Goal: Task Accomplishment & Management: Manage account settings

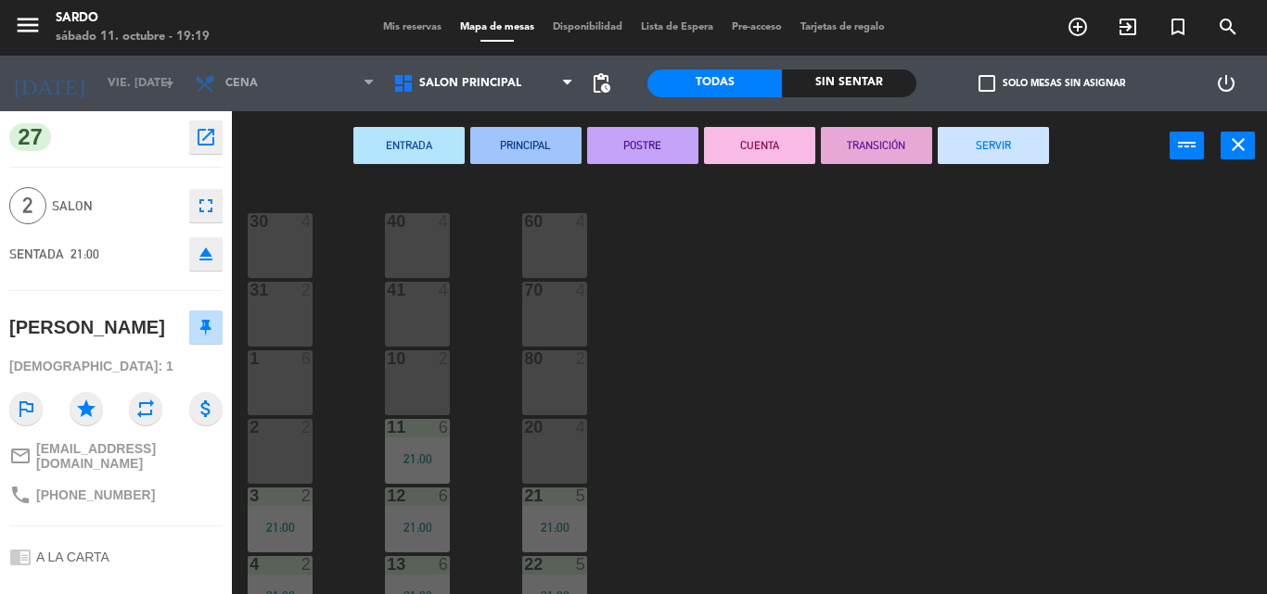
click at [408, 23] on span "Mis reservas" at bounding box center [412, 27] width 77 height 10
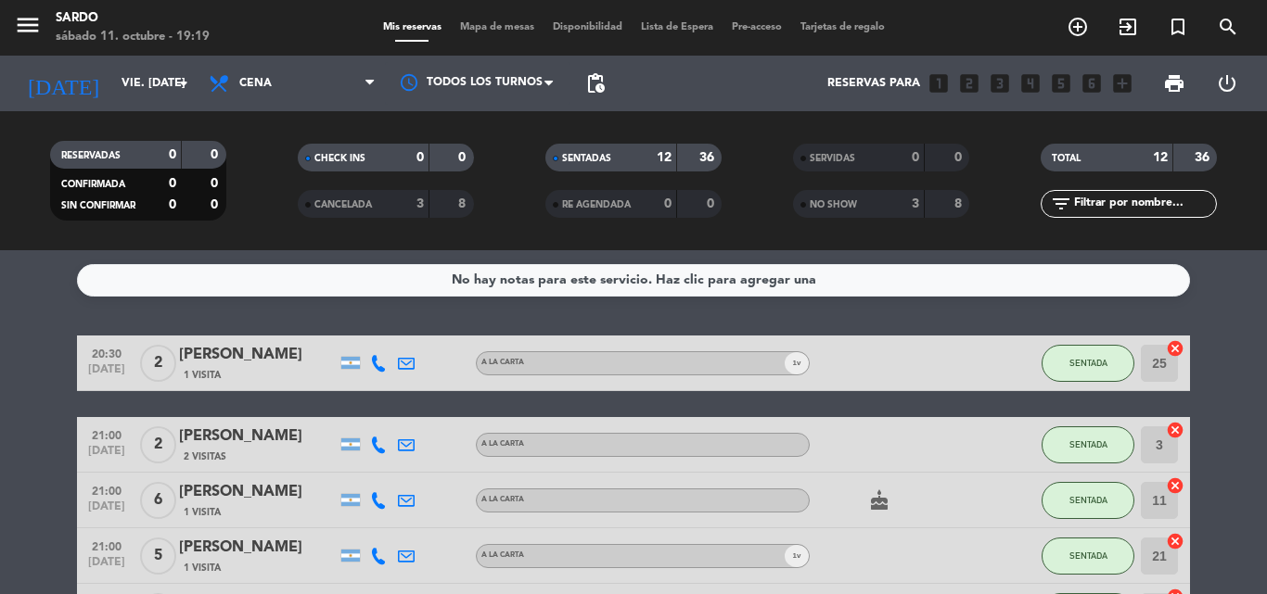
scroll to position [371, 0]
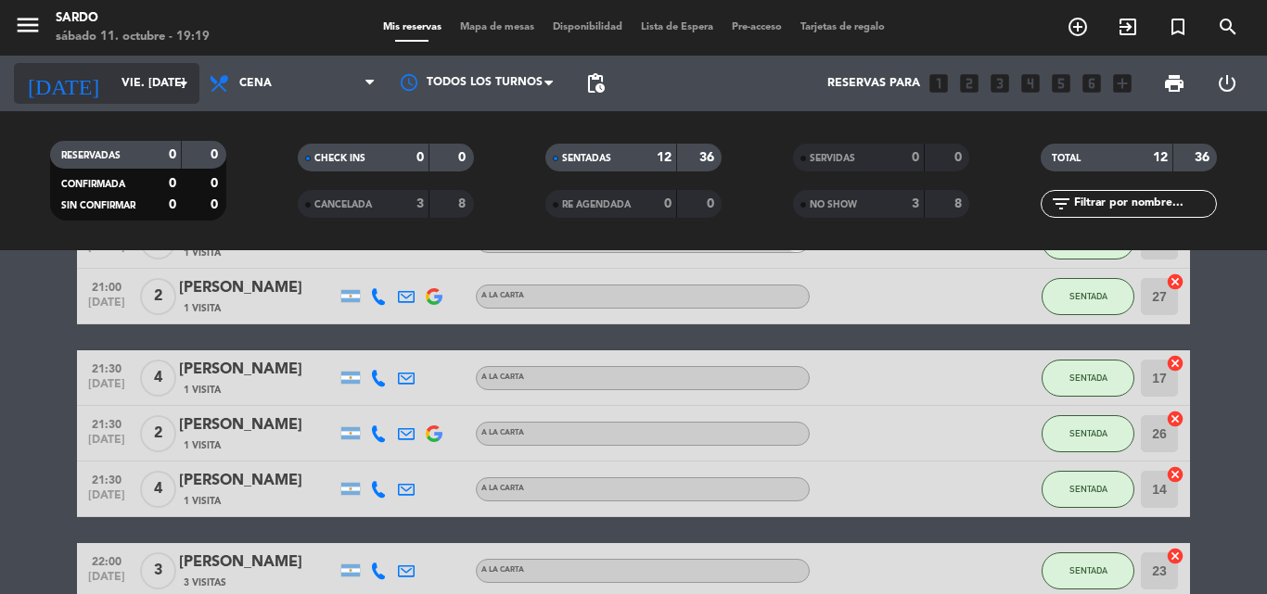
click at [130, 76] on input "vie. [DATE]" at bounding box center [190, 84] width 157 height 32
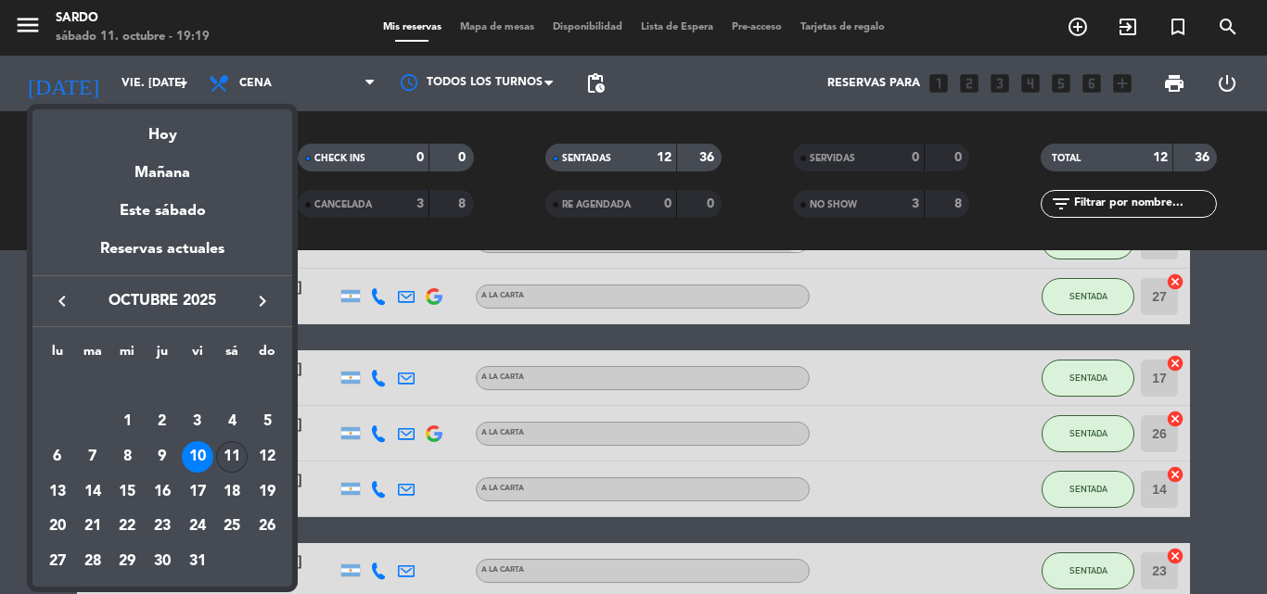
click at [231, 452] on div "11" at bounding box center [232, 457] width 32 height 32
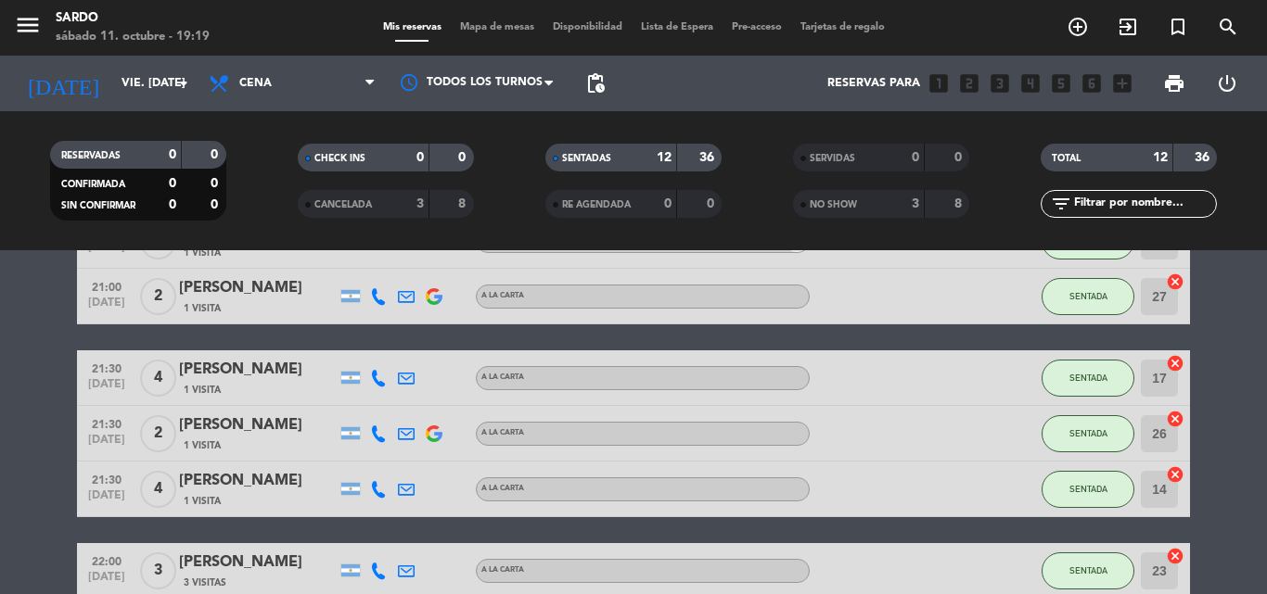
type input "sáb. [DATE]"
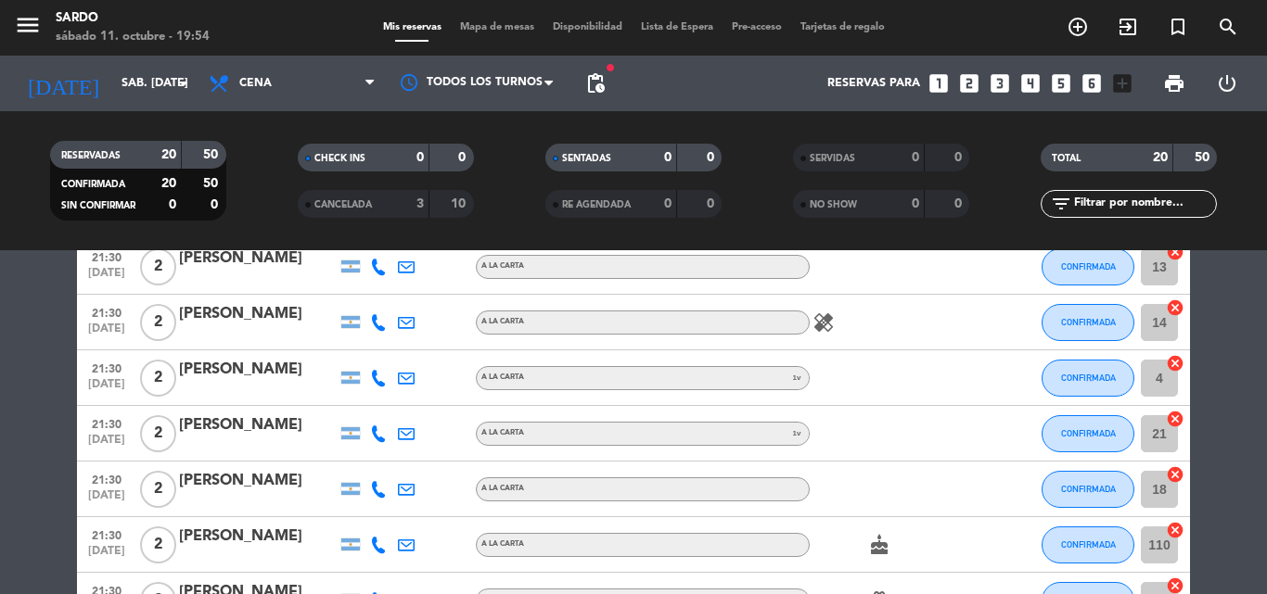
scroll to position [278, 0]
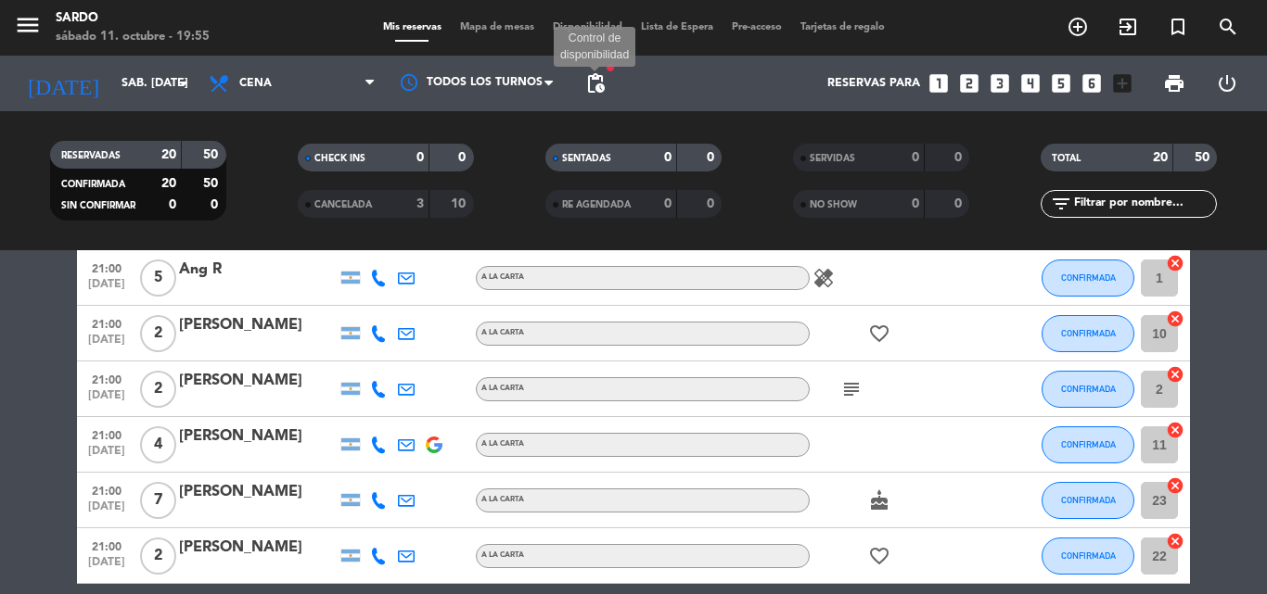
click at [600, 81] on span "pending_actions" at bounding box center [595, 83] width 22 height 22
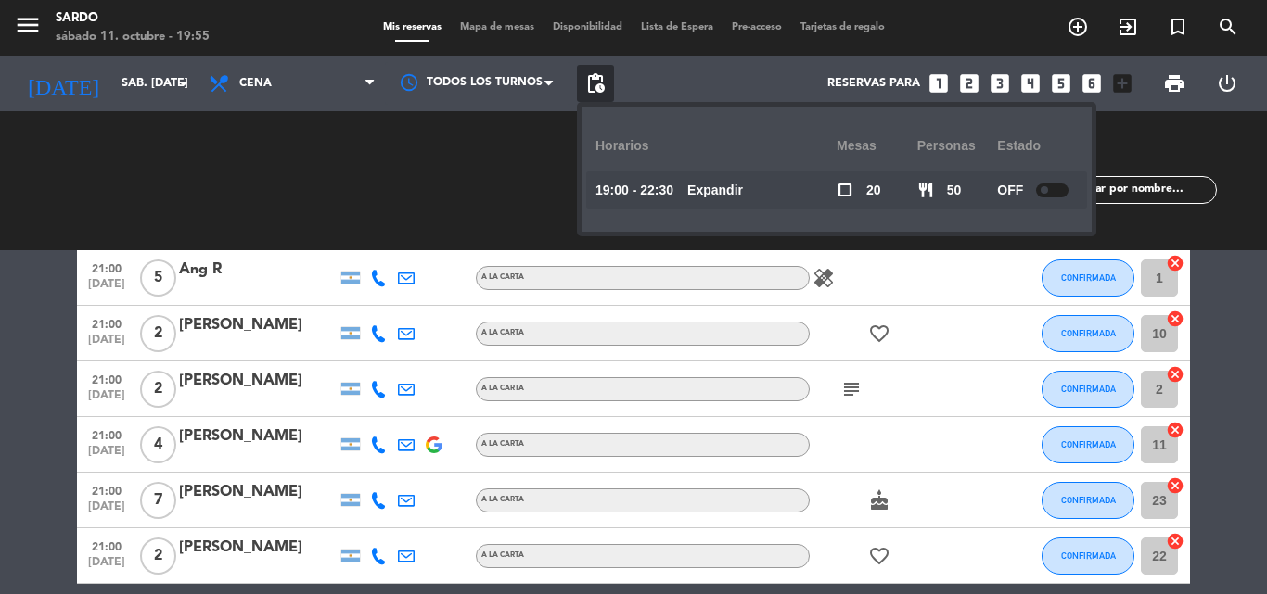
click at [1060, 182] on div "OFF" at bounding box center [1037, 190] width 81 height 37
click at [1057, 184] on div at bounding box center [1052, 191] width 32 height 14
click at [206, 549] on div "[PERSON_NAME]" at bounding box center [258, 548] width 158 height 24
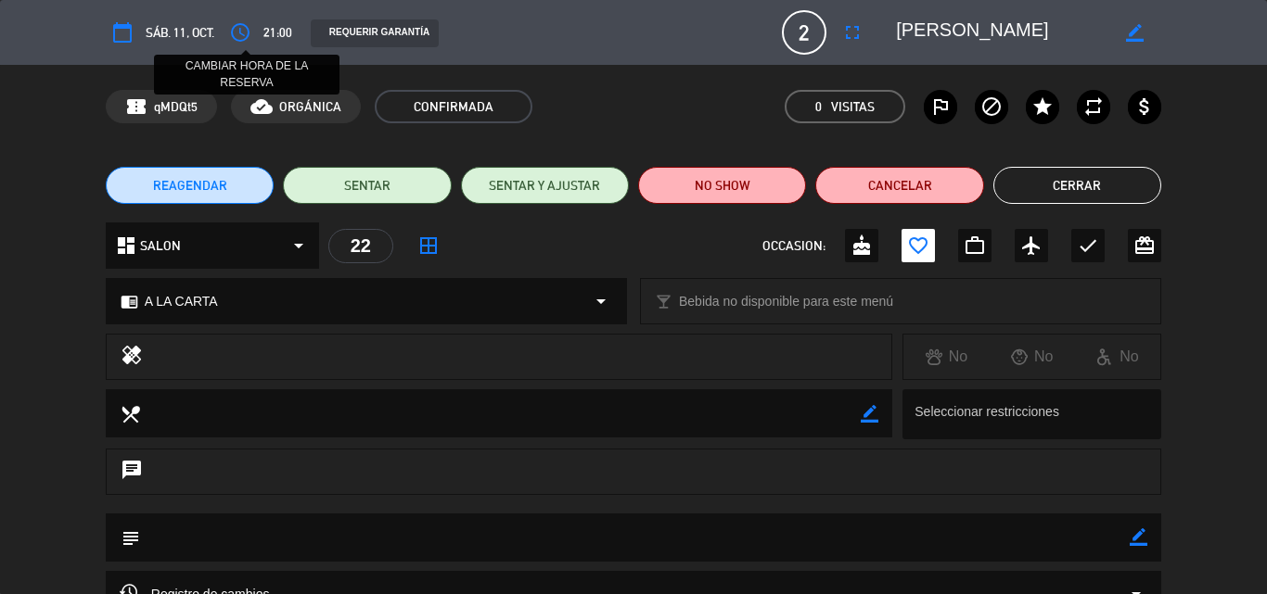
click at [246, 35] on icon "access_time" at bounding box center [240, 32] width 22 height 22
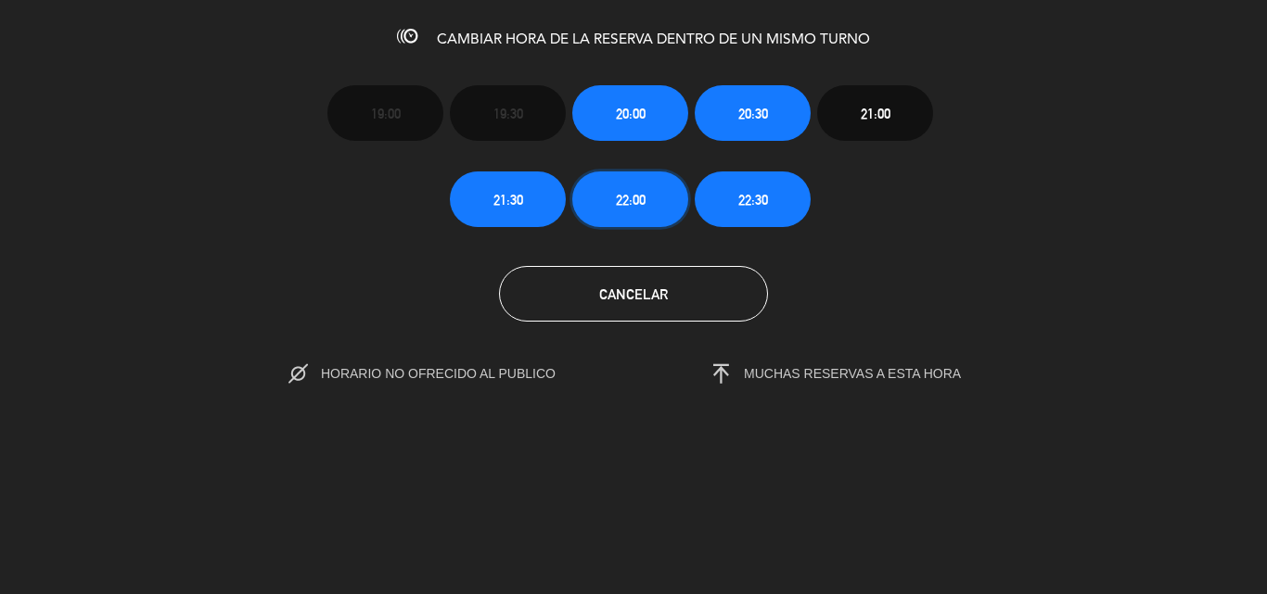
click at [629, 197] on span "22:00" at bounding box center [631, 199] width 30 height 21
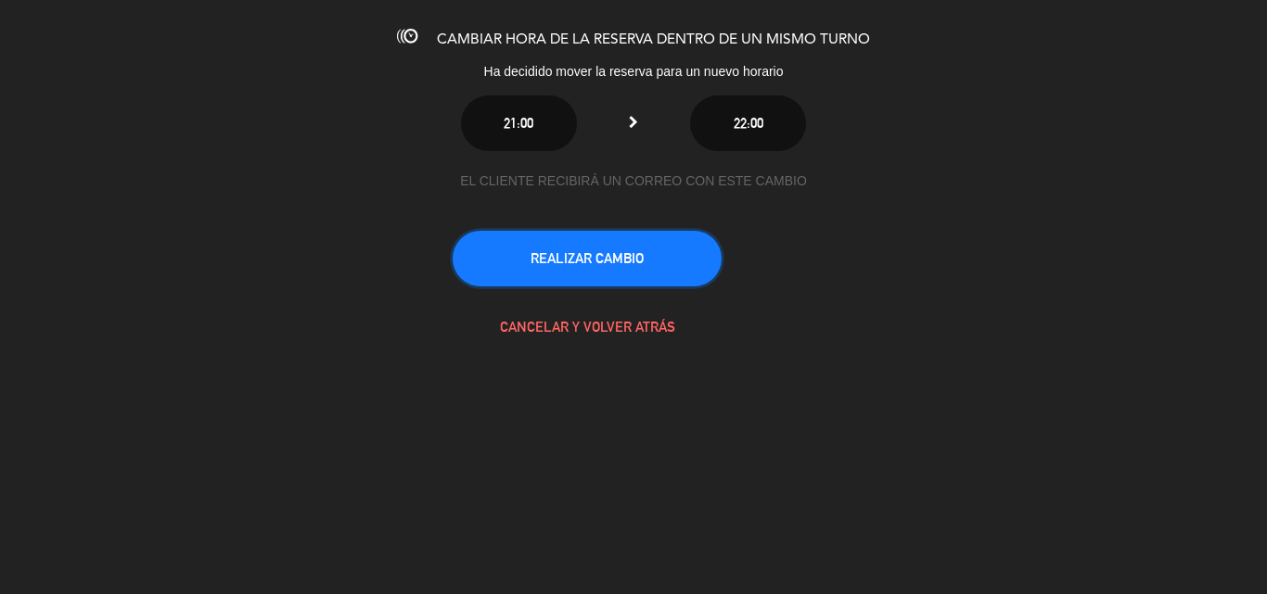
click at [646, 264] on button "REALIZAR CAMBIO" at bounding box center [586, 259] width 269 height 56
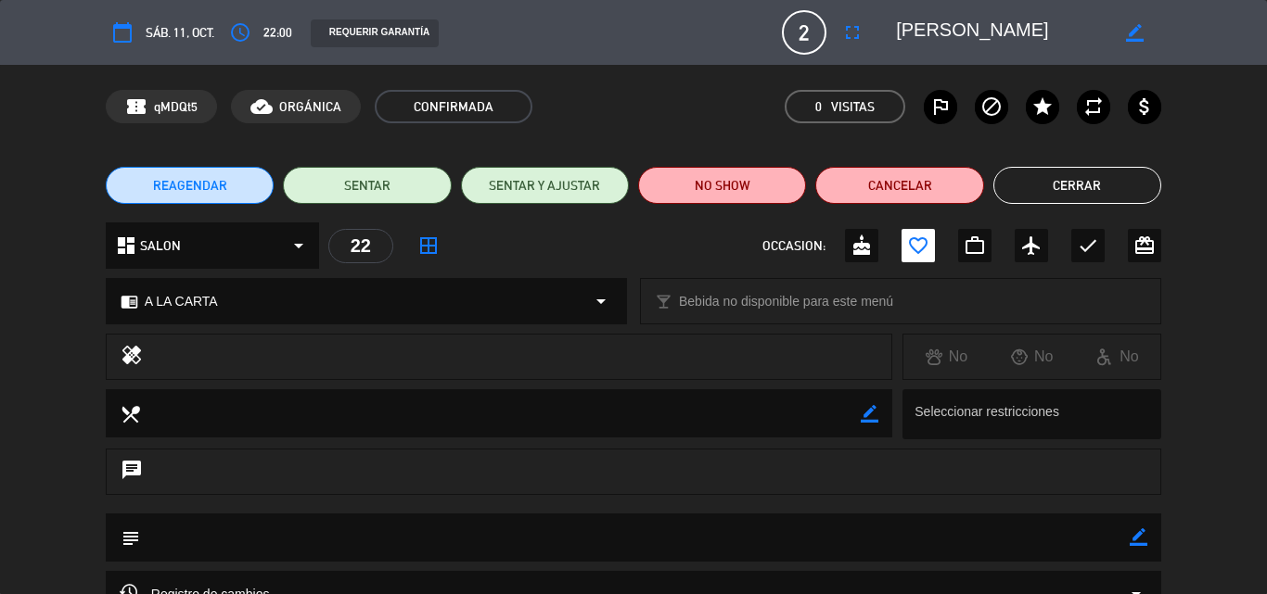
click at [1042, 187] on button "Cerrar" at bounding box center [1077, 185] width 168 height 37
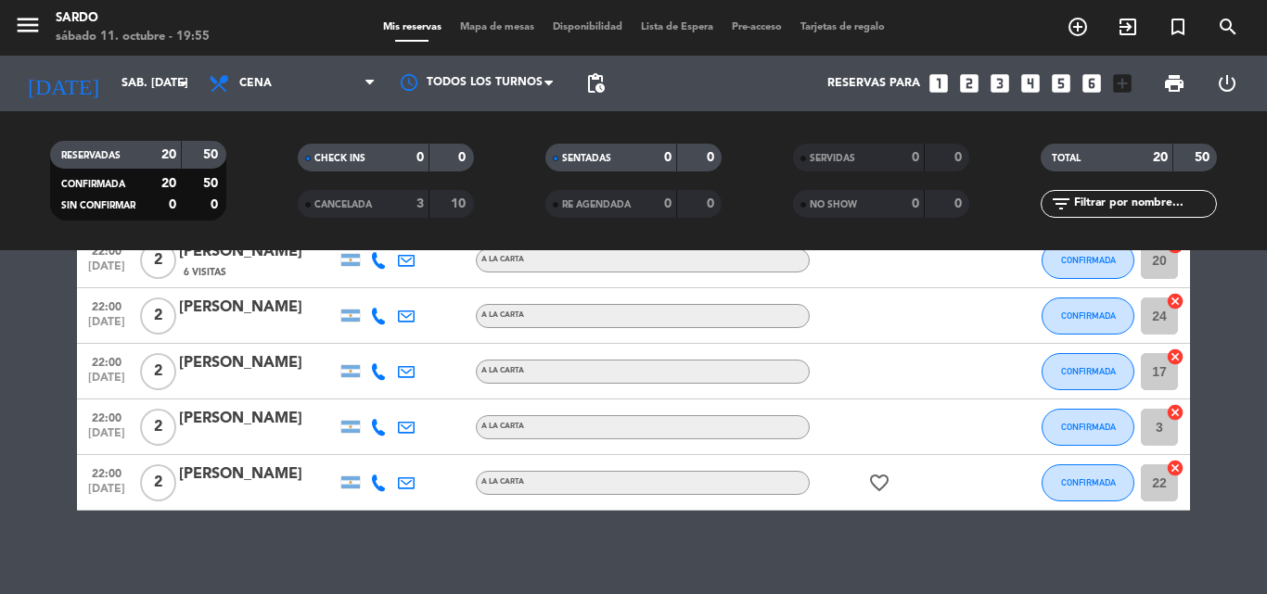
scroll to position [1020, 0]
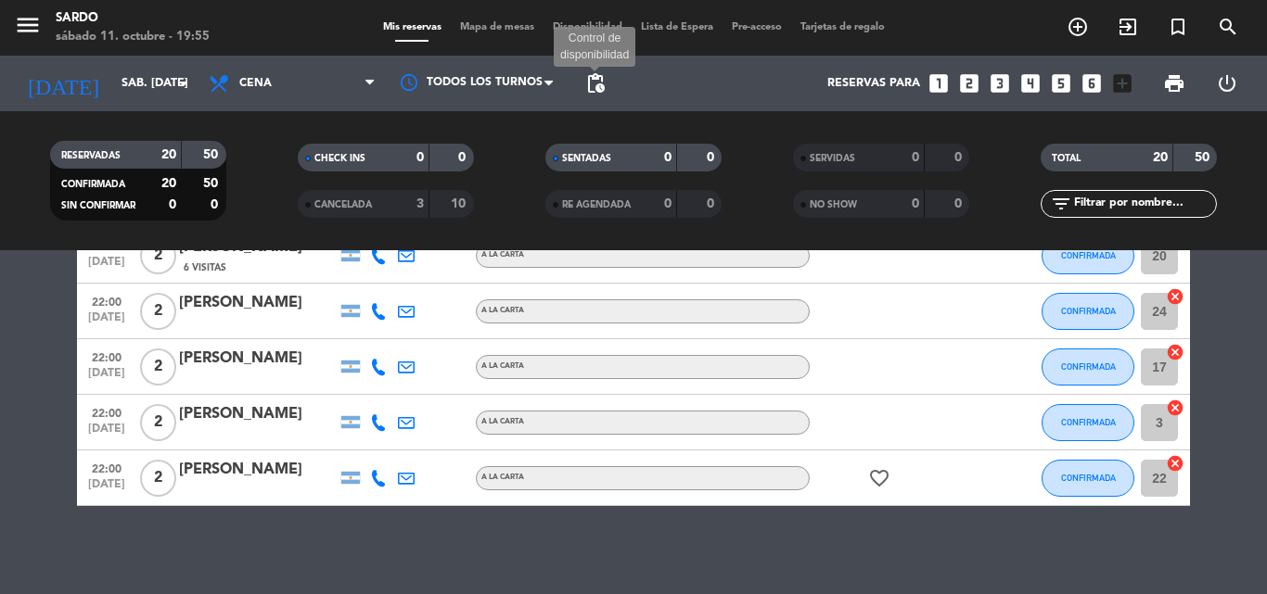
click at [595, 79] on span "pending_actions" at bounding box center [595, 83] width 22 height 22
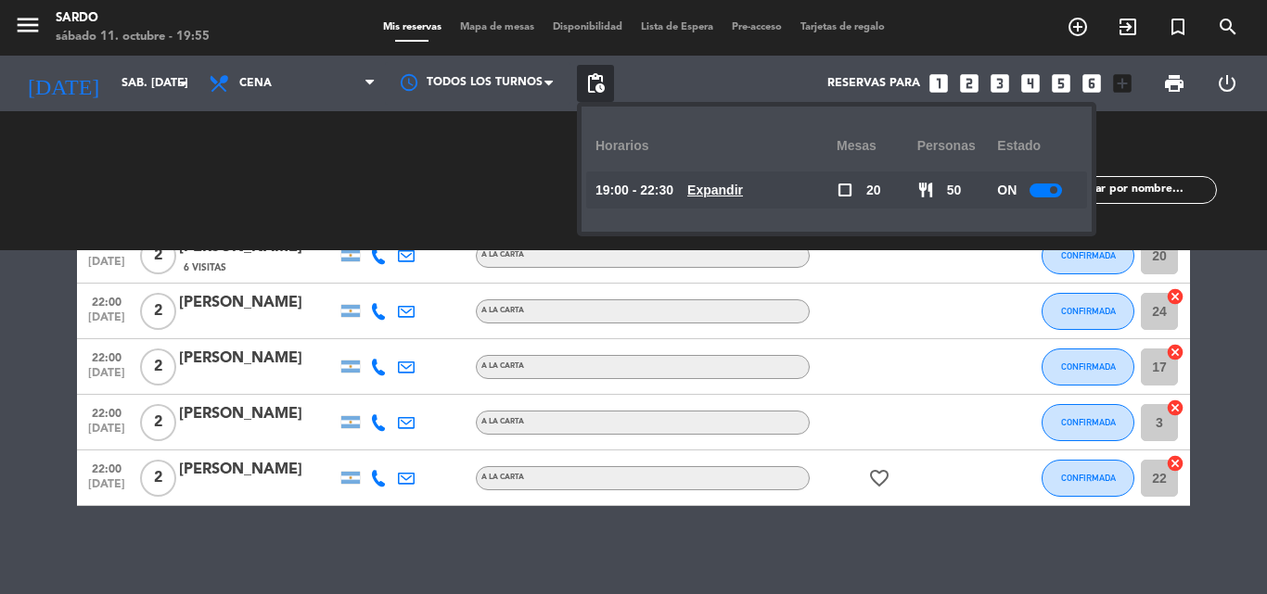
click at [1042, 194] on div at bounding box center [1045, 191] width 32 height 14
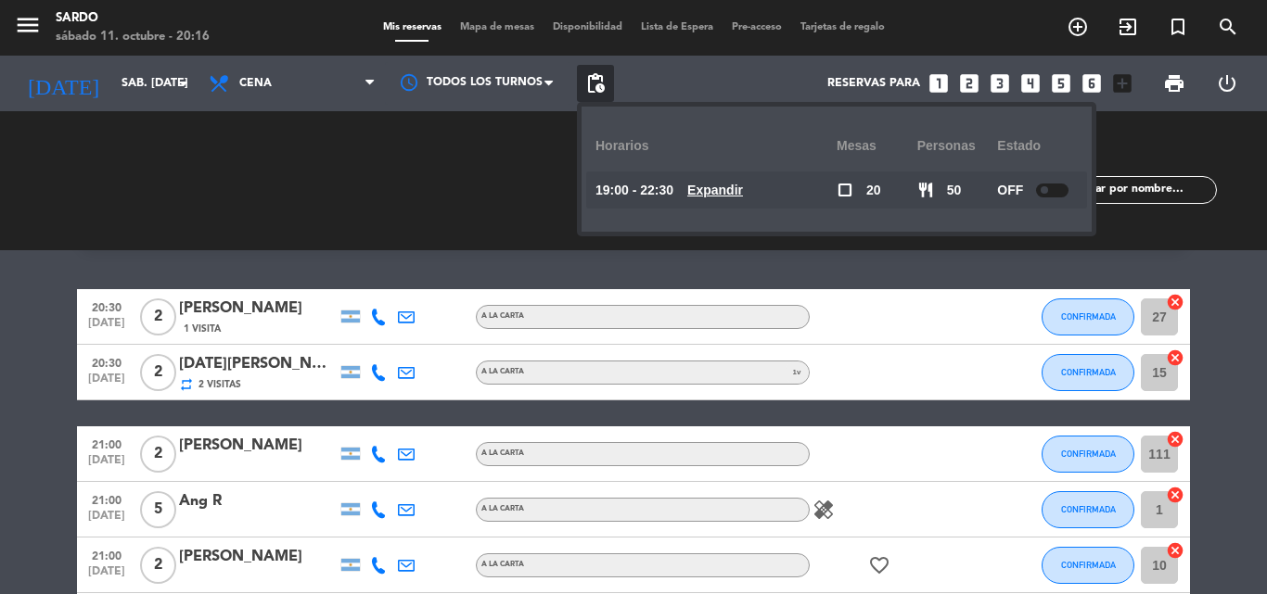
scroll to position [0, 0]
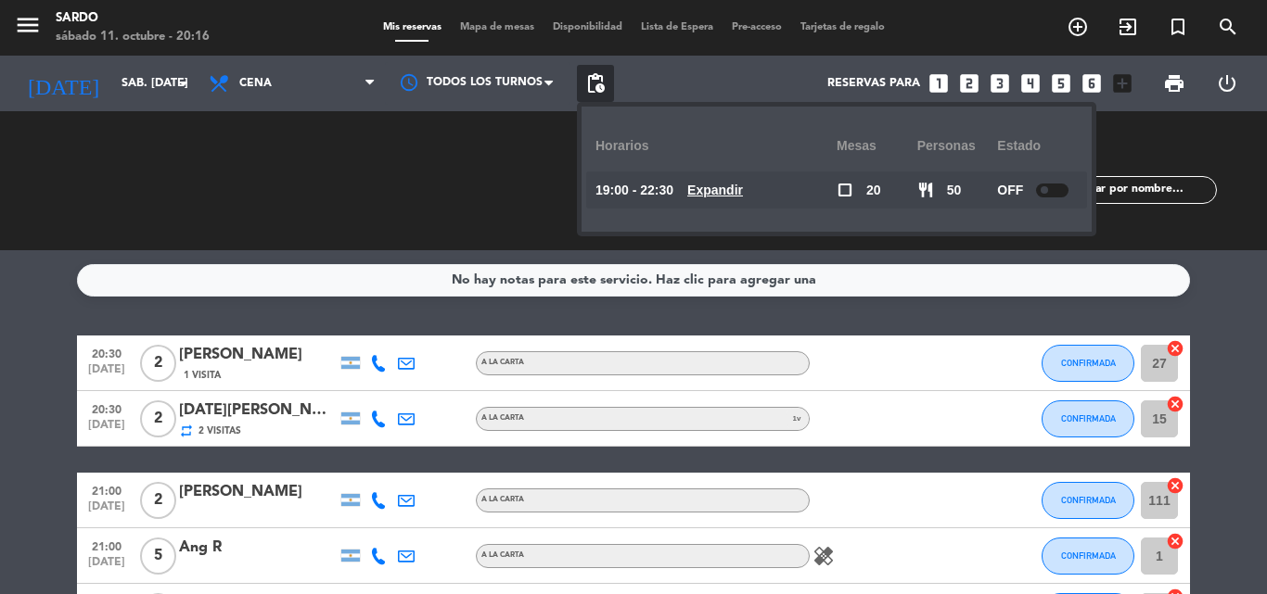
click at [501, 165] on div "CHECK INS 0 0 CANCELADA 3 10" at bounding box center [385, 181] width 248 height 102
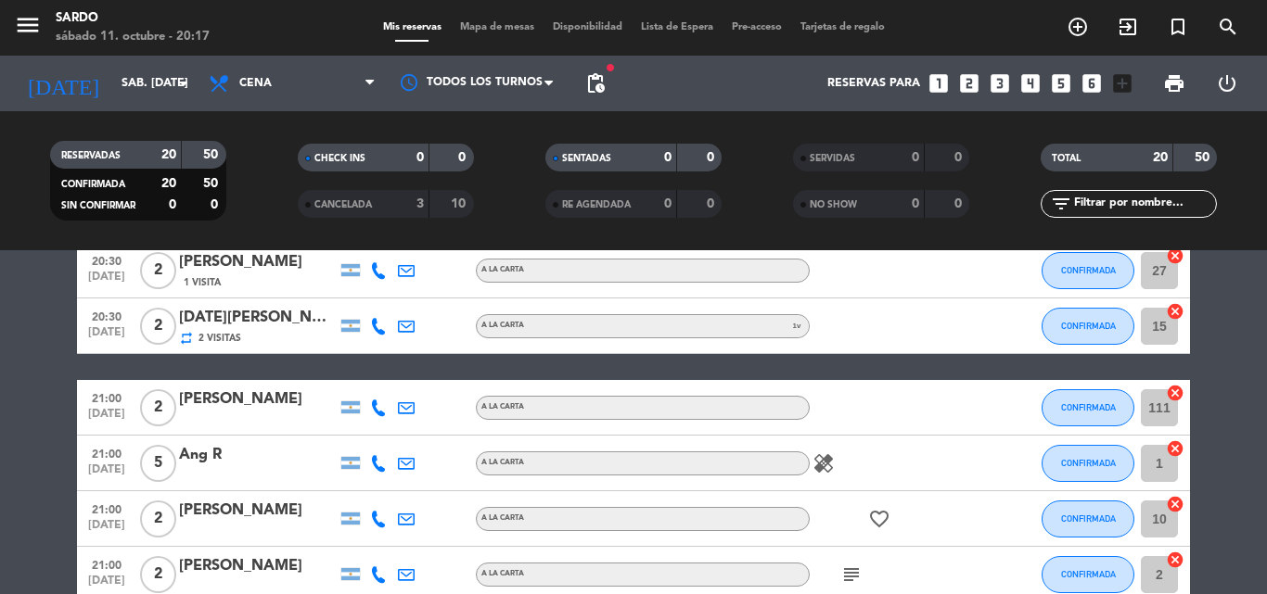
scroll to position [185, 0]
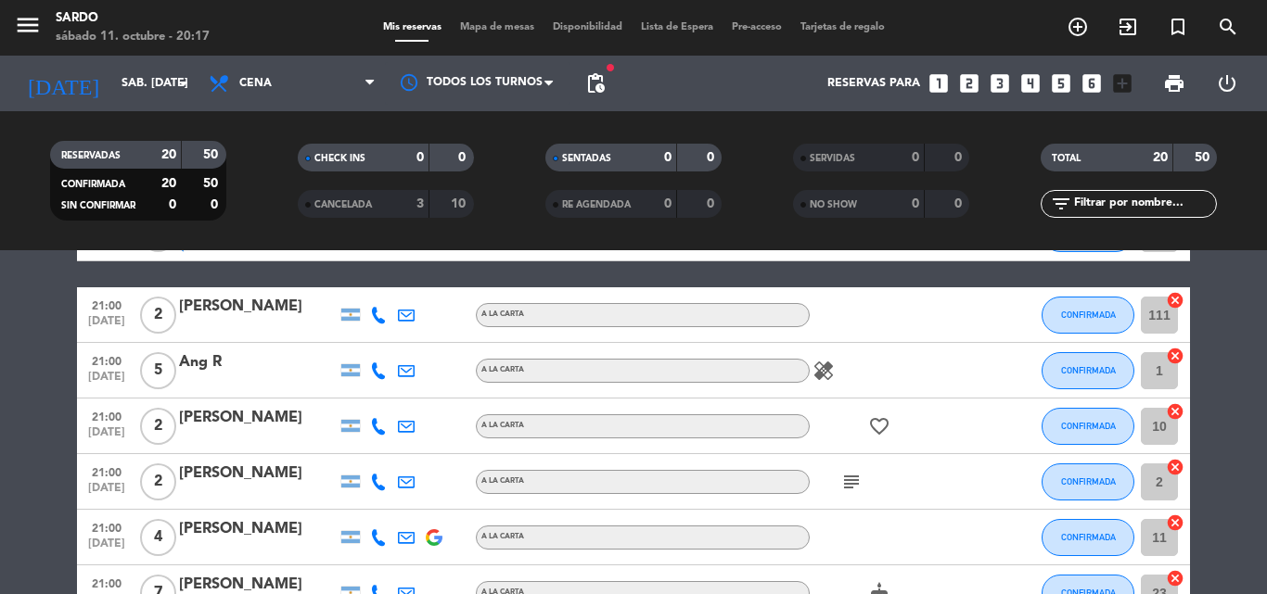
click at [824, 368] on icon "healing" at bounding box center [823, 371] width 22 height 22
click at [849, 483] on icon "subject" at bounding box center [851, 482] width 22 height 22
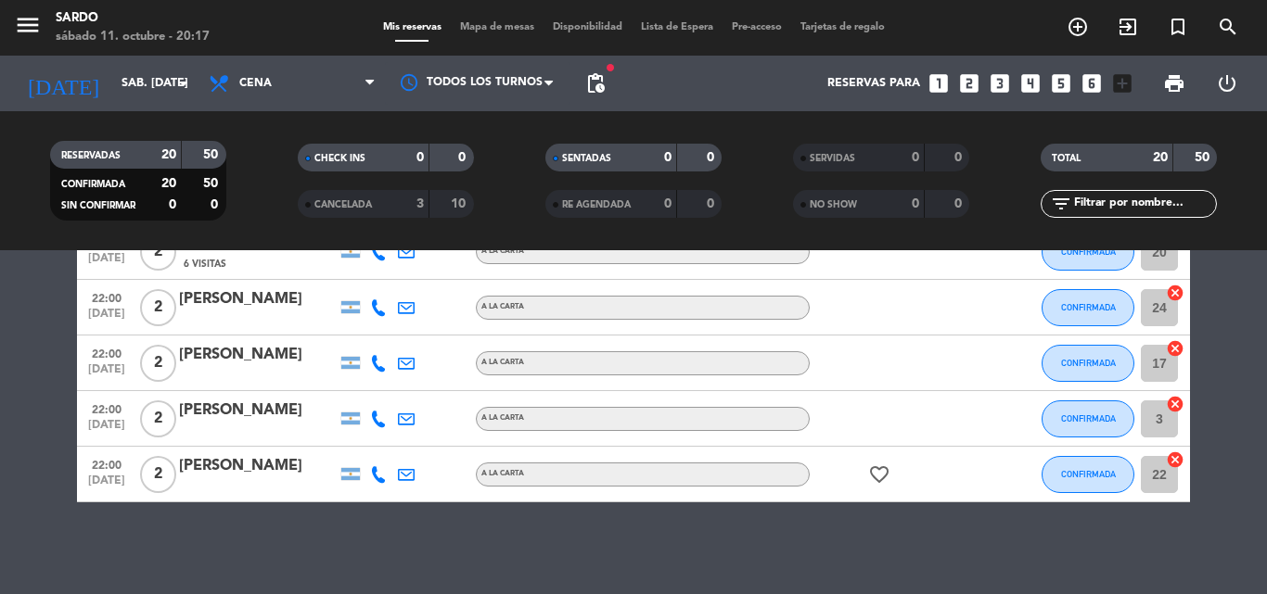
scroll to position [1025, 0]
click at [604, 71] on span "pending_actions" at bounding box center [595, 83] width 37 height 37
click at [586, 87] on span "pending_actions" at bounding box center [595, 83] width 22 height 22
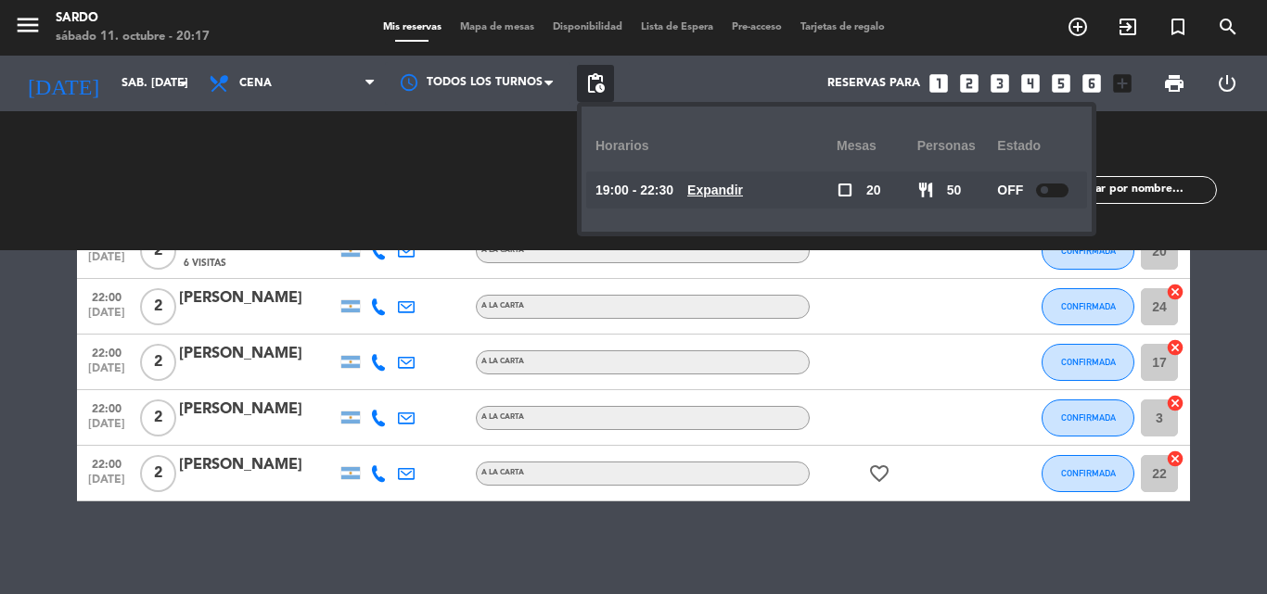
click at [1050, 185] on div at bounding box center [1052, 191] width 32 height 14
click at [488, 145] on div "CHECK INS 0 0 CANCELADA 3 10" at bounding box center [385, 181] width 248 height 102
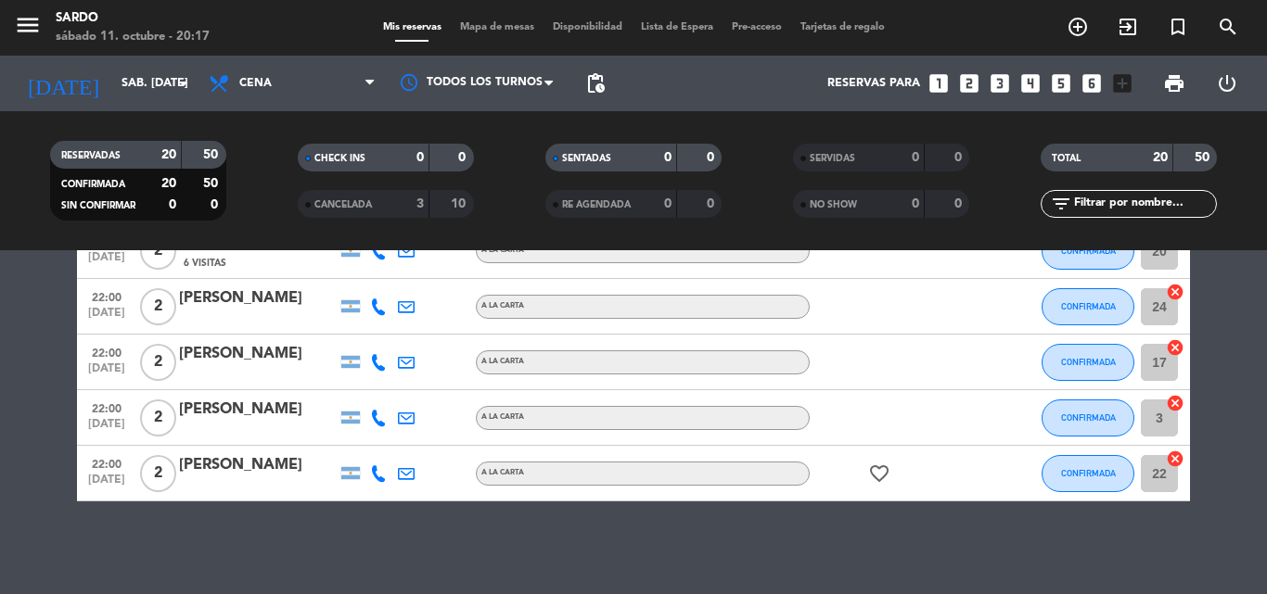
click at [970, 82] on icon "looks_two" at bounding box center [969, 83] width 24 height 24
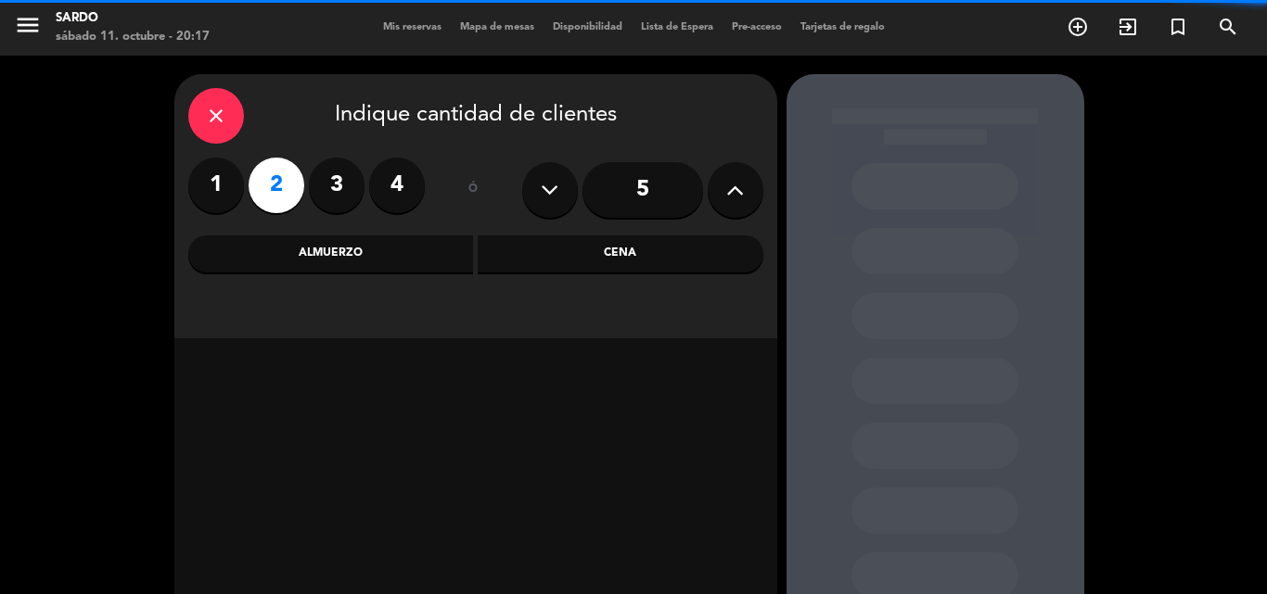
click at [287, 185] on label "2" at bounding box center [276, 186] width 56 height 56
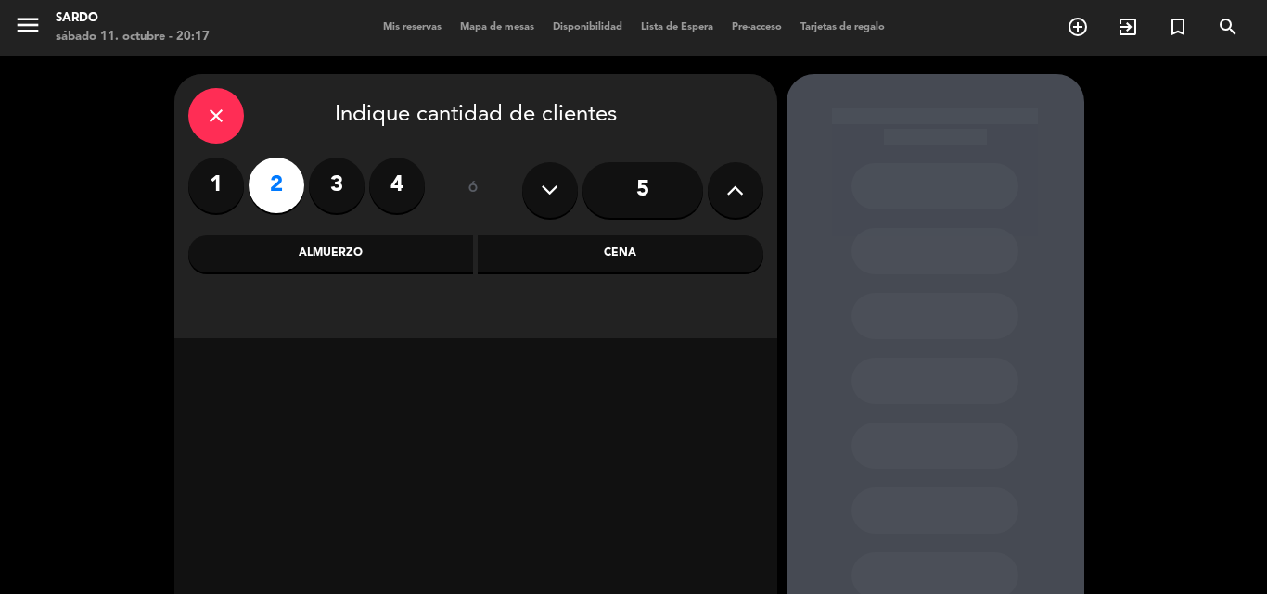
click at [557, 247] on div "Cena" at bounding box center [621, 254] width 286 height 37
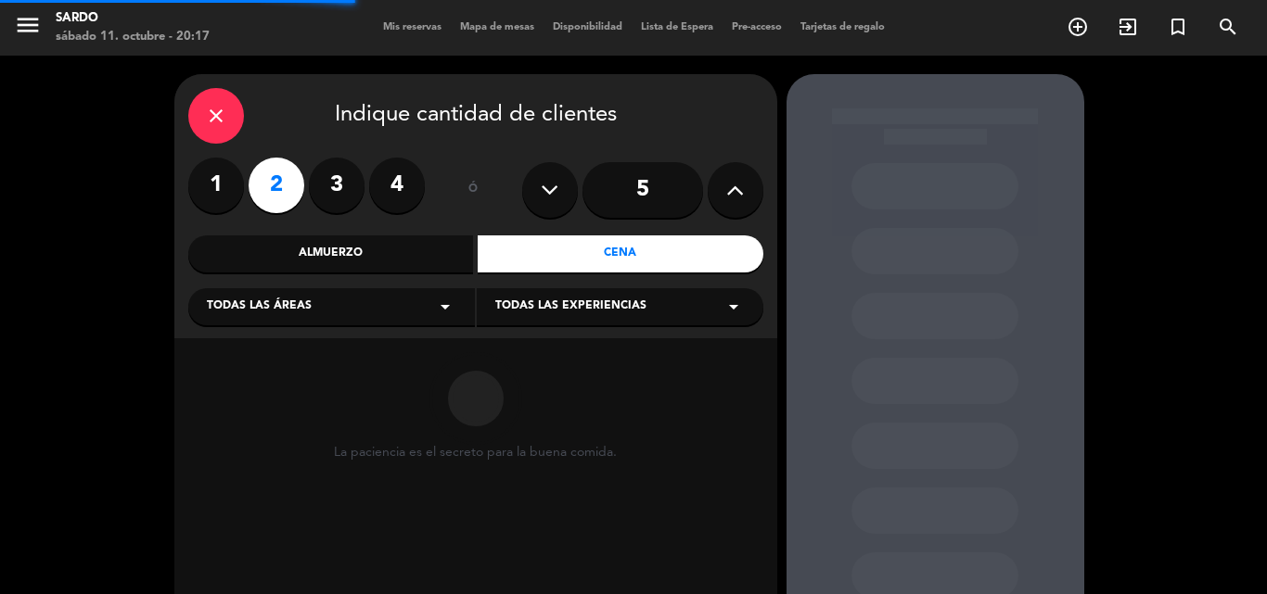
click at [546, 307] on span "Todas las experiencias" at bounding box center [570, 307] width 151 height 19
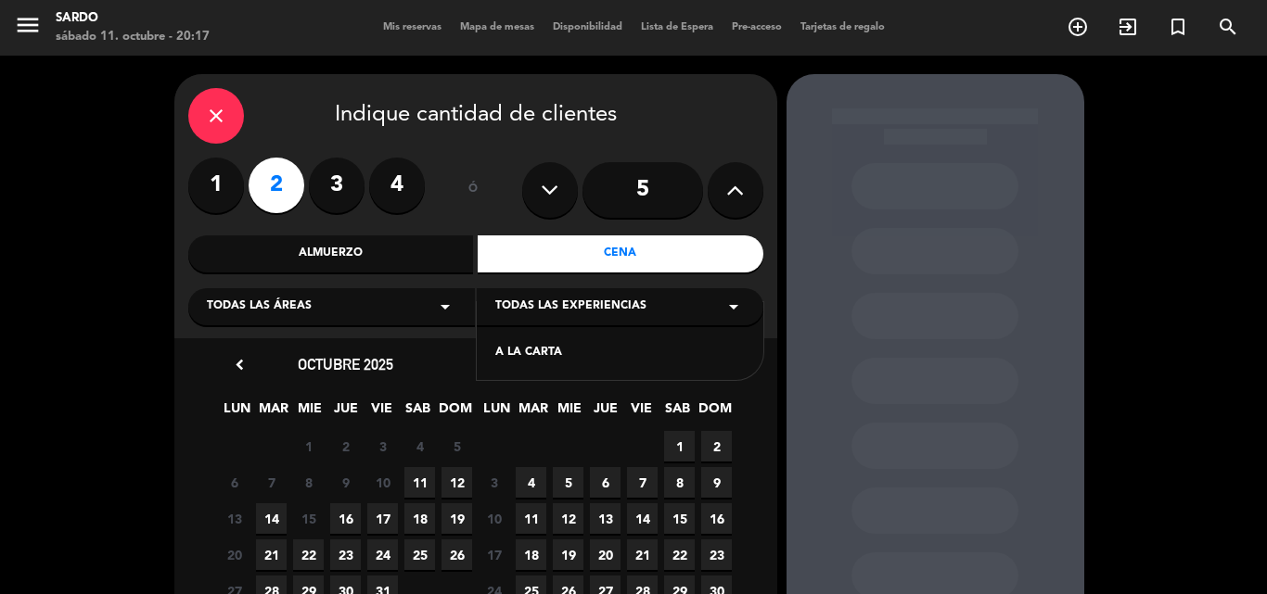
click at [541, 354] on div "A LA CARTA" at bounding box center [619, 353] width 249 height 19
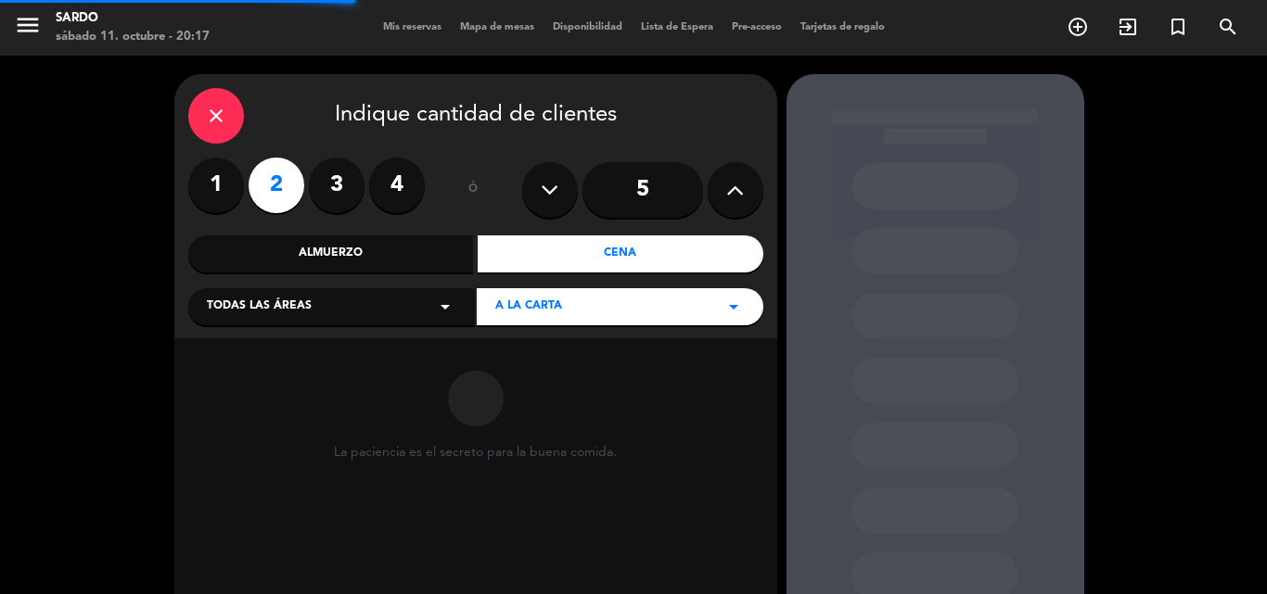
click at [346, 316] on div "Todas las áreas arrow_drop_down" at bounding box center [331, 306] width 287 height 37
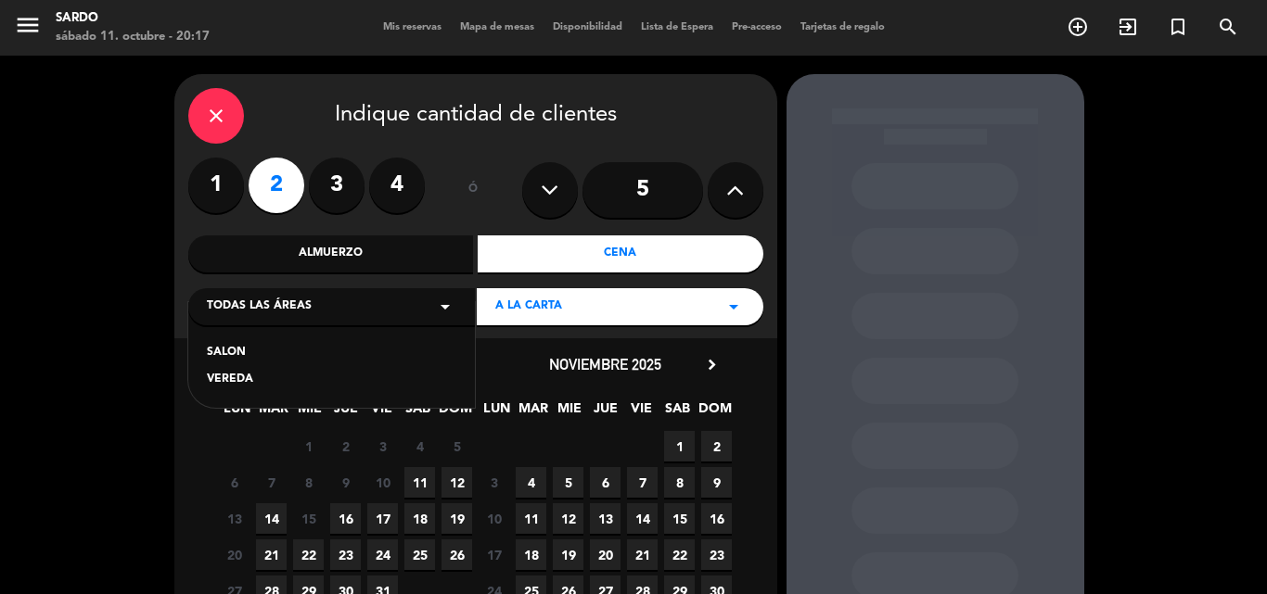
click at [220, 342] on div "SALON VEREDA" at bounding box center [331, 355] width 287 height 106
click at [219, 348] on div "SALON" at bounding box center [331, 353] width 249 height 19
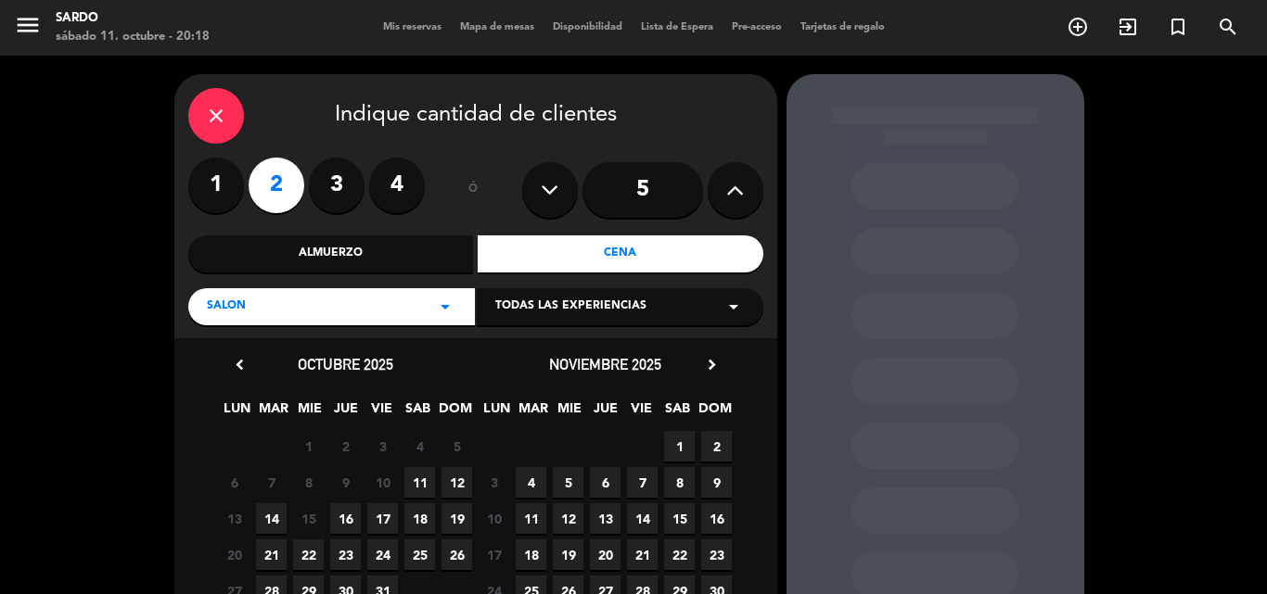
click at [424, 477] on span "11" at bounding box center [419, 482] width 31 height 31
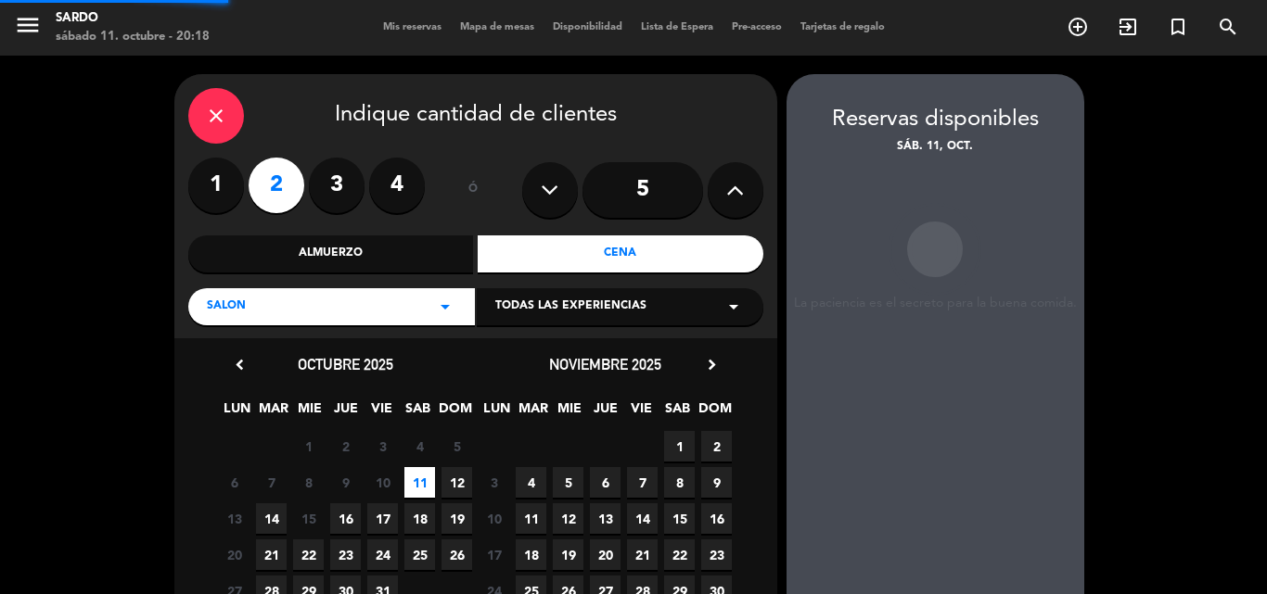
scroll to position [74, 0]
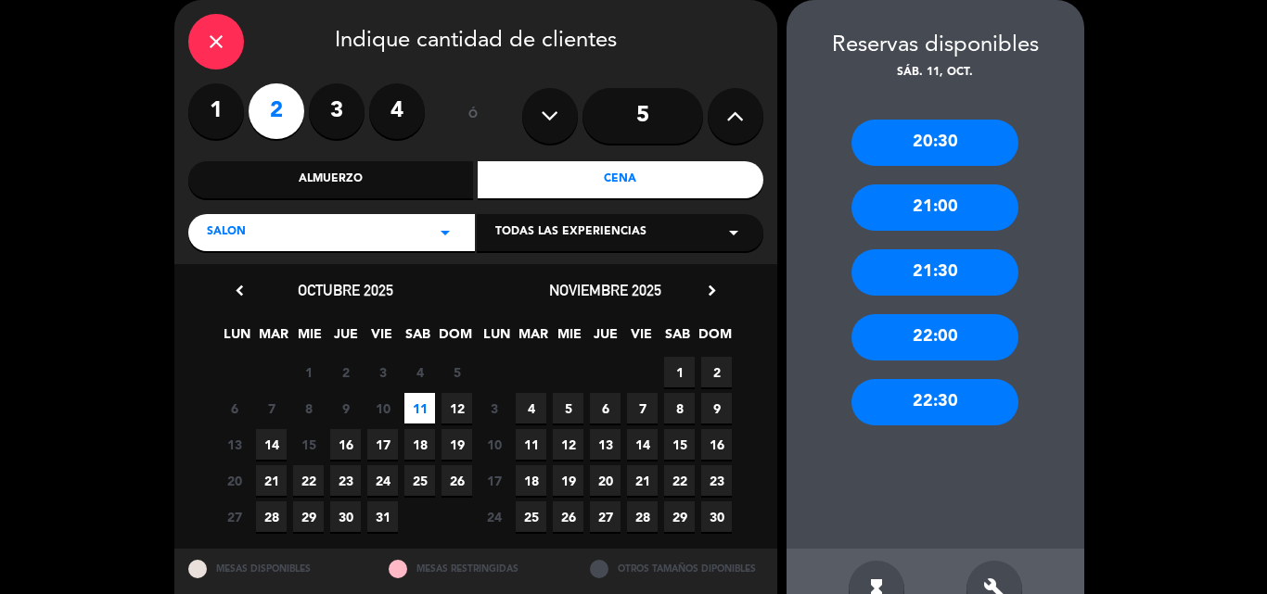
click at [910, 276] on div "21:30" at bounding box center [934, 272] width 167 height 46
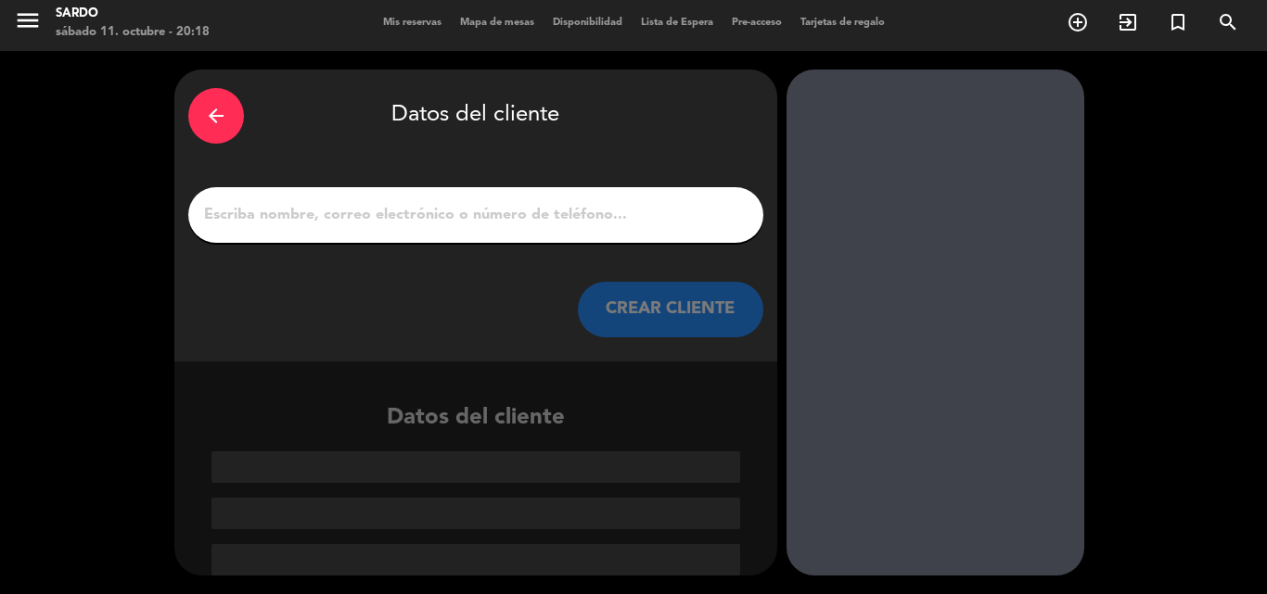
click at [545, 197] on div at bounding box center [475, 215] width 575 height 56
click at [544, 220] on input "1" at bounding box center [475, 215] width 547 height 26
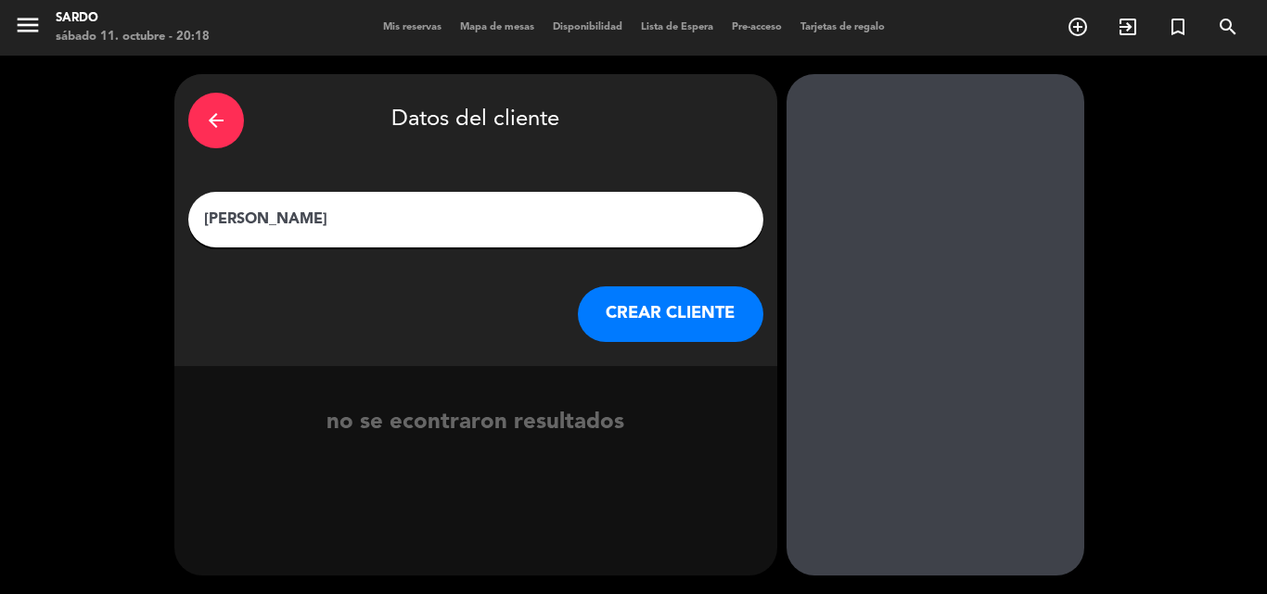
type input "[PERSON_NAME]"
click at [699, 330] on button "CREAR CLIENTE" at bounding box center [670, 315] width 185 height 56
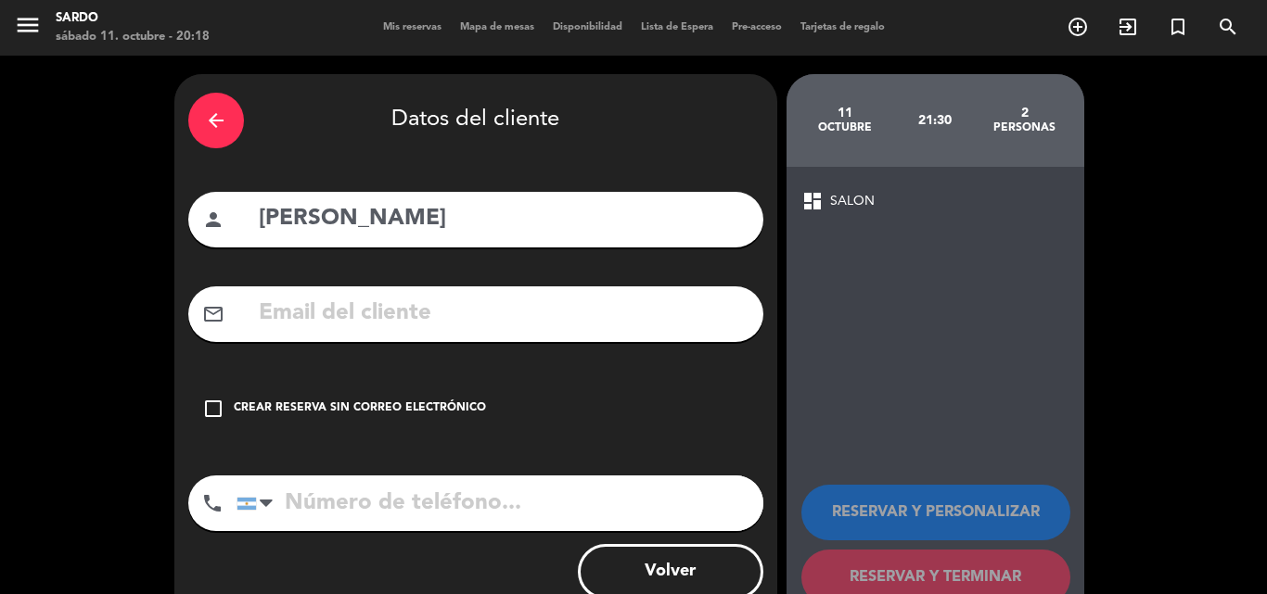
click at [480, 310] on input "text" at bounding box center [503, 314] width 492 height 38
click at [212, 406] on icon "check_box_outline_blank" at bounding box center [213, 409] width 22 height 22
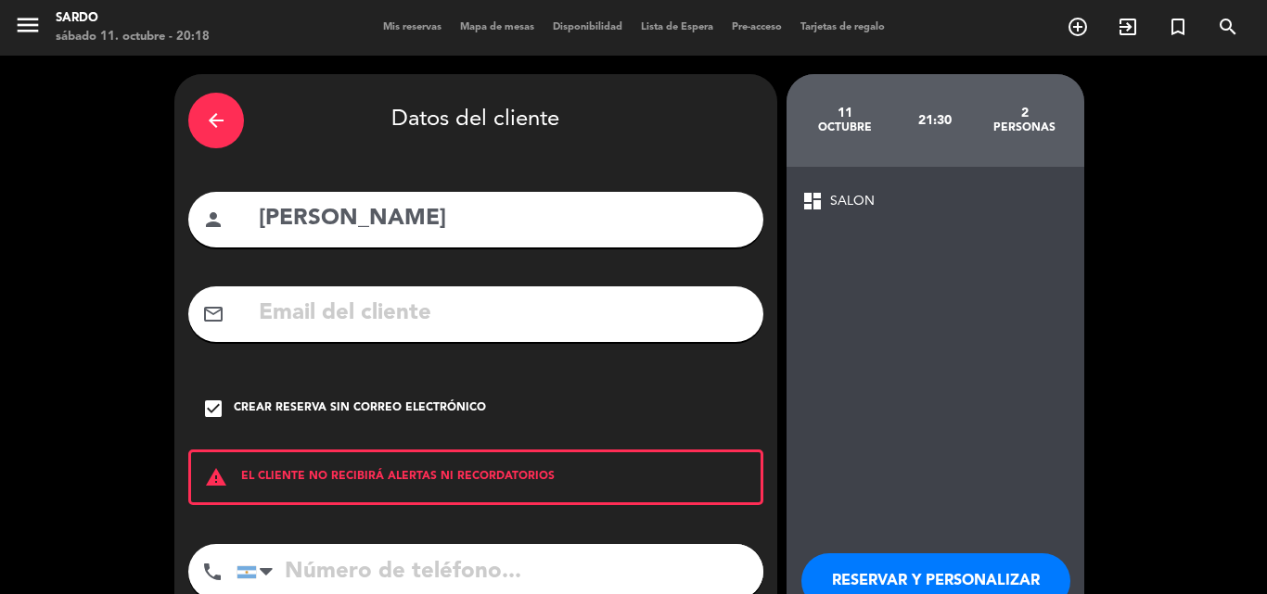
click at [338, 560] on input "tel" at bounding box center [499, 572] width 527 height 56
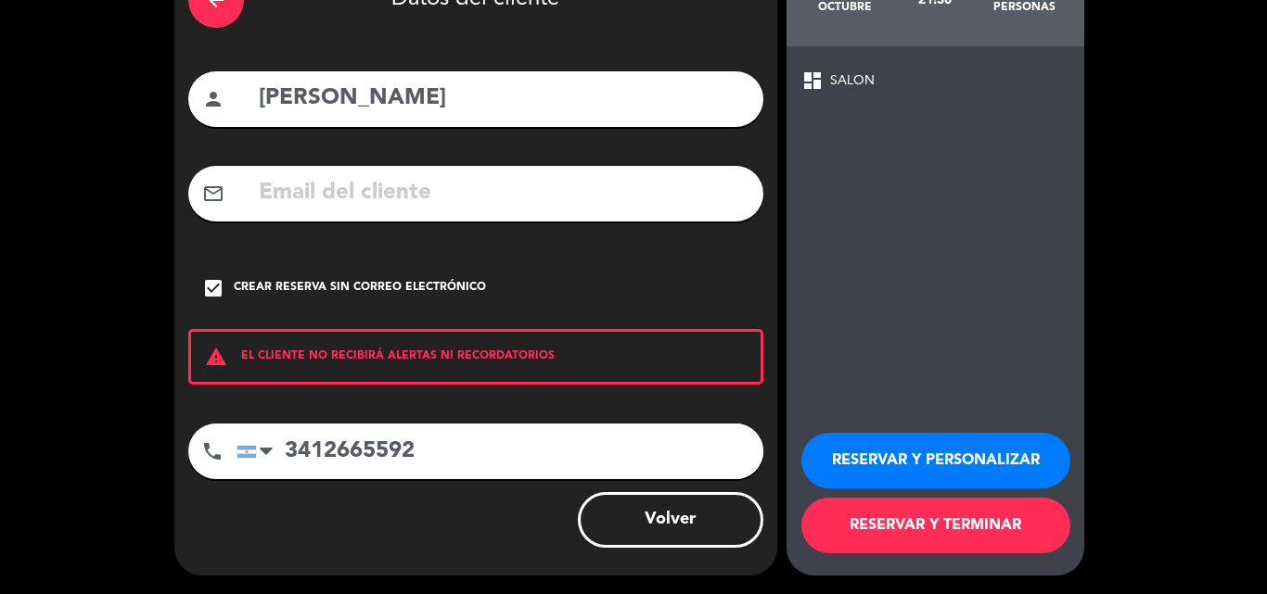
type input "3412665592"
click at [879, 459] on button "RESERVAR Y PERSONALIZAR" at bounding box center [935, 461] width 269 height 56
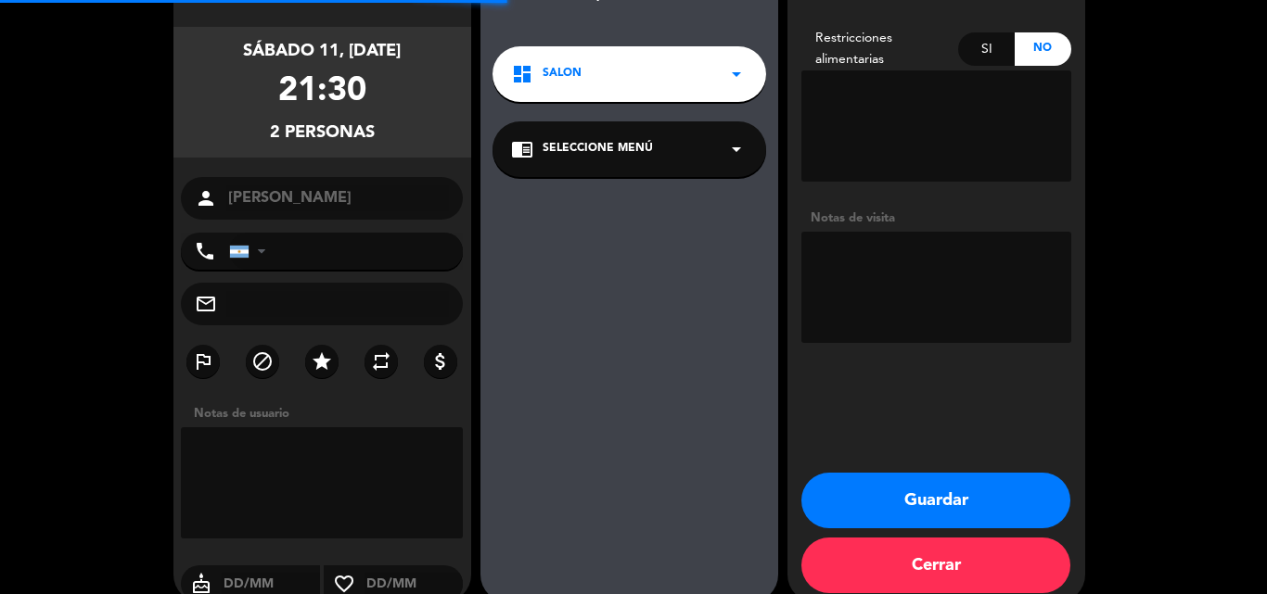
type input "[PHONE_NUMBER]"
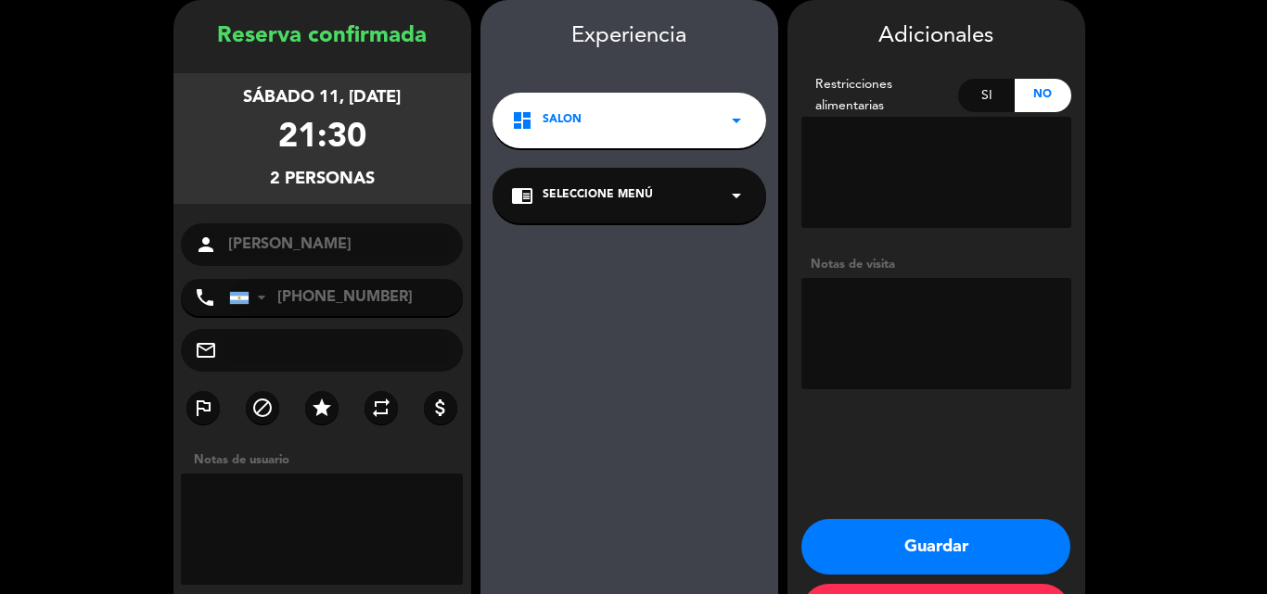
click at [898, 159] on textarea at bounding box center [936, 172] width 270 height 111
click at [883, 314] on textarea at bounding box center [936, 333] width 270 height 111
type textarea "v"
type textarea "VIENE POR BELEN"
click at [983, 553] on button "Guardar" at bounding box center [935, 547] width 269 height 56
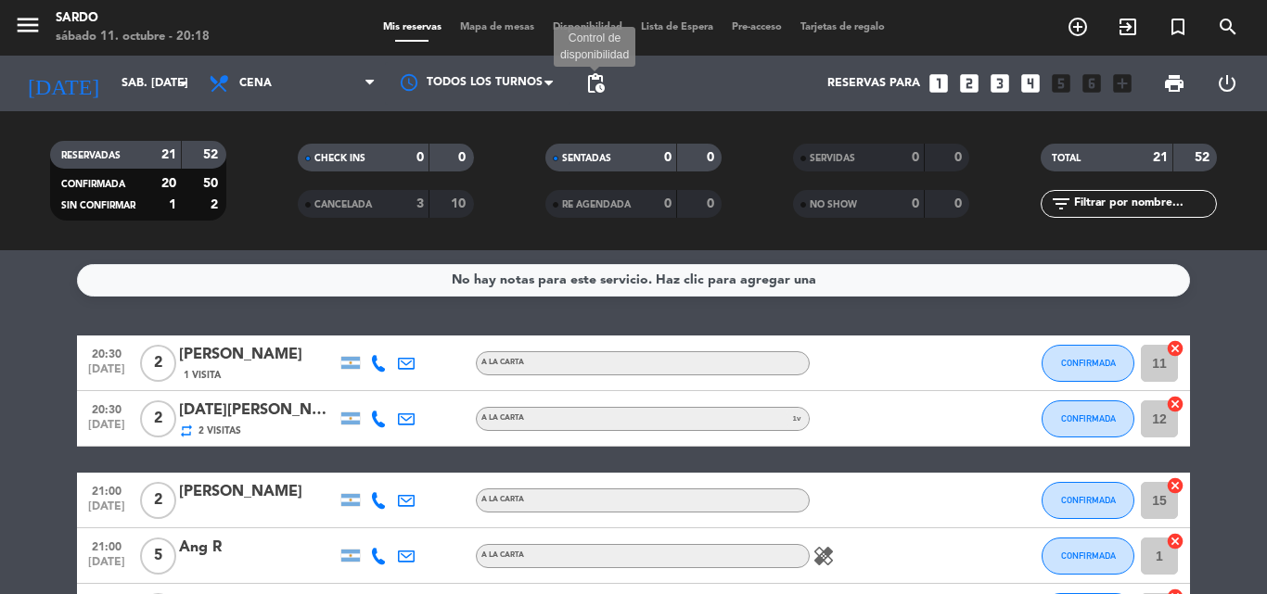
click at [594, 84] on span "pending_actions" at bounding box center [595, 83] width 22 height 22
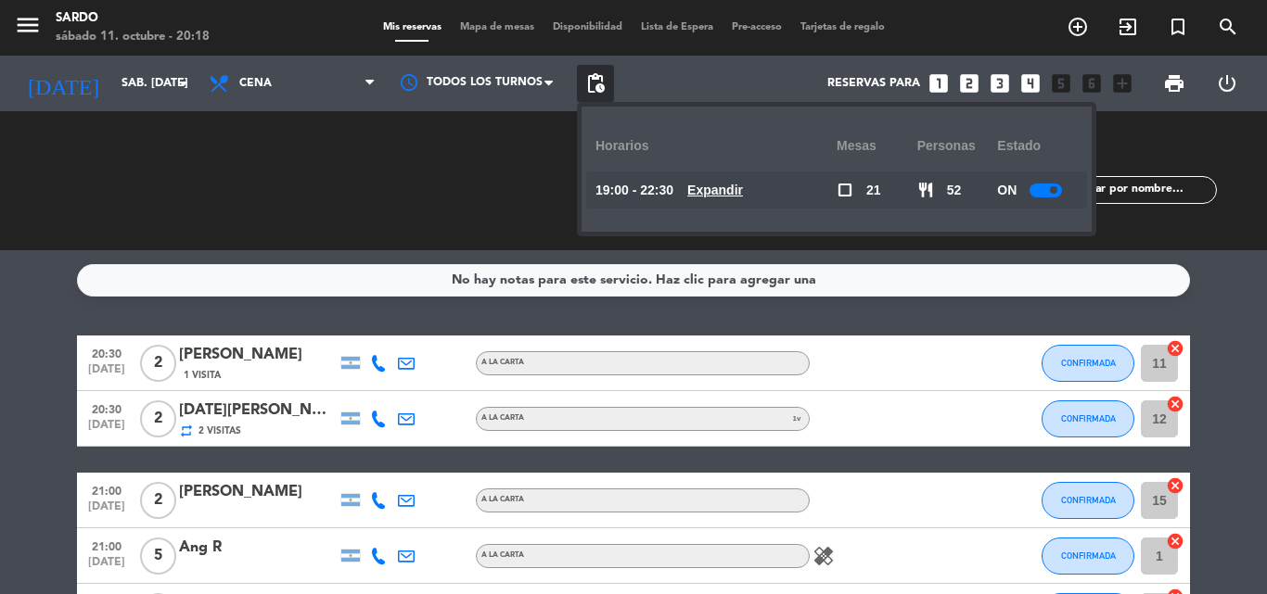
click at [1050, 185] on div at bounding box center [1045, 191] width 32 height 14
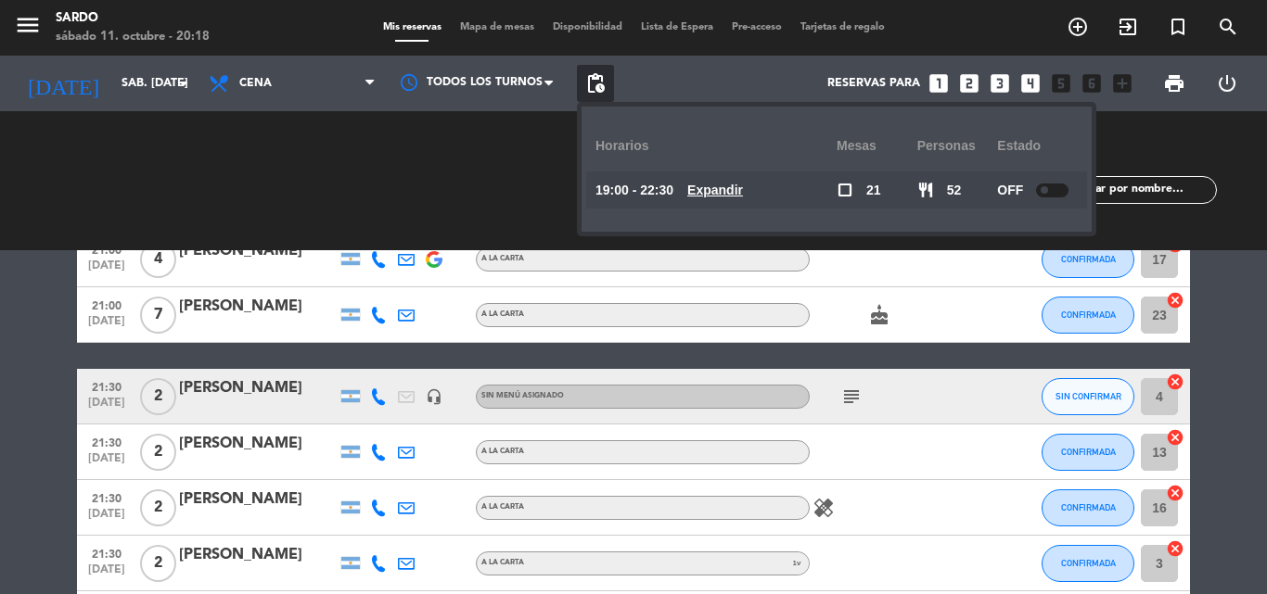
scroll to position [556, 0]
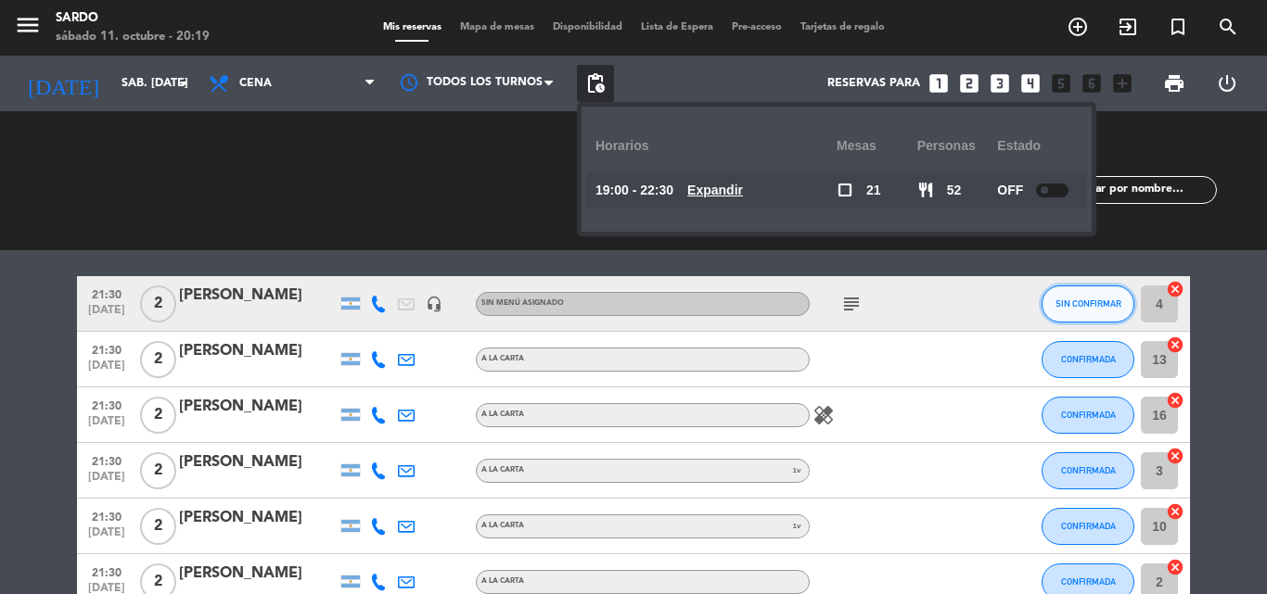
click at [1094, 291] on button "SIN CONFIRMAR" at bounding box center [1087, 304] width 93 height 37
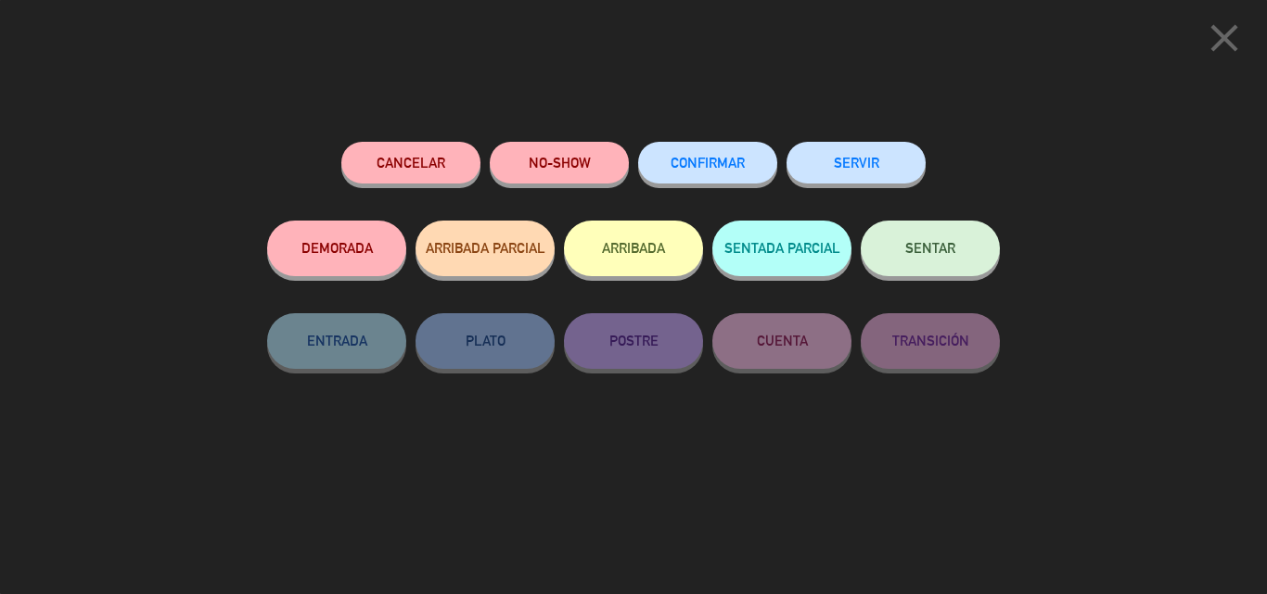
drag, startPoint x: 920, startPoint y: 237, endPoint x: 694, endPoint y: 163, distance: 238.1
click at [675, 178] on div "Cancelar NO-SHOW CONFIRMAR SERVIR DEMORADA ARRIBADA PARCIAL ARRIBADA SENTADA PA…" at bounding box center [633, 304] width 732 height 325
click at [694, 163] on span "CONFIRMAR" at bounding box center [707, 163] width 74 height 16
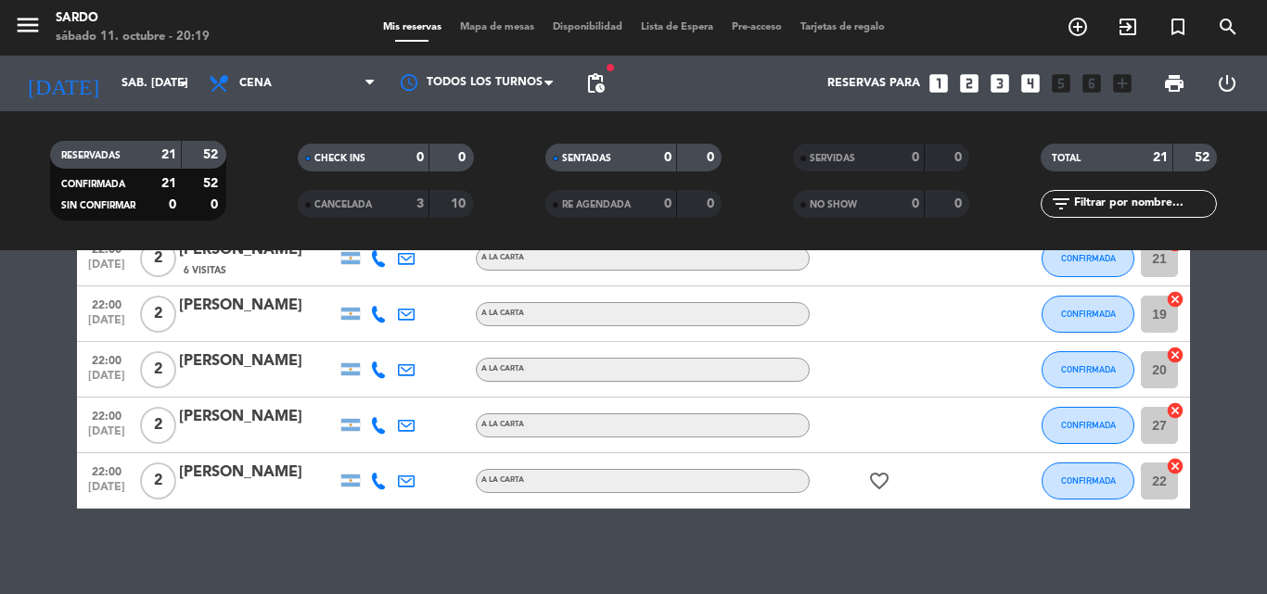
scroll to position [1080, 0]
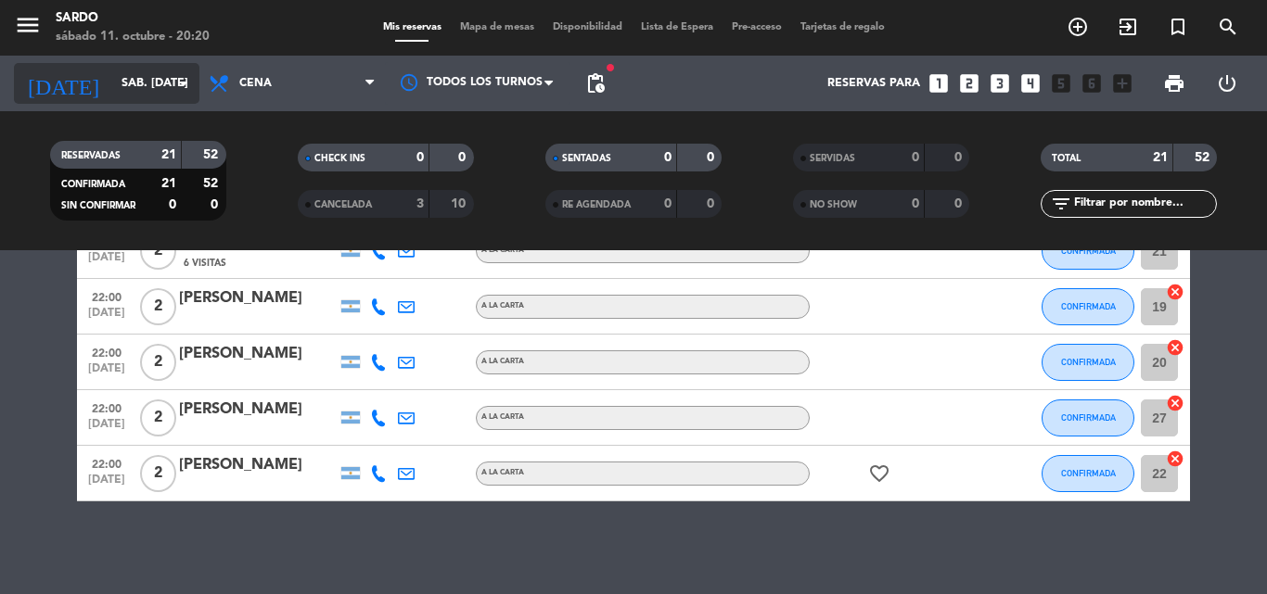
click at [163, 95] on input "sáb. [DATE]" at bounding box center [190, 84] width 157 height 32
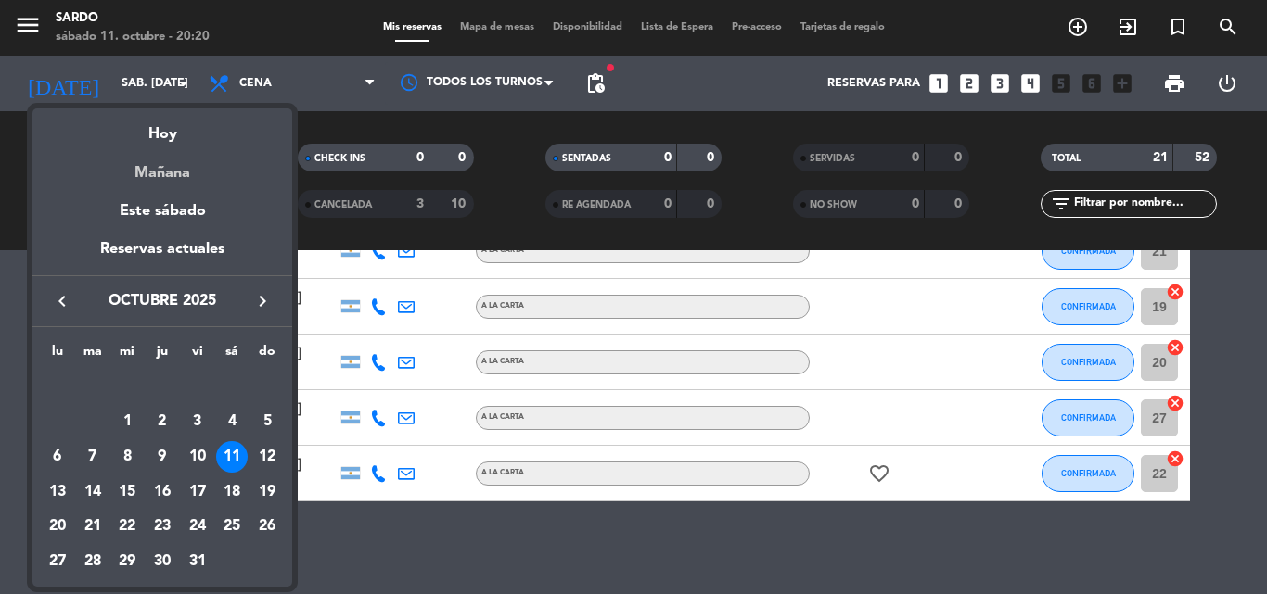
click at [158, 168] on div "Mañana" at bounding box center [162, 166] width 260 height 38
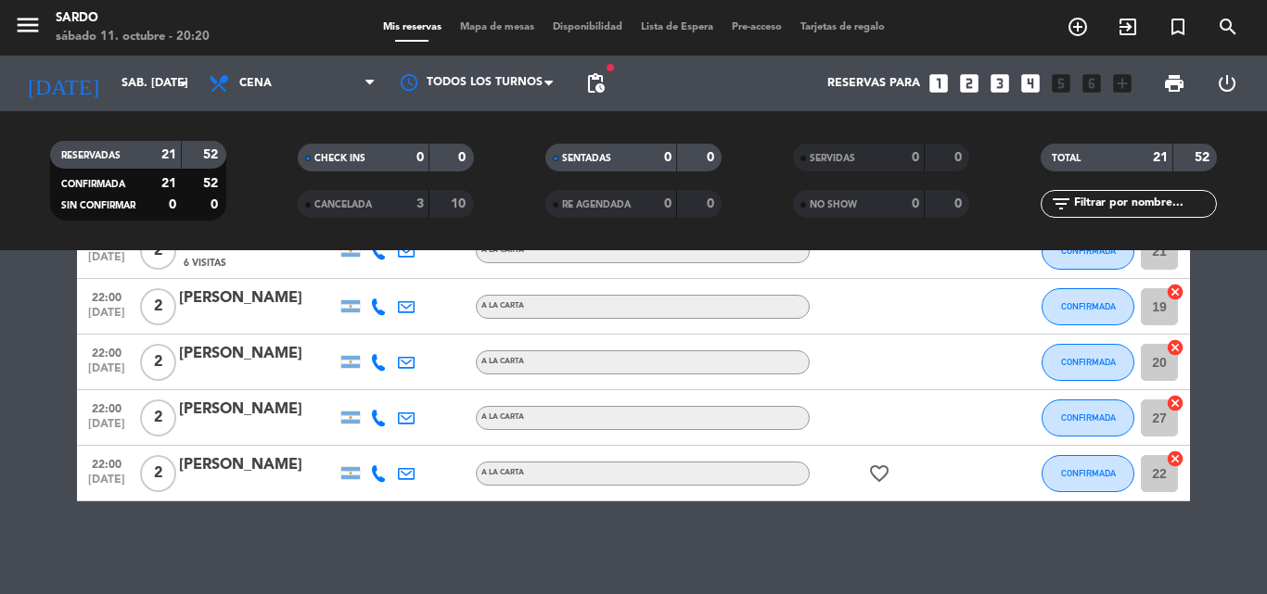
type input "dom. [DATE]"
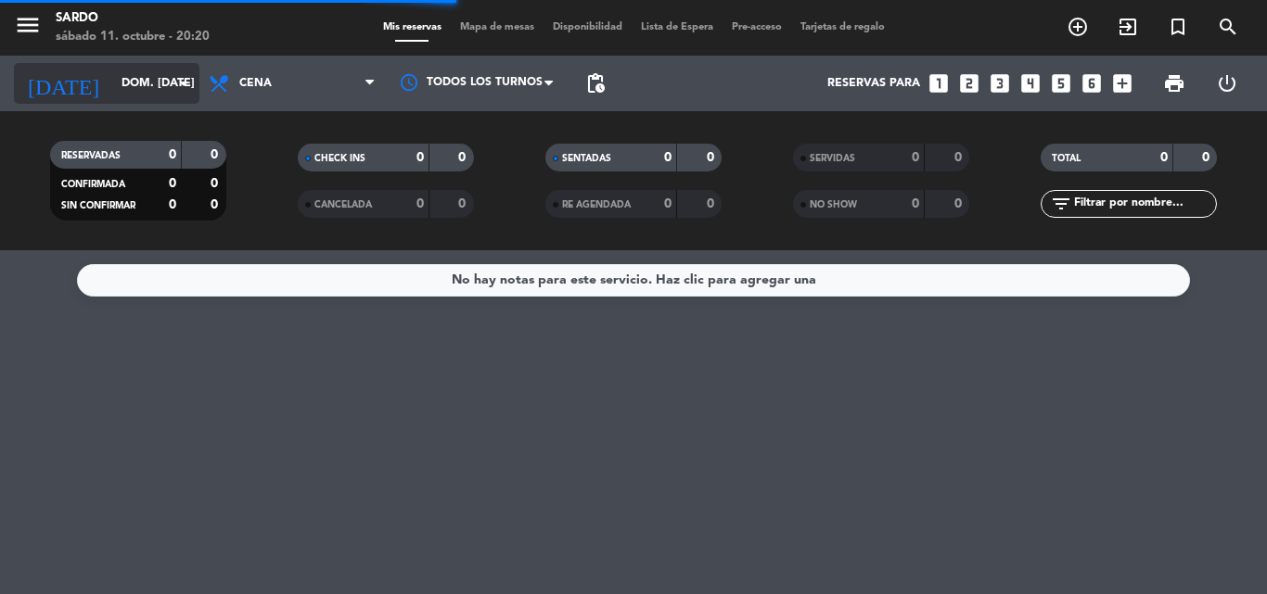
scroll to position [0, 0]
click at [153, 79] on input "dom. [DATE]" at bounding box center [190, 84] width 157 height 32
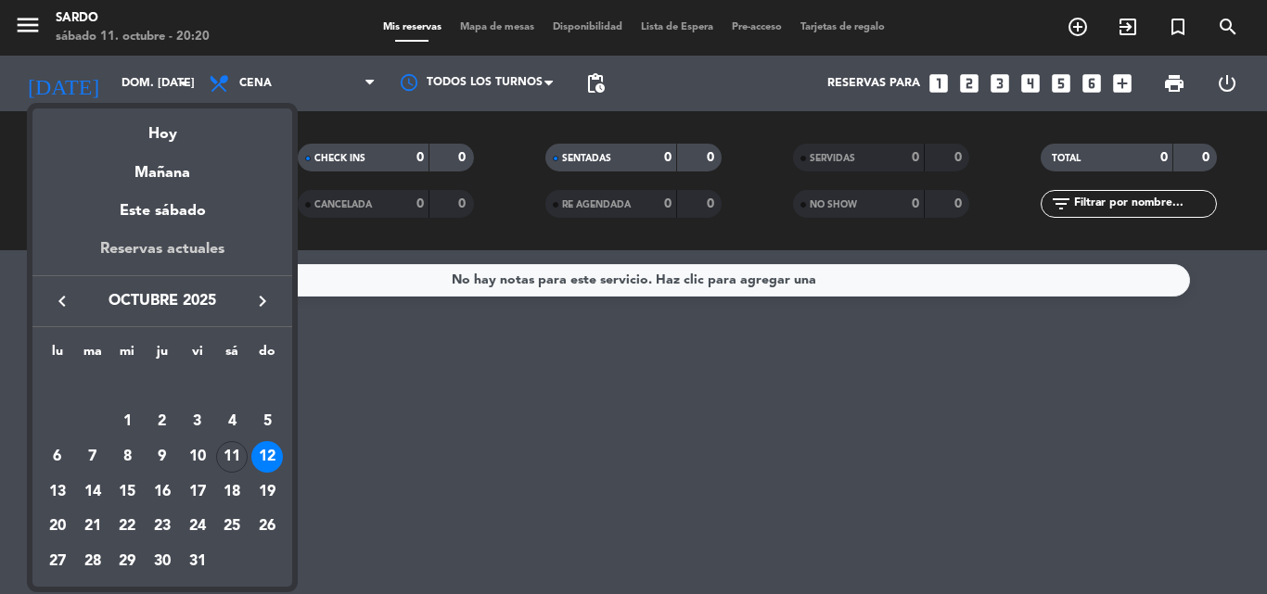
click at [164, 248] on div "Reservas actuales" at bounding box center [162, 256] width 260 height 38
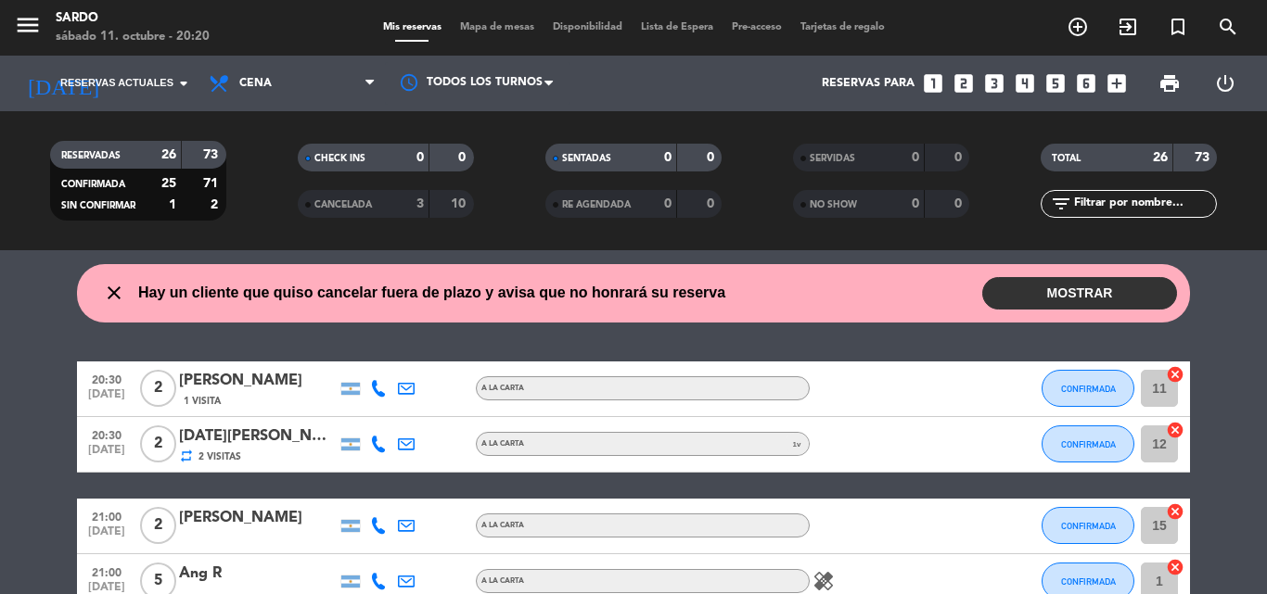
click at [1030, 296] on button "MOSTRAR" at bounding box center [1079, 293] width 195 height 32
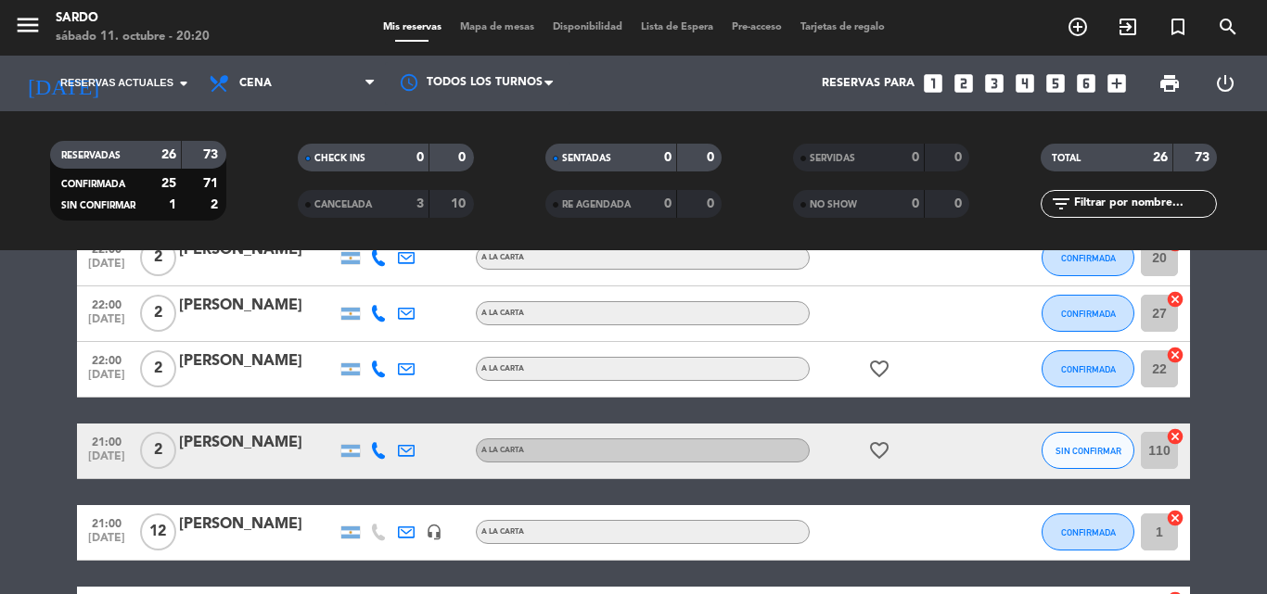
scroll to position [1391, 0]
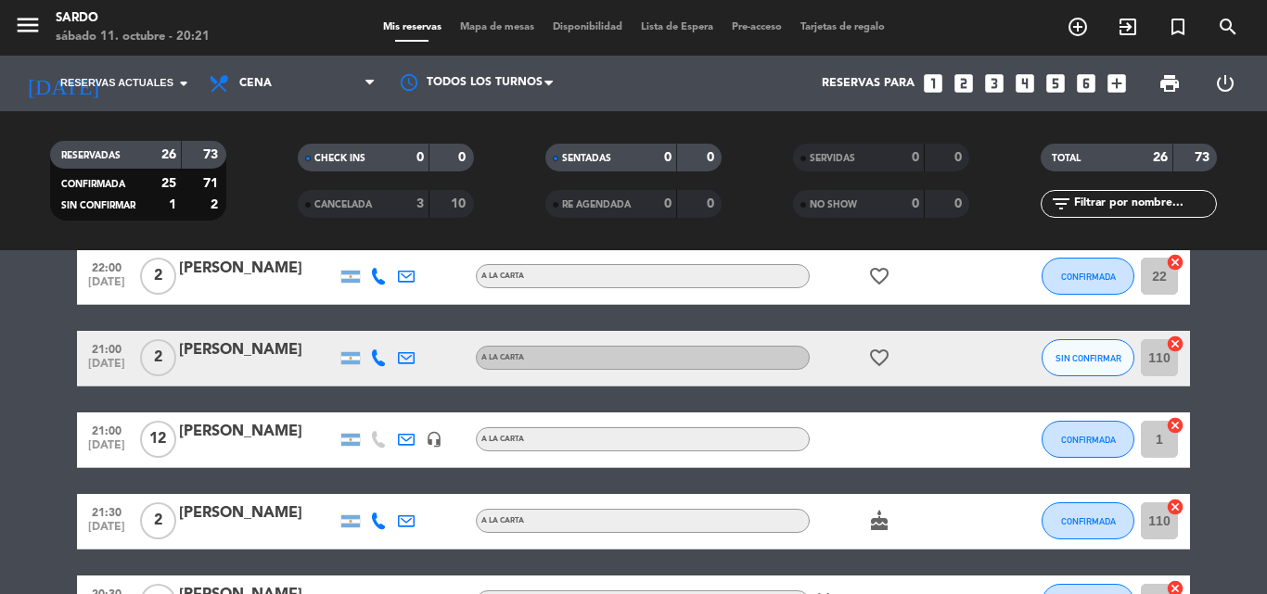
click at [1056, 350] on button "SIN CONFIRMAR" at bounding box center [1087, 357] width 93 height 37
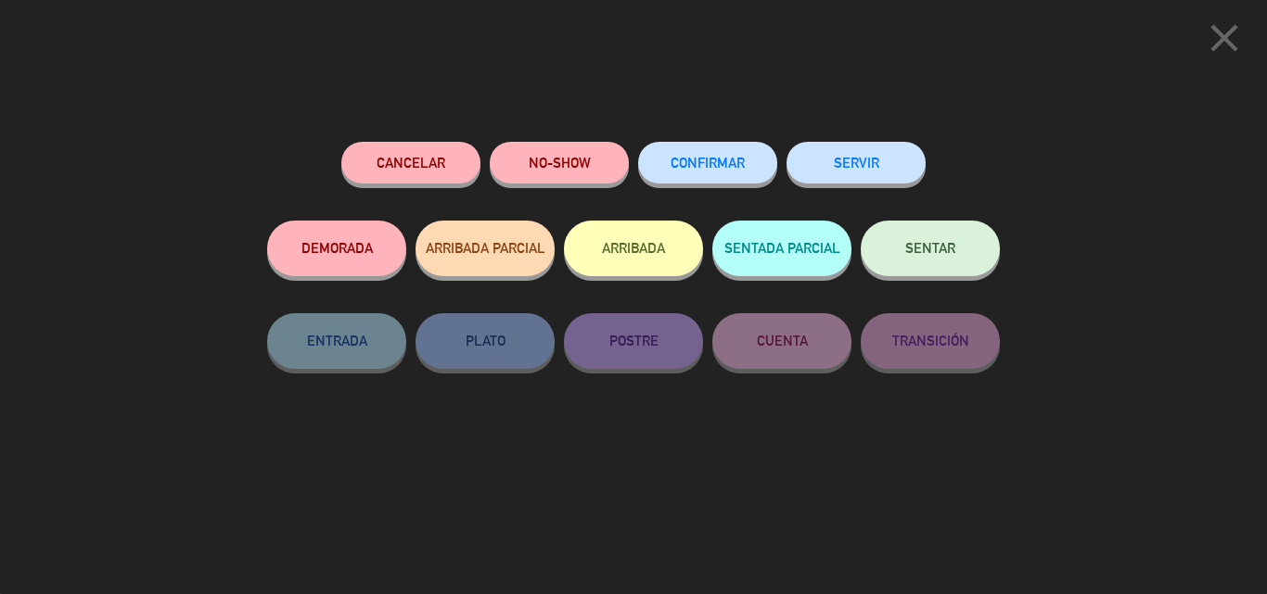
click at [724, 177] on button "CONFIRMAR" at bounding box center [707, 163] width 139 height 42
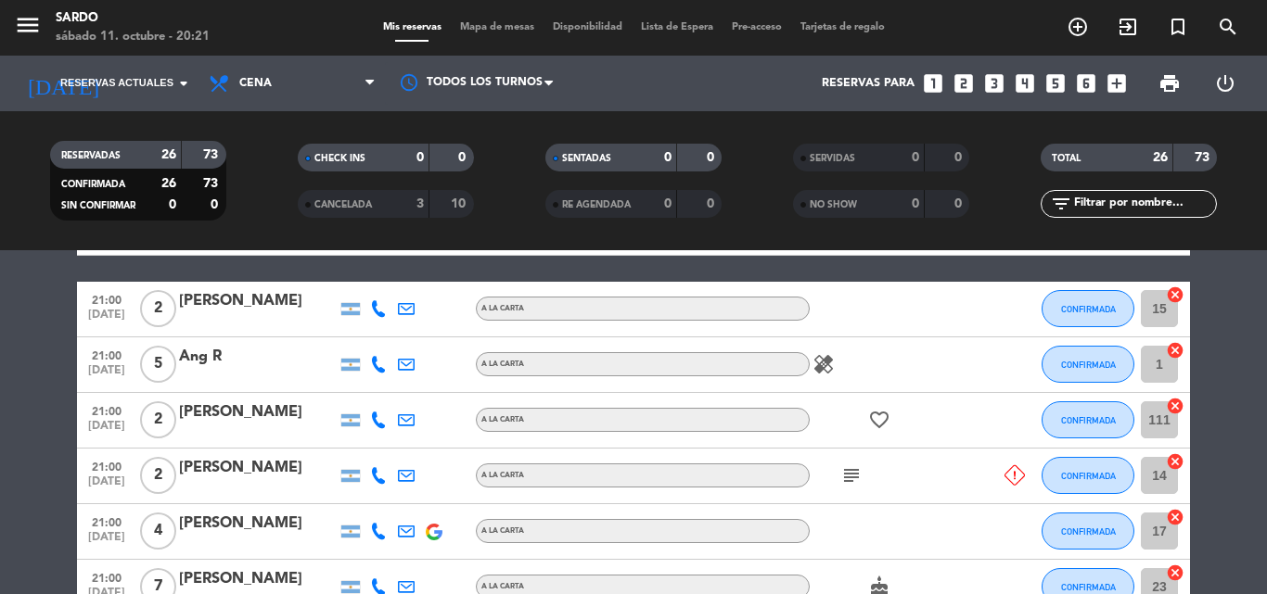
scroll to position [304, 0]
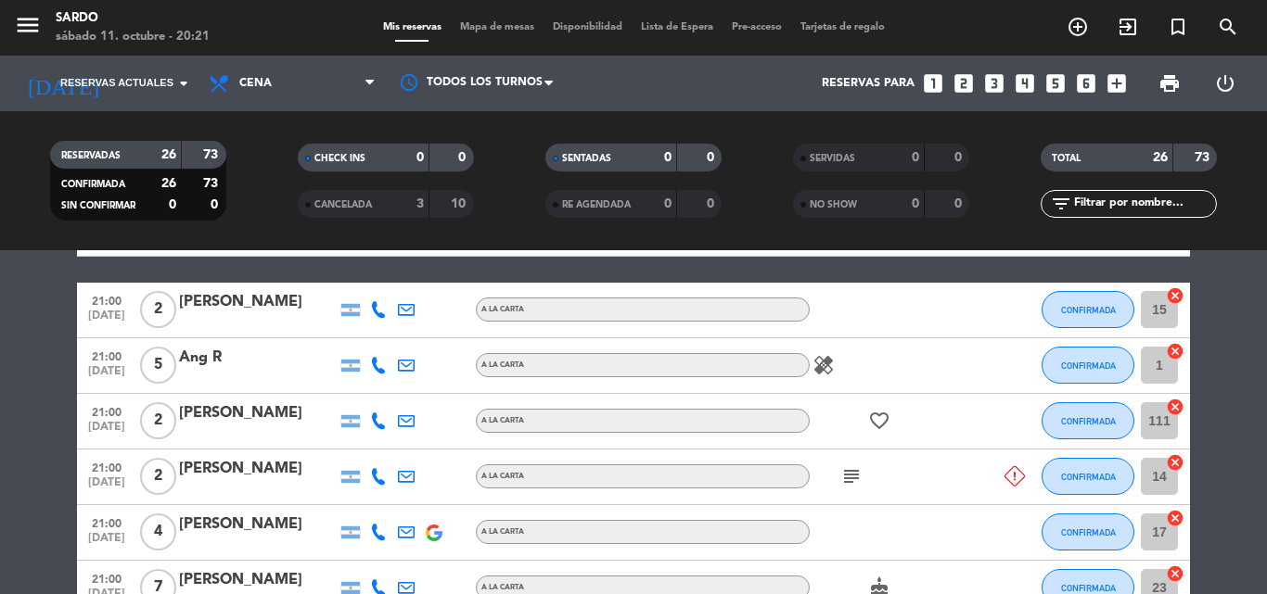
click at [849, 473] on icon "subject" at bounding box center [851, 476] width 22 height 22
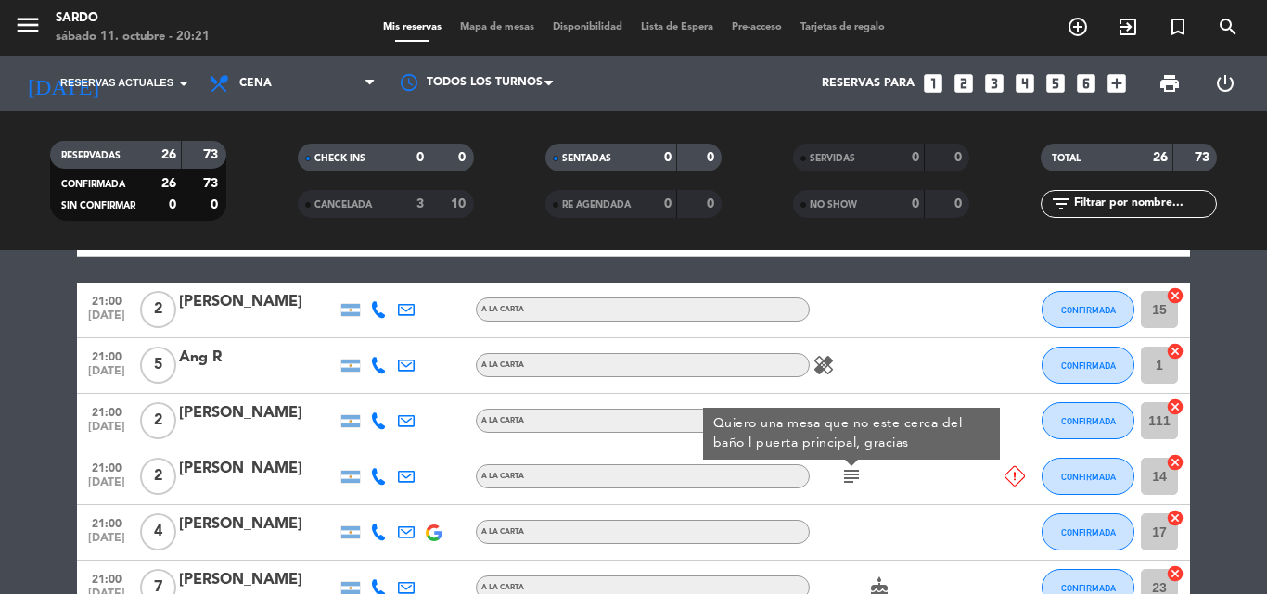
click at [849, 473] on icon "subject" at bounding box center [851, 476] width 22 height 22
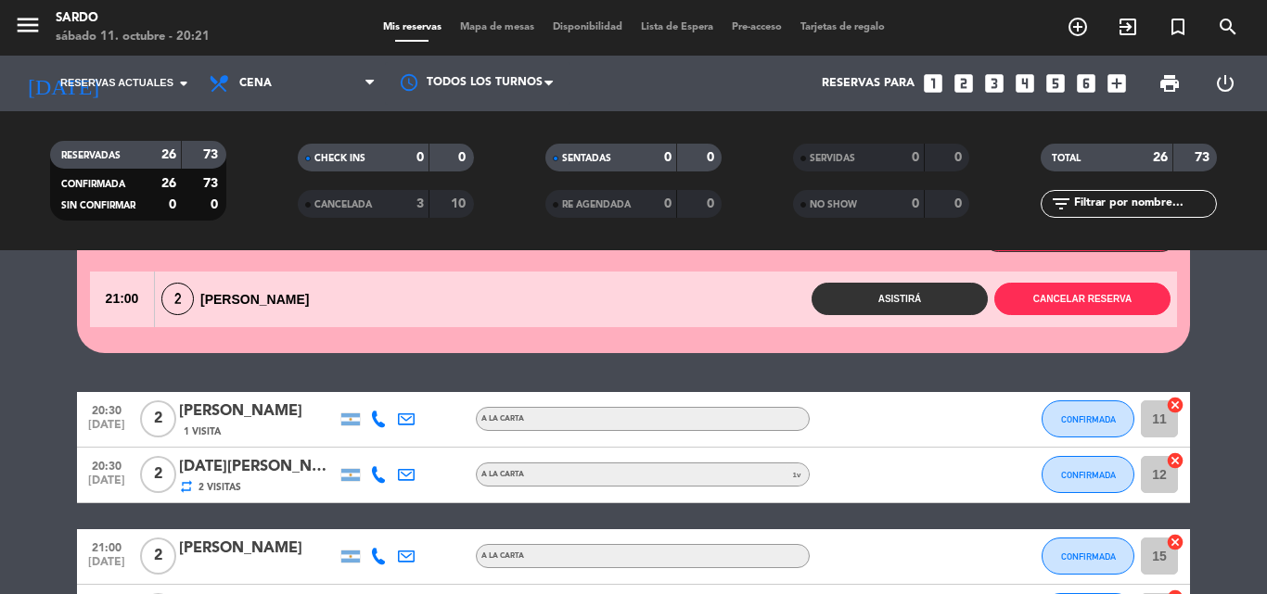
scroll to position [0, 0]
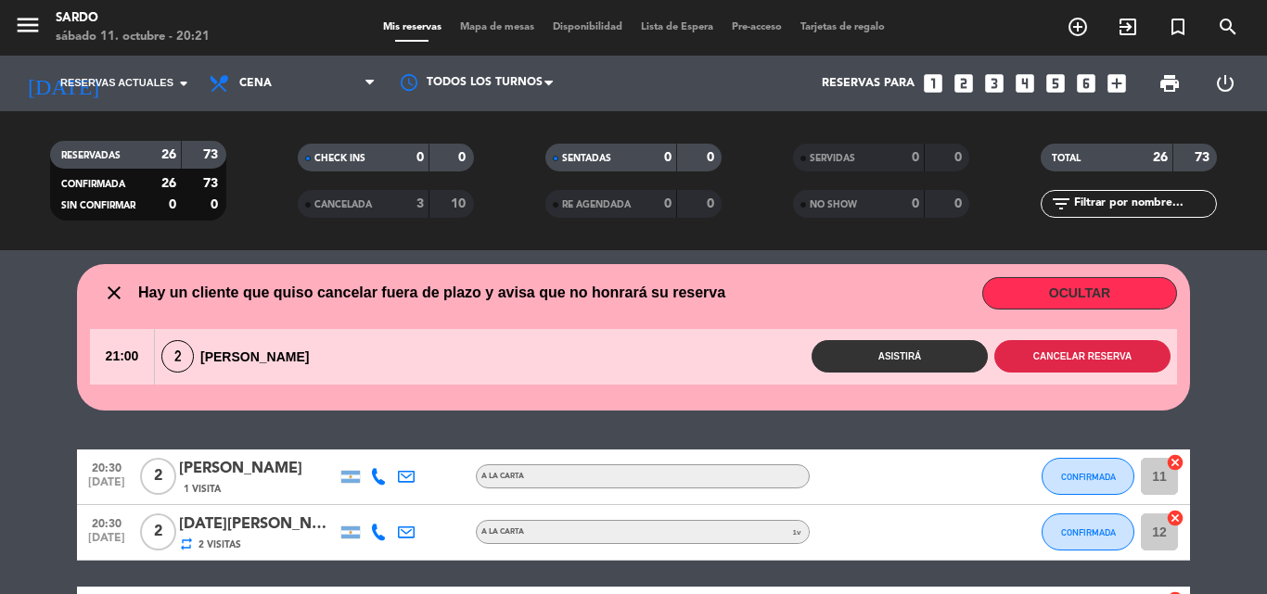
click at [1031, 359] on button "Cancelar reserva" at bounding box center [1082, 356] width 176 height 32
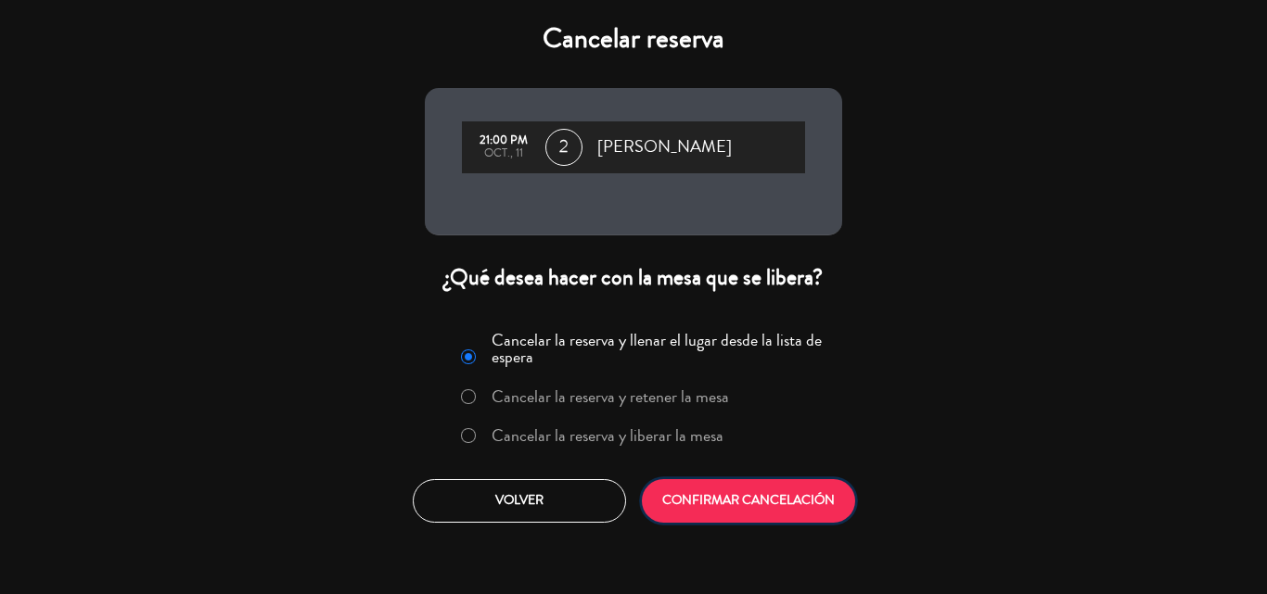
click at [745, 497] on button "CONFIRMAR CANCELACIÓN" at bounding box center [748, 501] width 213 height 44
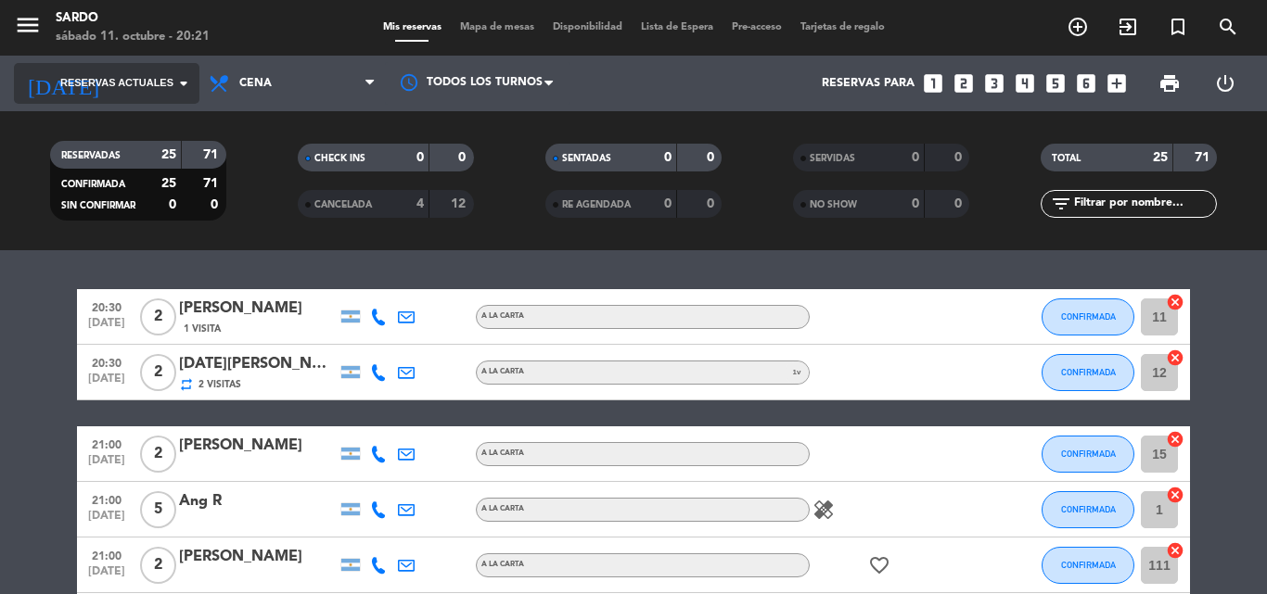
click at [171, 83] on span "Reservas actuales" at bounding box center [116, 83] width 113 height 17
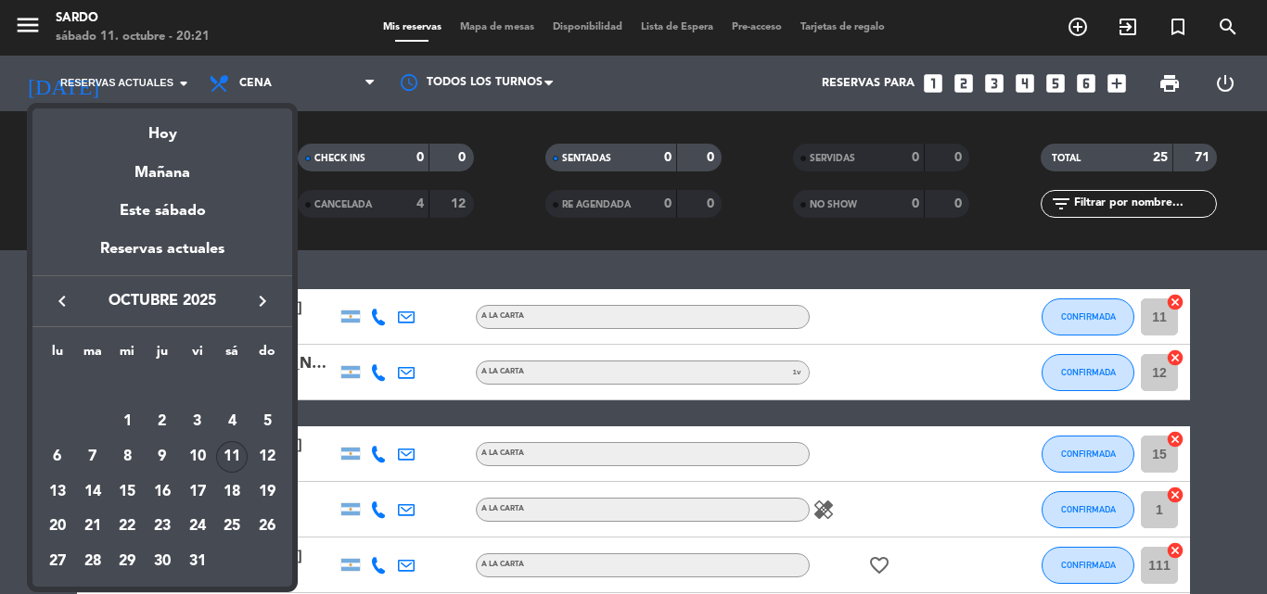
click at [0, 284] on div at bounding box center [633, 297] width 1267 height 594
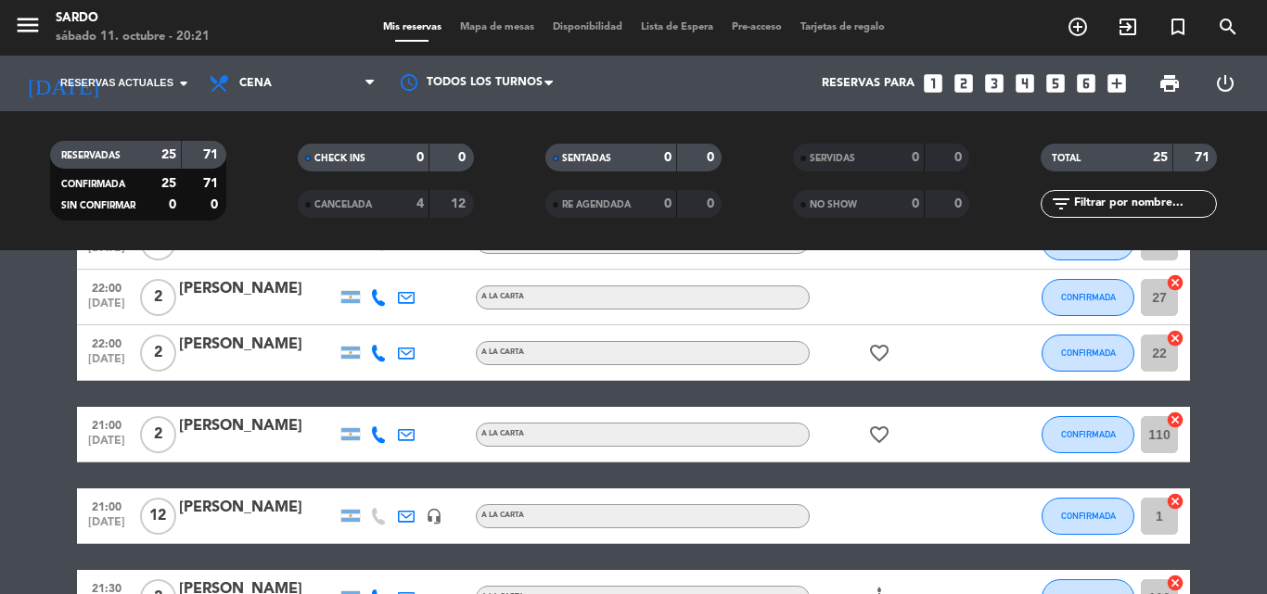
scroll to position [1205, 0]
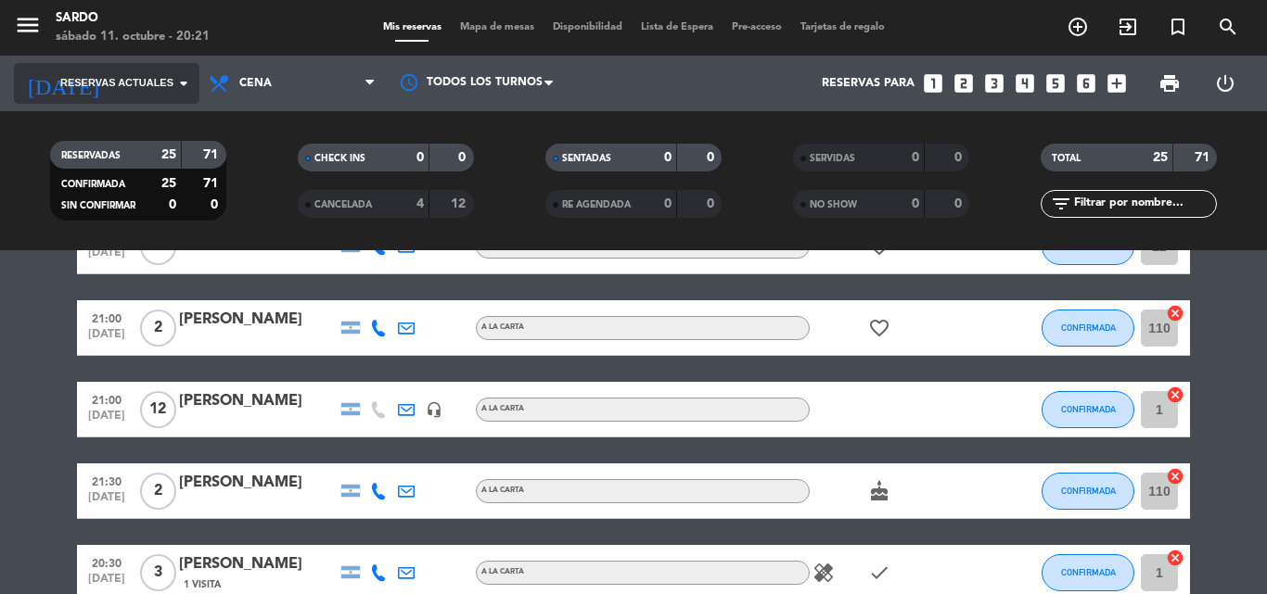
click at [172, 95] on input at bounding box center [190, 84] width 157 height 32
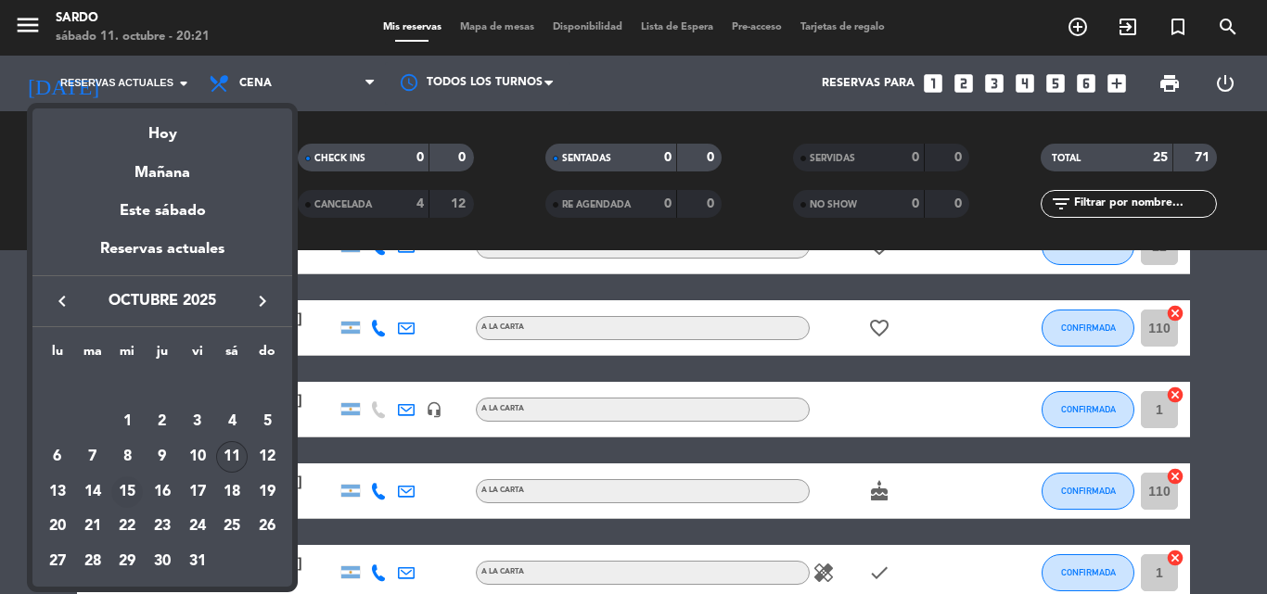
click at [129, 491] on div "15" at bounding box center [127, 493] width 32 height 32
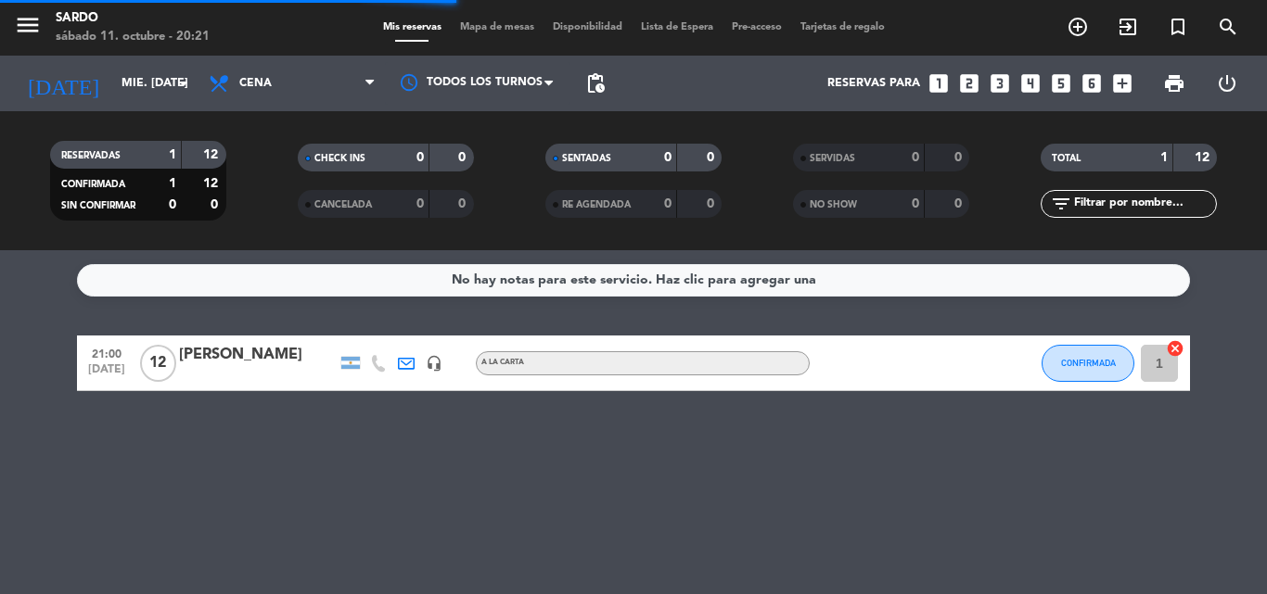
scroll to position [0, 0]
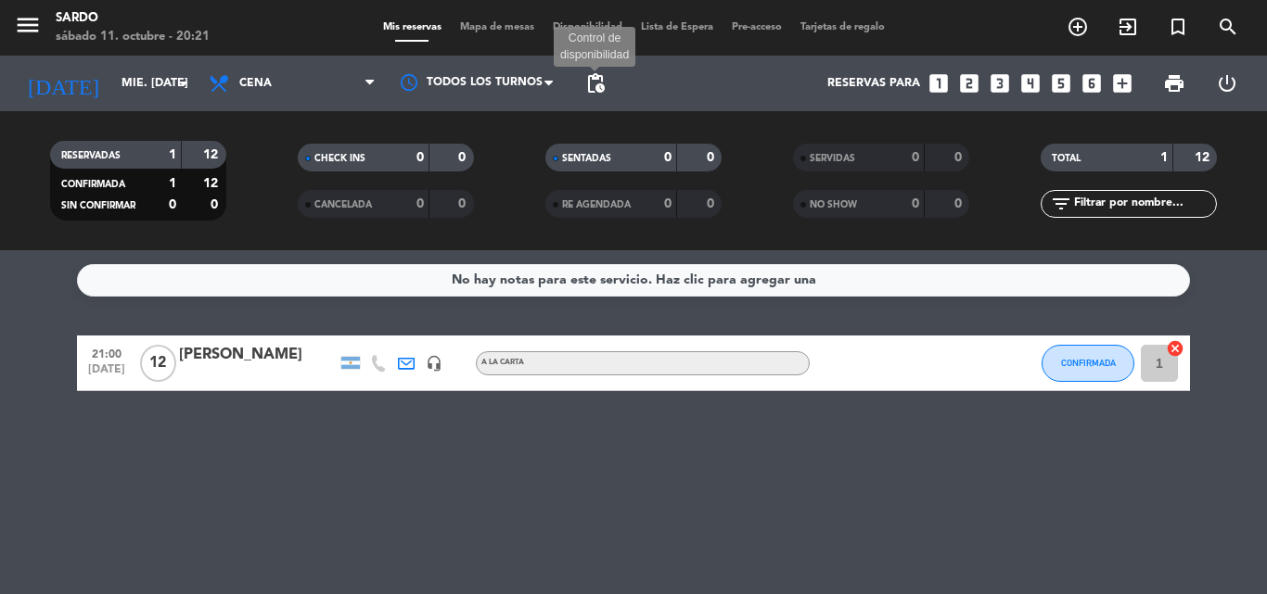
click at [601, 83] on span "pending_actions" at bounding box center [595, 83] width 22 height 22
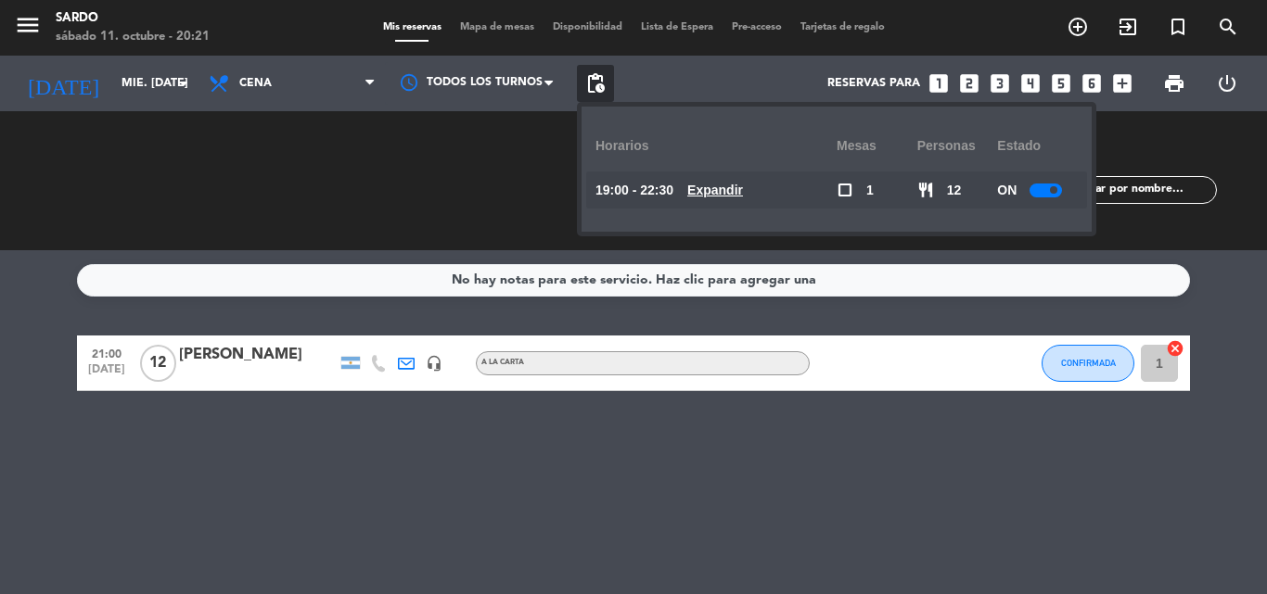
click at [1051, 189] on span at bounding box center [1053, 189] width 7 height 7
click at [587, 77] on span "pending_actions" at bounding box center [595, 83] width 22 height 22
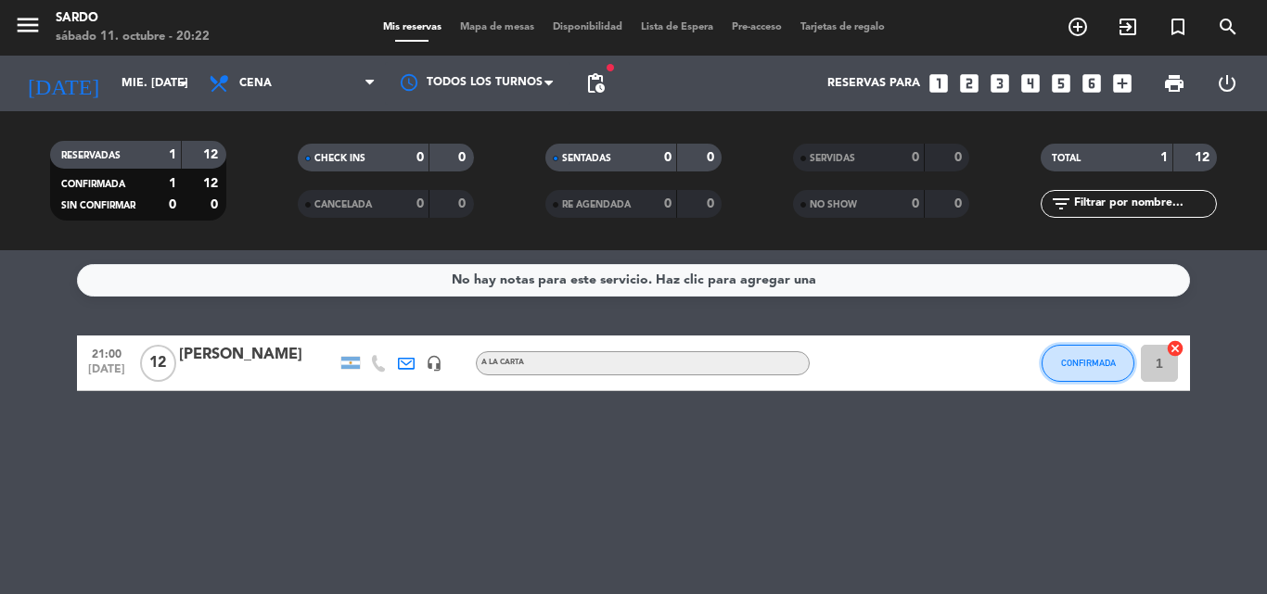
click at [1076, 358] on span "CONFIRMADA" at bounding box center [1088, 363] width 55 height 10
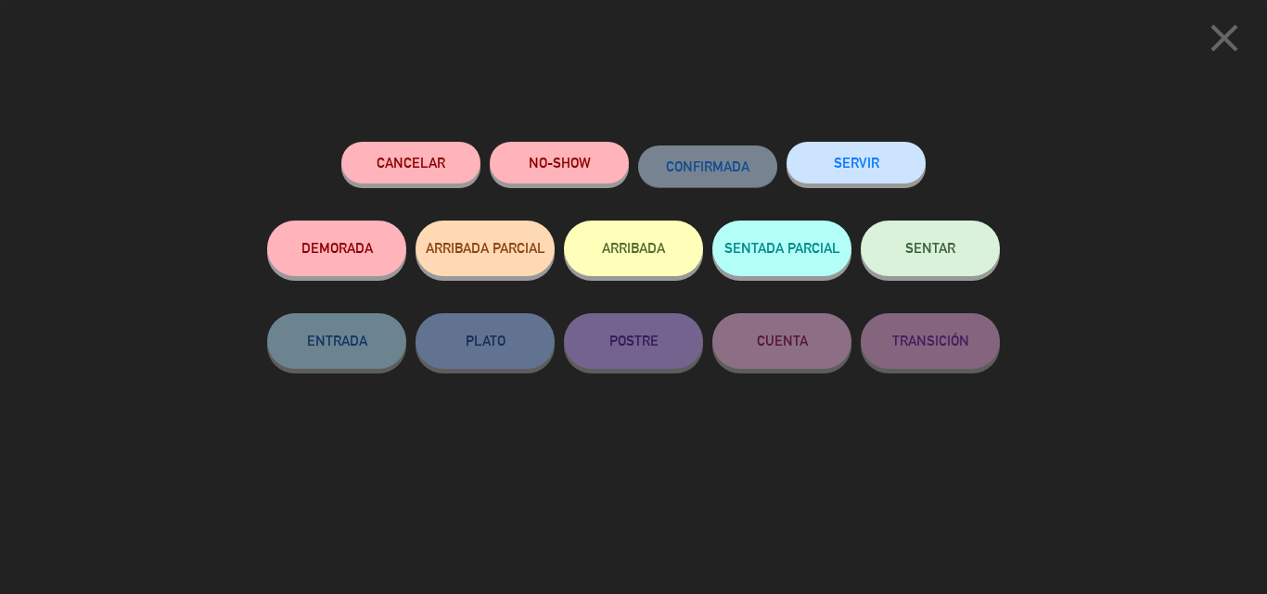
click at [461, 159] on button "Cancelar" at bounding box center [410, 163] width 139 height 42
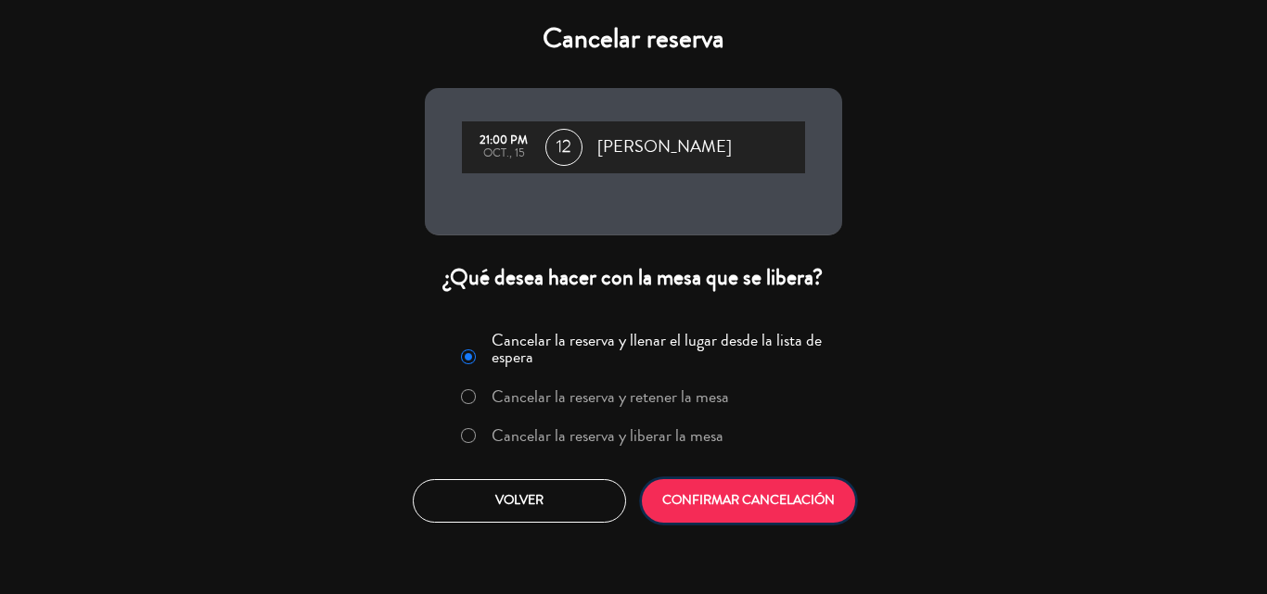
click at [725, 508] on button "CONFIRMAR CANCELACIÓN" at bounding box center [748, 501] width 213 height 44
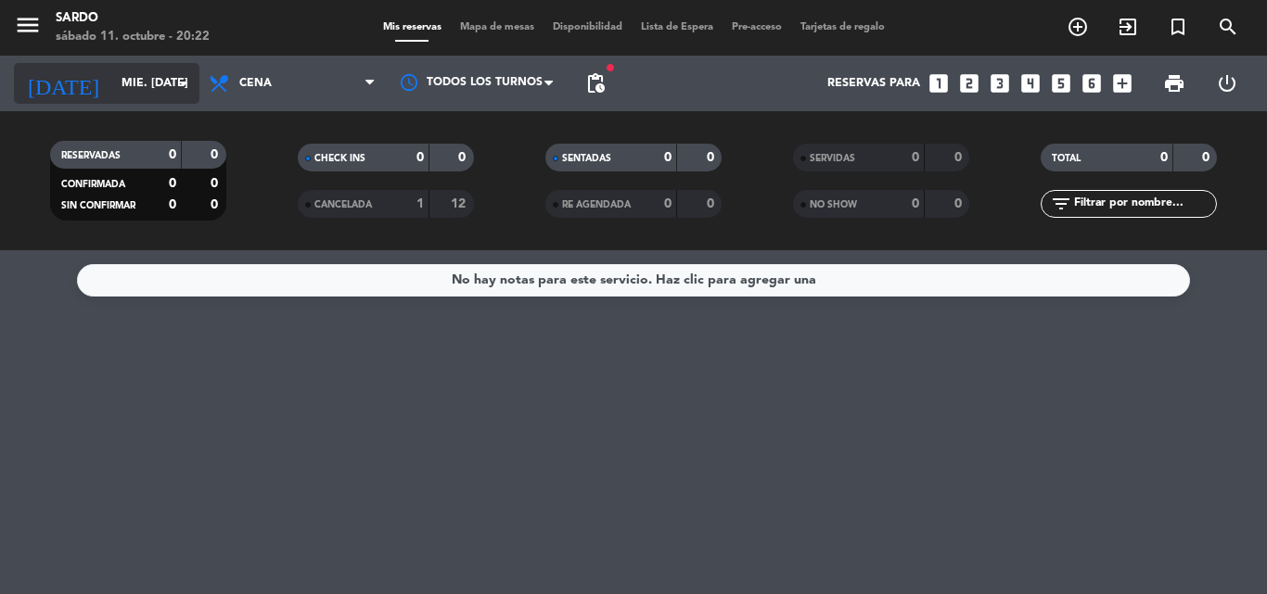
click at [169, 72] on input "mié. [DATE]" at bounding box center [190, 84] width 157 height 32
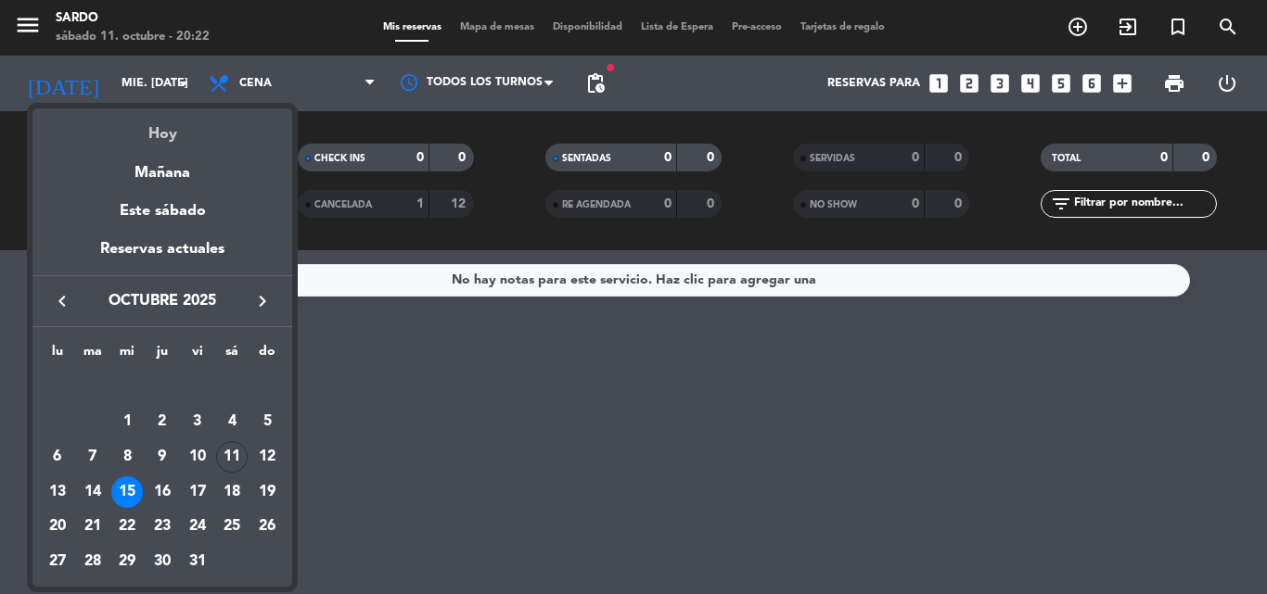
click at [151, 129] on div "Hoy" at bounding box center [162, 127] width 260 height 38
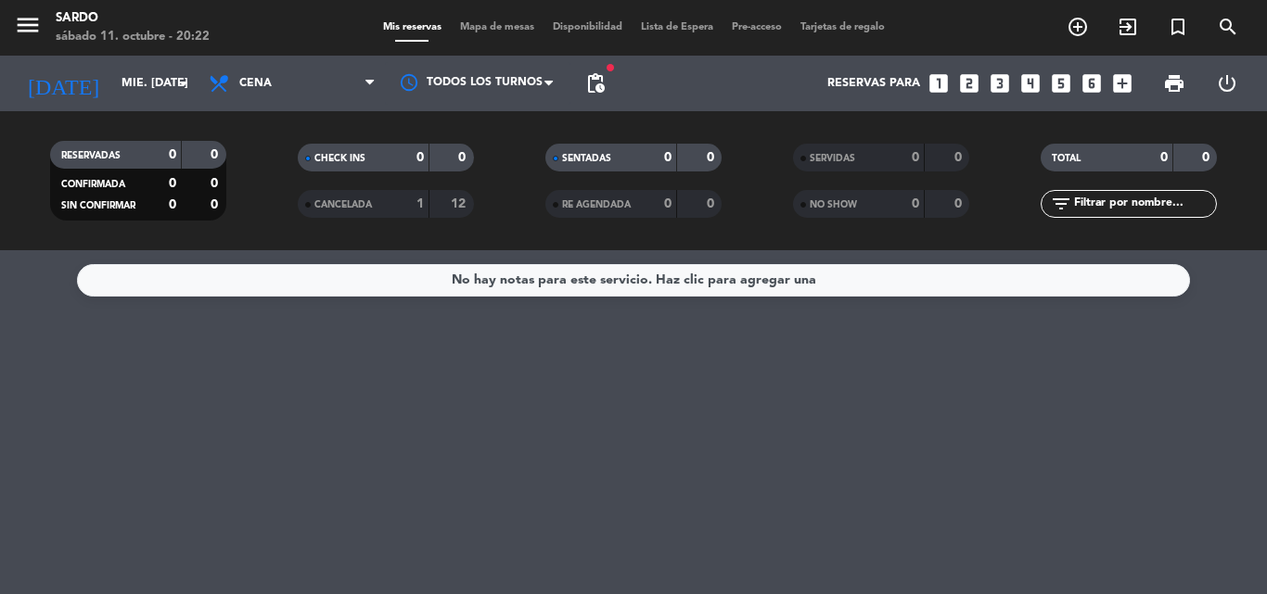
type input "sáb. [DATE]"
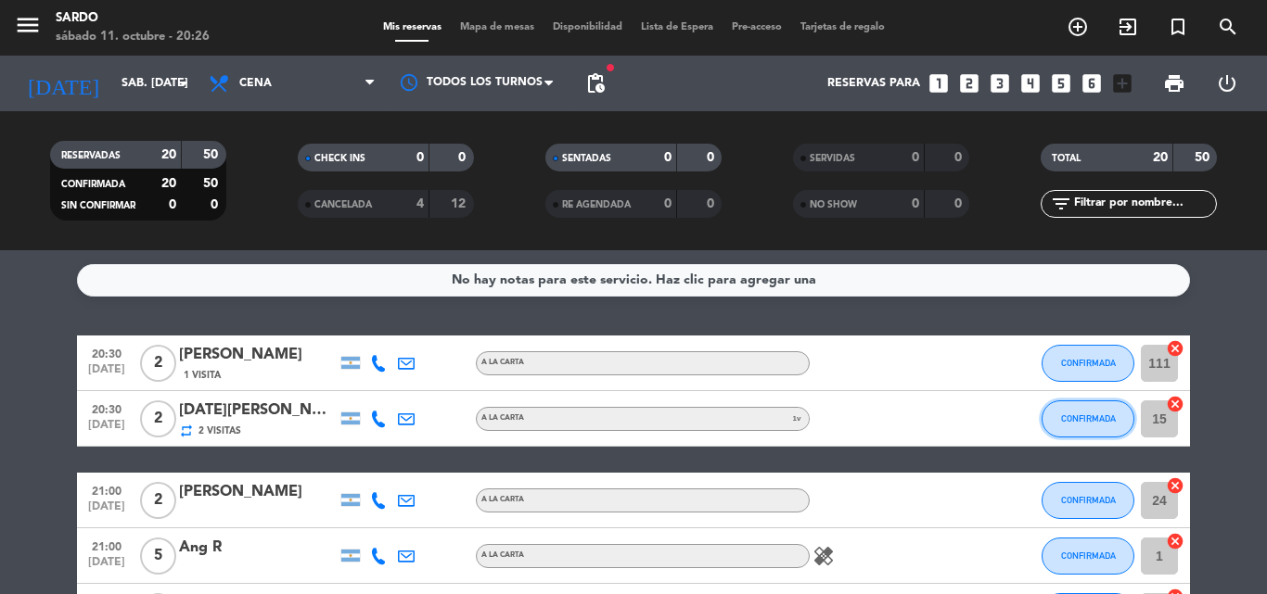
click at [1099, 414] on span "CONFIRMADA" at bounding box center [1088, 419] width 55 height 10
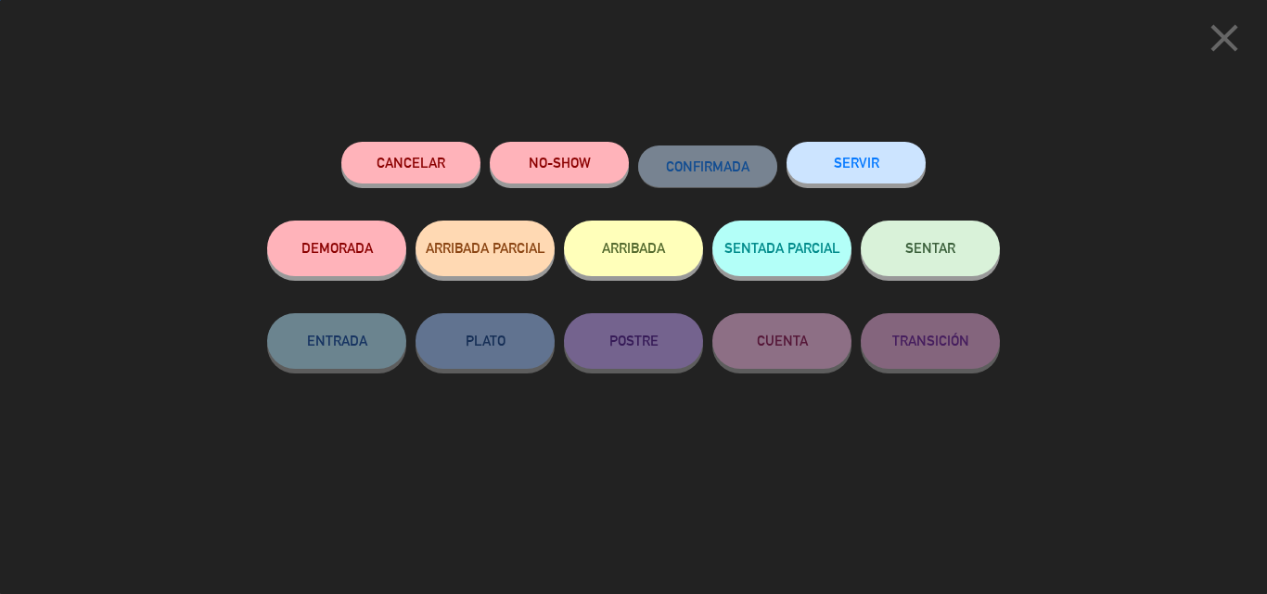
click at [899, 255] on button "SENTAR" at bounding box center [929, 249] width 139 height 56
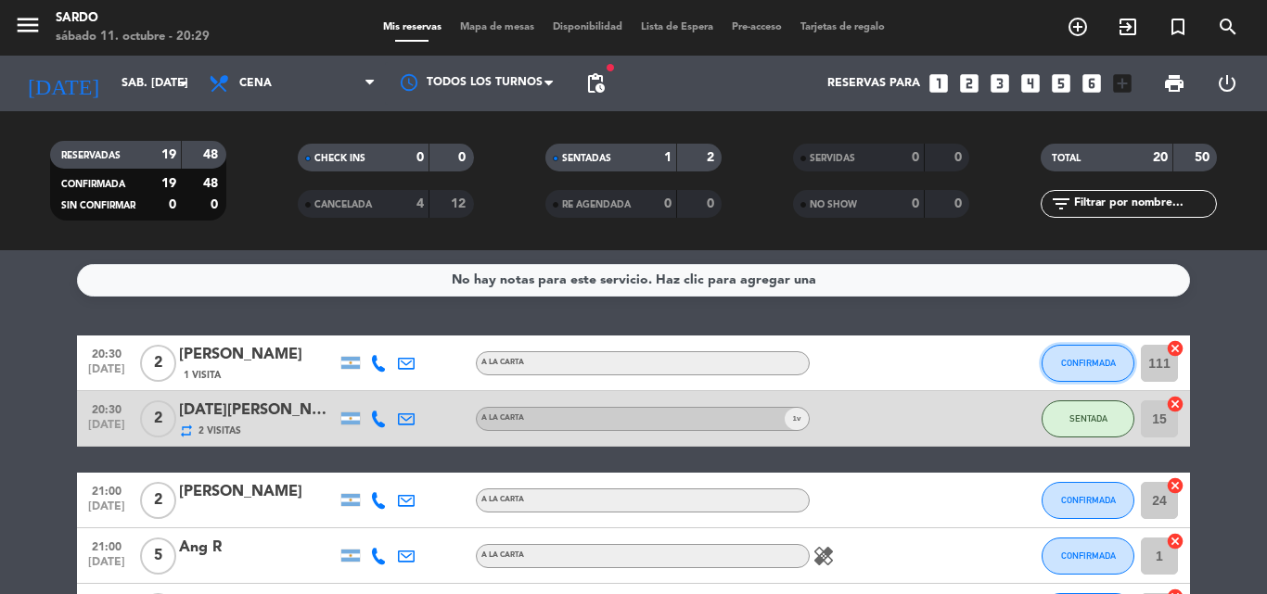
click at [1080, 355] on button "CONFIRMADA" at bounding box center [1087, 363] width 93 height 37
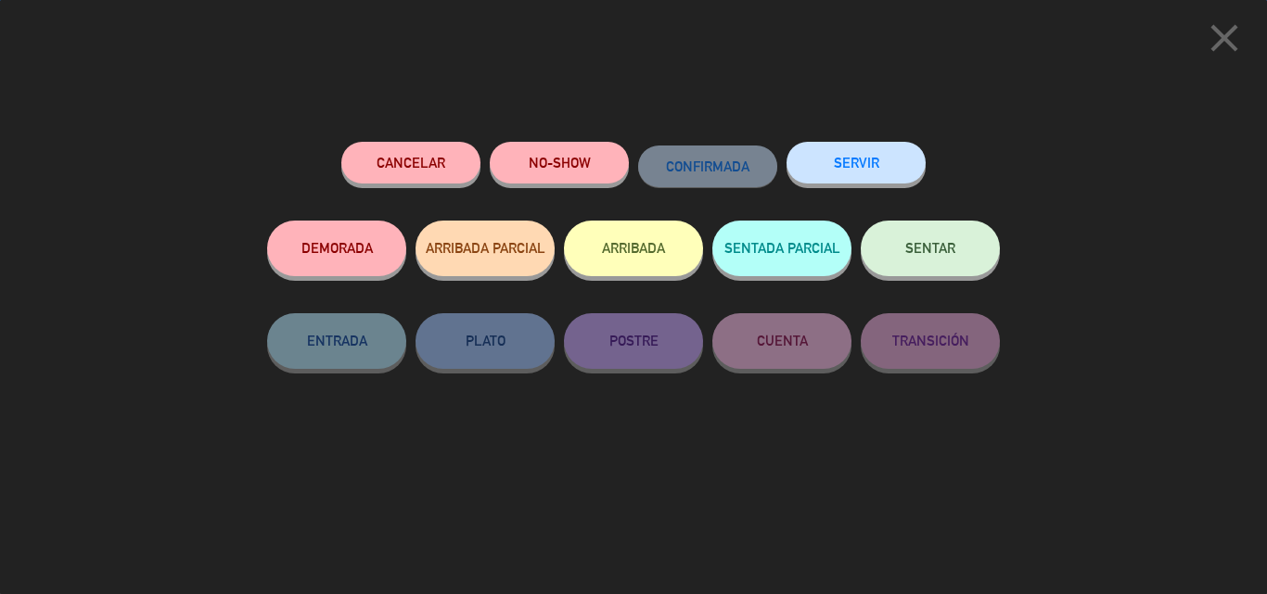
click at [923, 245] on span "SENTAR" at bounding box center [930, 248] width 50 height 16
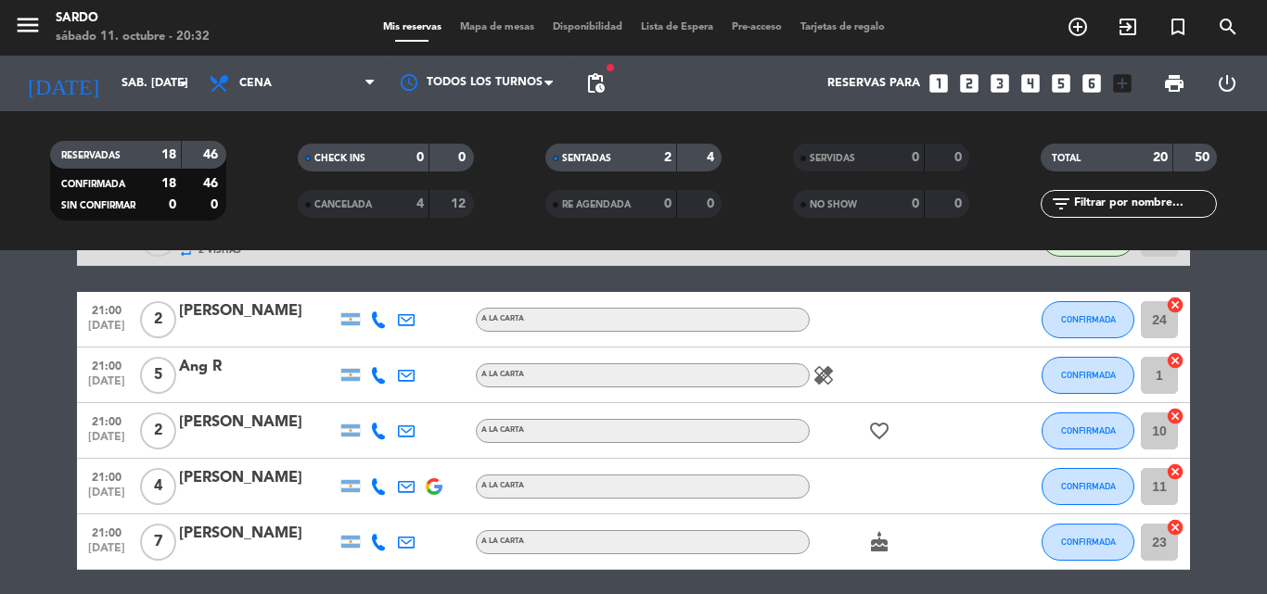
scroll to position [185, 0]
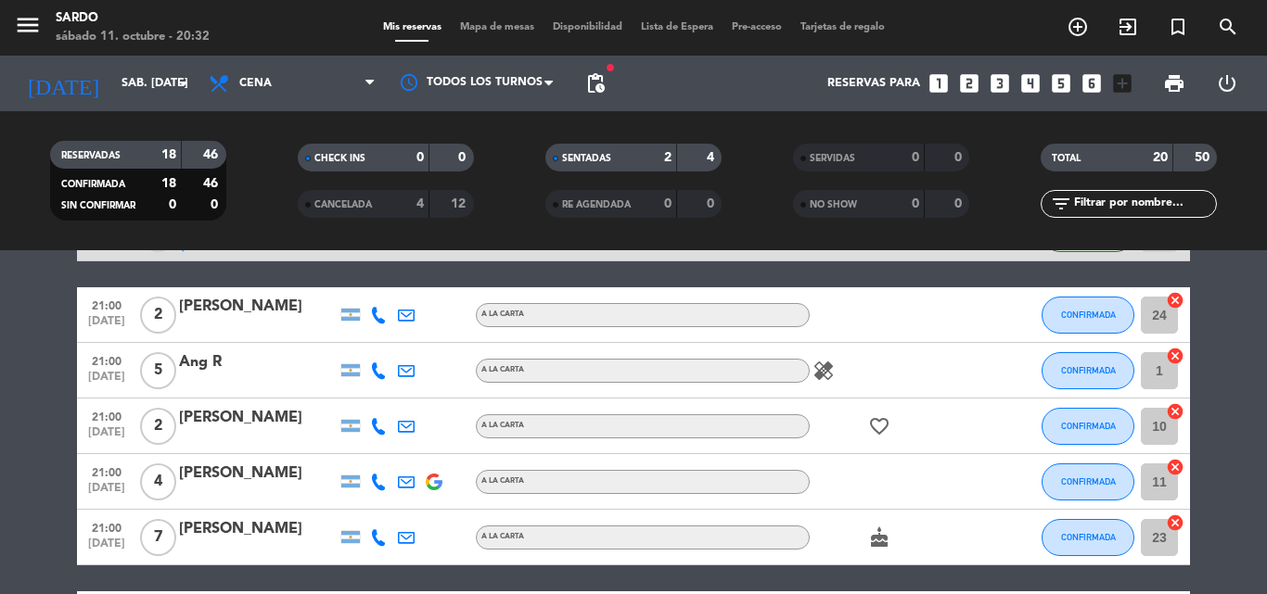
click at [822, 363] on icon "healing" at bounding box center [823, 371] width 22 height 22
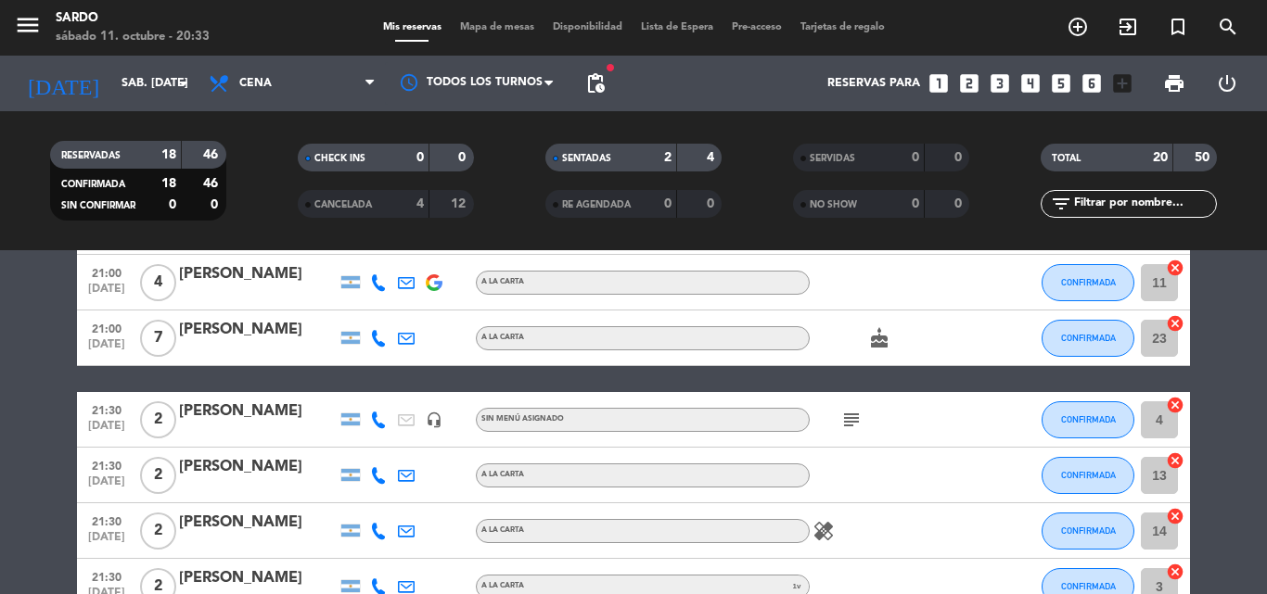
scroll to position [464, 0]
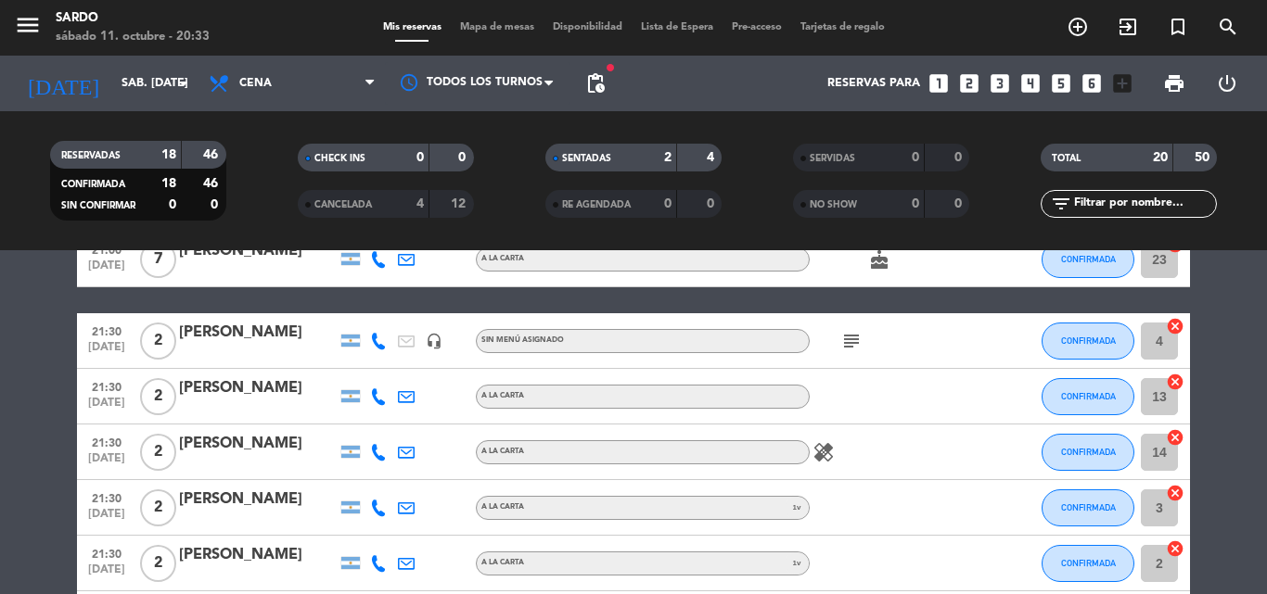
click at [826, 451] on icon "healing" at bounding box center [823, 452] width 22 height 22
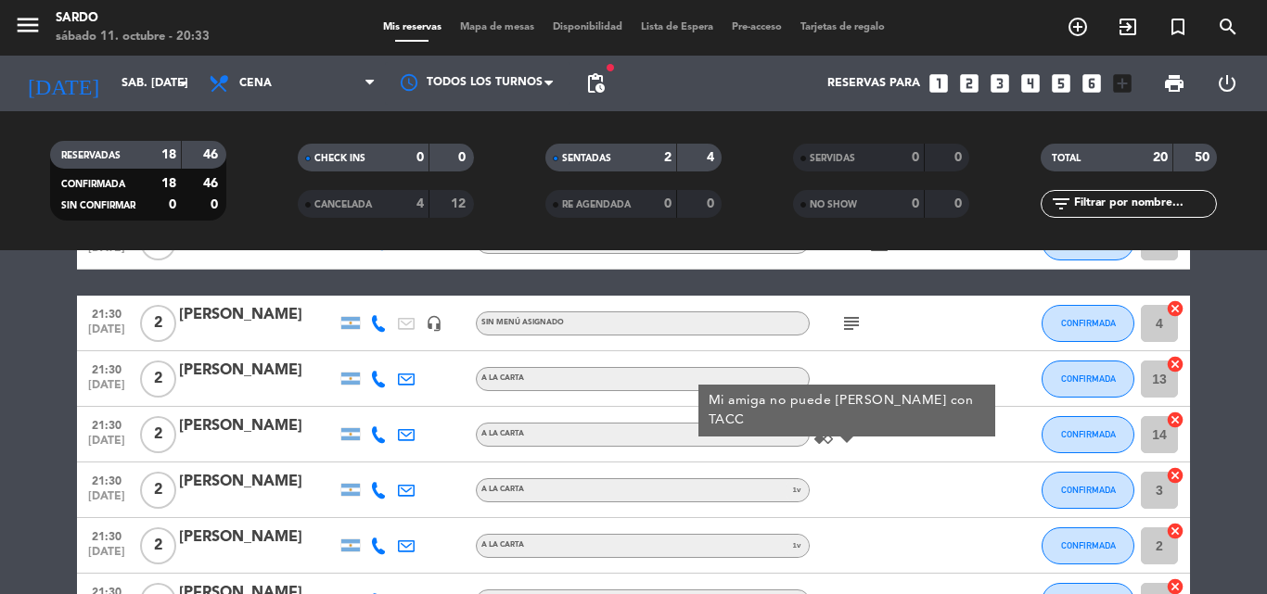
scroll to position [371, 0]
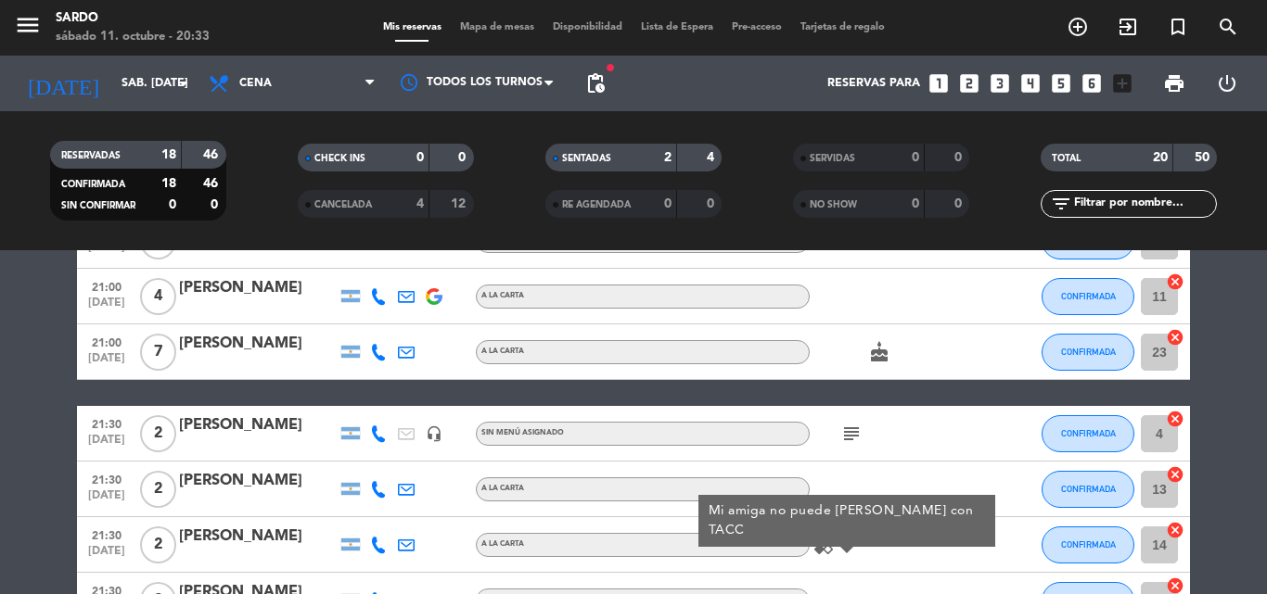
click at [855, 437] on icon "subject" at bounding box center [851, 434] width 22 height 22
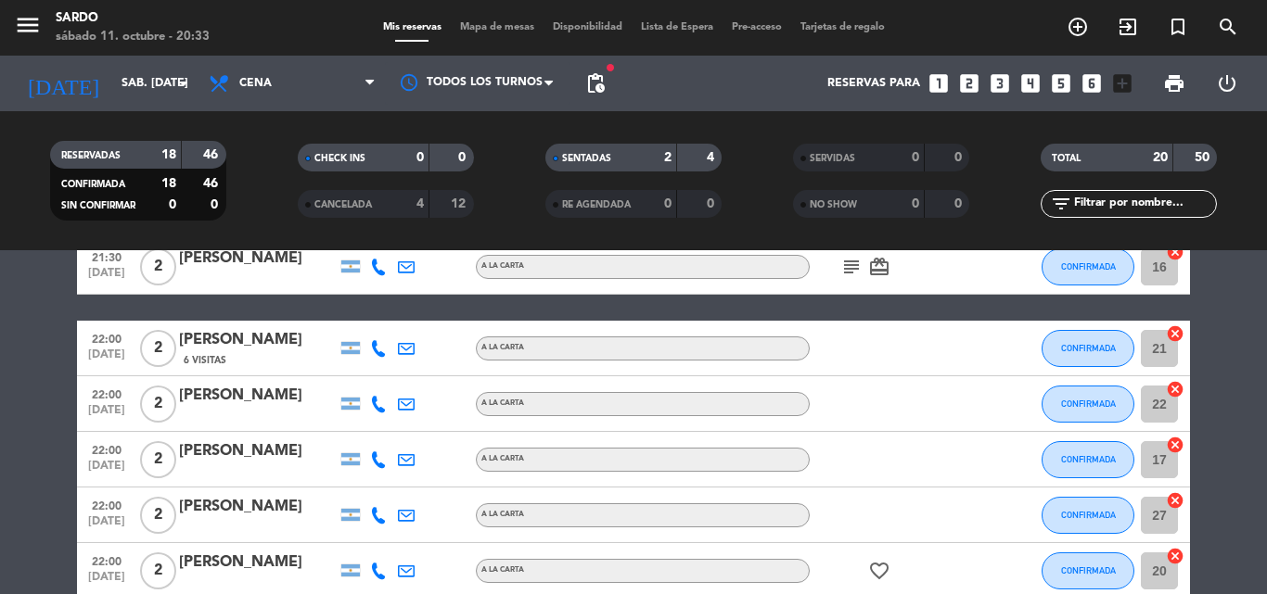
scroll to position [834, 0]
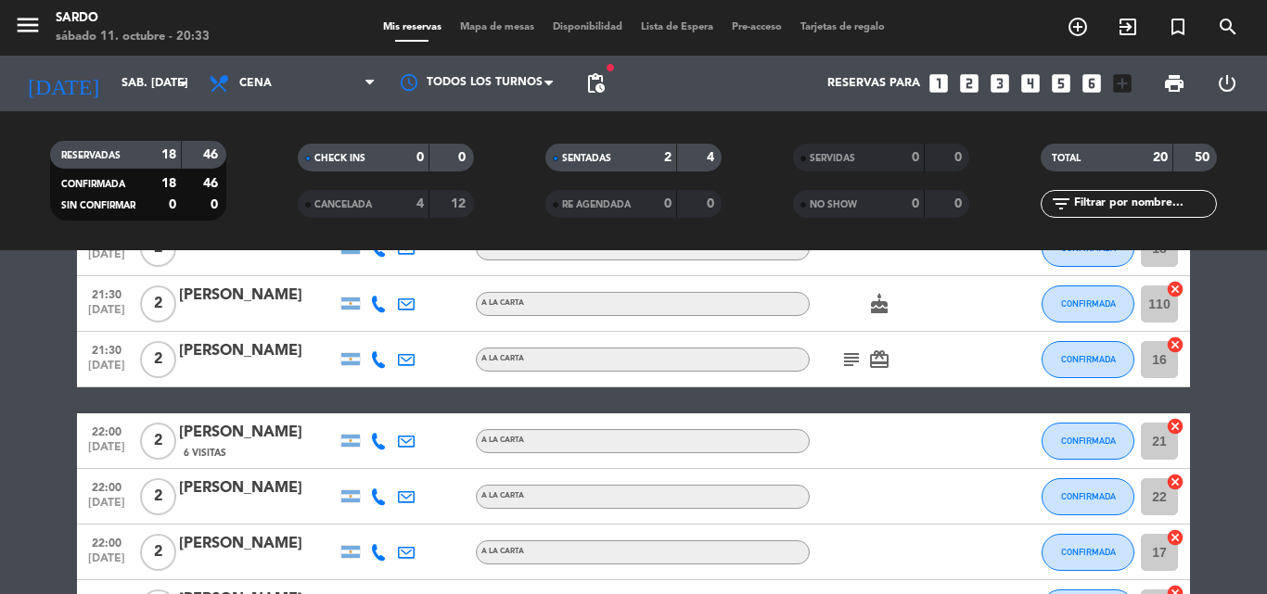
click at [881, 313] on icon "cake" at bounding box center [879, 304] width 22 height 22
click at [876, 363] on icon "card_giftcard" at bounding box center [879, 360] width 22 height 22
click at [847, 359] on icon "subject" at bounding box center [851, 360] width 22 height 22
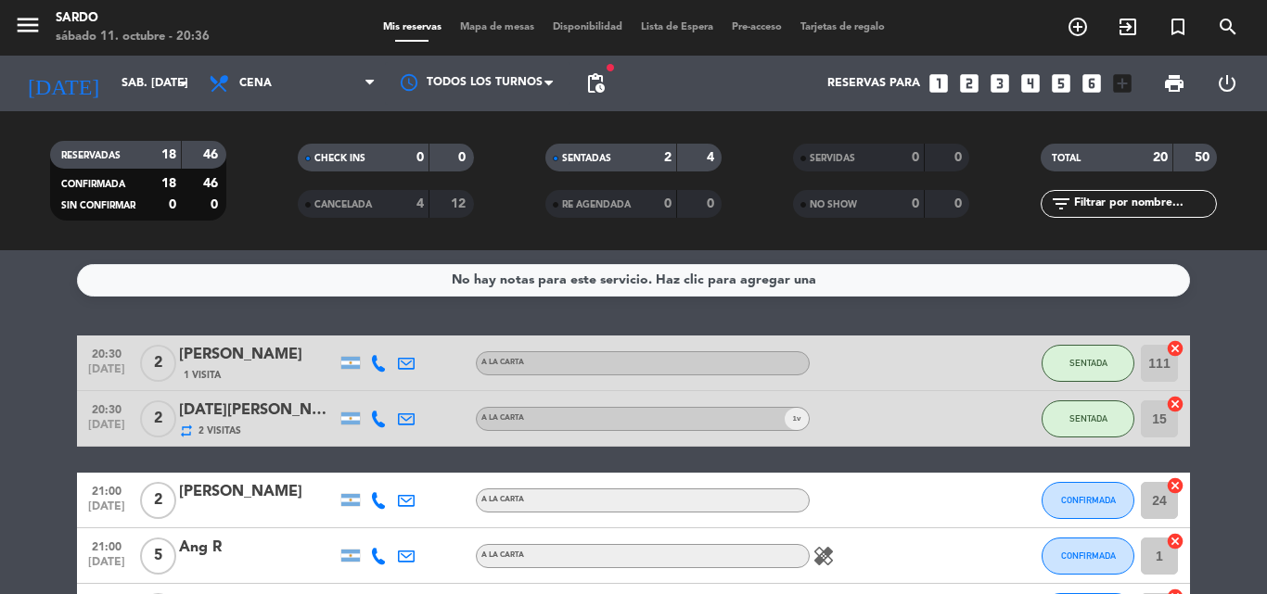
scroll to position [93, 0]
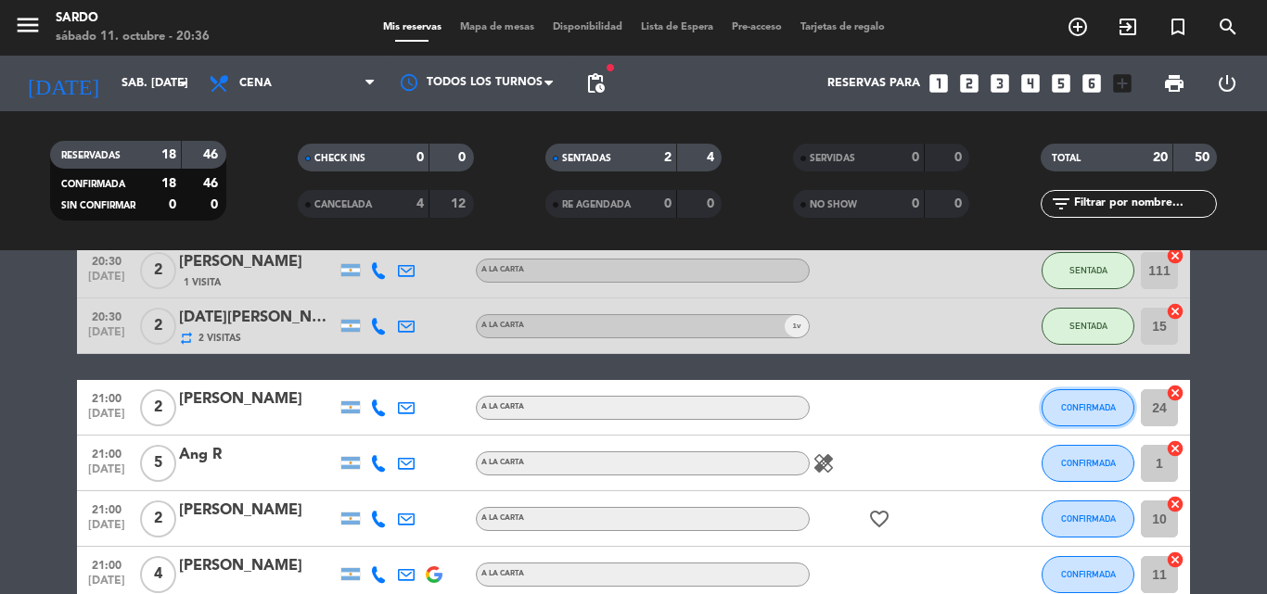
click at [1099, 402] on span "CONFIRMADA" at bounding box center [1088, 407] width 55 height 10
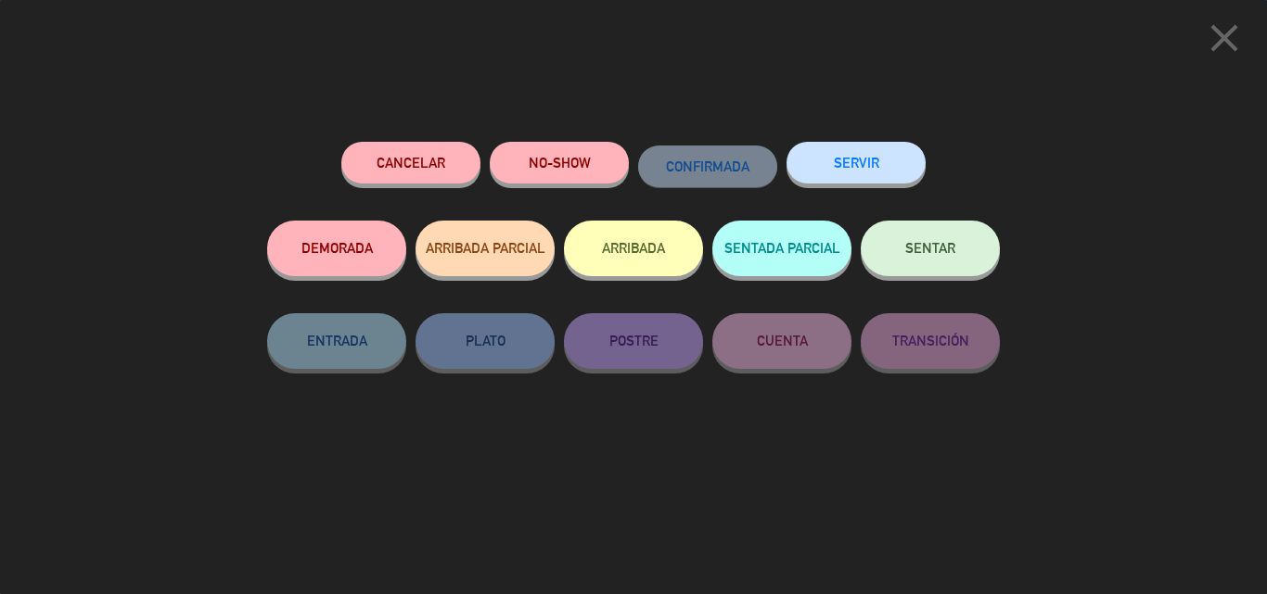
click at [923, 252] on span "SENTAR" at bounding box center [930, 248] width 50 height 16
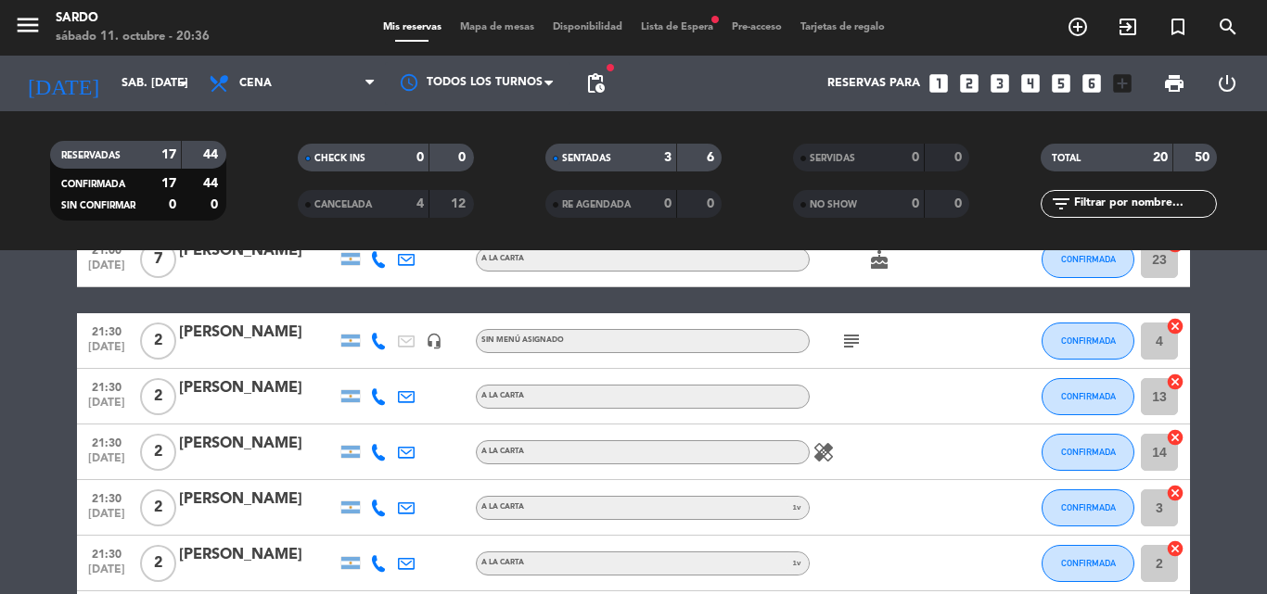
scroll to position [185, 0]
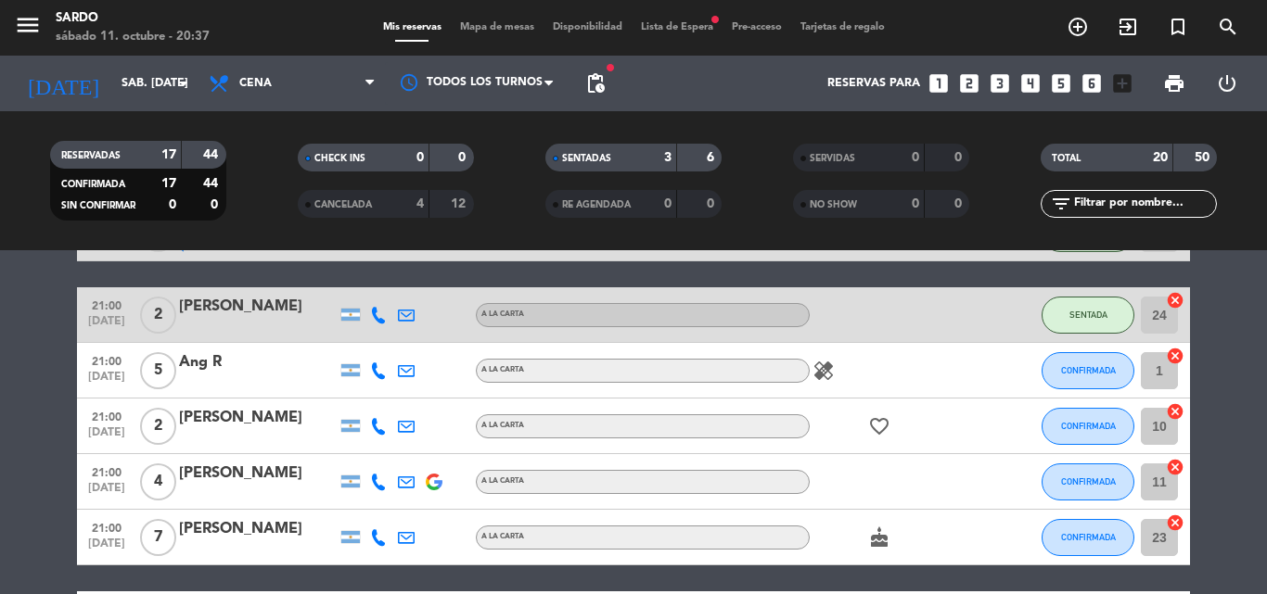
click at [823, 370] on icon "healing" at bounding box center [823, 371] width 22 height 22
click at [821, 370] on icon "healing" at bounding box center [823, 371] width 22 height 22
click at [414, 372] on div at bounding box center [406, 370] width 28 height 55
click at [411, 372] on icon at bounding box center [406, 371] width 17 height 17
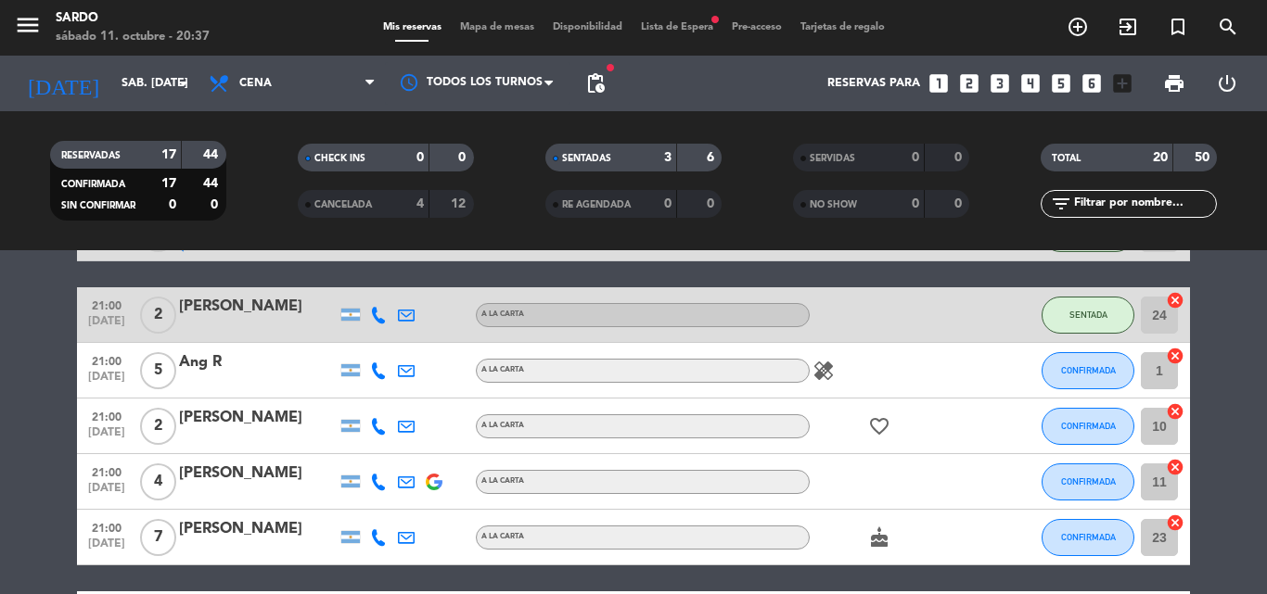
click at [211, 361] on div "Ang R" at bounding box center [258, 362] width 158 height 24
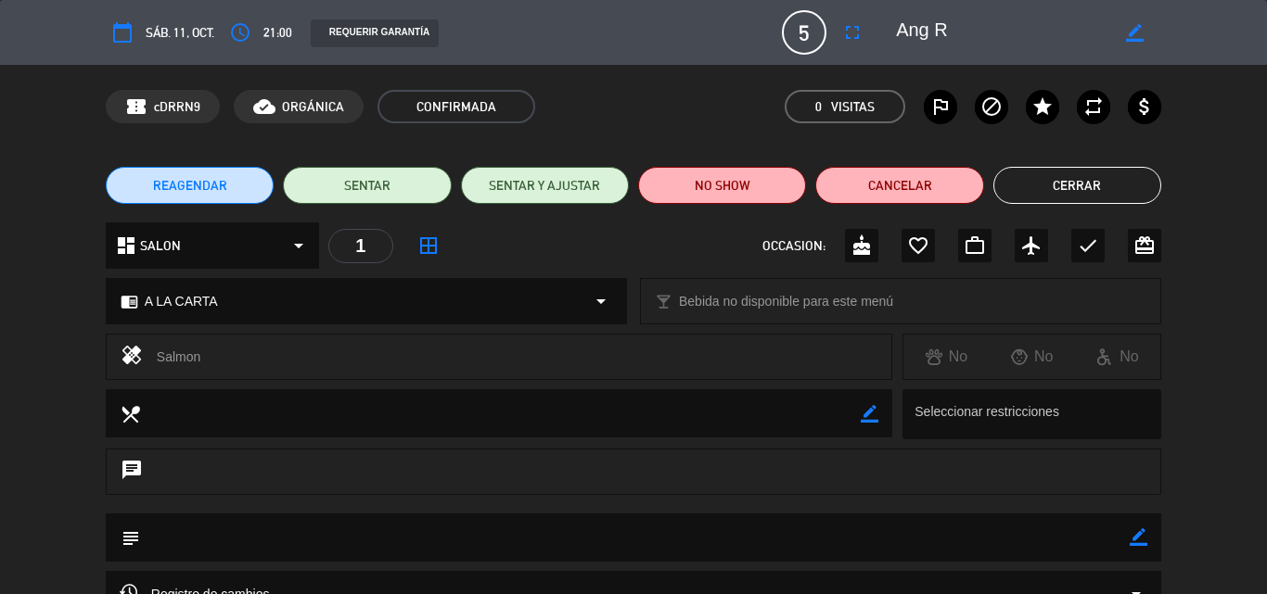
click at [1038, 185] on button "Cerrar" at bounding box center [1077, 185] width 168 height 37
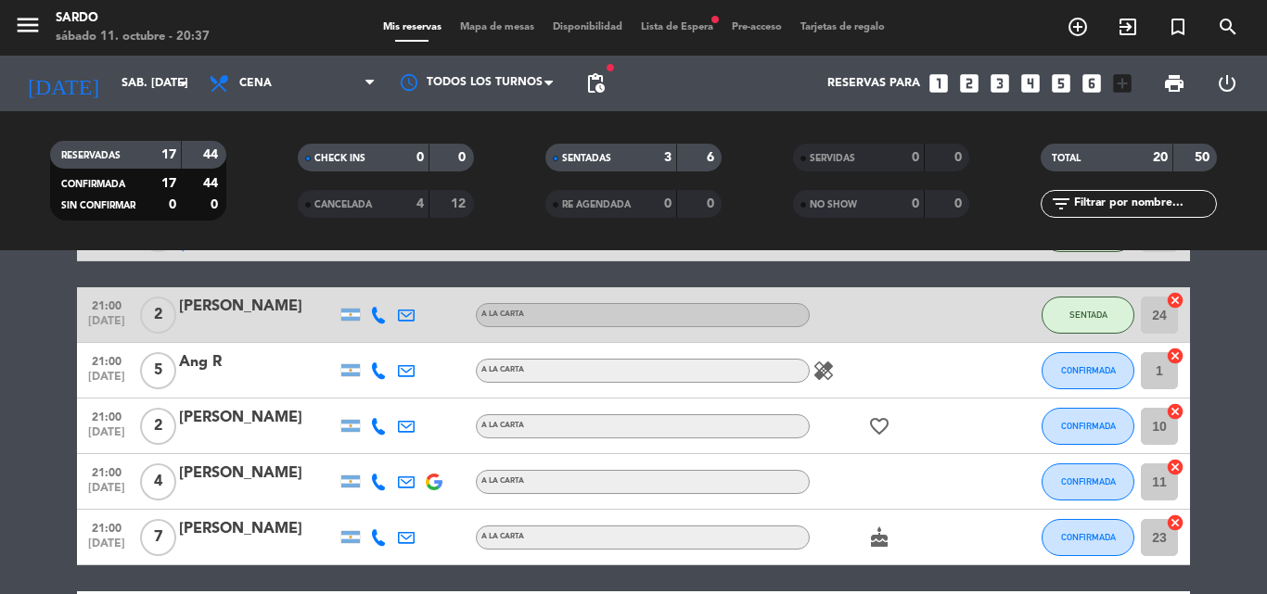
click at [694, 27] on span "Lista de Espera fiber_manual_record" at bounding box center [676, 27] width 91 height 10
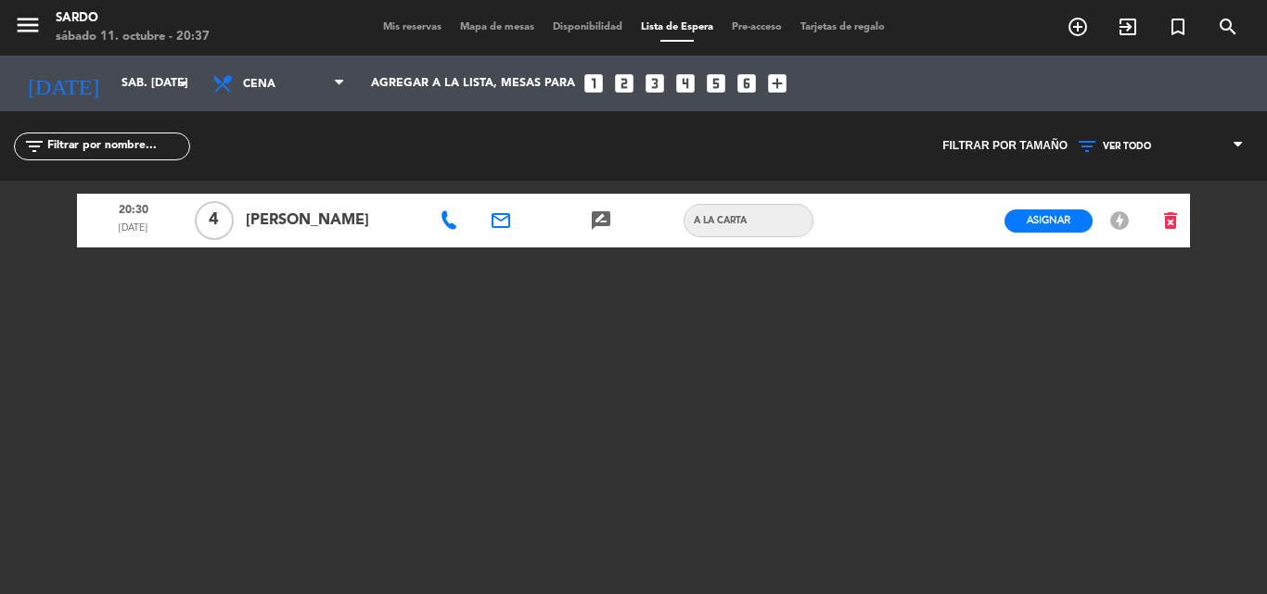
click at [397, 29] on span "Mis reservas" at bounding box center [412, 27] width 77 height 10
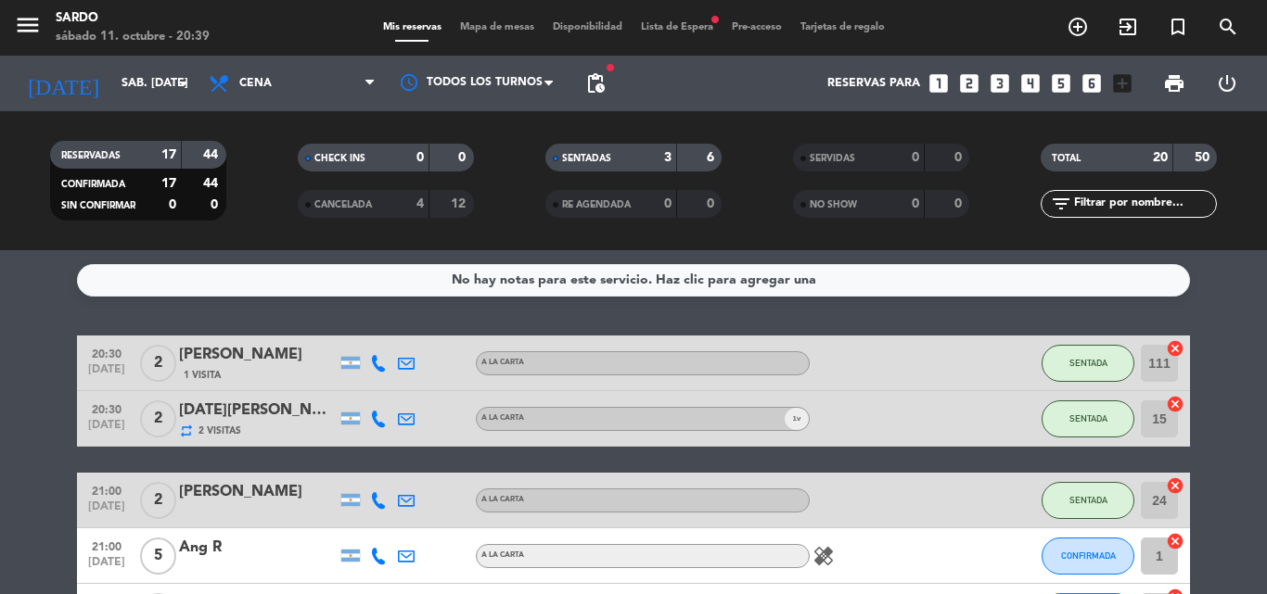
click at [684, 28] on span "Lista de Espera fiber_manual_record" at bounding box center [676, 27] width 91 height 10
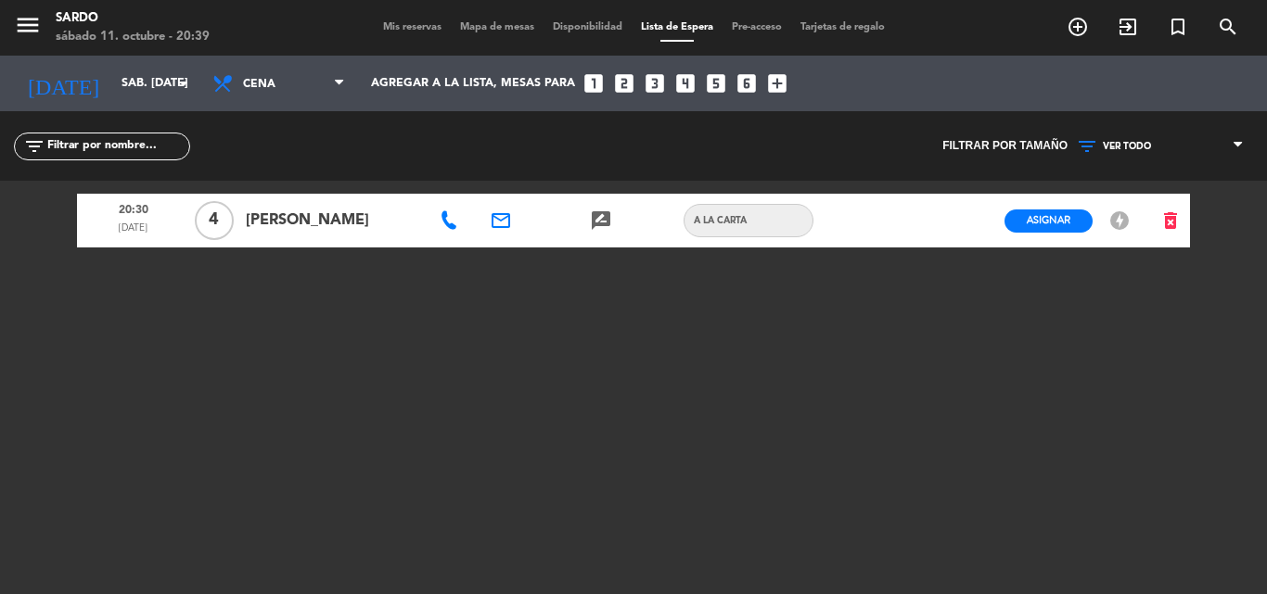
click at [405, 16] on div "menu [PERSON_NAME] sábado 11. octubre - 20:39 Mis reservas Mapa de mesas Dispon…" at bounding box center [633, 28] width 1267 height 56
click at [405, 20] on div "Mis reservas Mapa de mesas Disponibilidad Lista de Espera Pre-acceso Tarjetas d…" at bounding box center [634, 27] width 520 height 17
click at [406, 34] on div "Mis reservas Mapa de mesas Disponibilidad Lista de Espera Pre-acceso Tarjetas d…" at bounding box center [634, 27] width 520 height 17
click at [406, 23] on span "Mis reservas" at bounding box center [412, 27] width 77 height 10
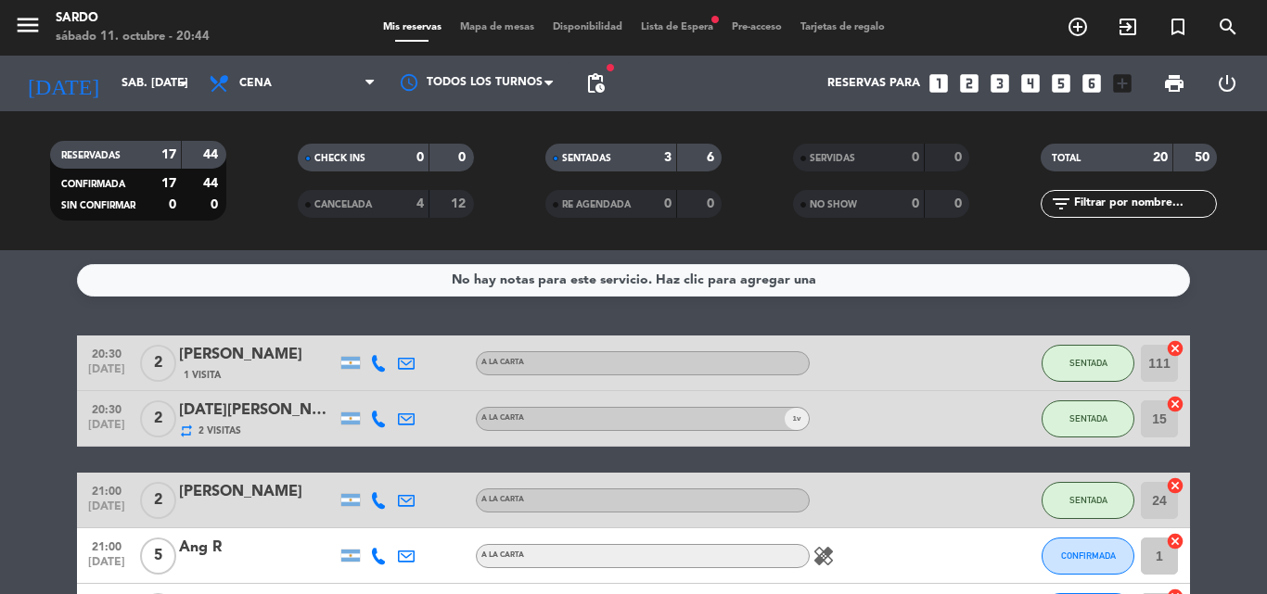
click at [661, 22] on span "Lista de Espera fiber_manual_record" at bounding box center [676, 27] width 91 height 10
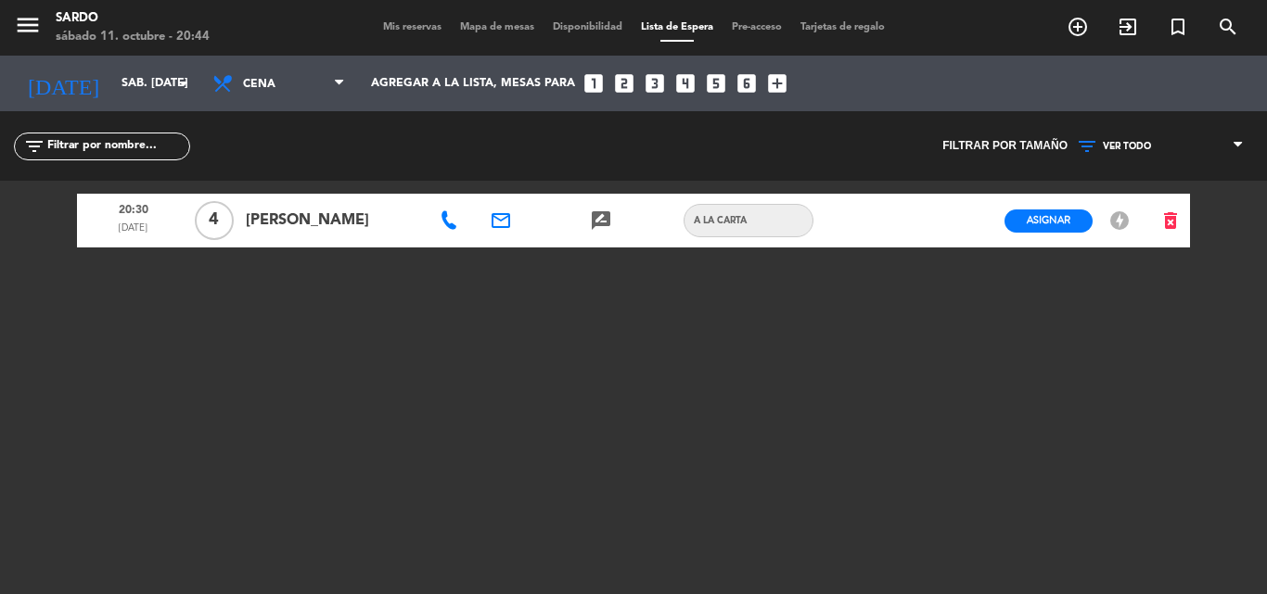
click at [418, 17] on div "menu [PERSON_NAME] sábado 11. octubre - 20:44 Mis reservas Mapa de mesas Dispon…" at bounding box center [633, 28] width 1267 height 56
click at [414, 31] on span "Mis reservas" at bounding box center [412, 27] width 77 height 10
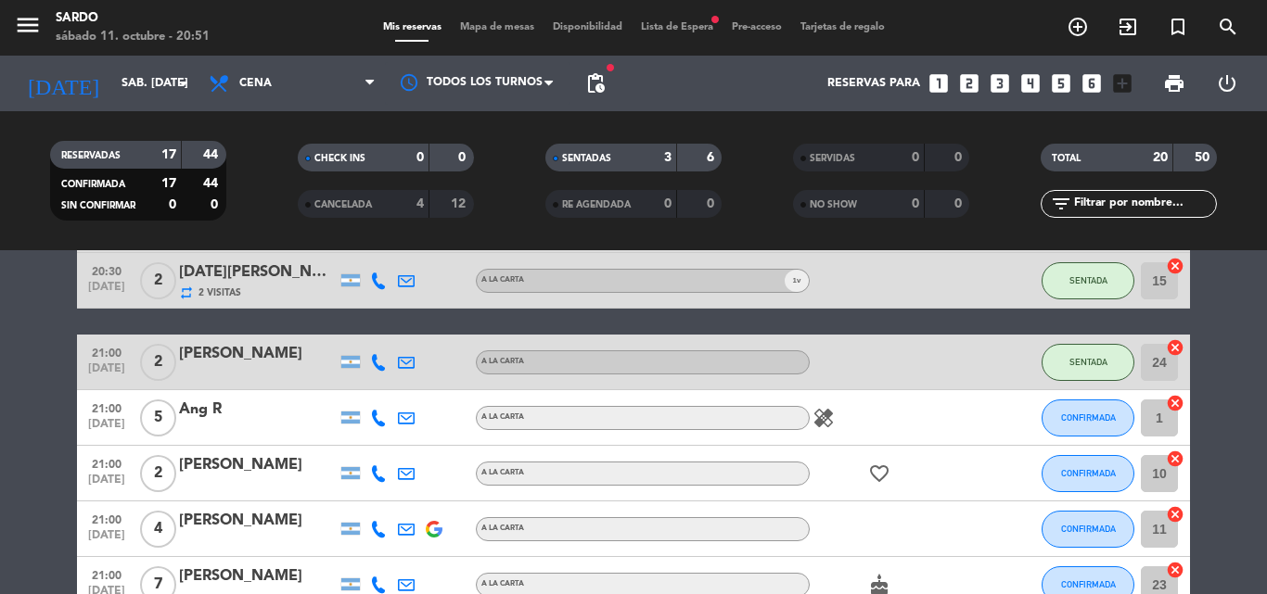
scroll to position [283, 0]
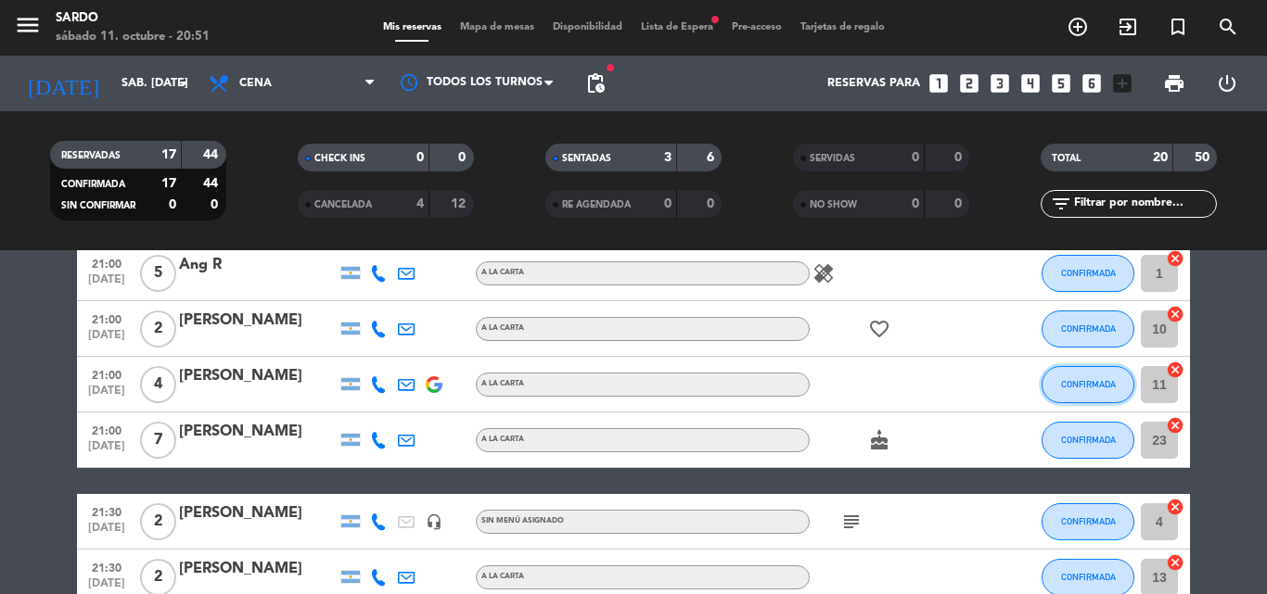
click at [1101, 383] on span "CONFIRMADA" at bounding box center [1088, 384] width 55 height 10
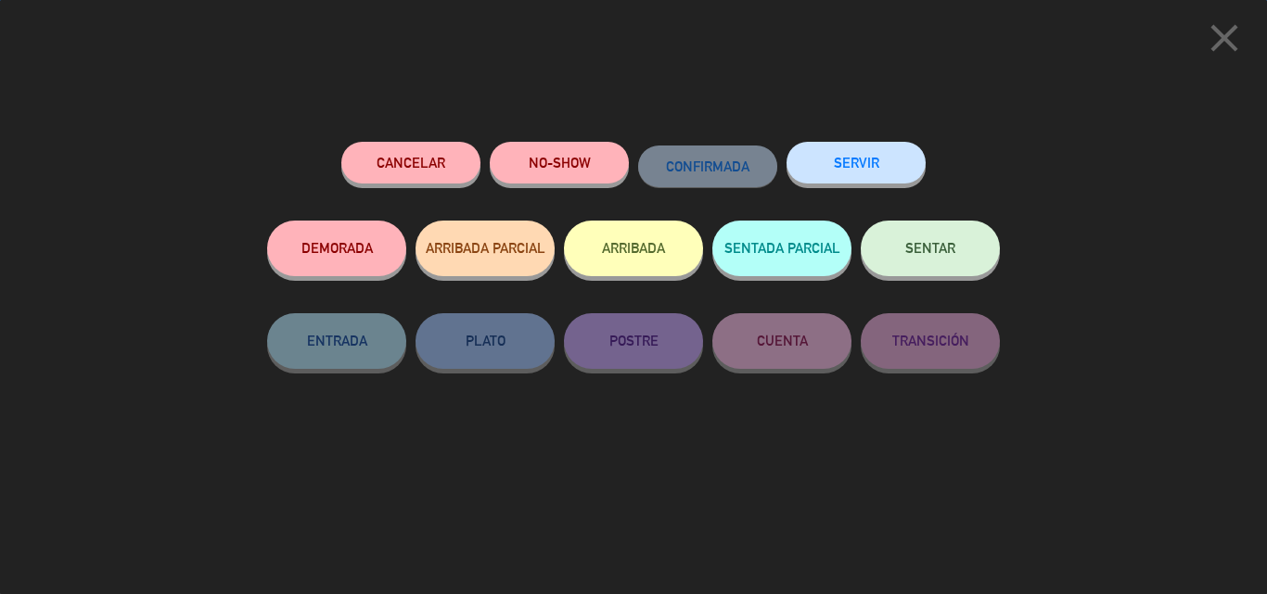
click at [925, 259] on button "SENTAR" at bounding box center [929, 249] width 139 height 56
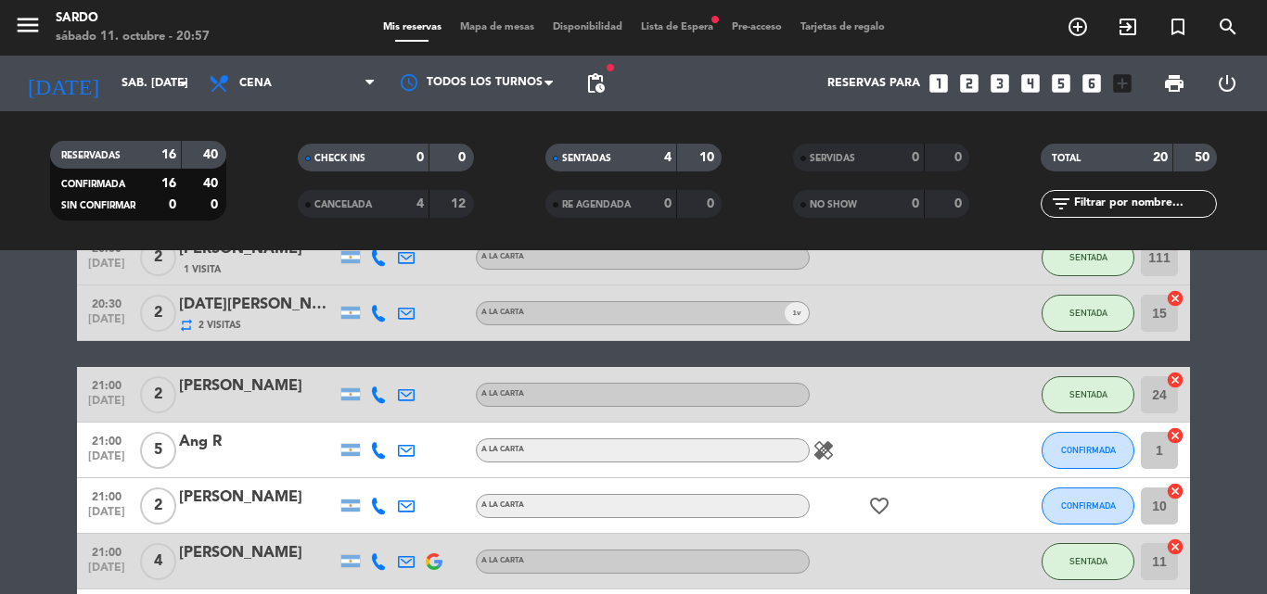
scroll to position [97, 0]
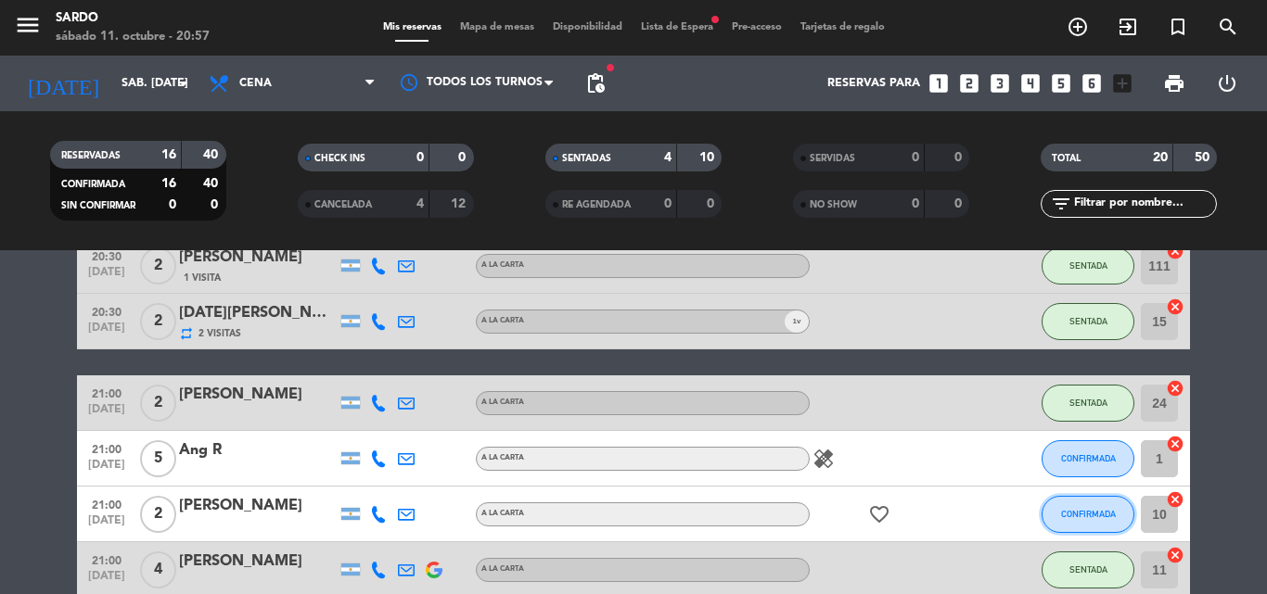
click at [1098, 515] on span "CONFIRMADA" at bounding box center [1088, 514] width 55 height 10
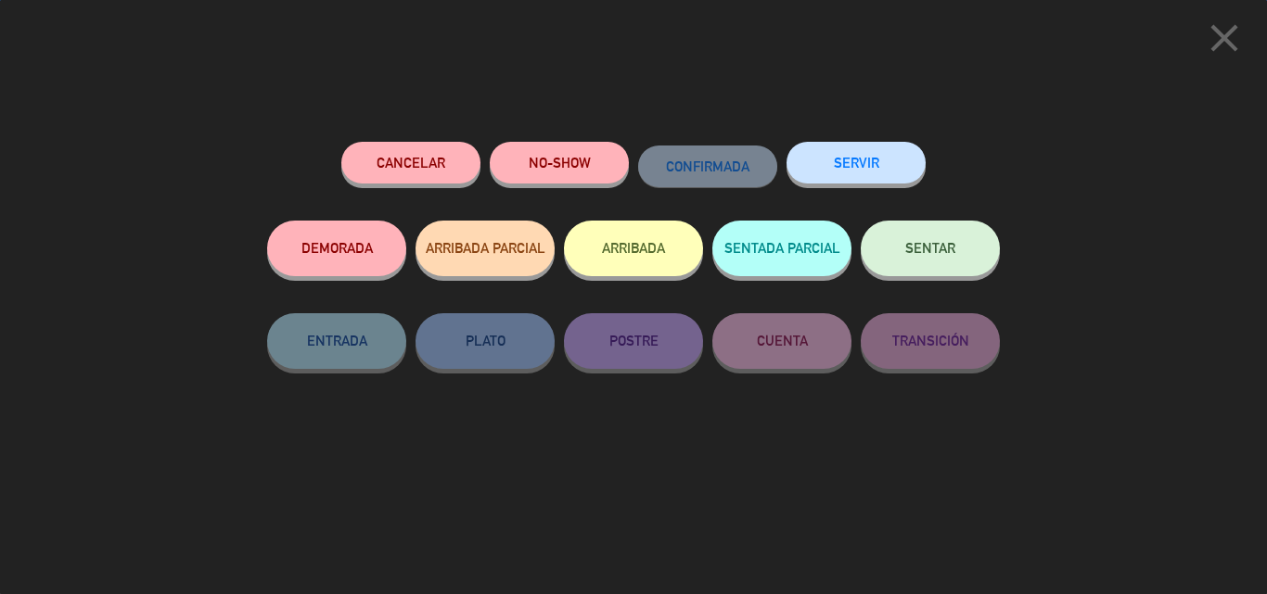
click at [930, 241] on button "SENTAR" at bounding box center [929, 249] width 139 height 56
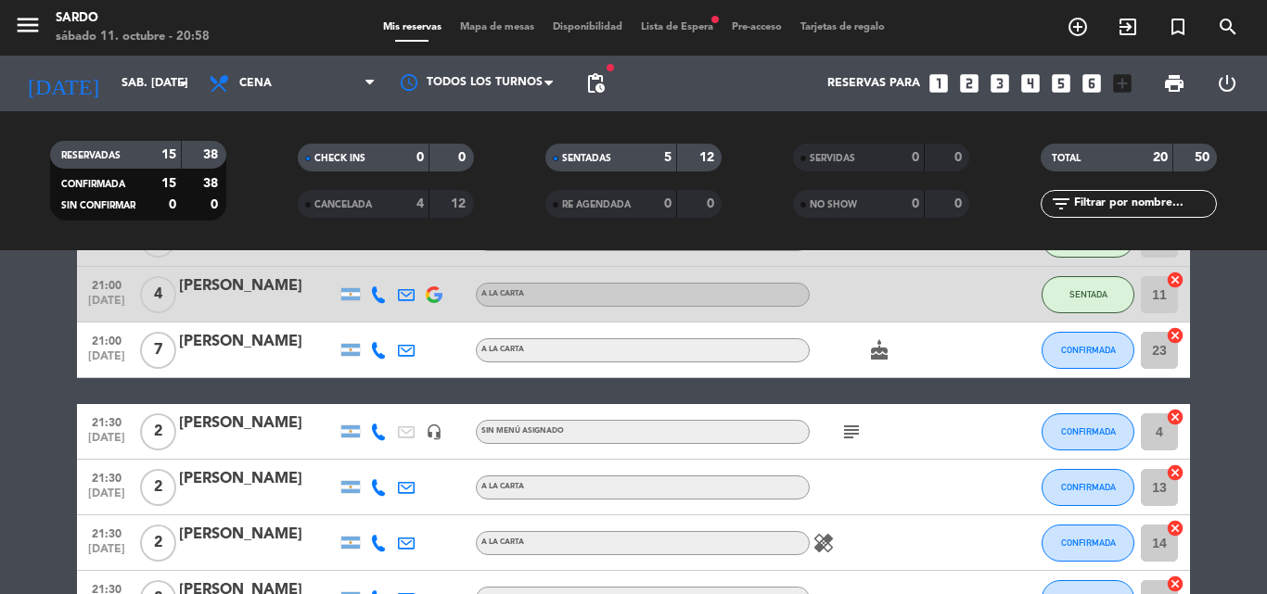
scroll to position [376, 0]
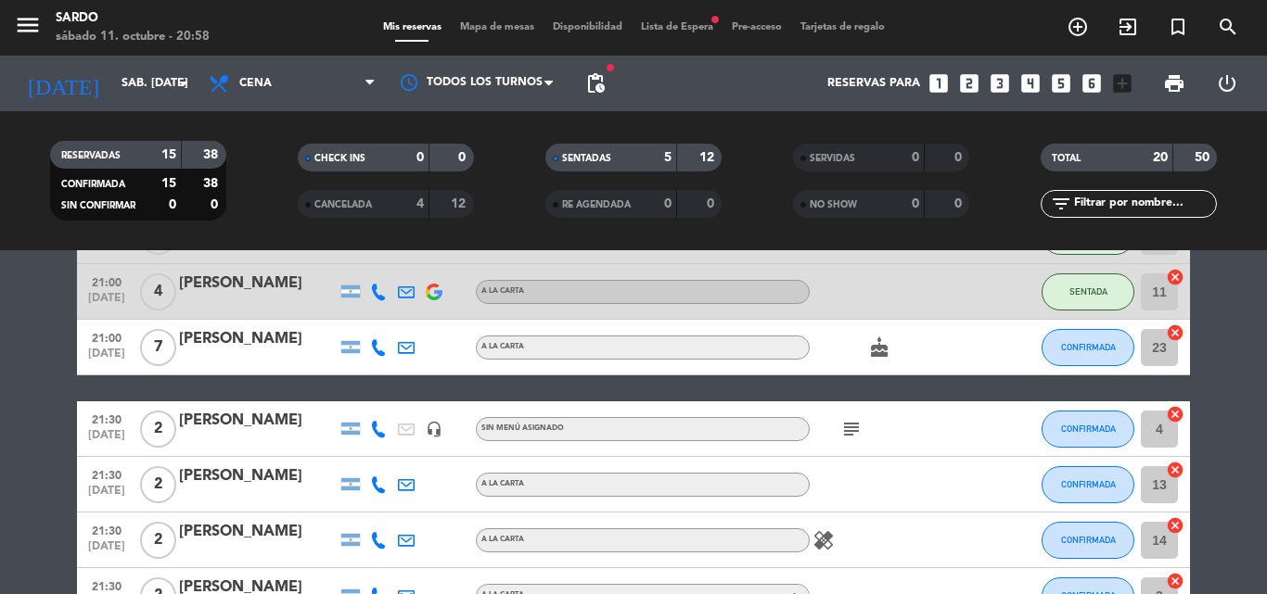
click at [851, 420] on icon "subject" at bounding box center [851, 429] width 22 height 22
click at [851, 428] on icon "subject" at bounding box center [851, 429] width 22 height 22
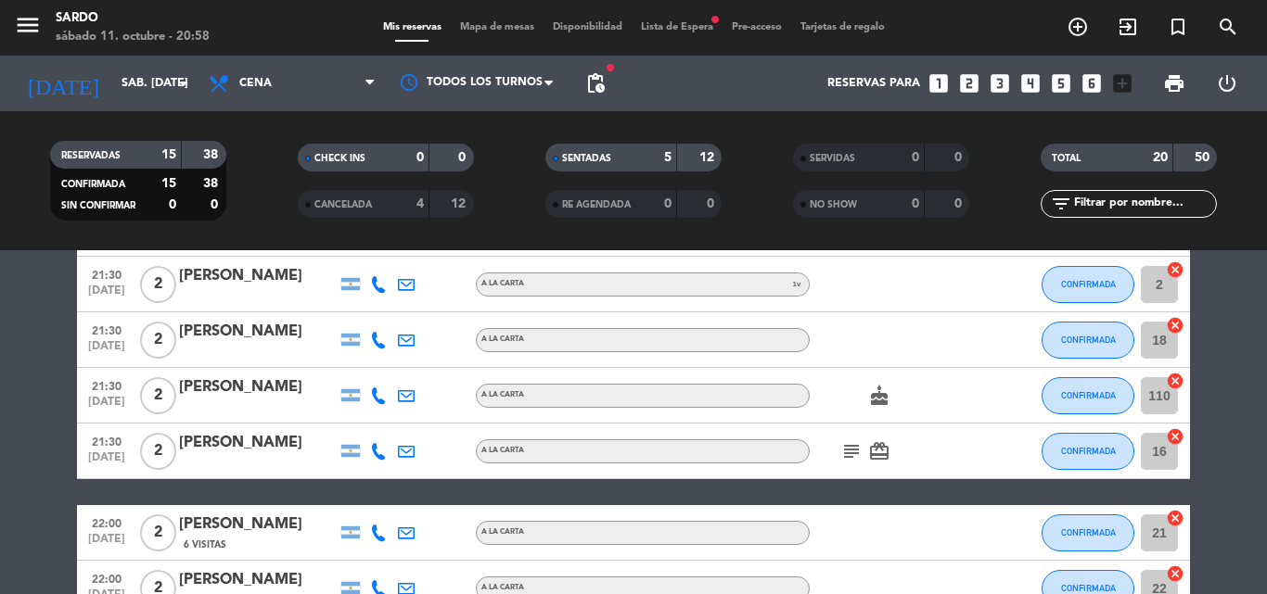
scroll to position [746, 0]
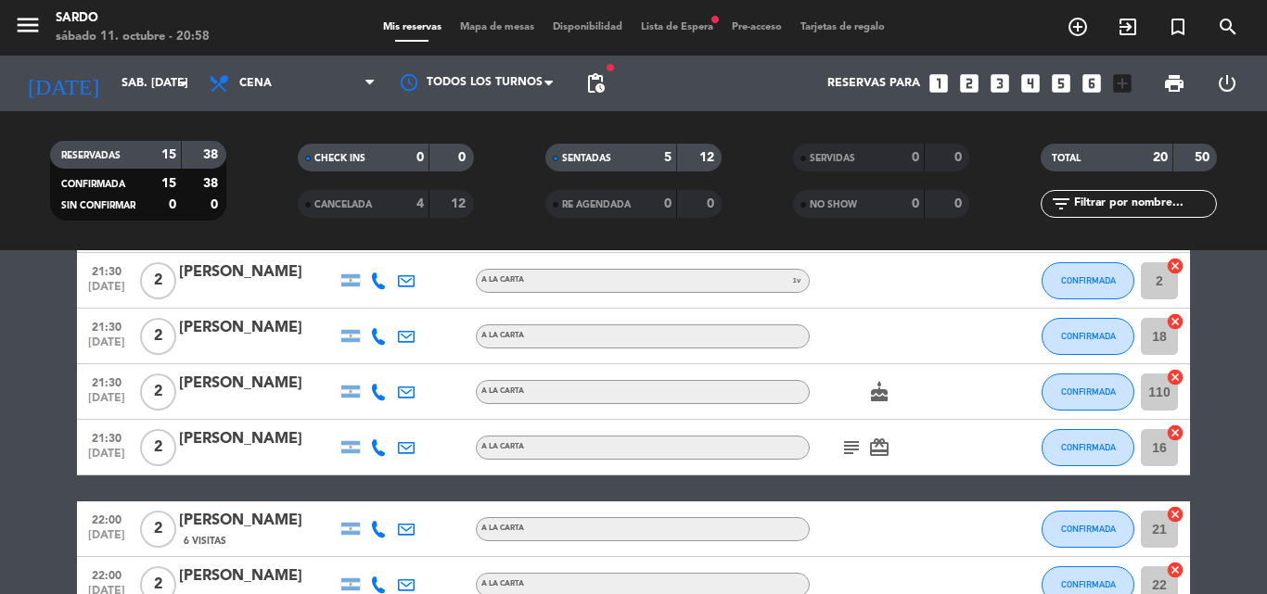
click at [860, 452] on icon "subject" at bounding box center [851, 448] width 22 height 22
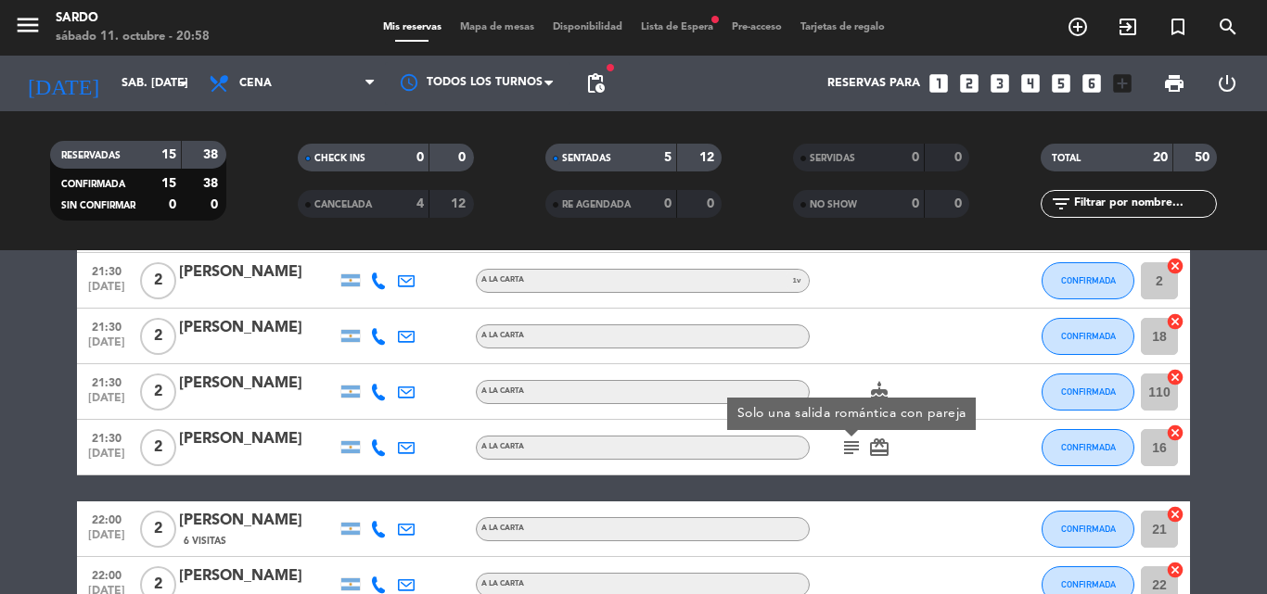
click at [860, 452] on icon "subject" at bounding box center [851, 448] width 22 height 22
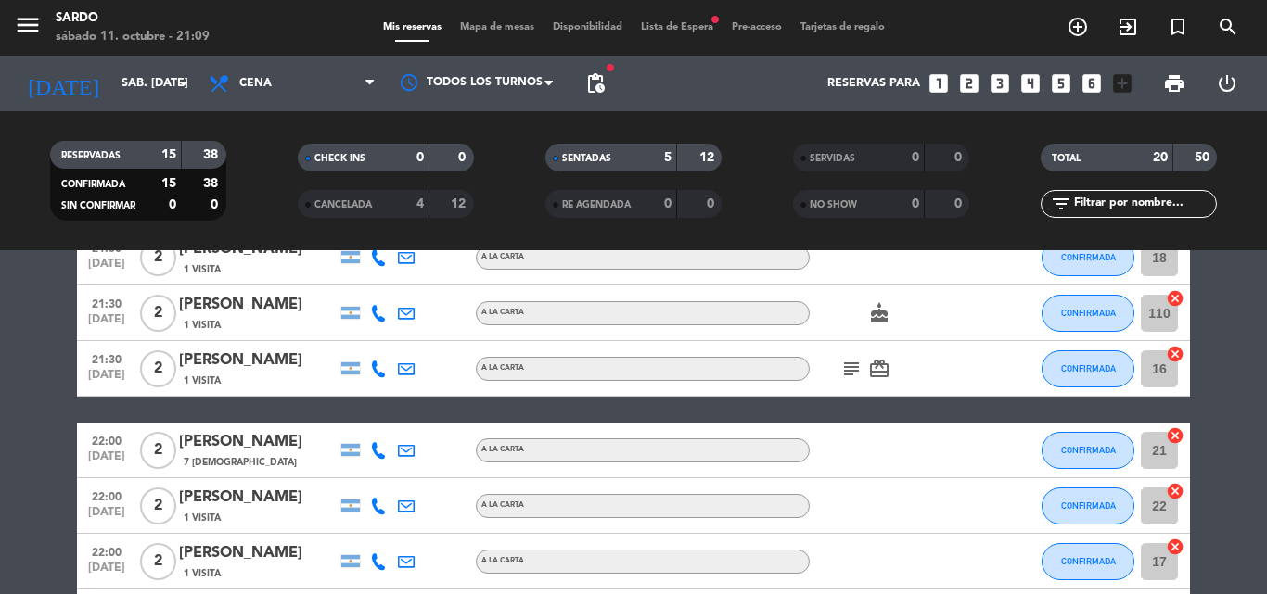
scroll to position [834, 0]
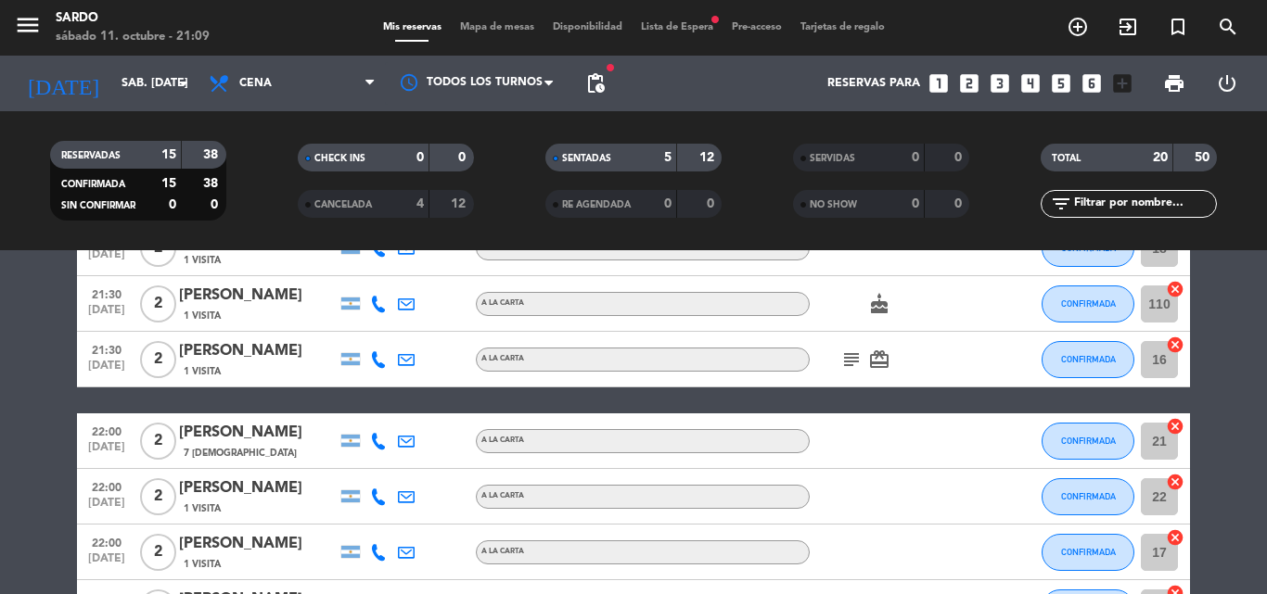
click at [847, 363] on icon "subject" at bounding box center [851, 360] width 22 height 22
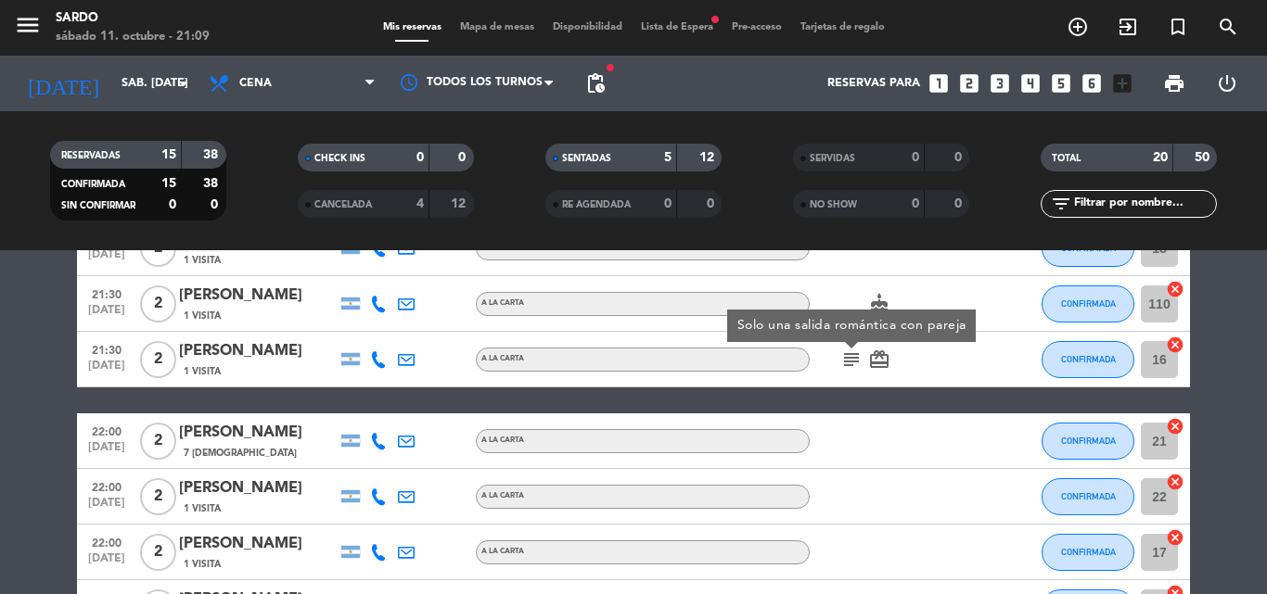
click at [847, 363] on icon "subject" at bounding box center [851, 360] width 22 height 22
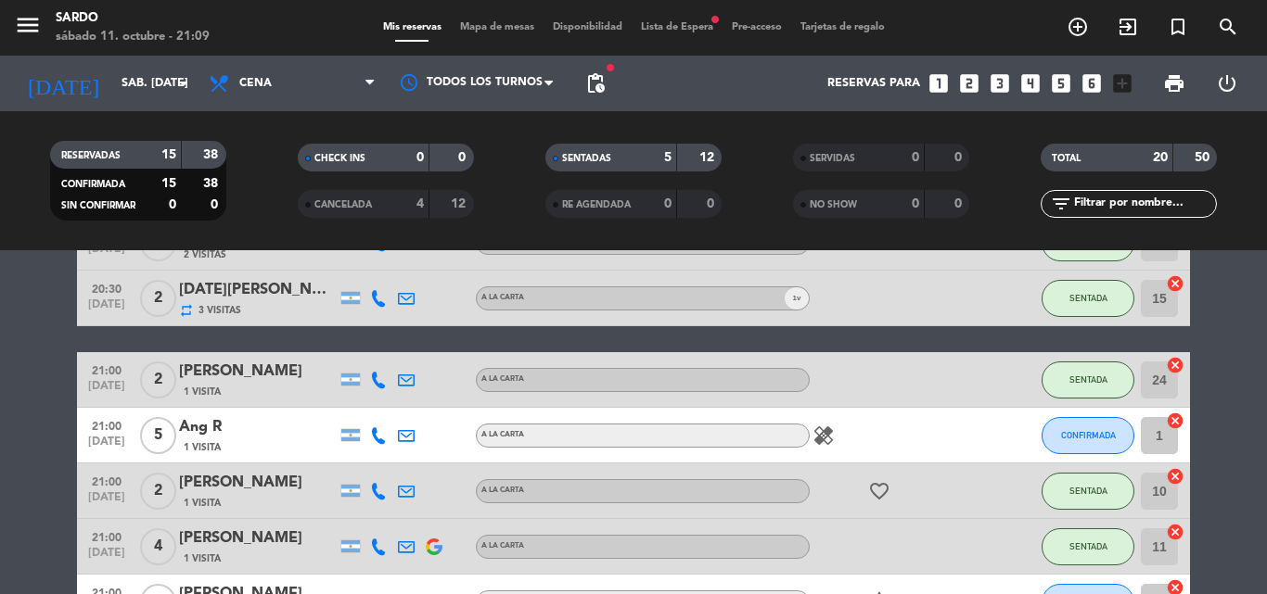
scroll to position [185, 0]
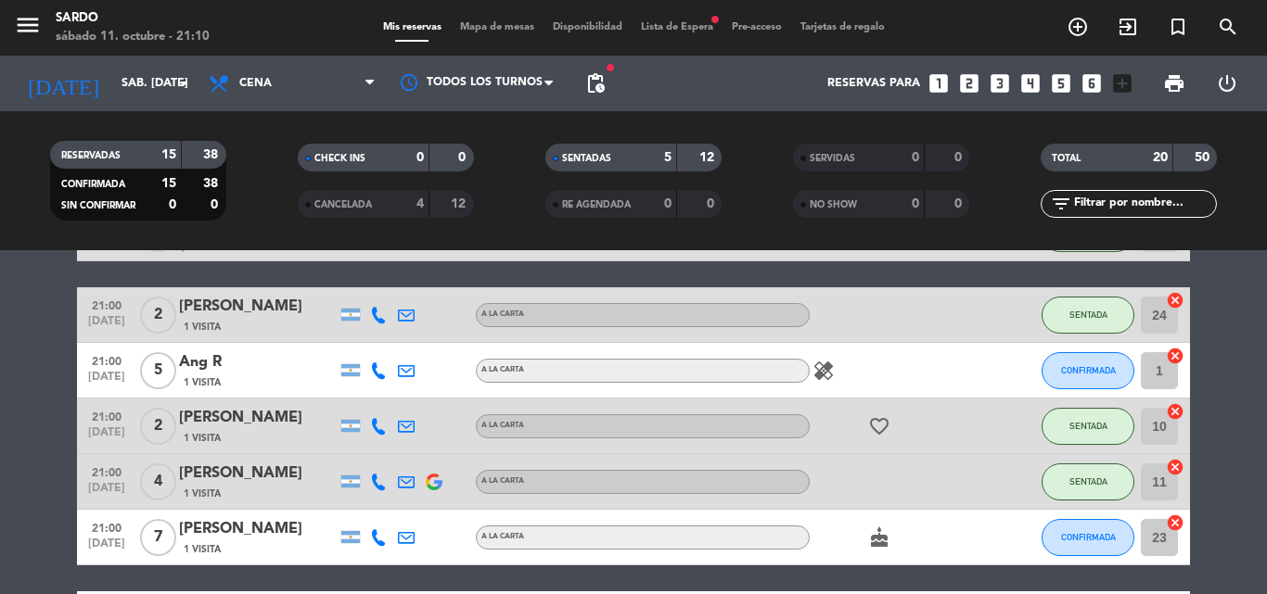
click at [830, 365] on icon "healing" at bounding box center [823, 371] width 22 height 22
click at [1113, 370] on span "CONFIRMADA" at bounding box center [1088, 370] width 55 height 10
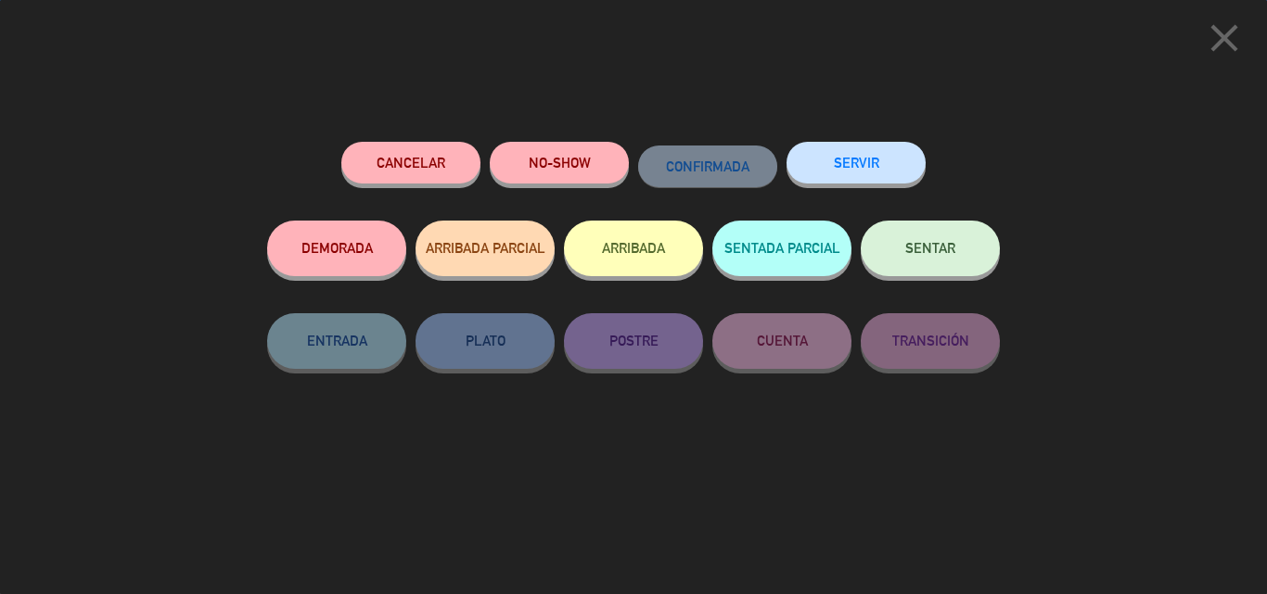
click at [904, 255] on button "SENTAR" at bounding box center [929, 249] width 139 height 56
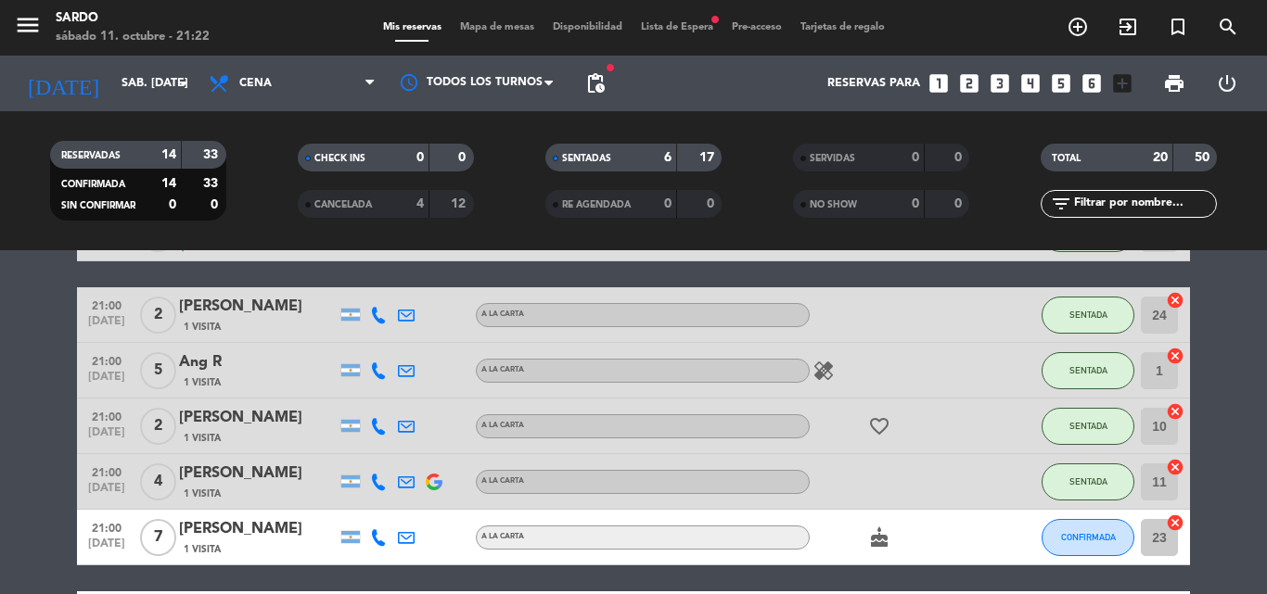
click at [401, 540] on icon at bounding box center [406, 537] width 17 height 17
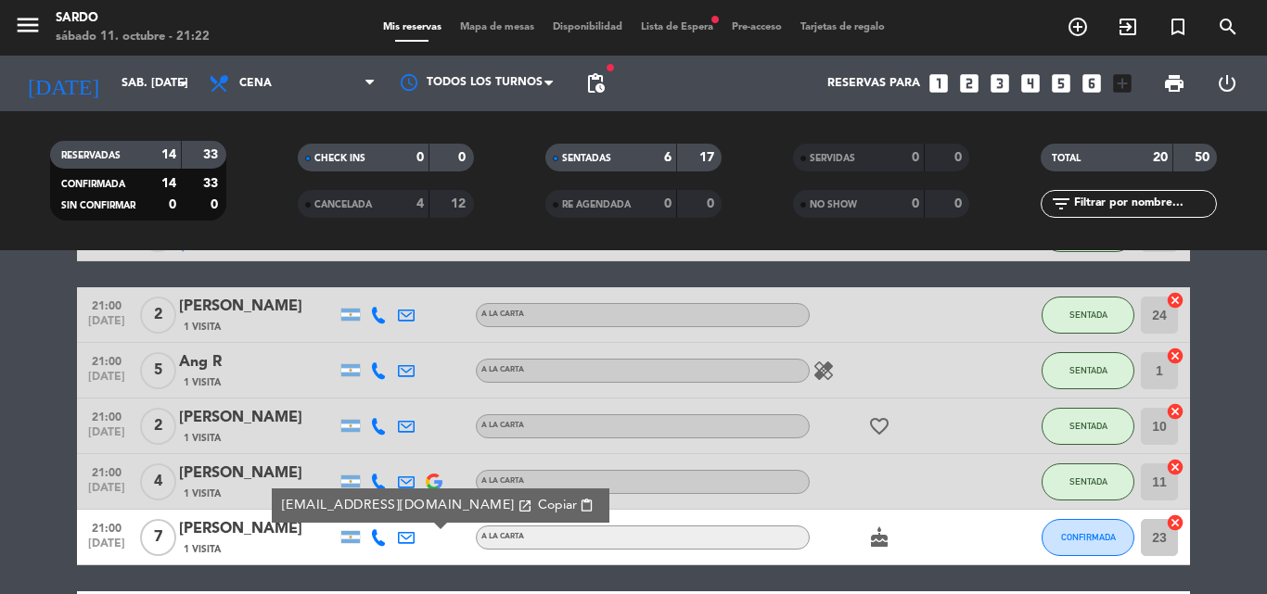
click at [383, 540] on icon at bounding box center [378, 537] width 17 height 17
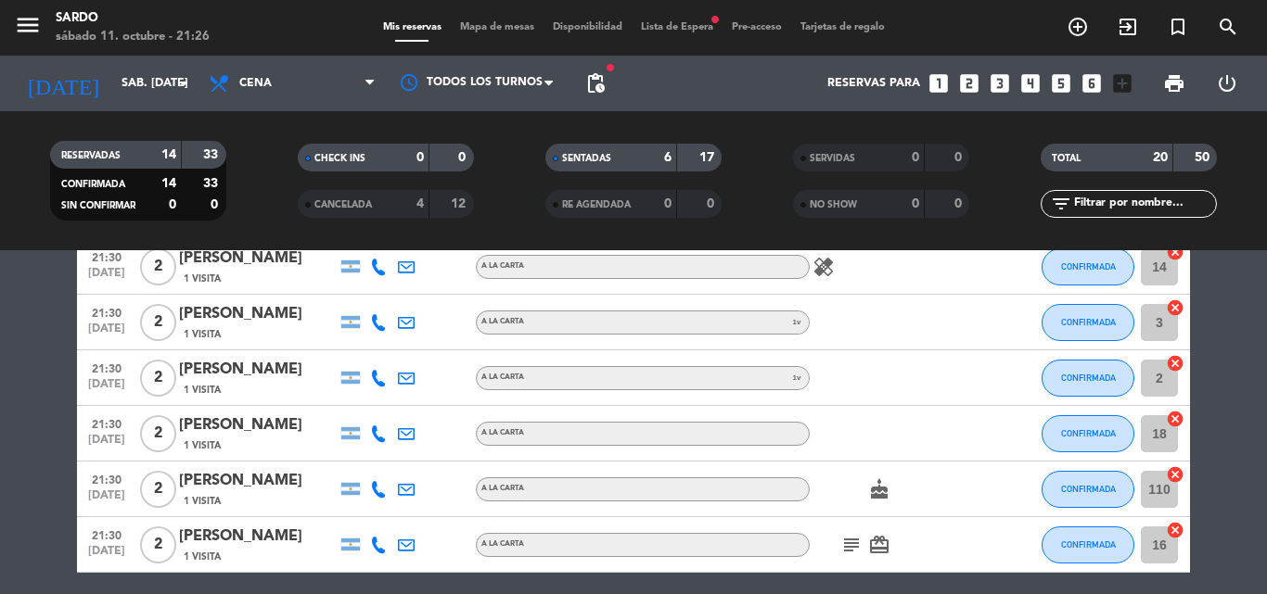
scroll to position [742, 0]
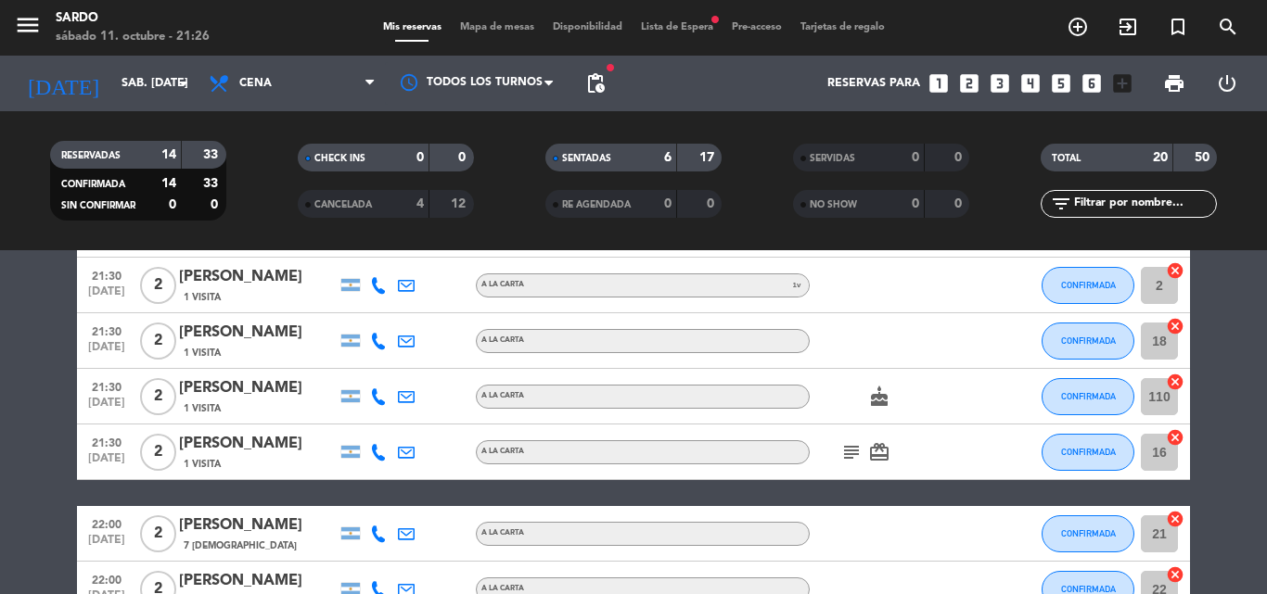
click at [857, 456] on icon "subject" at bounding box center [851, 452] width 22 height 22
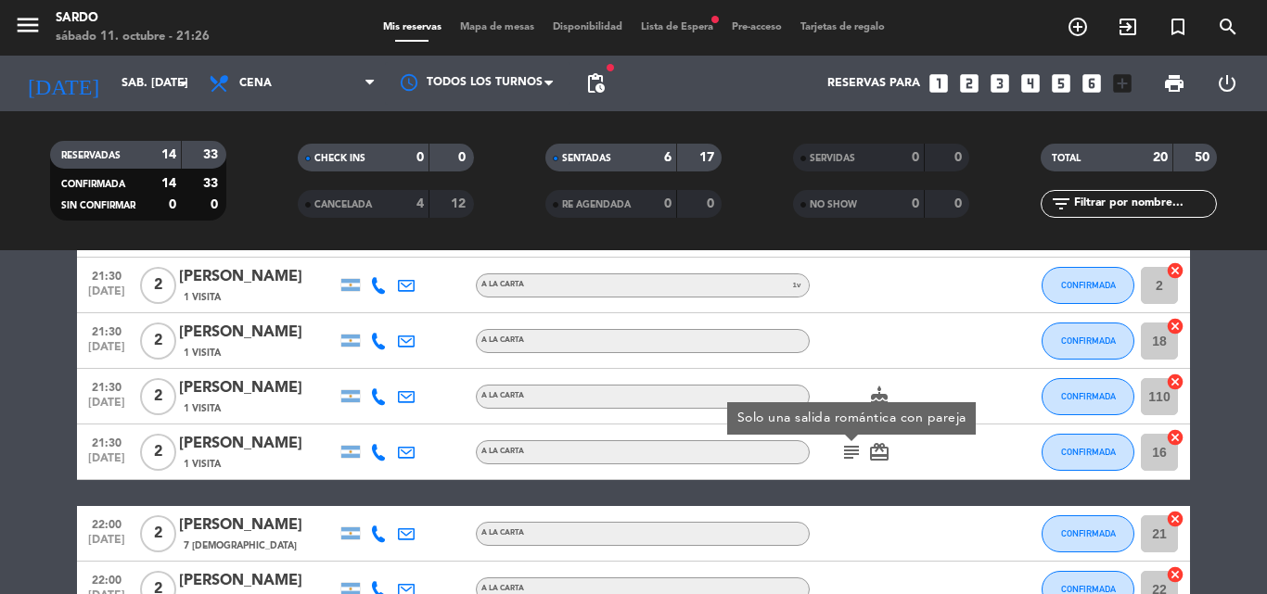
click at [857, 456] on icon "subject" at bounding box center [851, 452] width 22 height 22
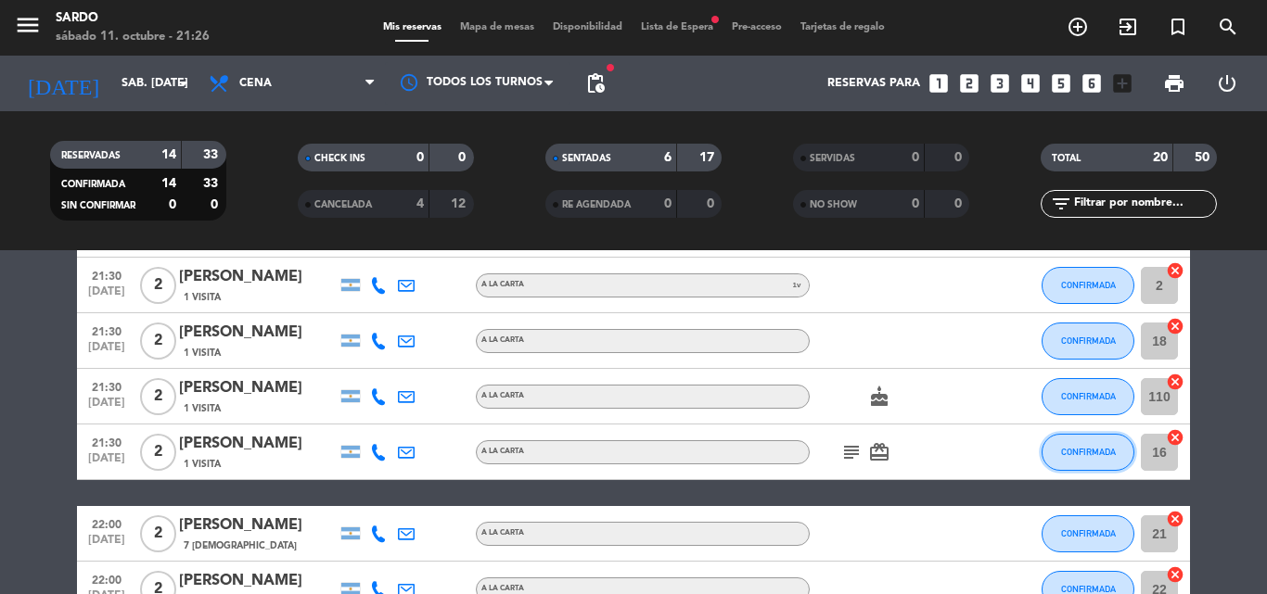
click at [1104, 462] on button "CONFIRMADA" at bounding box center [1087, 452] width 93 height 37
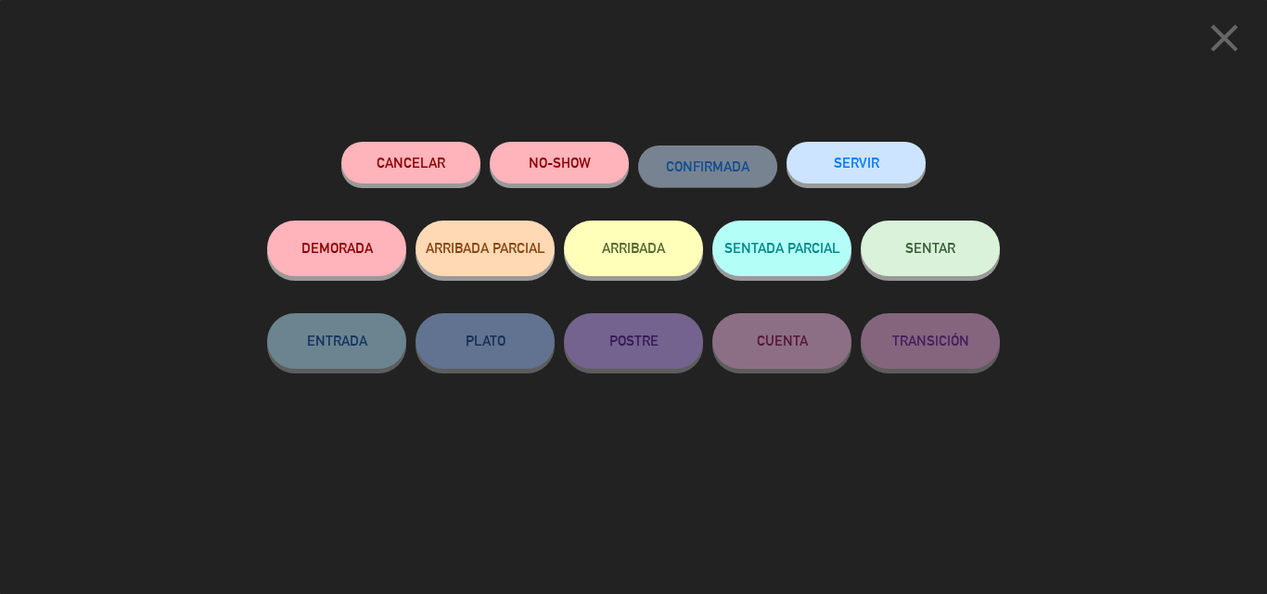
click at [967, 256] on button "SENTAR" at bounding box center [929, 249] width 139 height 56
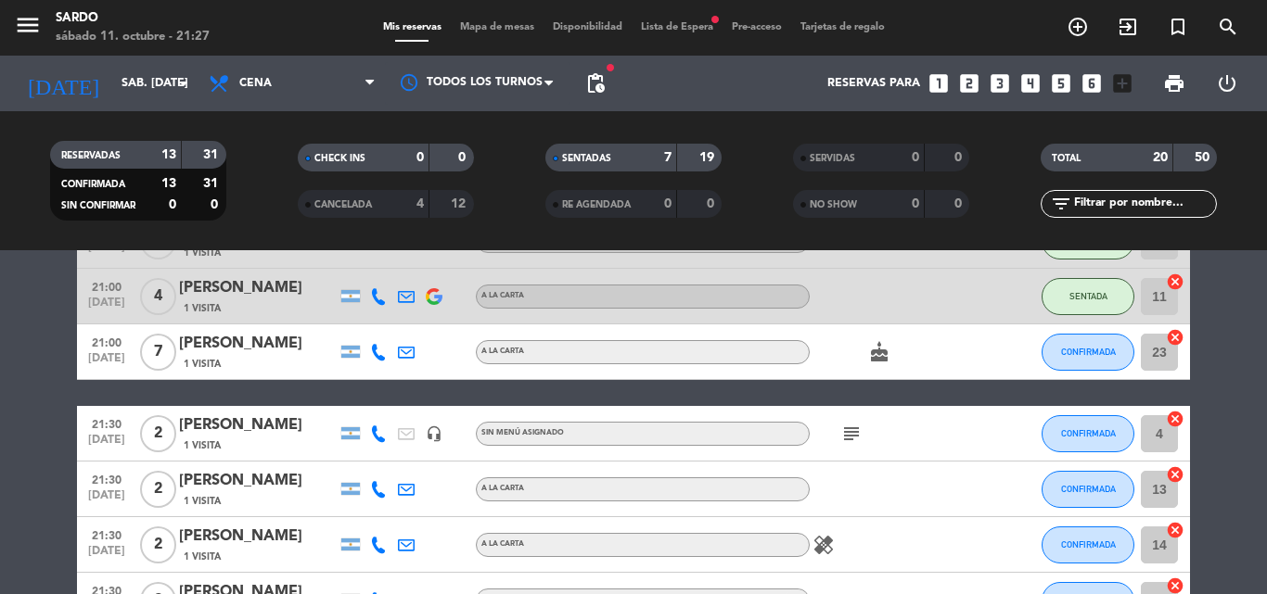
scroll to position [278, 0]
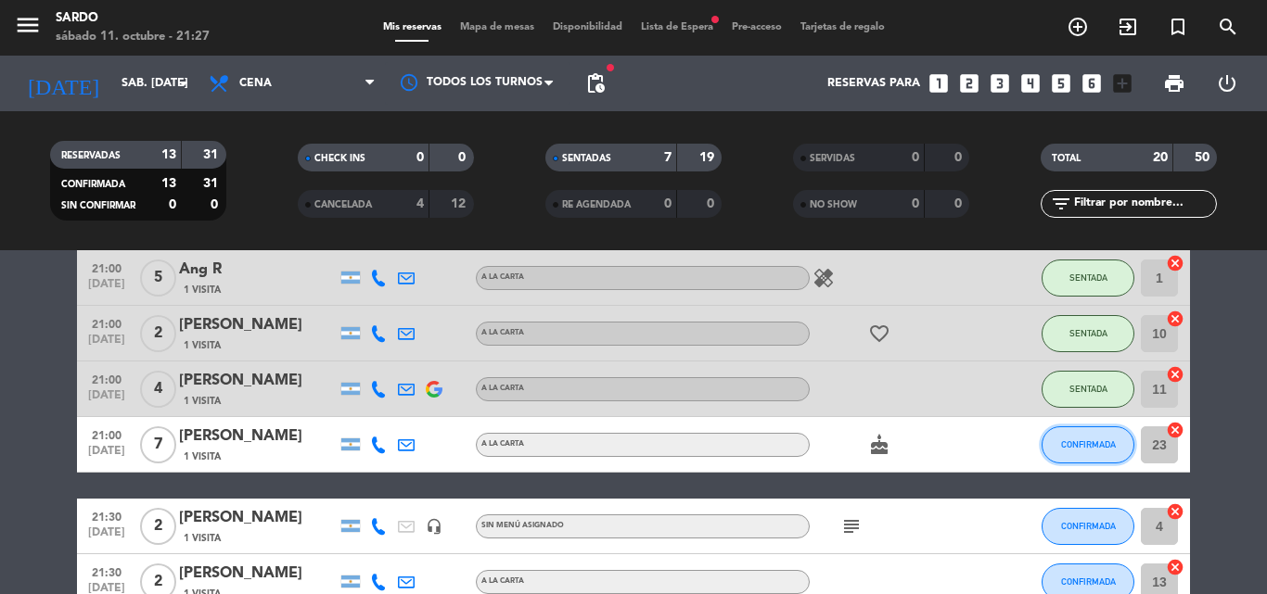
click at [1090, 442] on span "CONFIRMADA" at bounding box center [1088, 444] width 55 height 10
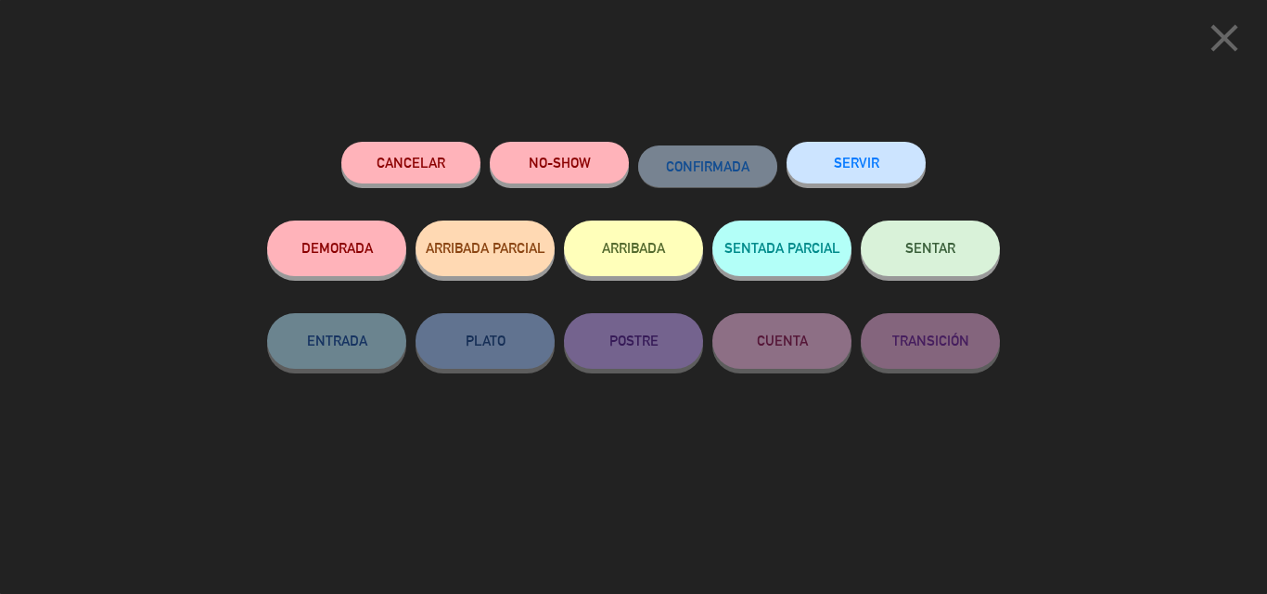
click at [583, 159] on button "NO-SHOW" at bounding box center [559, 163] width 139 height 42
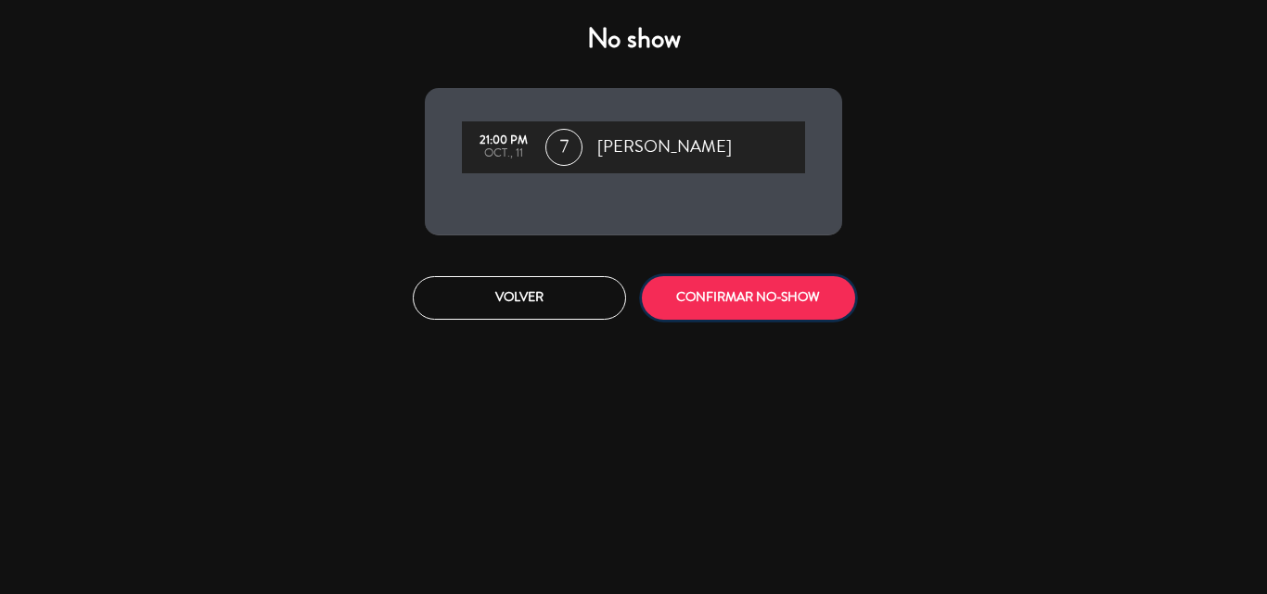
click at [730, 295] on button "CONFIRMAR NO-SHOW" at bounding box center [748, 298] width 213 height 44
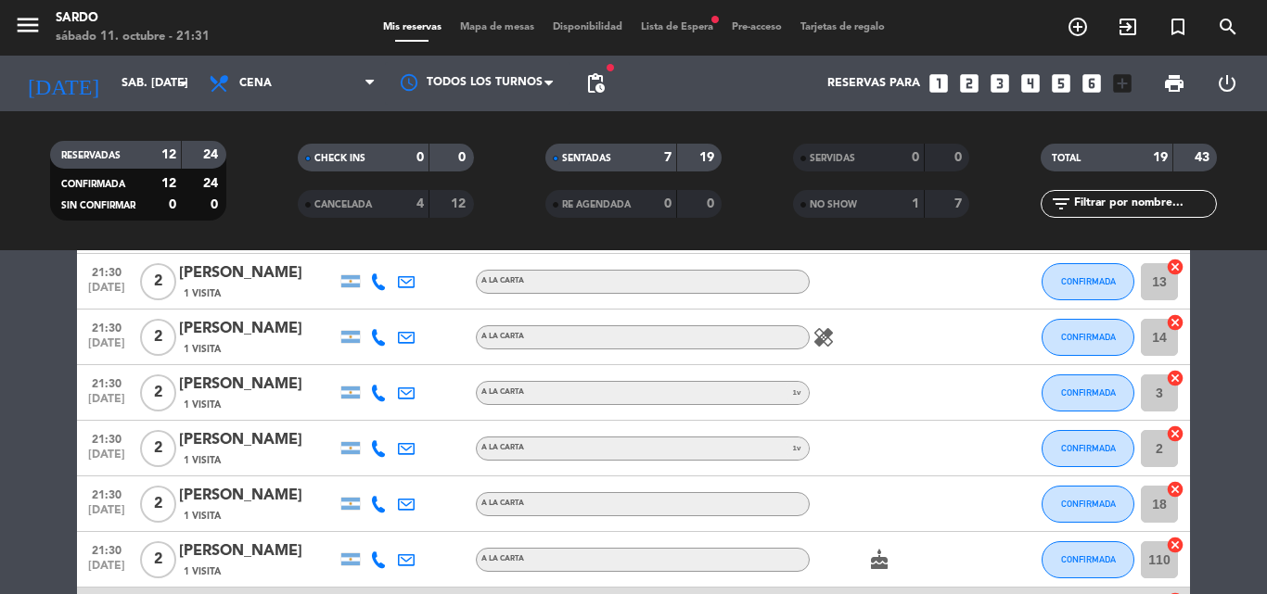
scroll to position [598, 0]
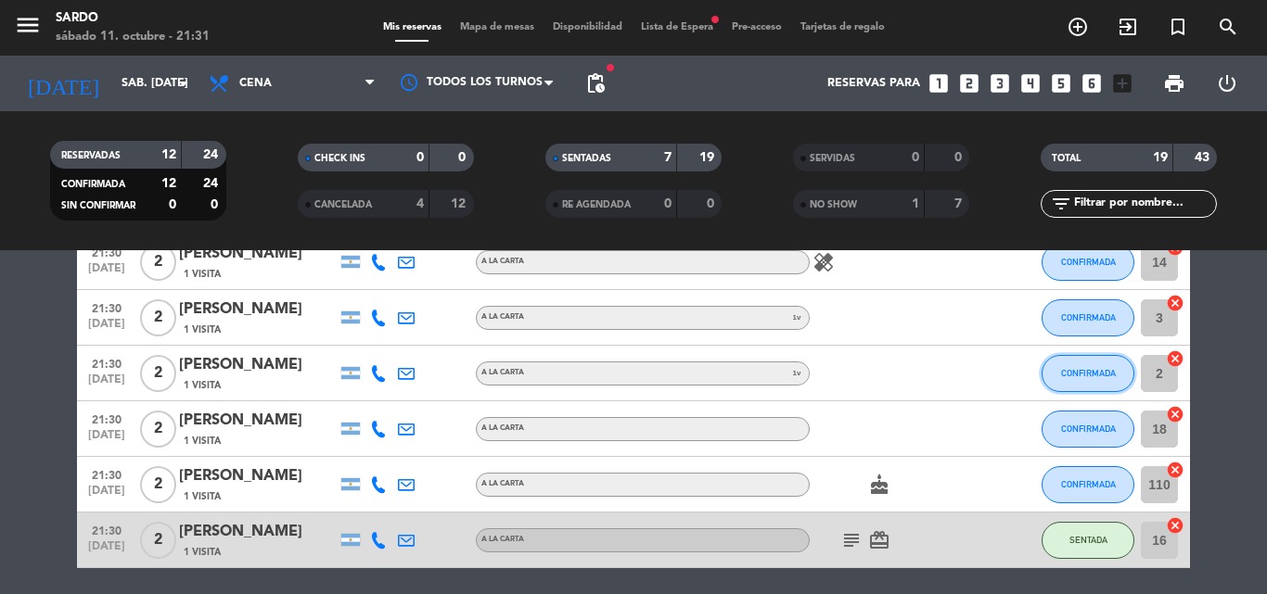
click at [1071, 374] on span "CONFIRMADA" at bounding box center [1088, 373] width 55 height 10
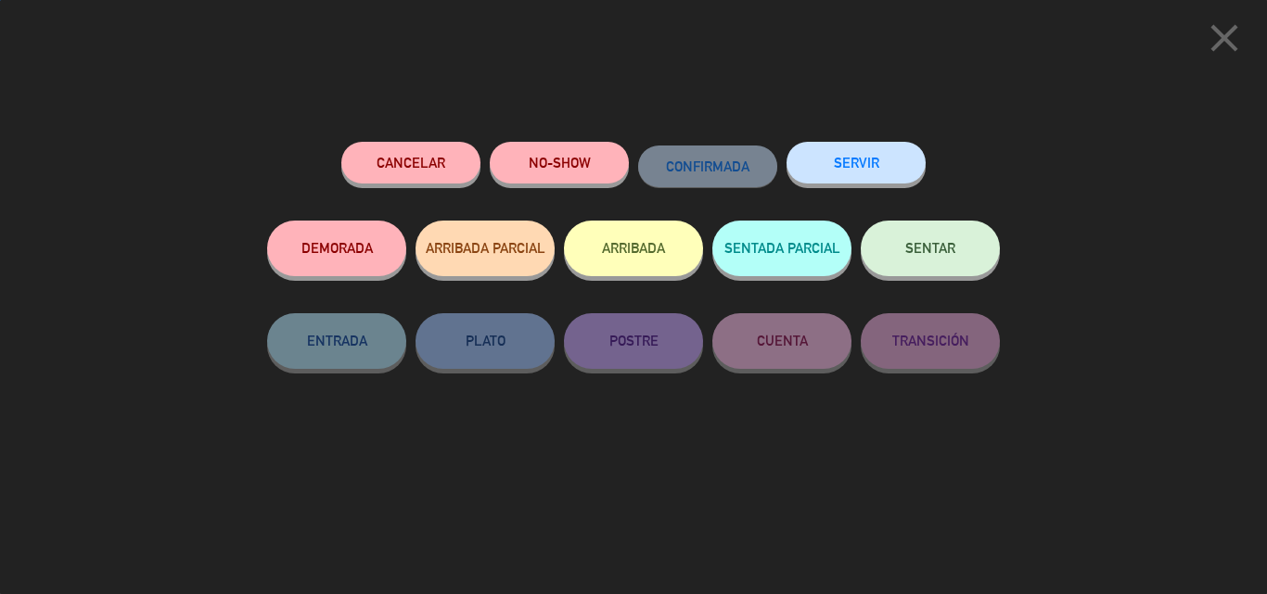
click at [934, 255] on span "SENTAR" at bounding box center [930, 248] width 50 height 16
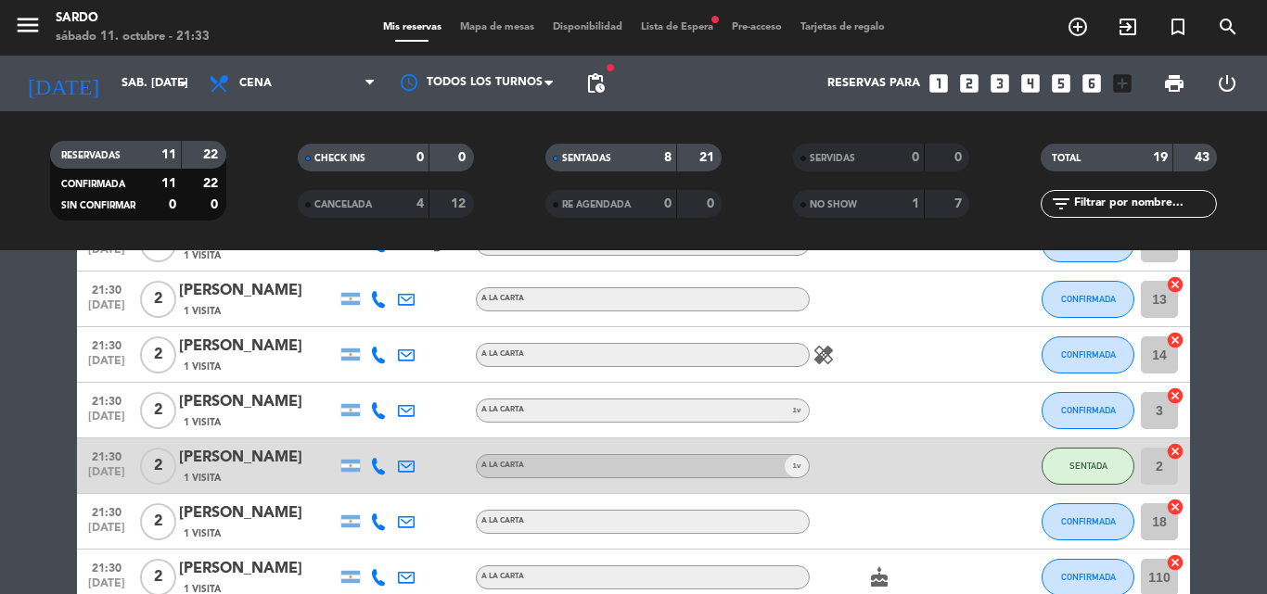
scroll to position [413, 0]
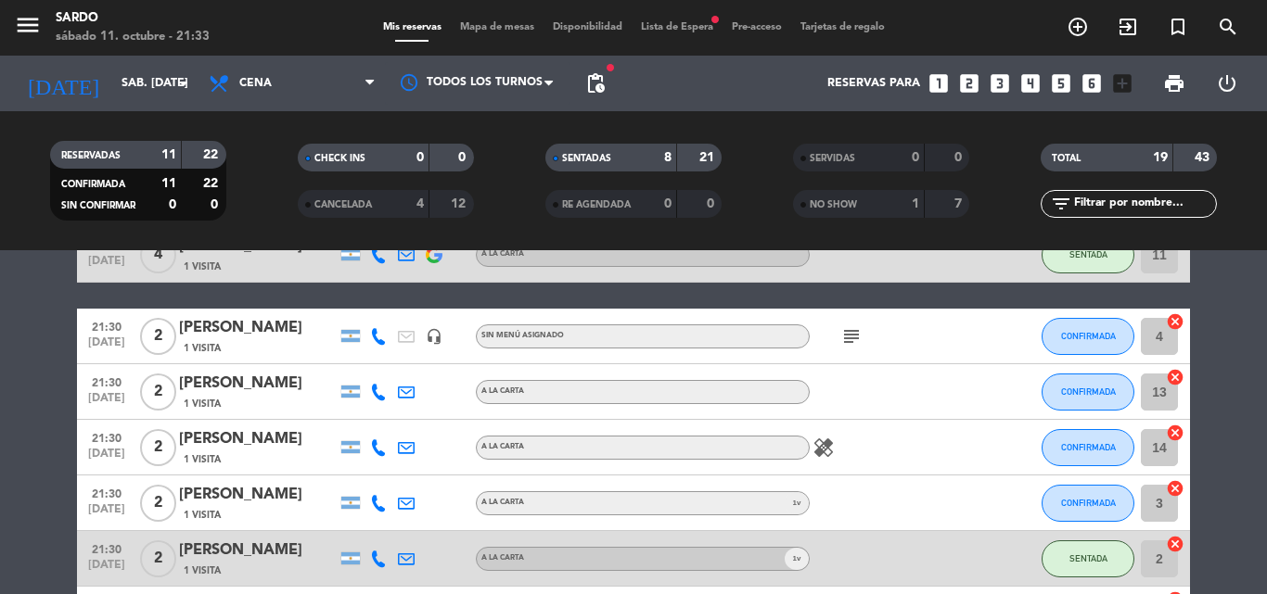
click at [823, 450] on icon "healing" at bounding box center [823, 448] width 22 height 22
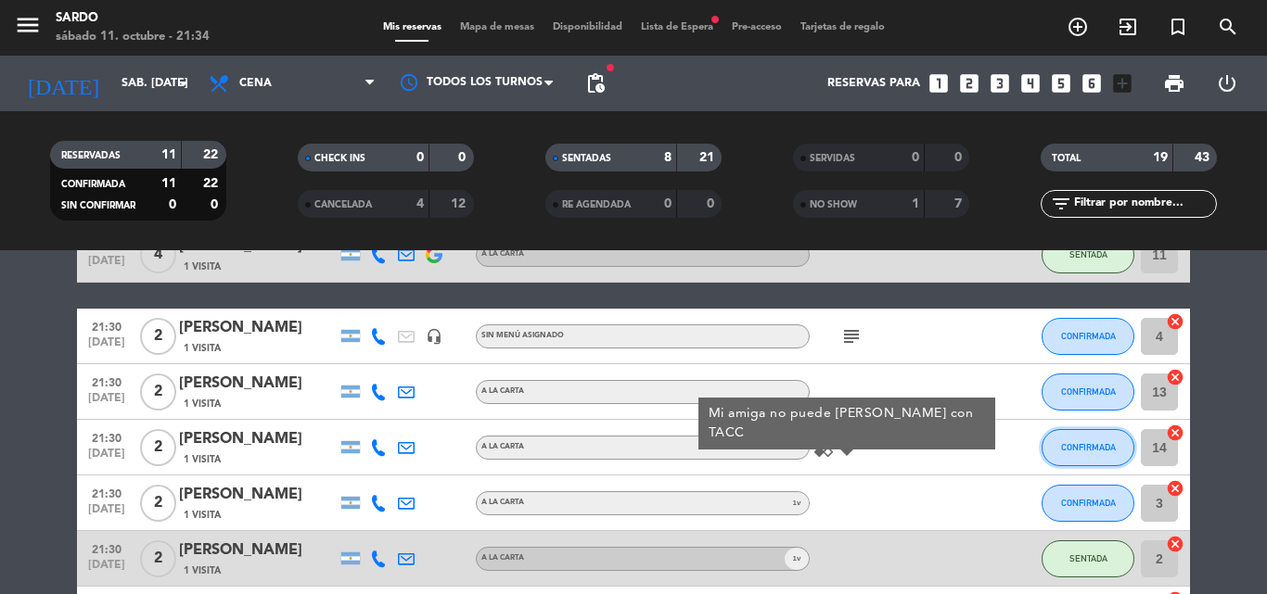
click at [1093, 437] on button "CONFIRMADA" at bounding box center [1087, 447] width 93 height 37
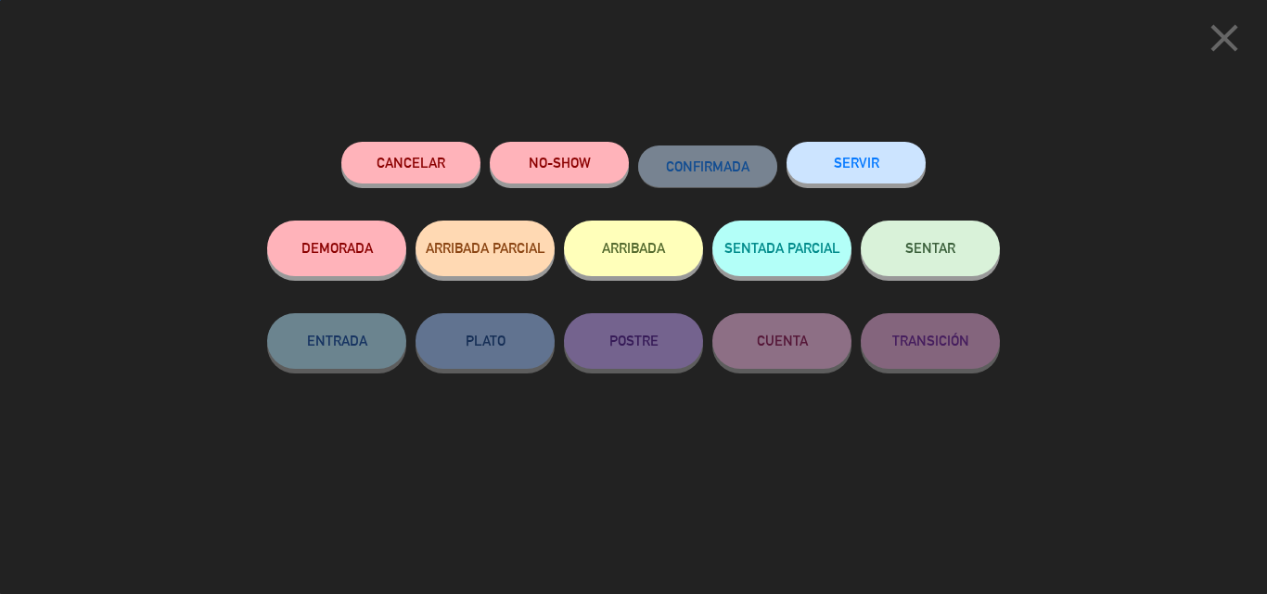
click at [940, 249] on span "SENTAR" at bounding box center [930, 248] width 50 height 16
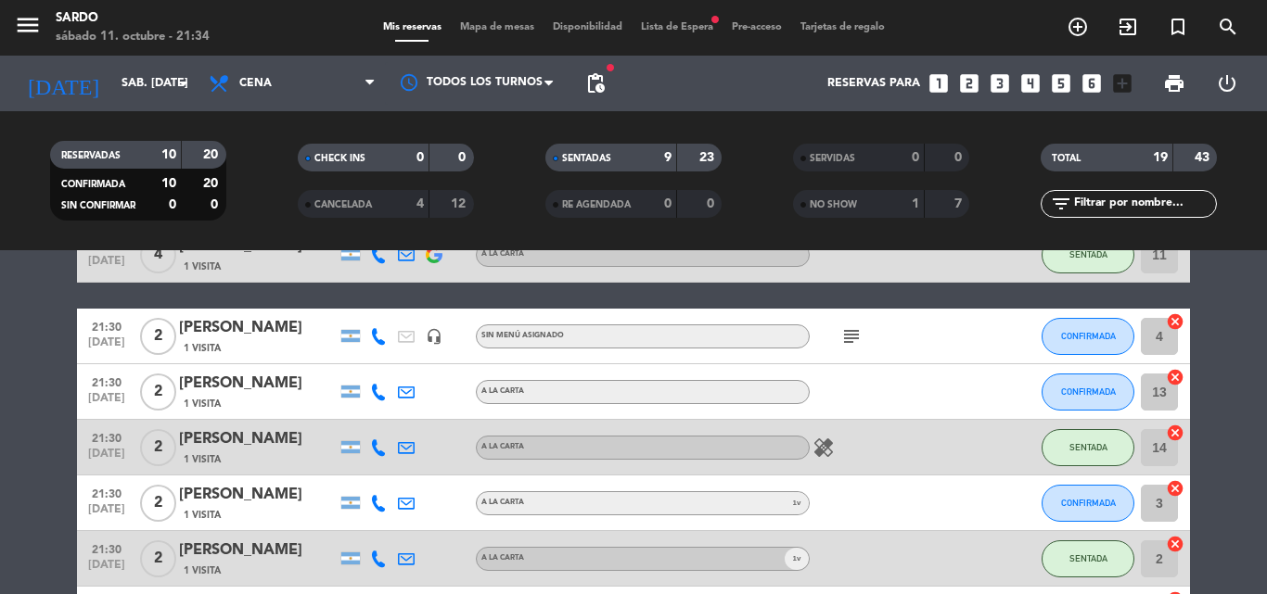
click at [842, 335] on icon "subject" at bounding box center [851, 336] width 22 height 22
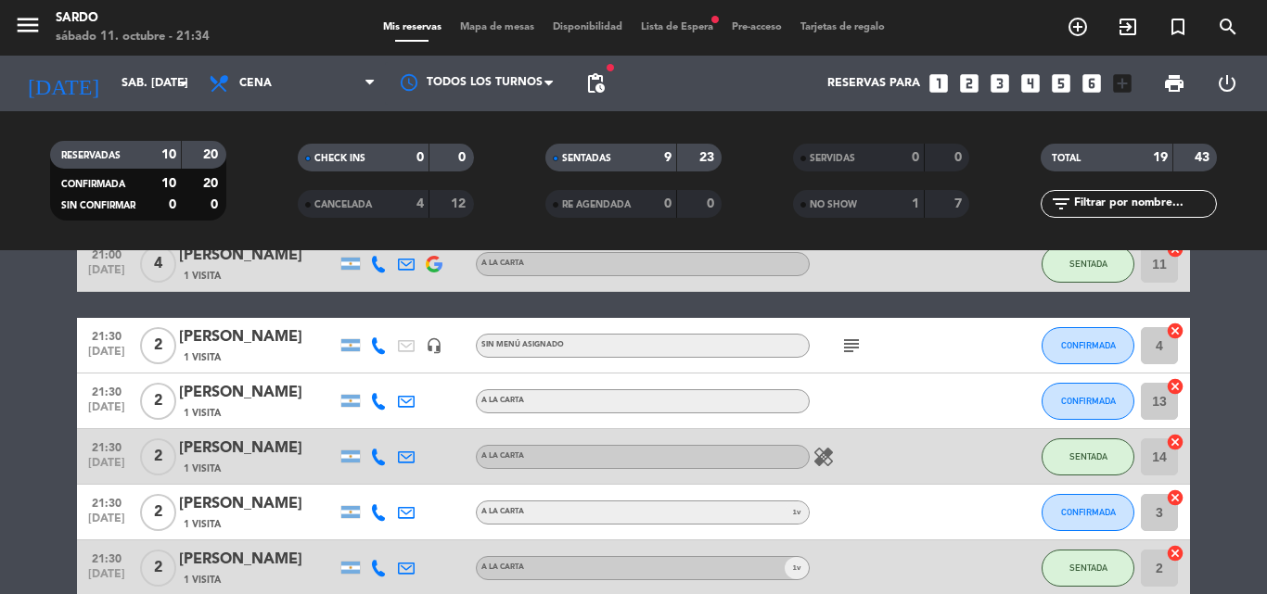
scroll to position [320, 0]
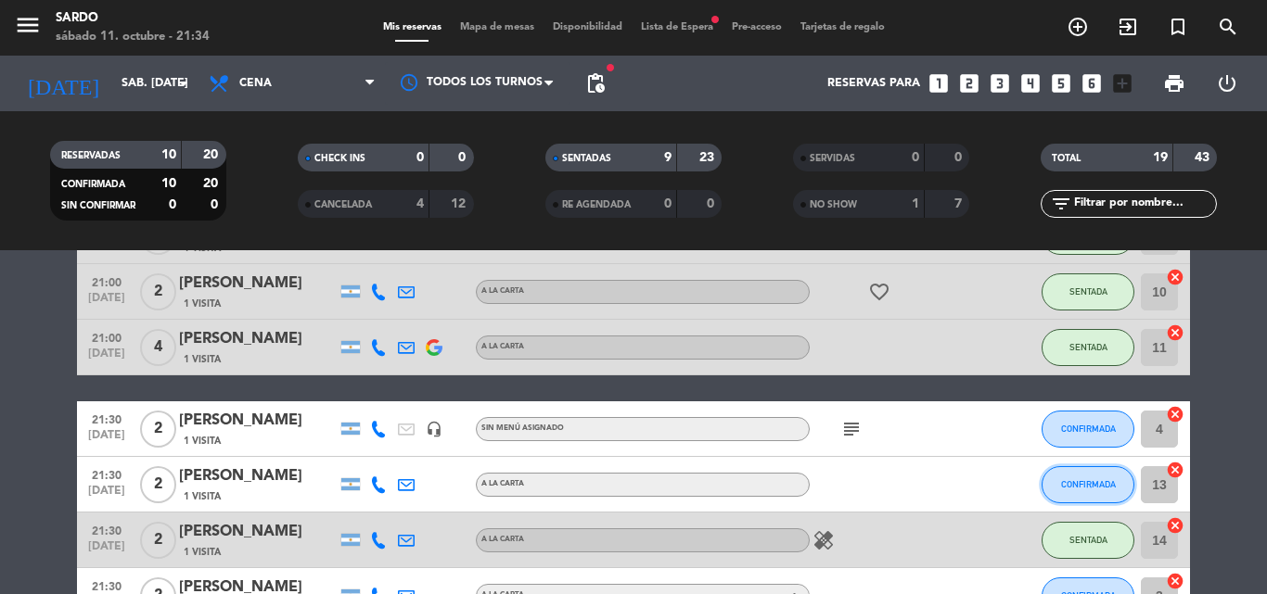
click at [1077, 489] on span "CONFIRMADA" at bounding box center [1088, 484] width 55 height 10
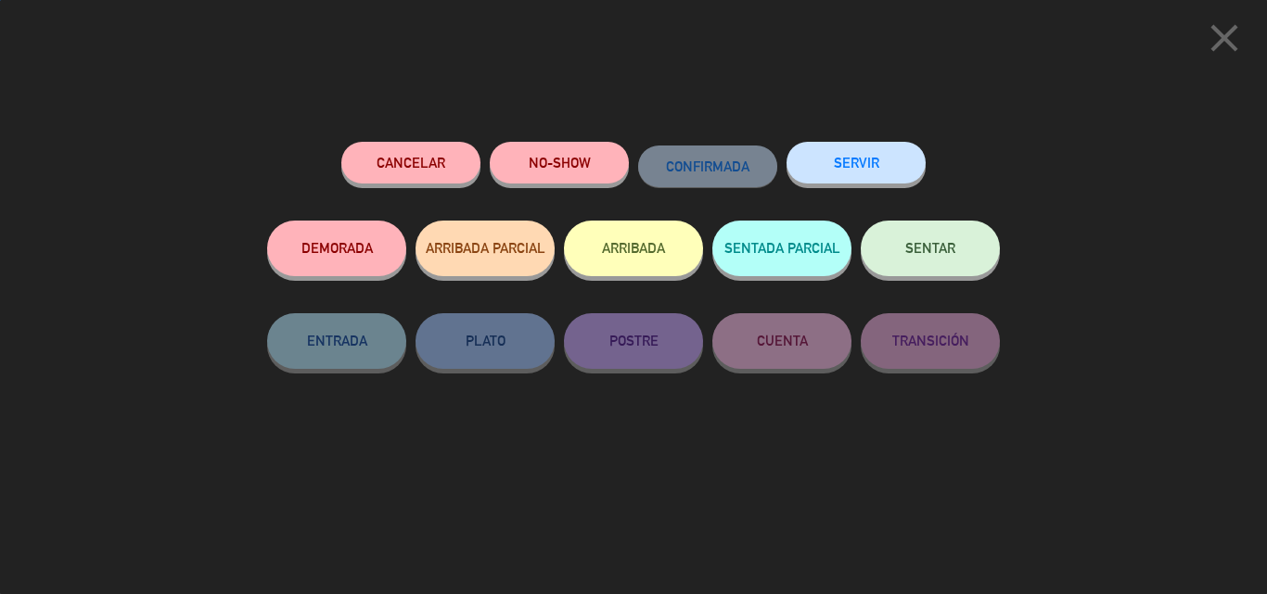
click at [945, 249] on span "SENTAR" at bounding box center [930, 248] width 50 height 16
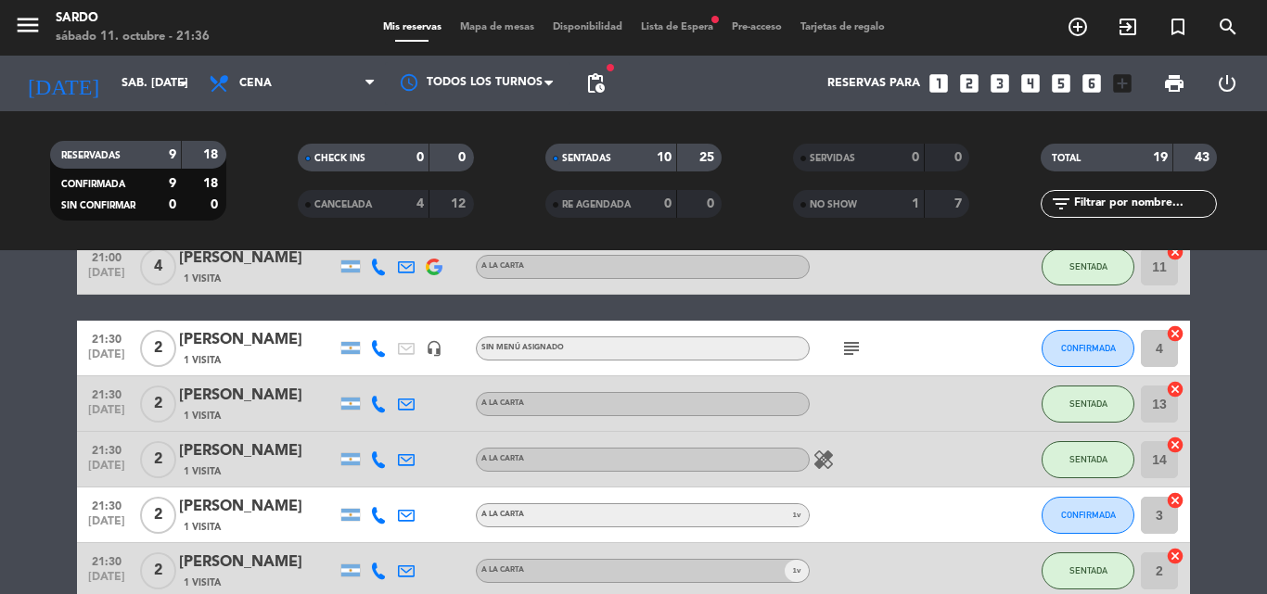
scroll to position [227, 0]
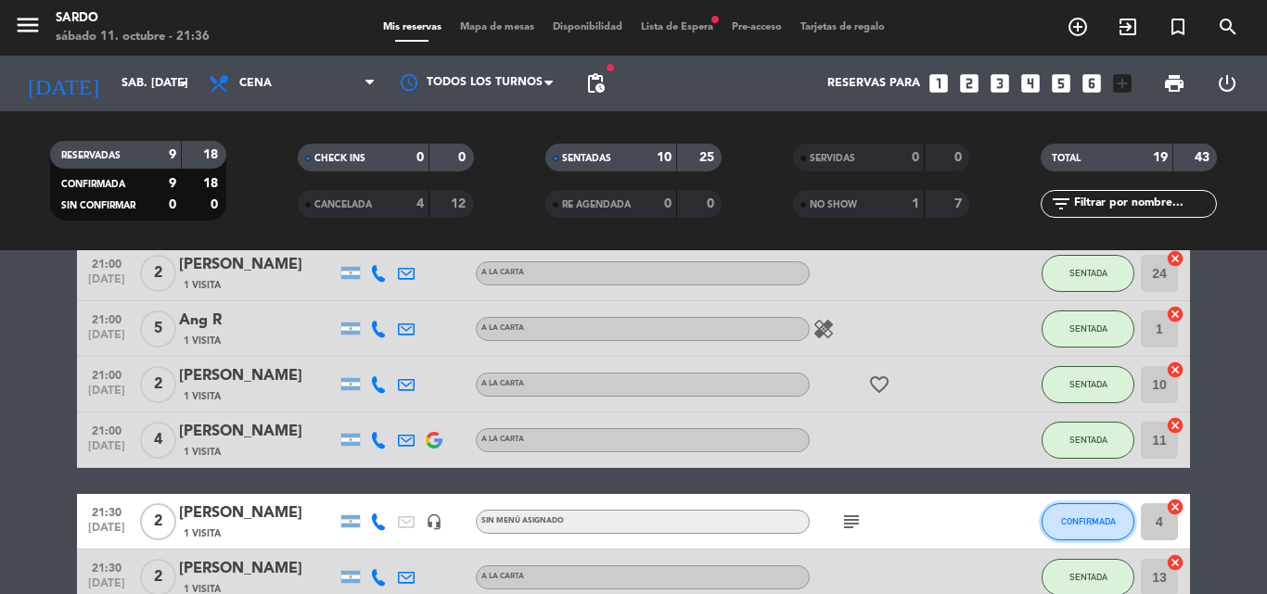
click at [1064, 518] on span "CONFIRMADA" at bounding box center [1088, 521] width 55 height 10
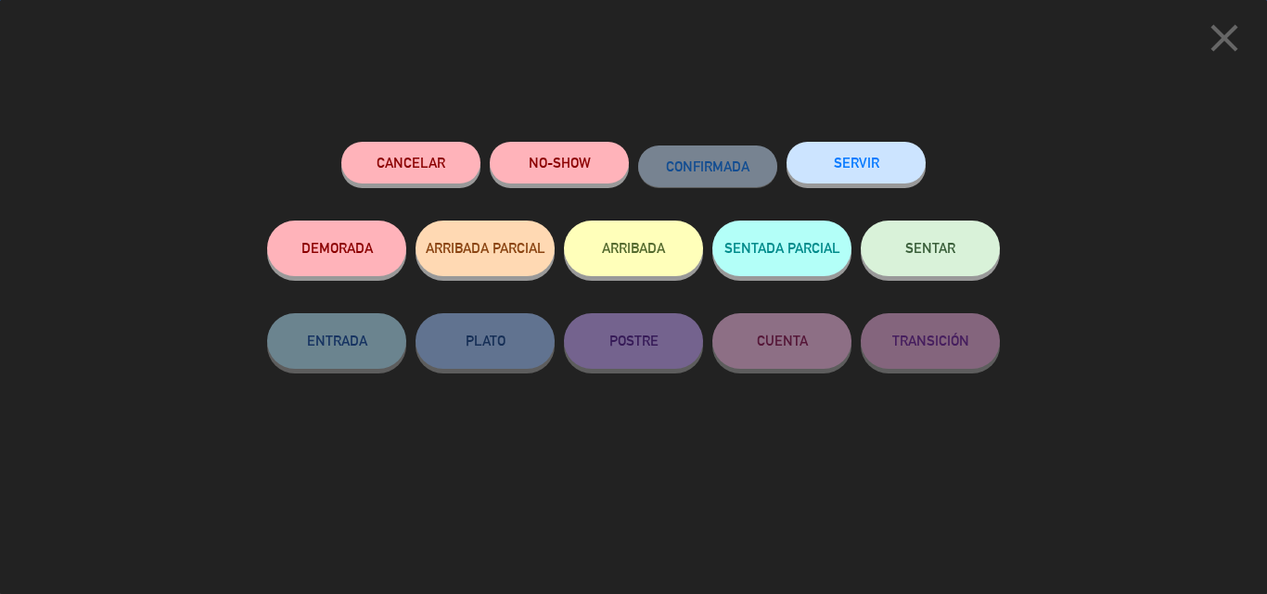
click at [913, 263] on button "SENTAR" at bounding box center [929, 249] width 139 height 56
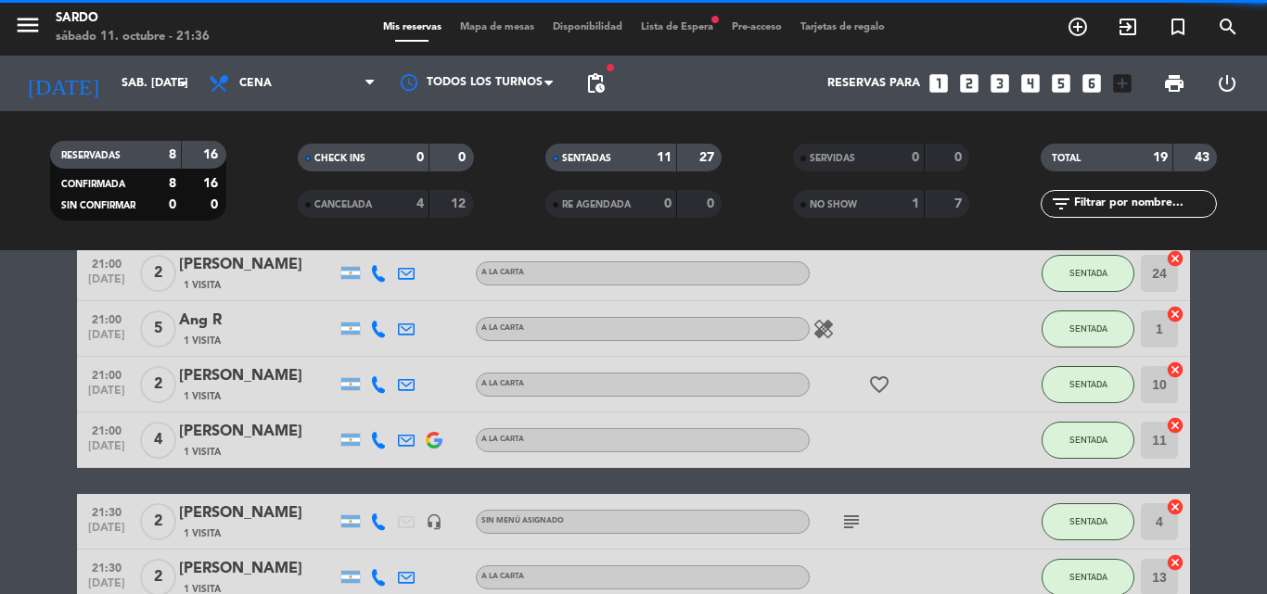
click at [850, 525] on icon "subject" at bounding box center [851, 522] width 22 height 22
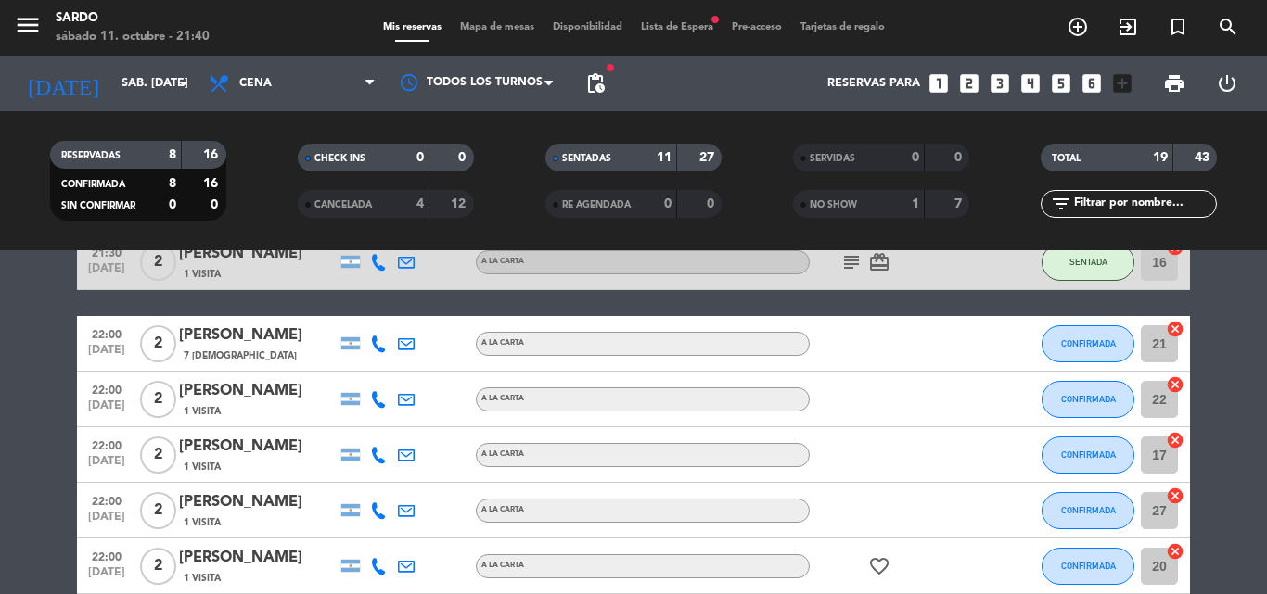
scroll to position [969, 0]
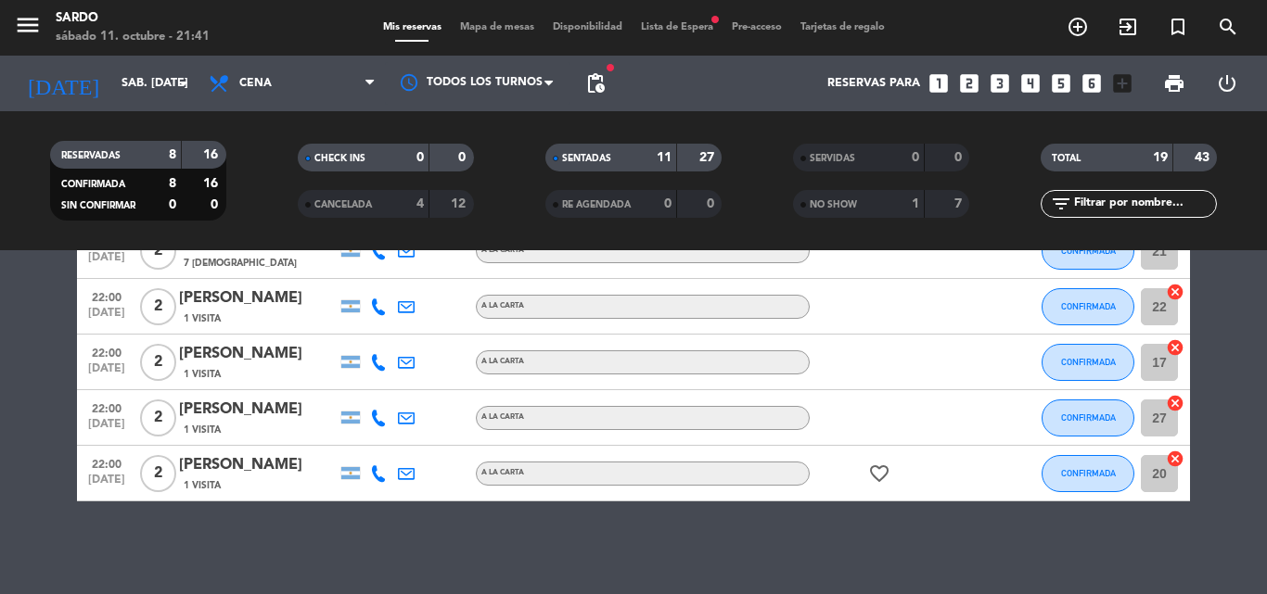
click at [465, 593] on html "close × [PERSON_NAME] × chrome_reader_mode Listado de Reservas account_box Clie…" at bounding box center [633, 297] width 1267 height 594
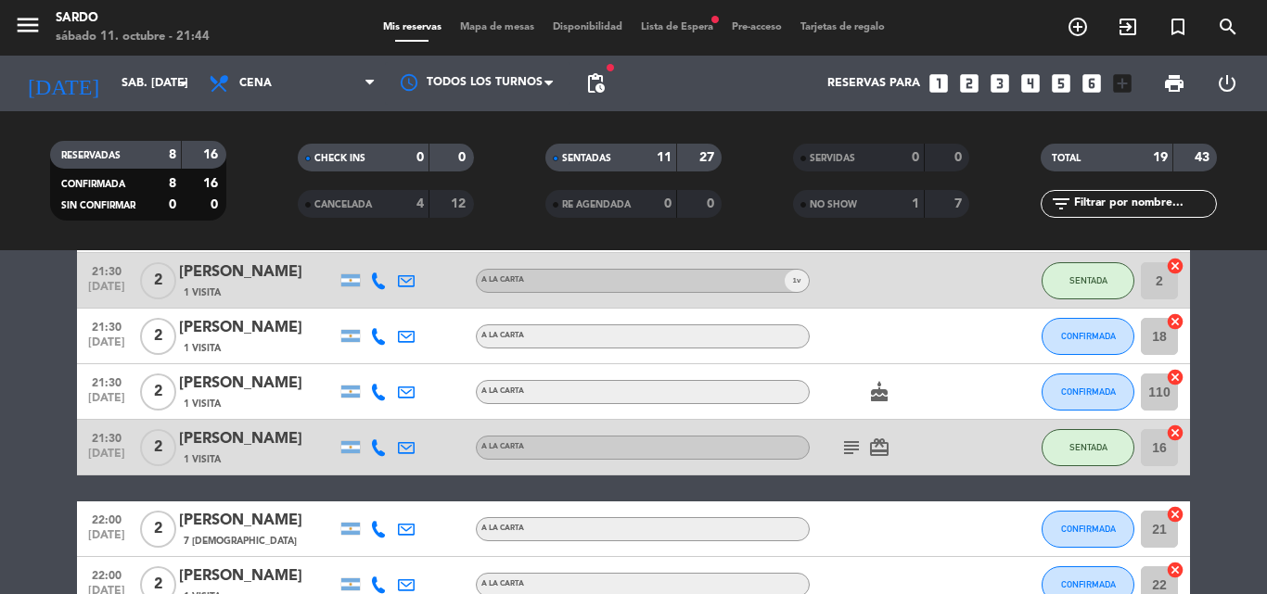
scroll to position [505, 0]
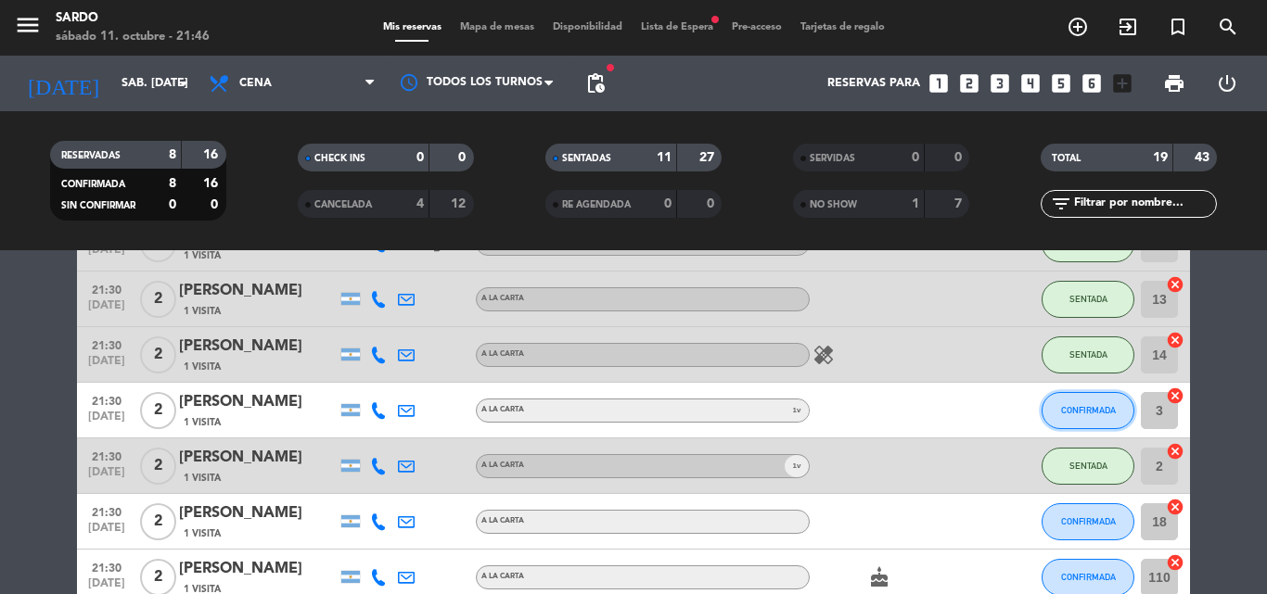
click at [1067, 414] on span "CONFIRMADA" at bounding box center [1088, 410] width 55 height 10
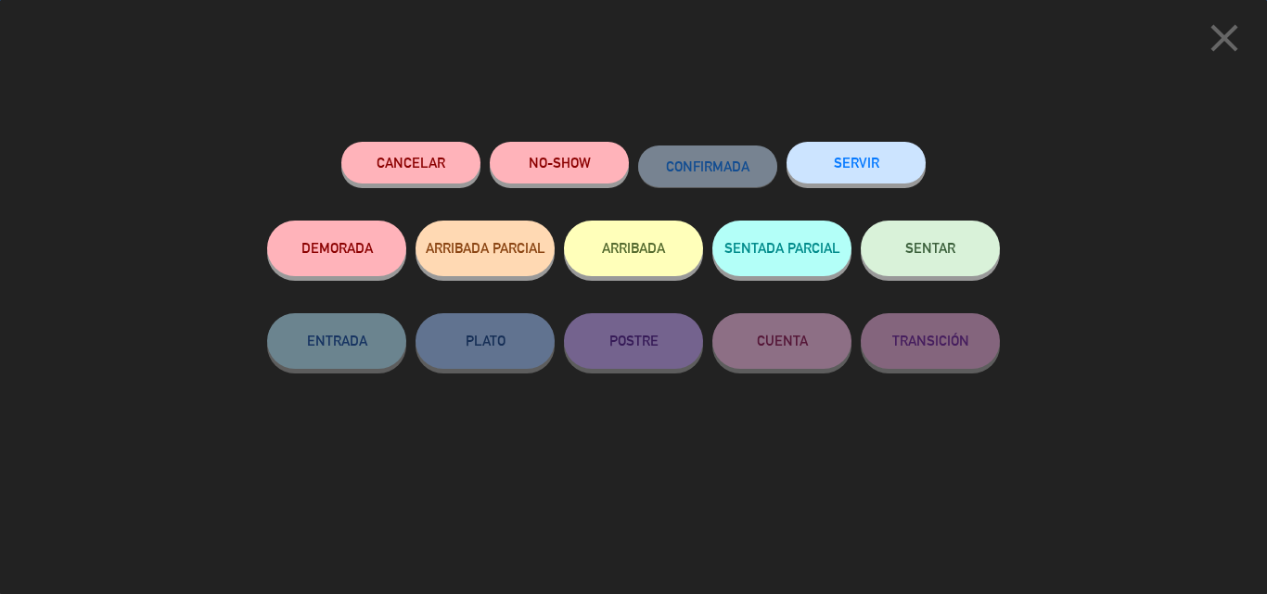
click at [537, 170] on button "NO-SHOW" at bounding box center [559, 163] width 139 height 42
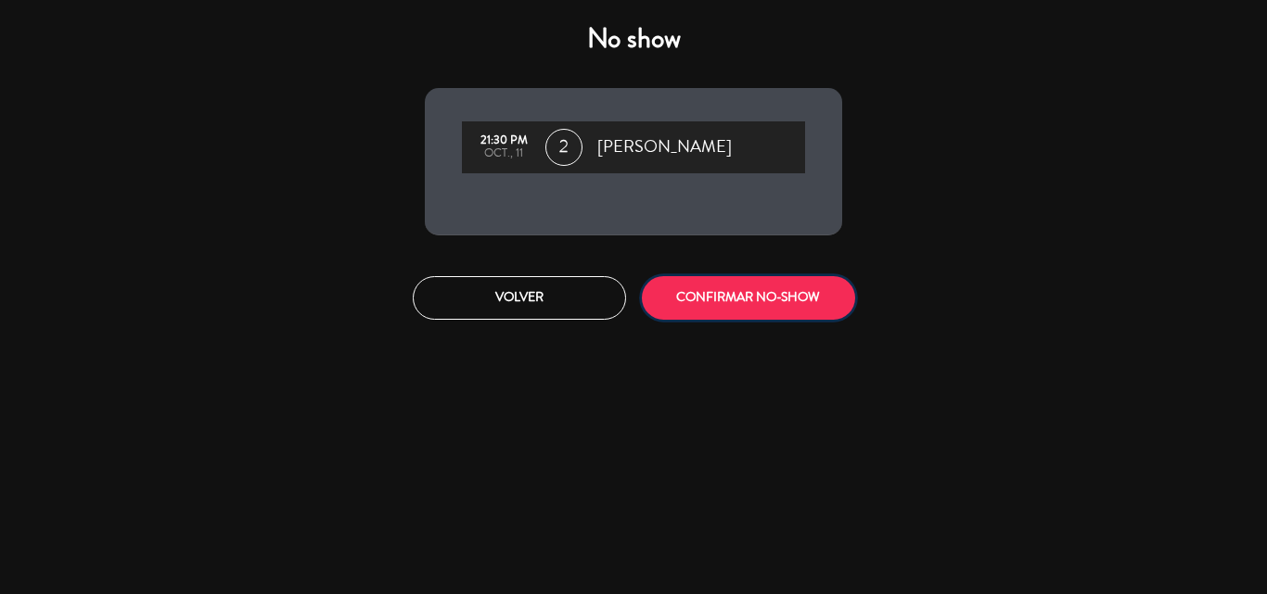
click at [765, 285] on button "CONFIRMAR NO-SHOW" at bounding box center [748, 298] width 213 height 44
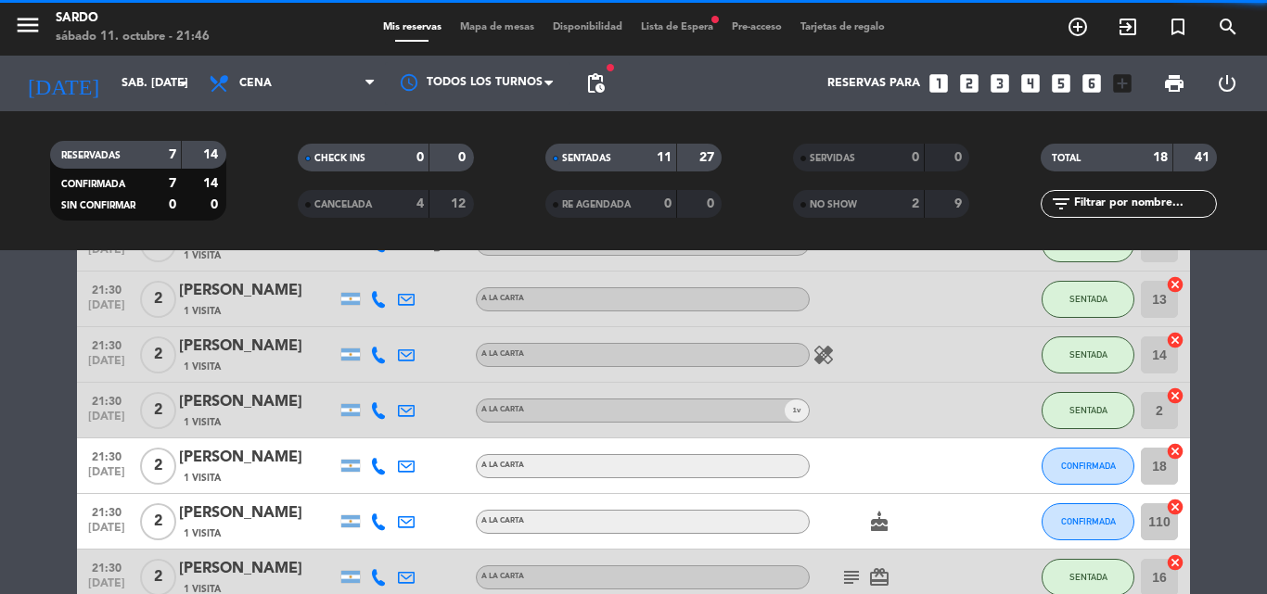
scroll to position [691, 0]
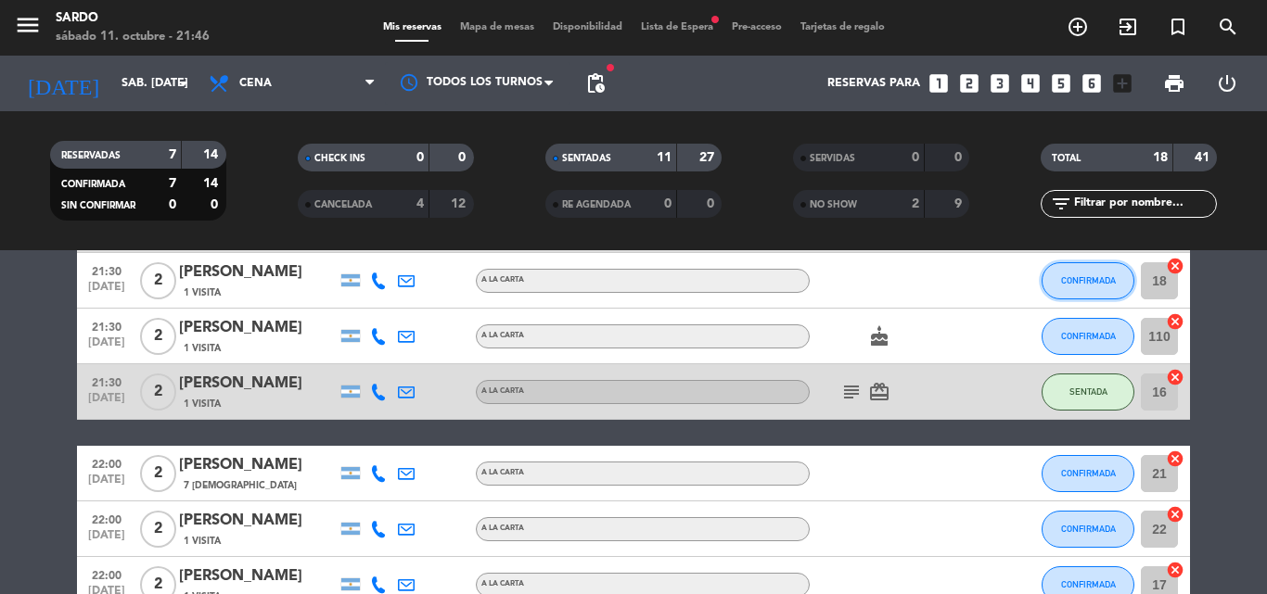
click at [1058, 288] on button "CONFIRMADA" at bounding box center [1087, 280] width 93 height 37
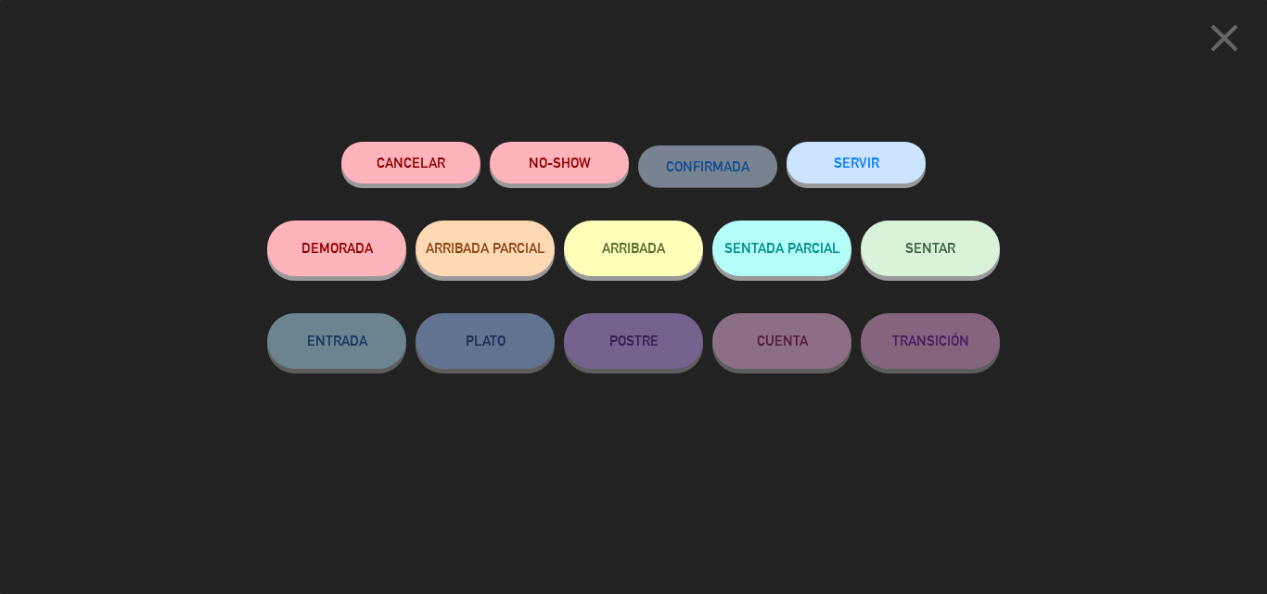
click at [1242, 49] on icon "close" at bounding box center [1224, 38] width 46 height 46
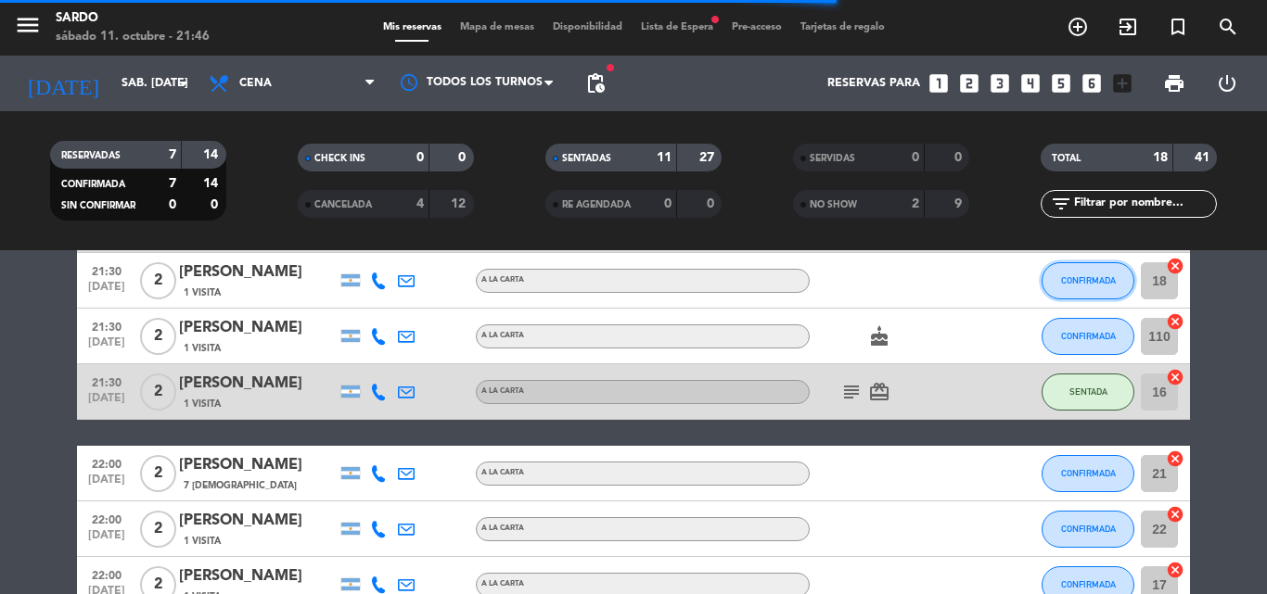
click at [1076, 274] on button "CONFIRMADA" at bounding box center [1087, 280] width 93 height 37
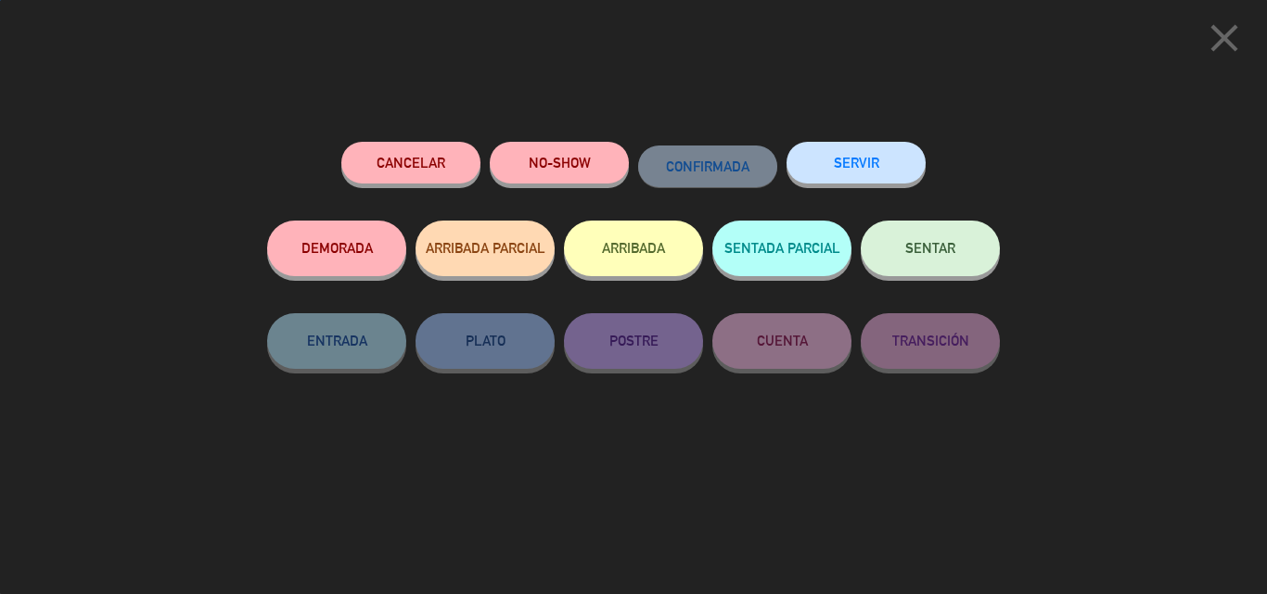
click at [549, 167] on button "NO-SHOW" at bounding box center [559, 163] width 139 height 42
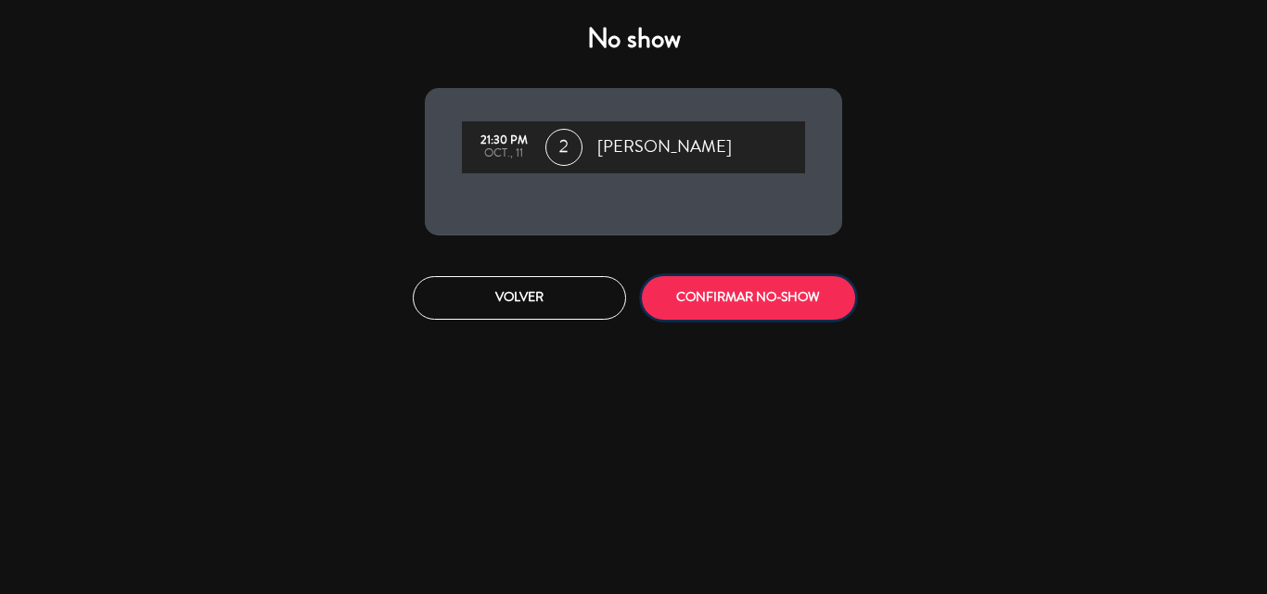
click at [806, 300] on button "CONFIRMAR NO-SHOW" at bounding box center [748, 298] width 213 height 44
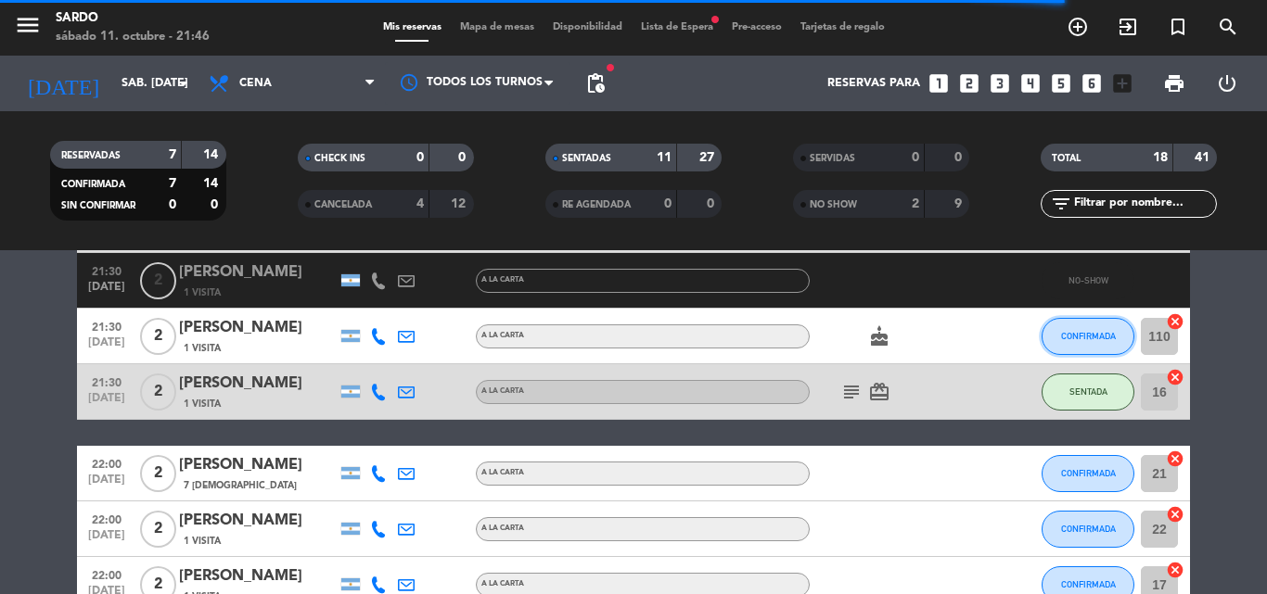
click at [1094, 334] on span "CONFIRMADA" at bounding box center [1088, 336] width 55 height 10
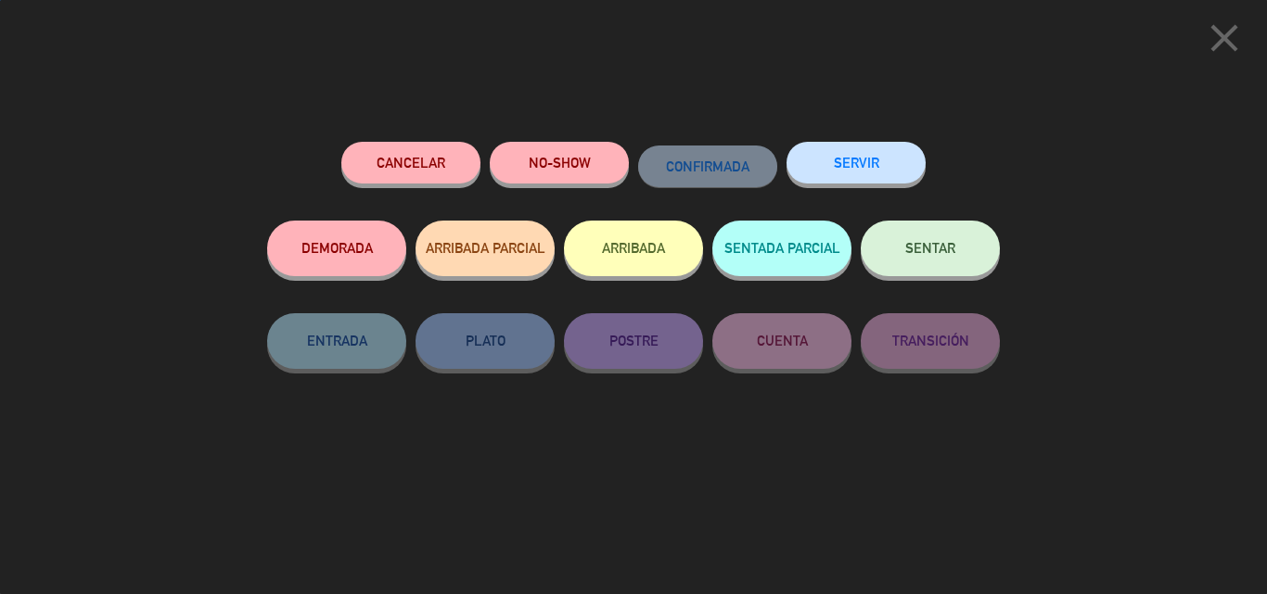
click at [552, 152] on button "NO-SHOW" at bounding box center [559, 163] width 139 height 42
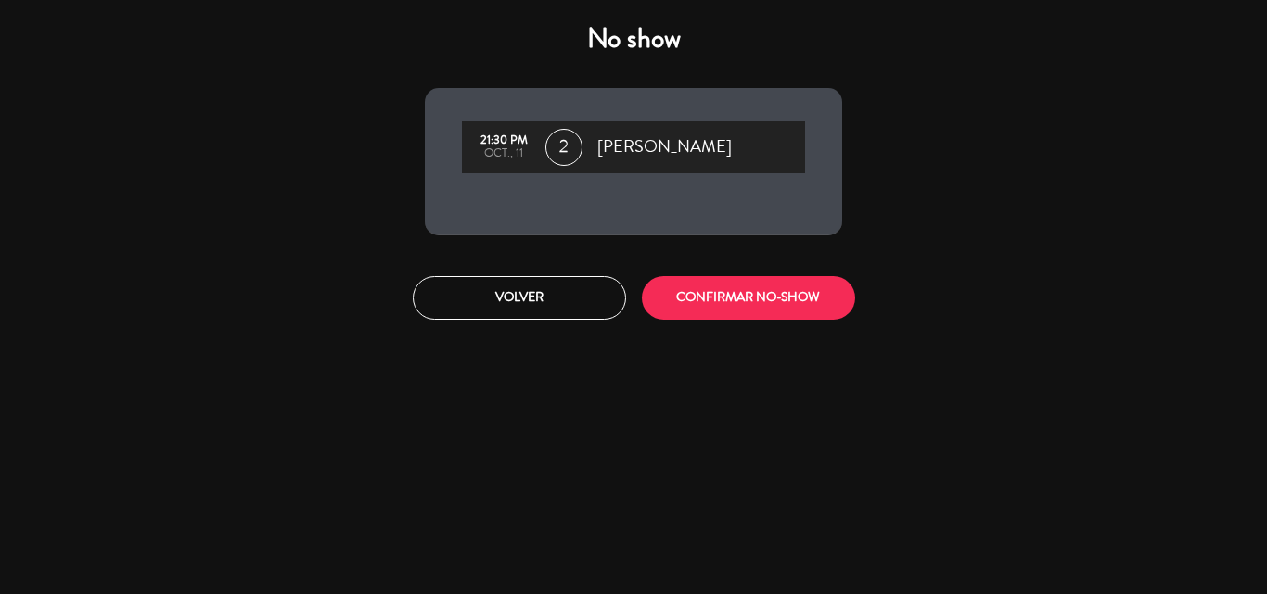
click at [801, 320] on div "Volver CONFIRMAR NO-SHOW" at bounding box center [633, 298] width 445 height 70
click at [801, 316] on button "CONFIRMAR NO-SHOW" at bounding box center [748, 298] width 213 height 44
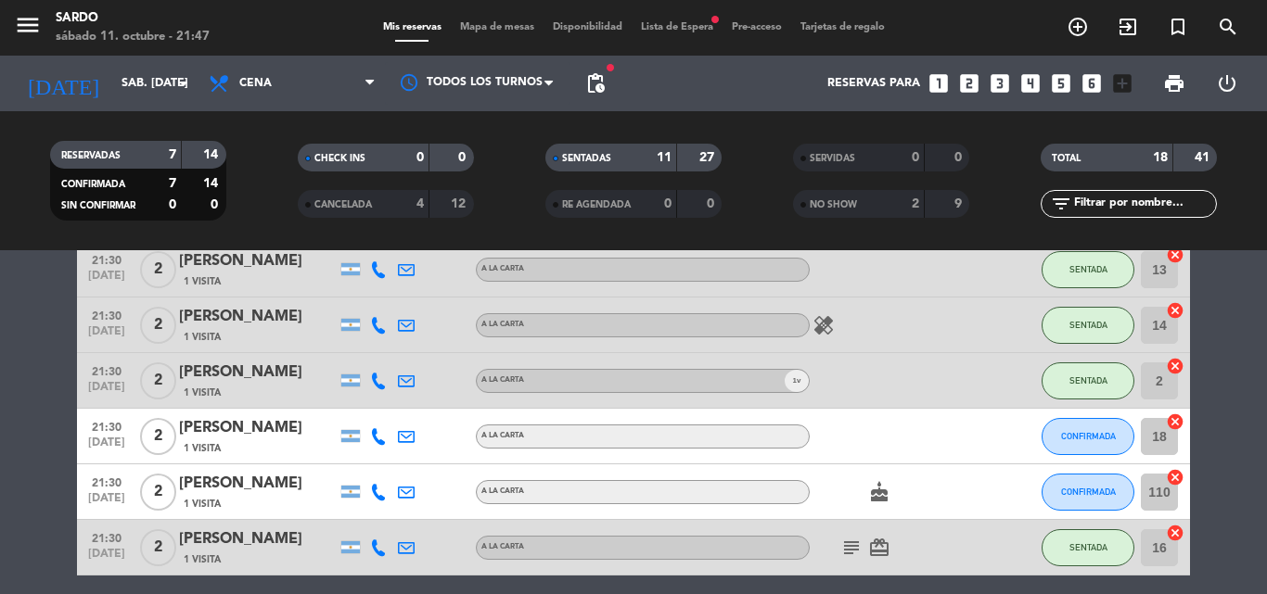
scroll to position [542, 0]
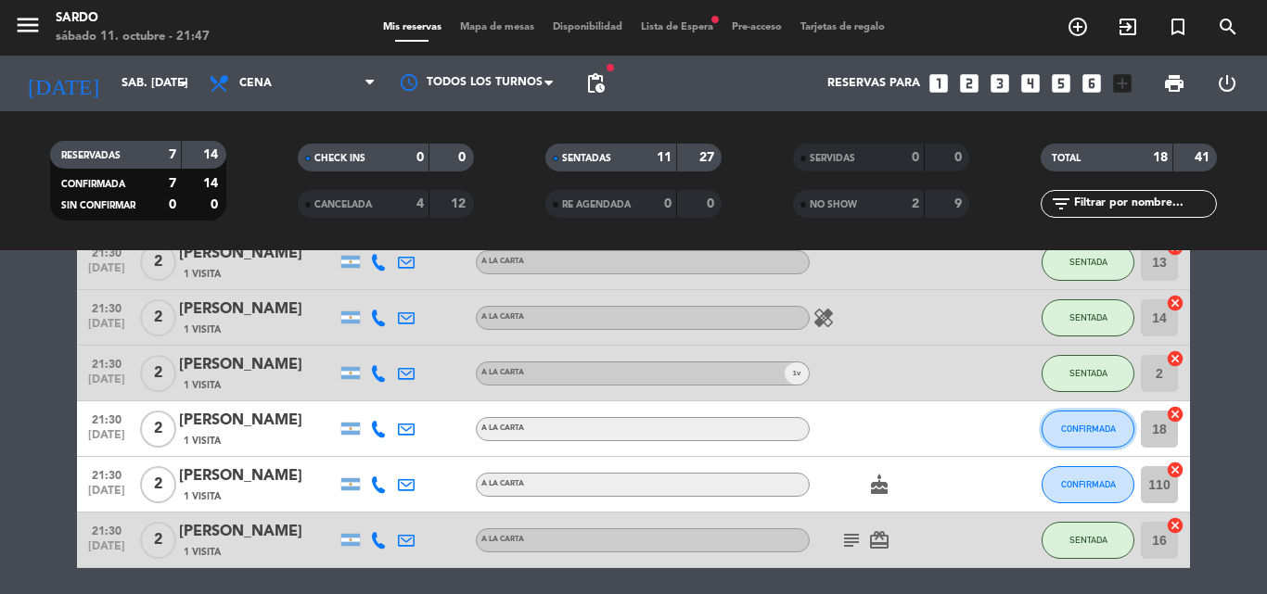
click at [1065, 437] on button "CONFIRMADA" at bounding box center [1087, 429] width 93 height 37
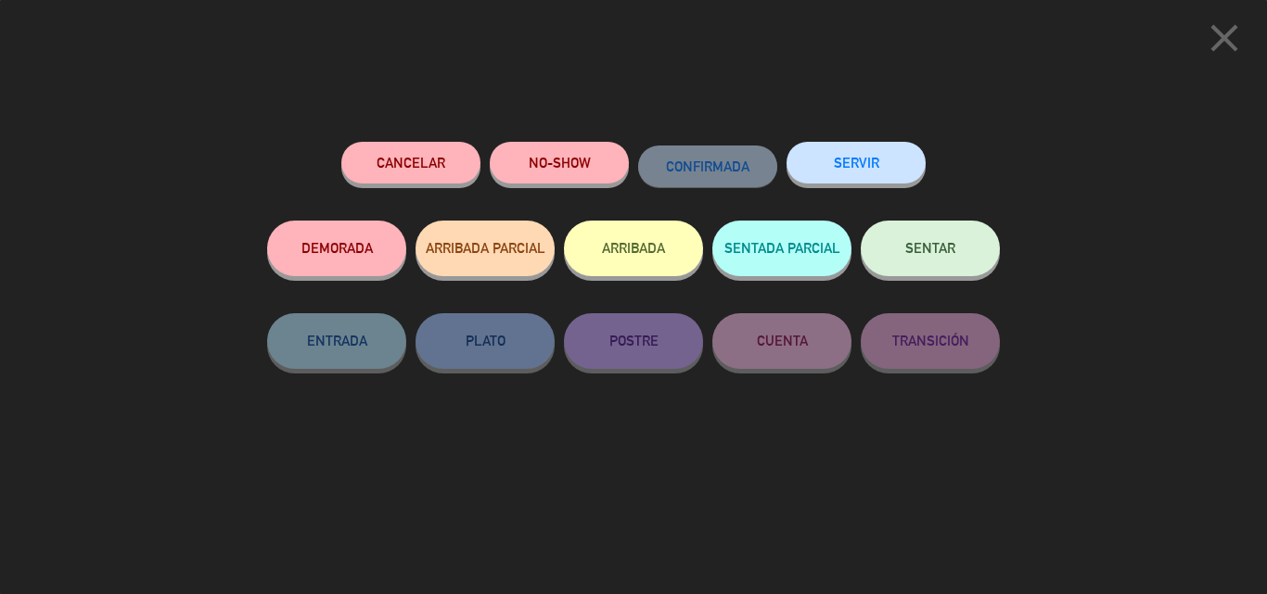
click at [516, 162] on button "NO-SHOW" at bounding box center [559, 163] width 139 height 42
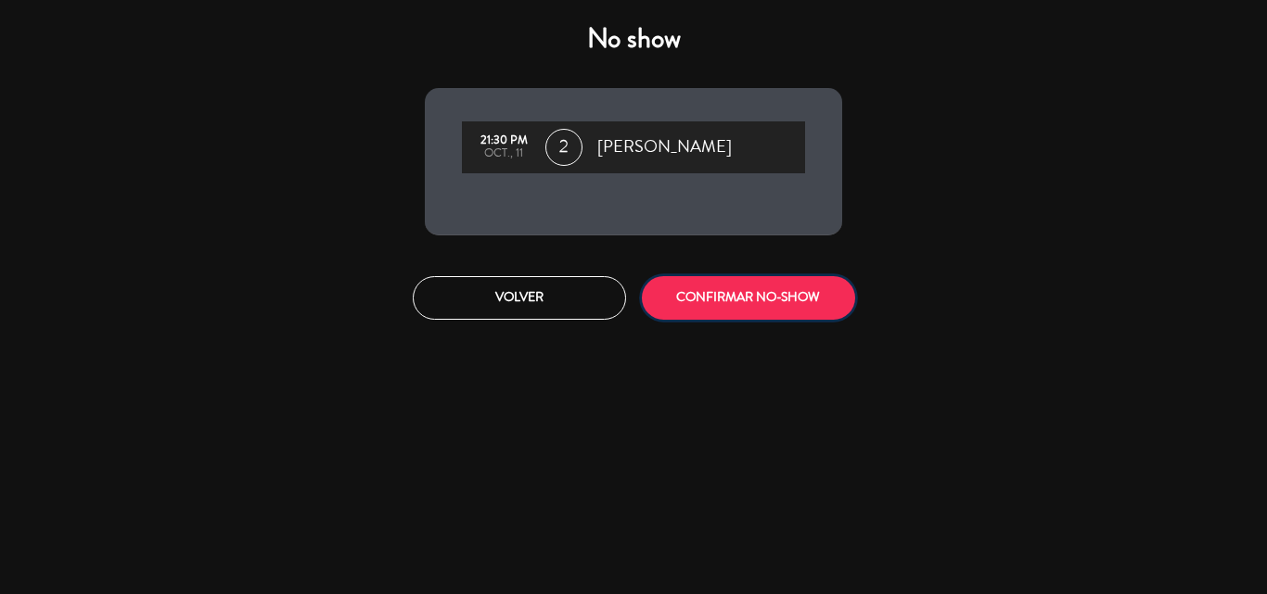
click at [717, 292] on button "CONFIRMAR NO-SHOW" at bounding box center [748, 298] width 213 height 44
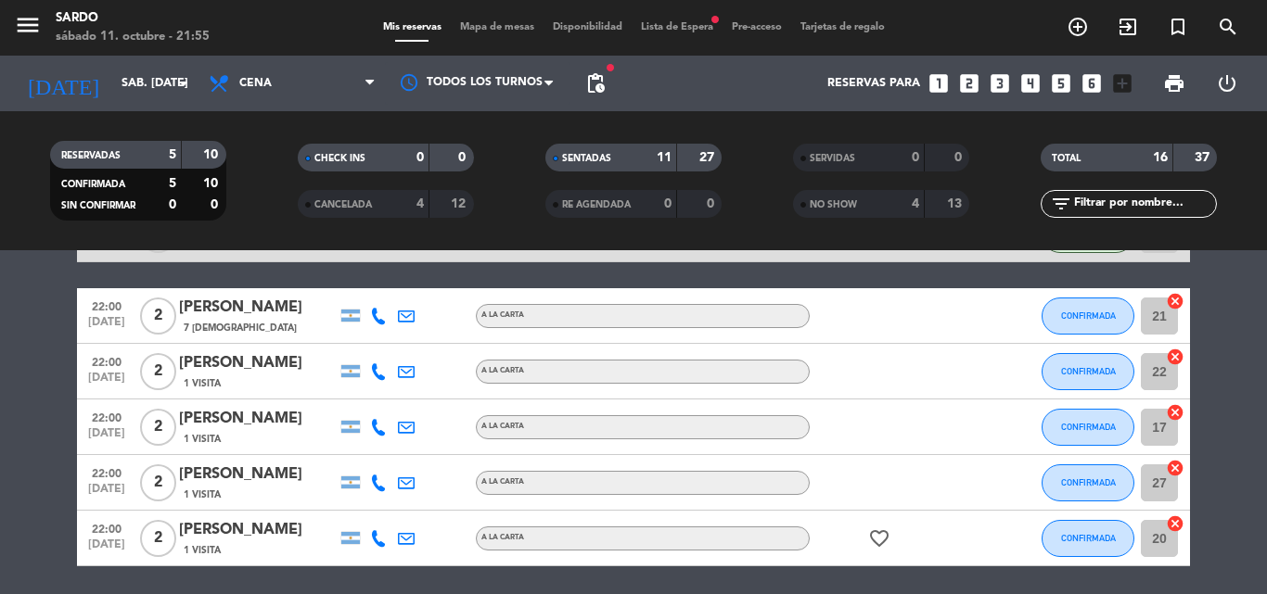
scroll to position [709, 0]
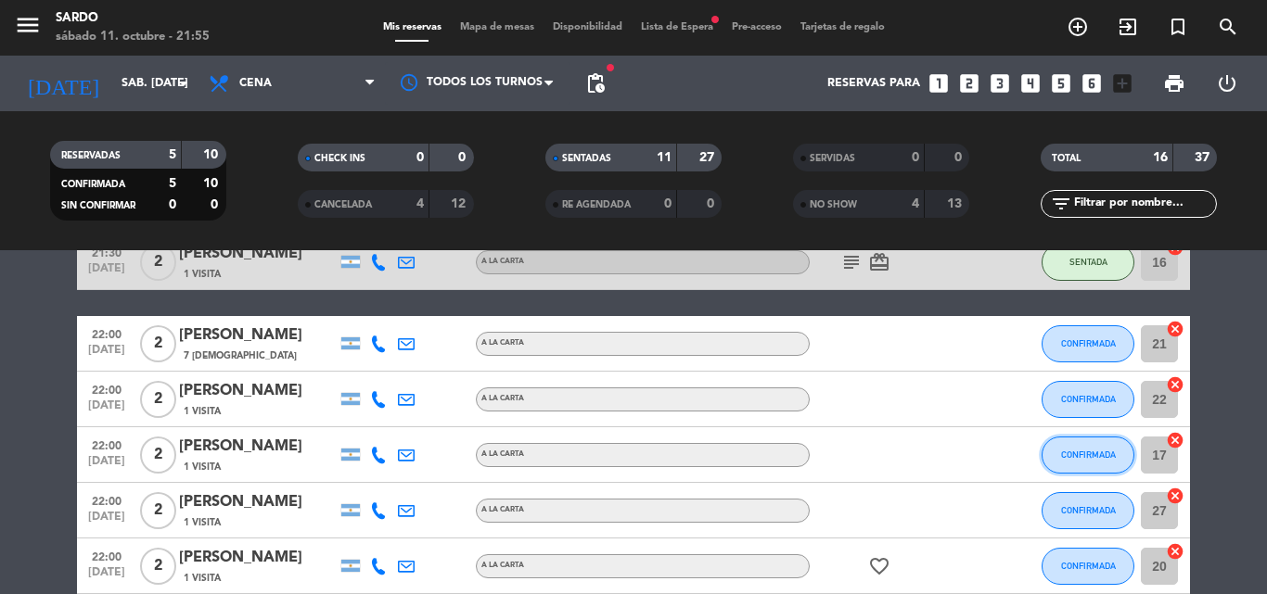
click at [1062, 461] on button "CONFIRMADA" at bounding box center [1087, 455] width 93 height 37
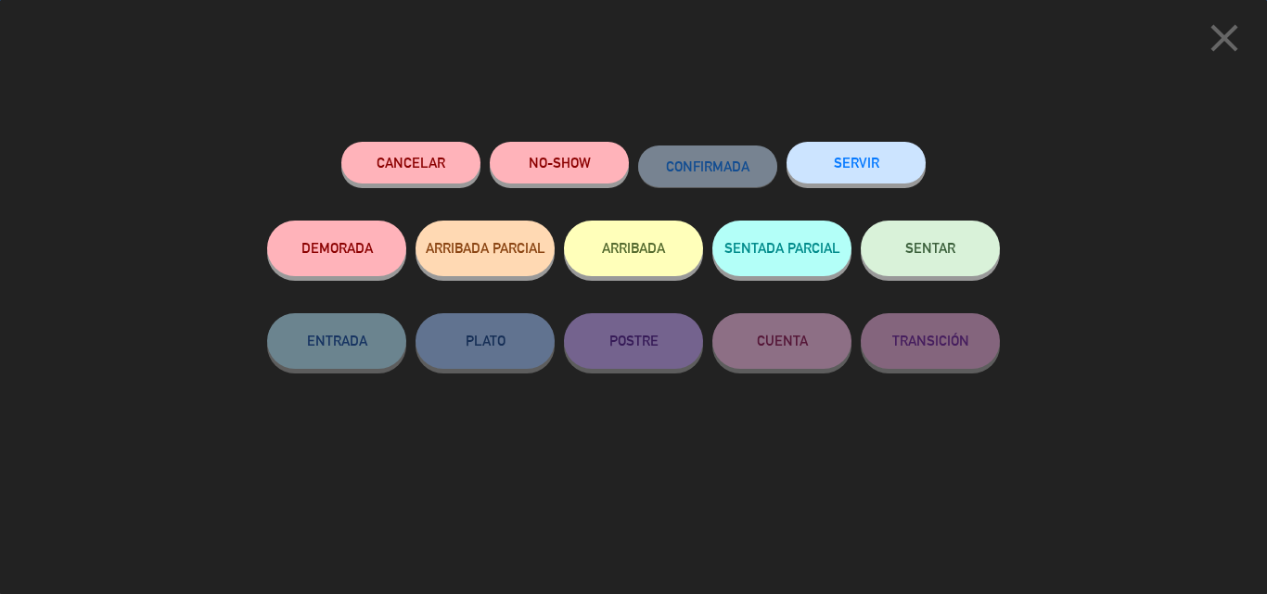
click at [946, 262] on button "SENTAR" at bounding box center [929, 249] width 139 height 56
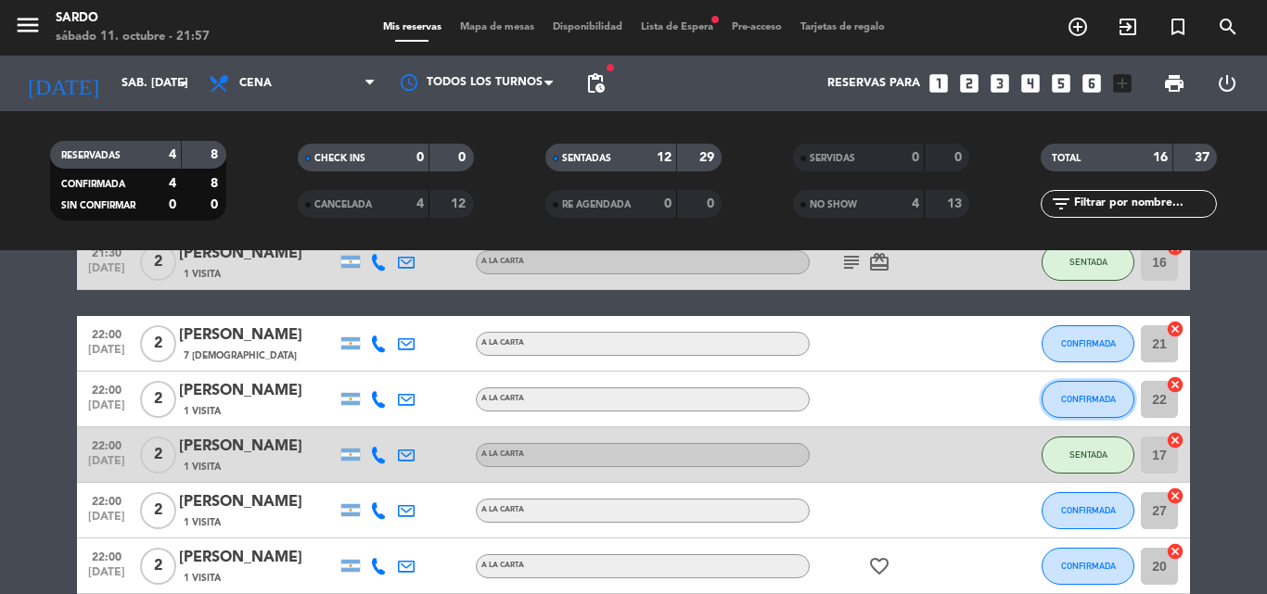
click at [1086, 396] on span "CONFIRMADA" at bounding box center [1088, 399] width 55 height 10
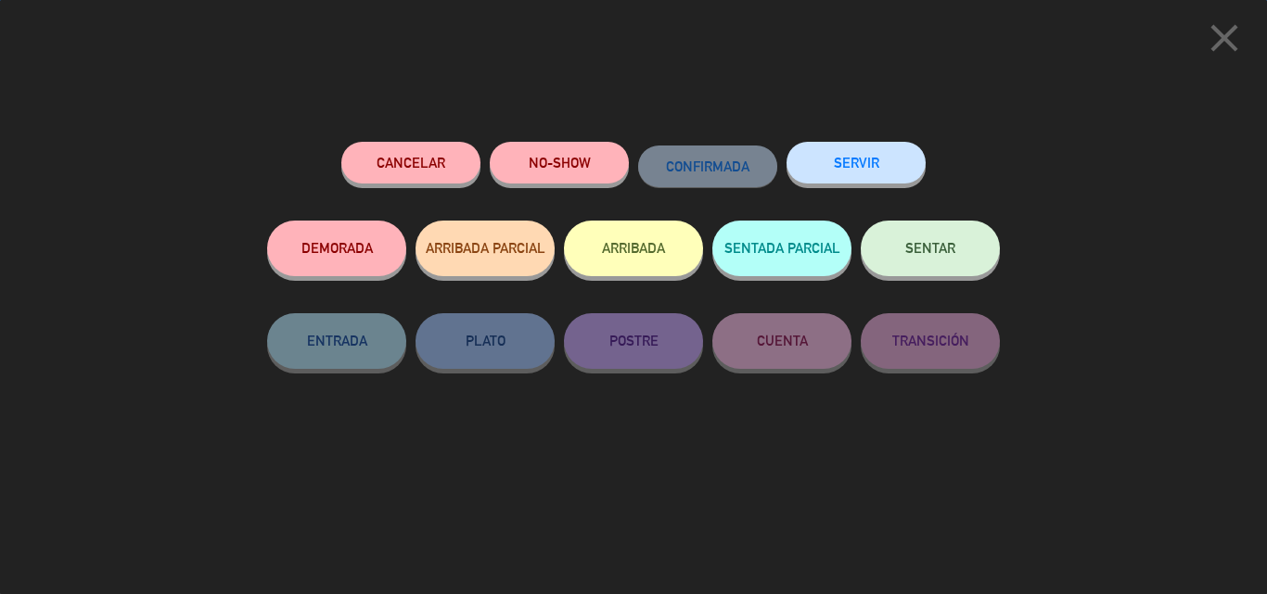
click at [890, 265] on button "SENTAR" at bounding box center [929, 249] width 139 height 56
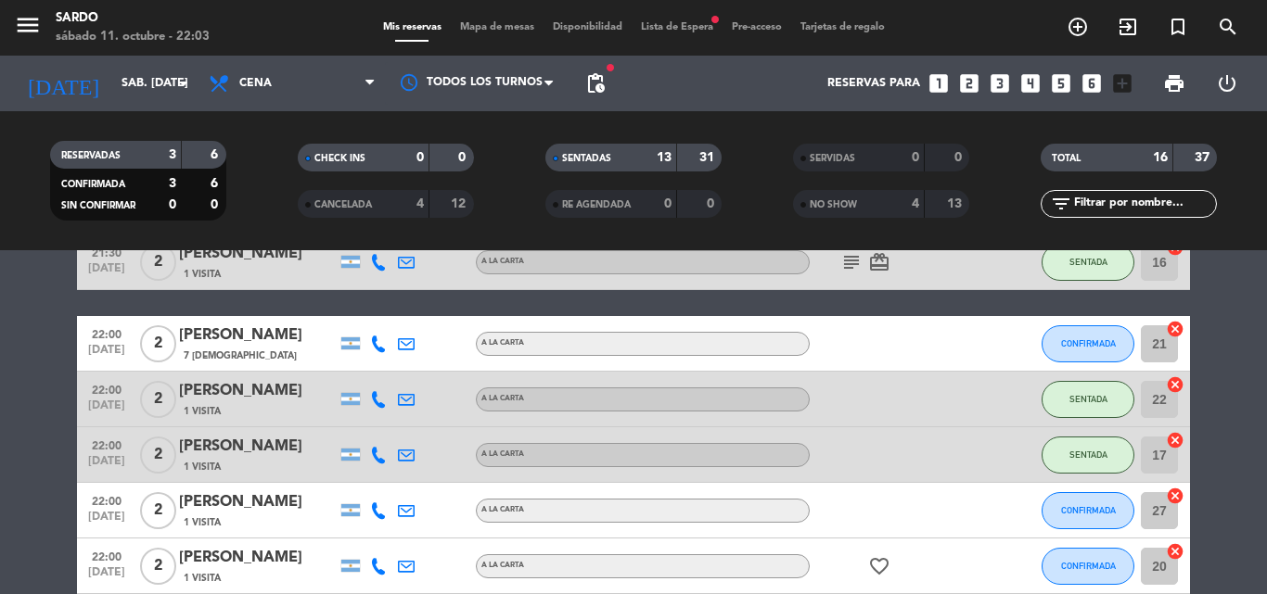
scroll to position [802, 0]
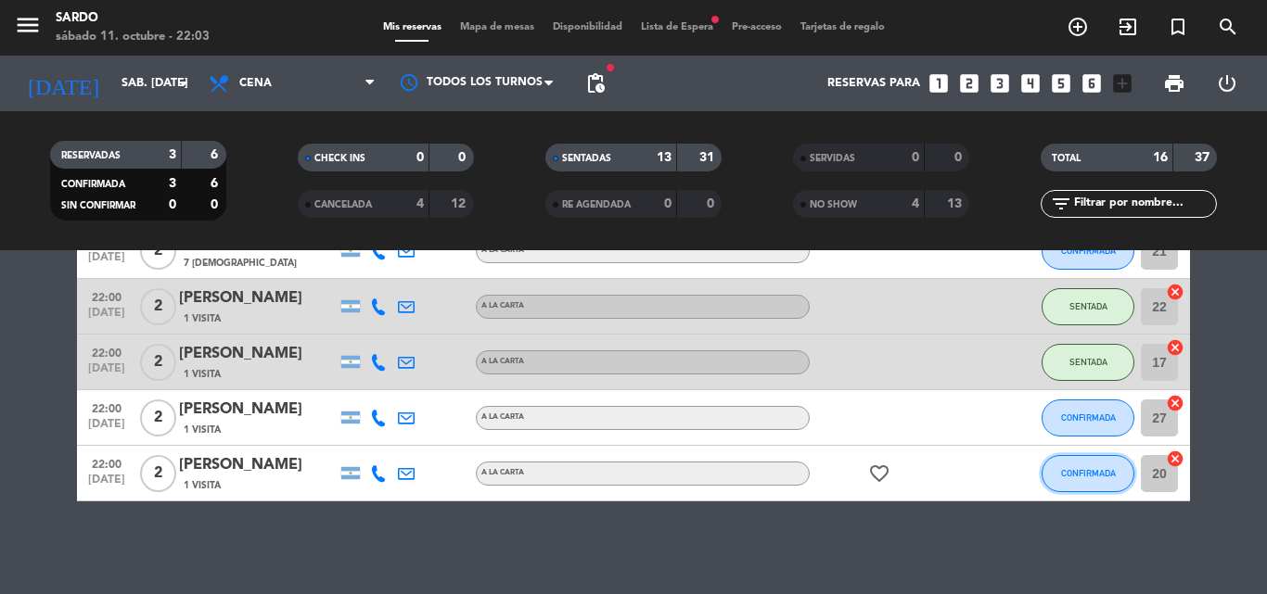
click at [1097, 478] on button "CONFIRMADA" at bounding box center [1087, 473] width 93 height 37
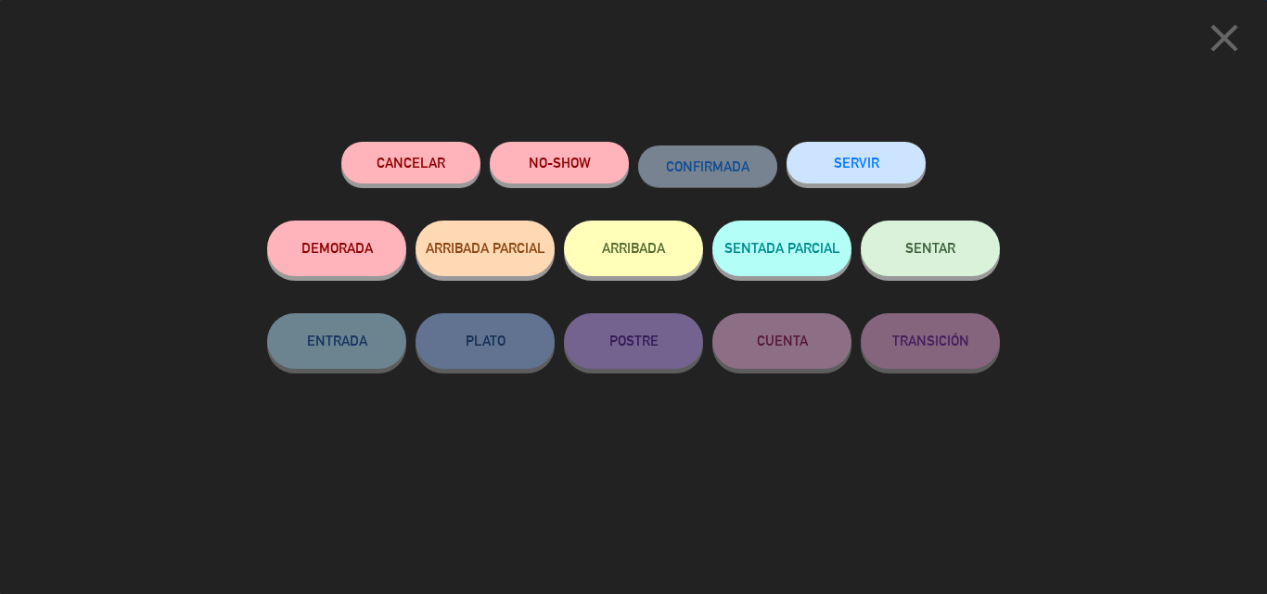
click at [931, 259] on button "SENTAR" at bounding box center [929, 249] width 139 height 56
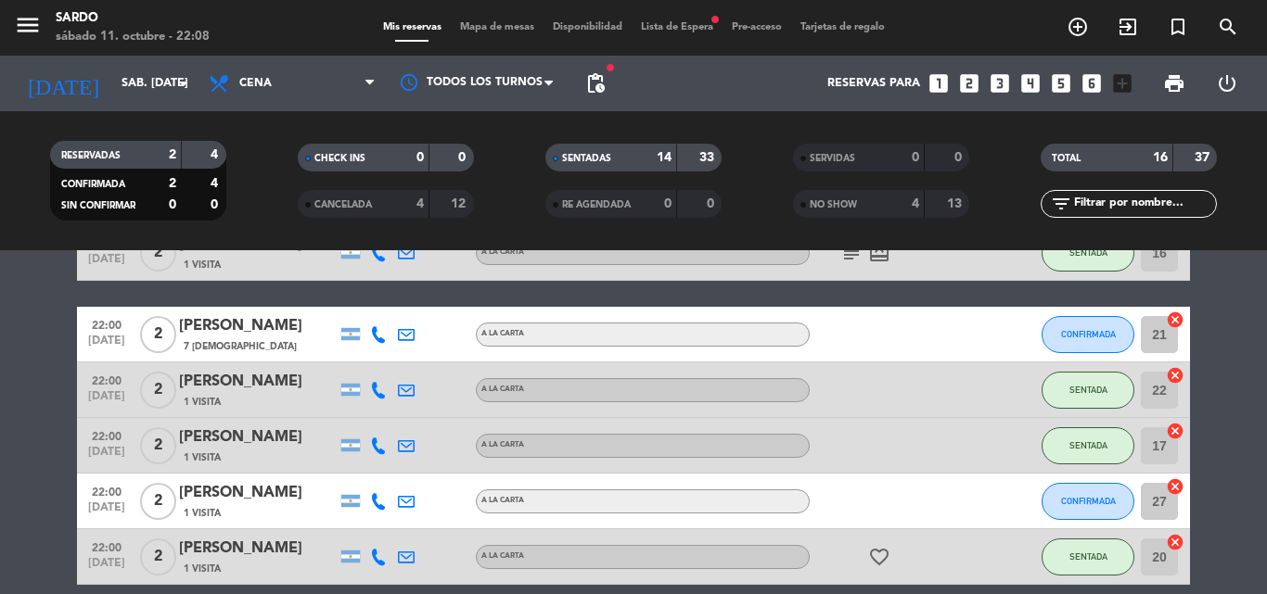
scroll to position [709, 0]
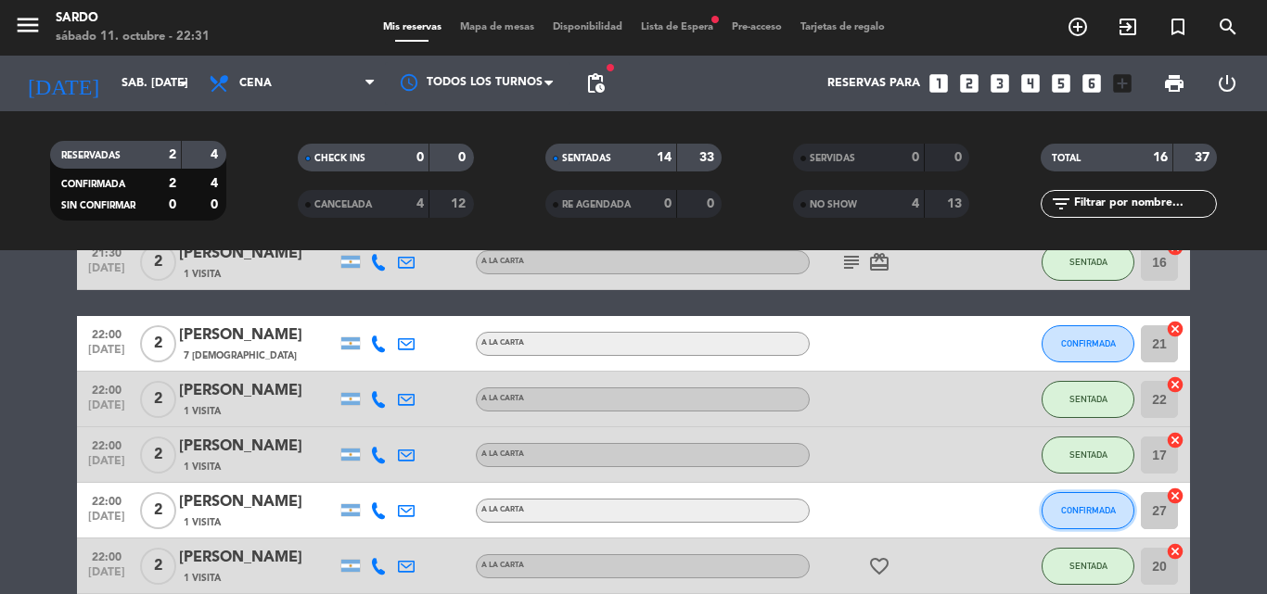
click at [1079, 506] on span "CONFIRMADA" at bounding box center [1088, 510] width 55 height 10
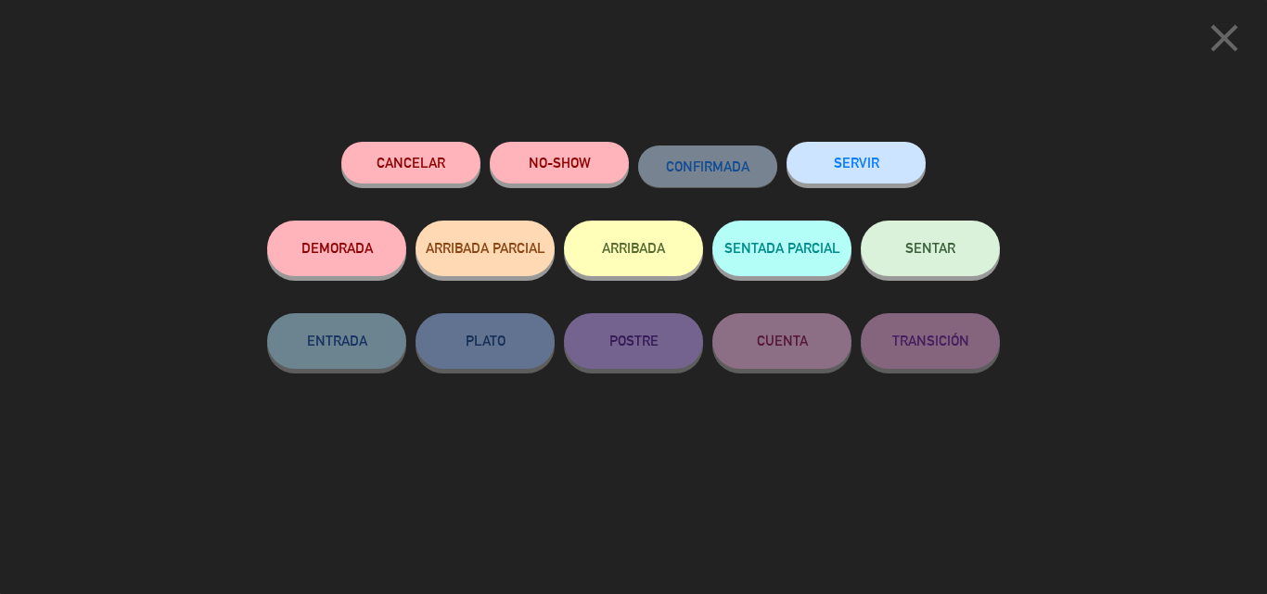
click at [914, 252] on span "SENTAR" at bounding box center [930, 248] width 50 height 16
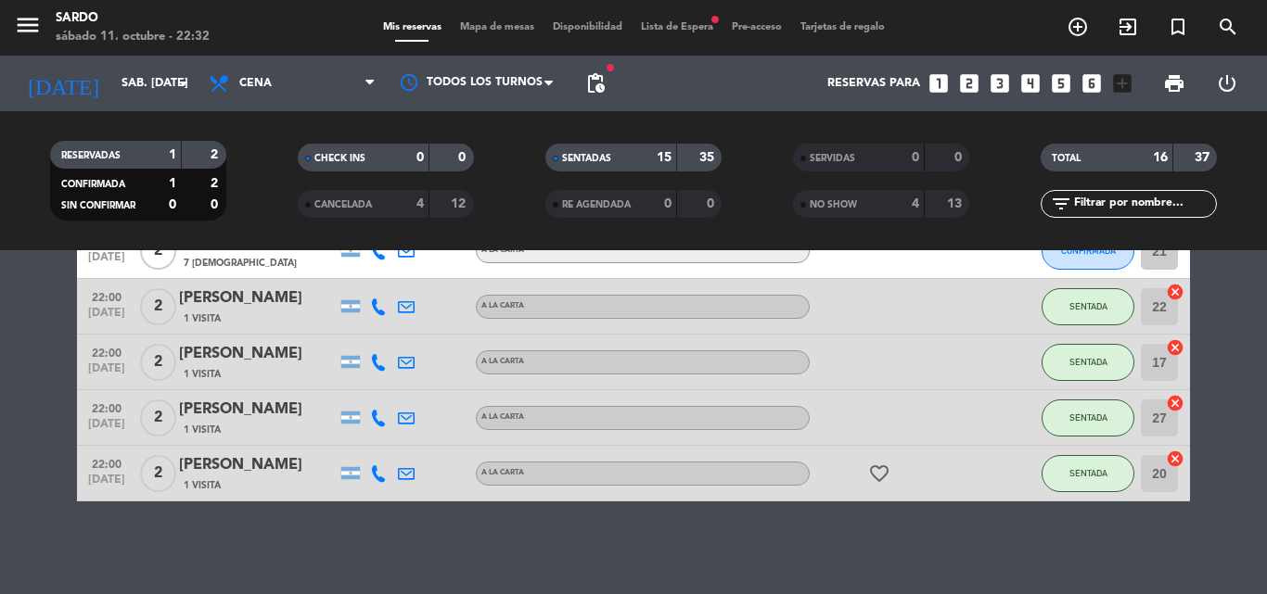
scroll to position [617, 0]
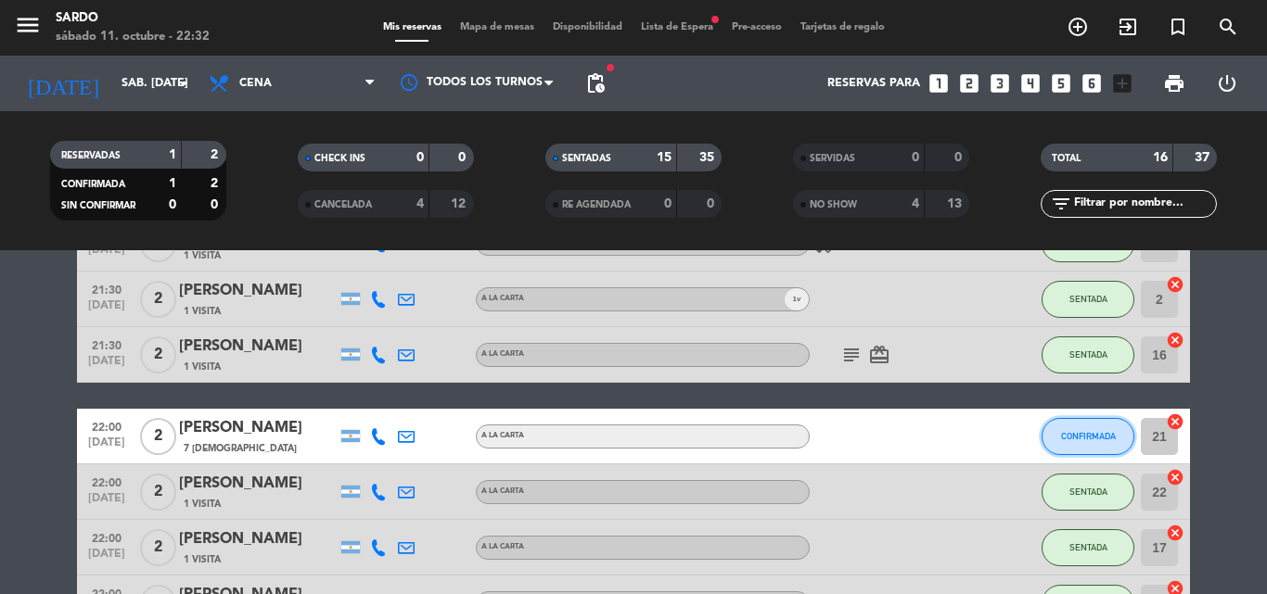
click at [1102, 451] on button "CONFIRMADA" at bounding box center [1087, 436] width 93 height 37
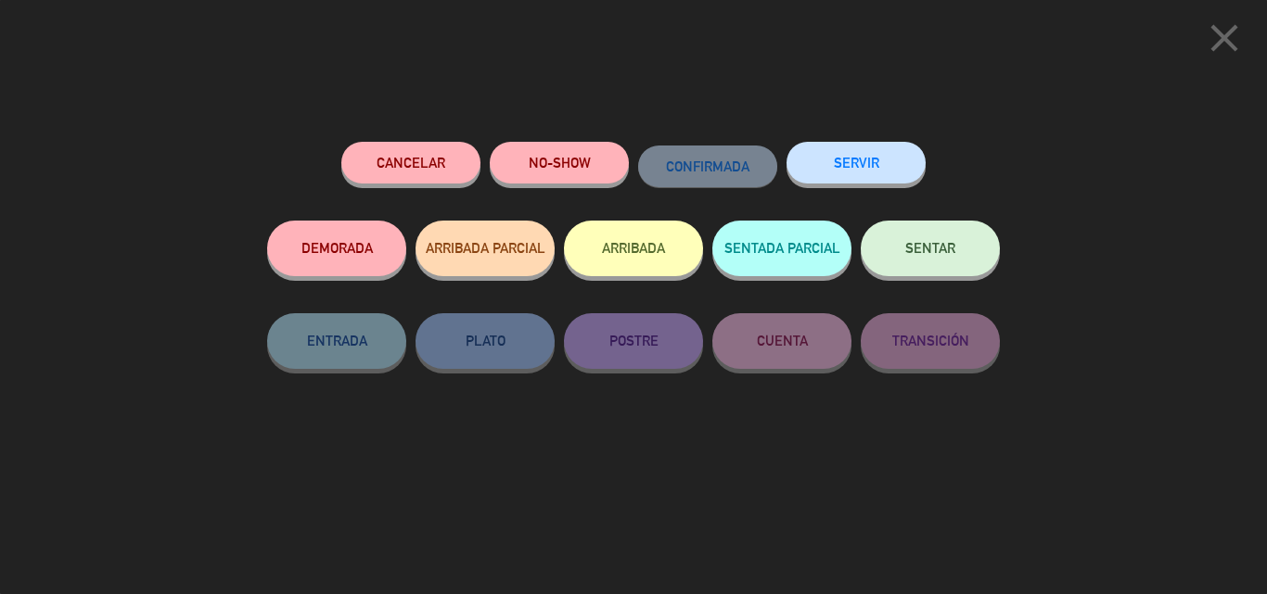
click at [920, 273] on button "SENTAR" at bounding box center [929, 249] width 139 height 56
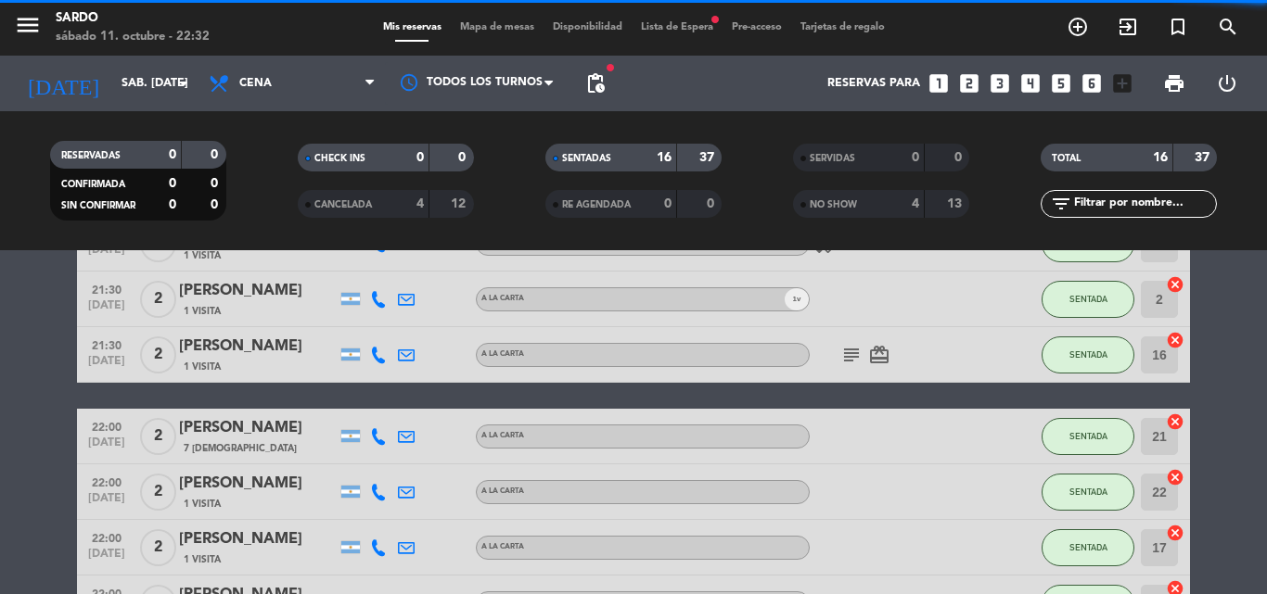
scroll to position [802, 0]
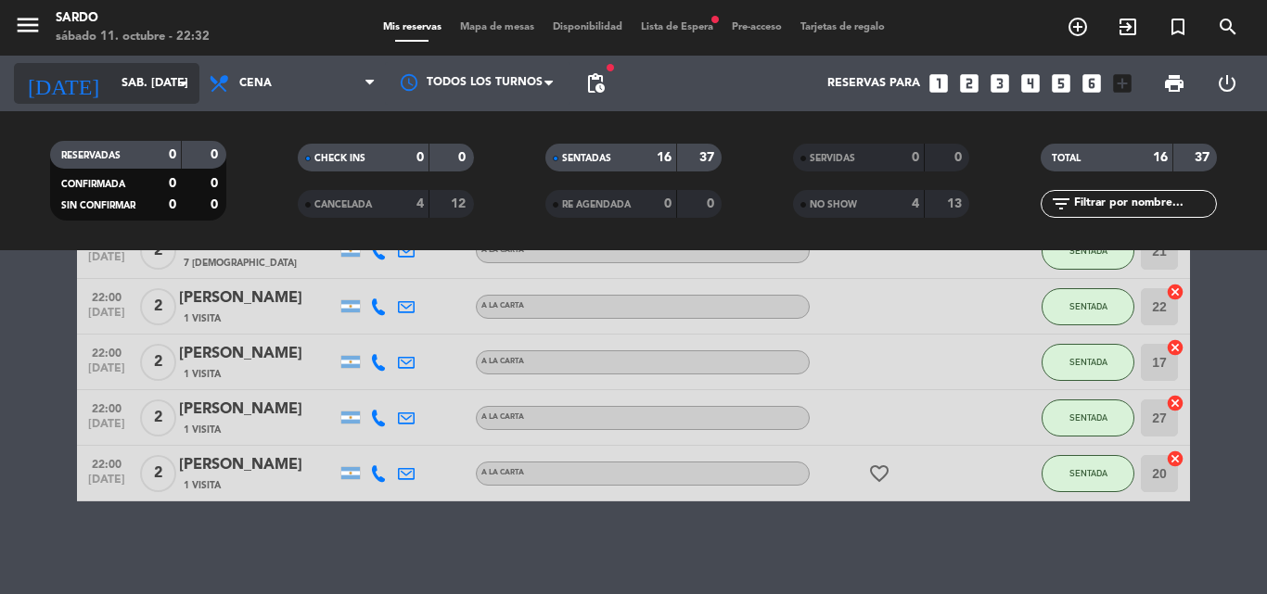
click at [124, 88] on input "sáb. [DATE]" at bounding box center [190, 84] width 157 height 32
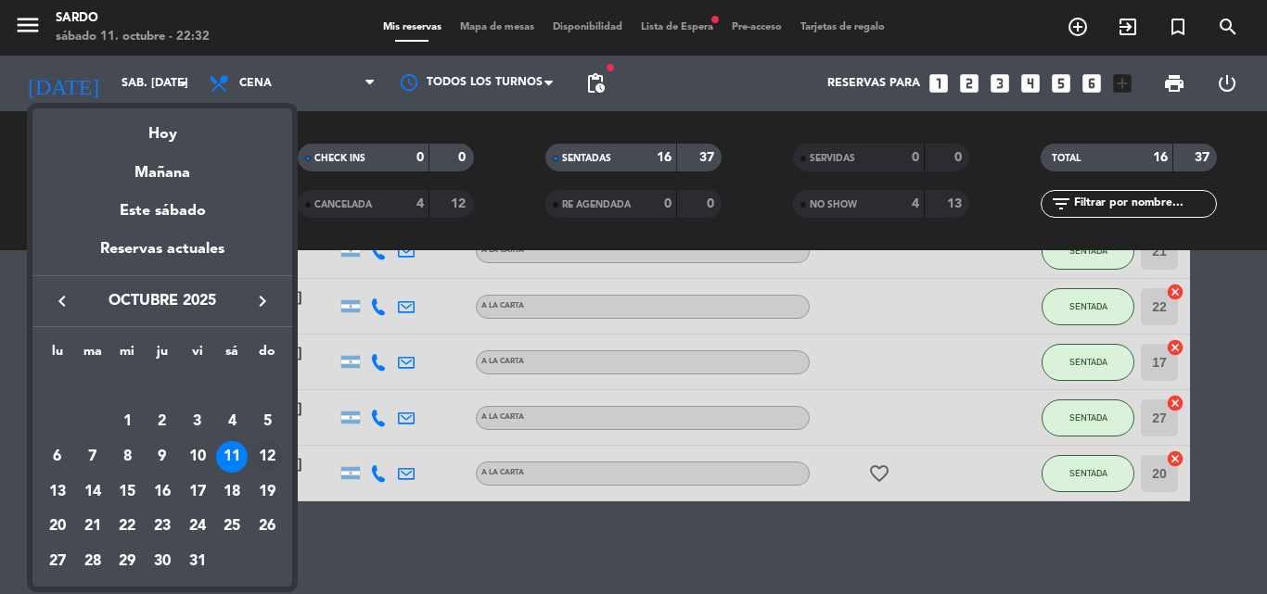
click at [269, 452] on div "12" at bounding box center [267, 457] width 32 height 32
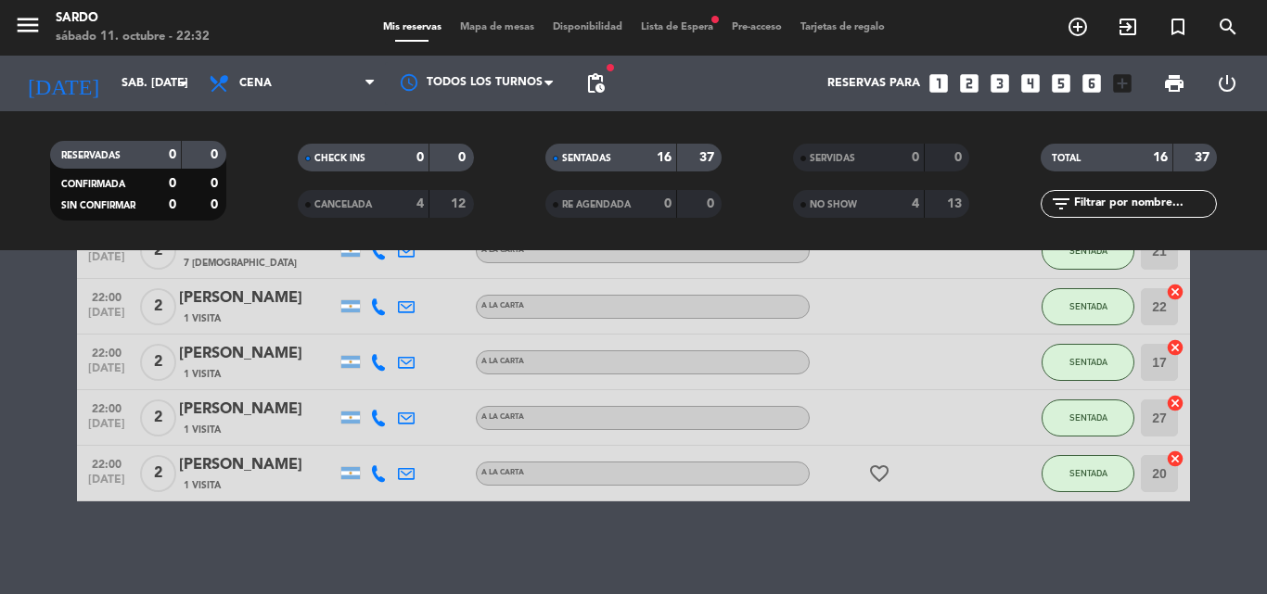
type input "dom. [DATE]"
